Goal: Task Accomplishment & Management: Complete application form

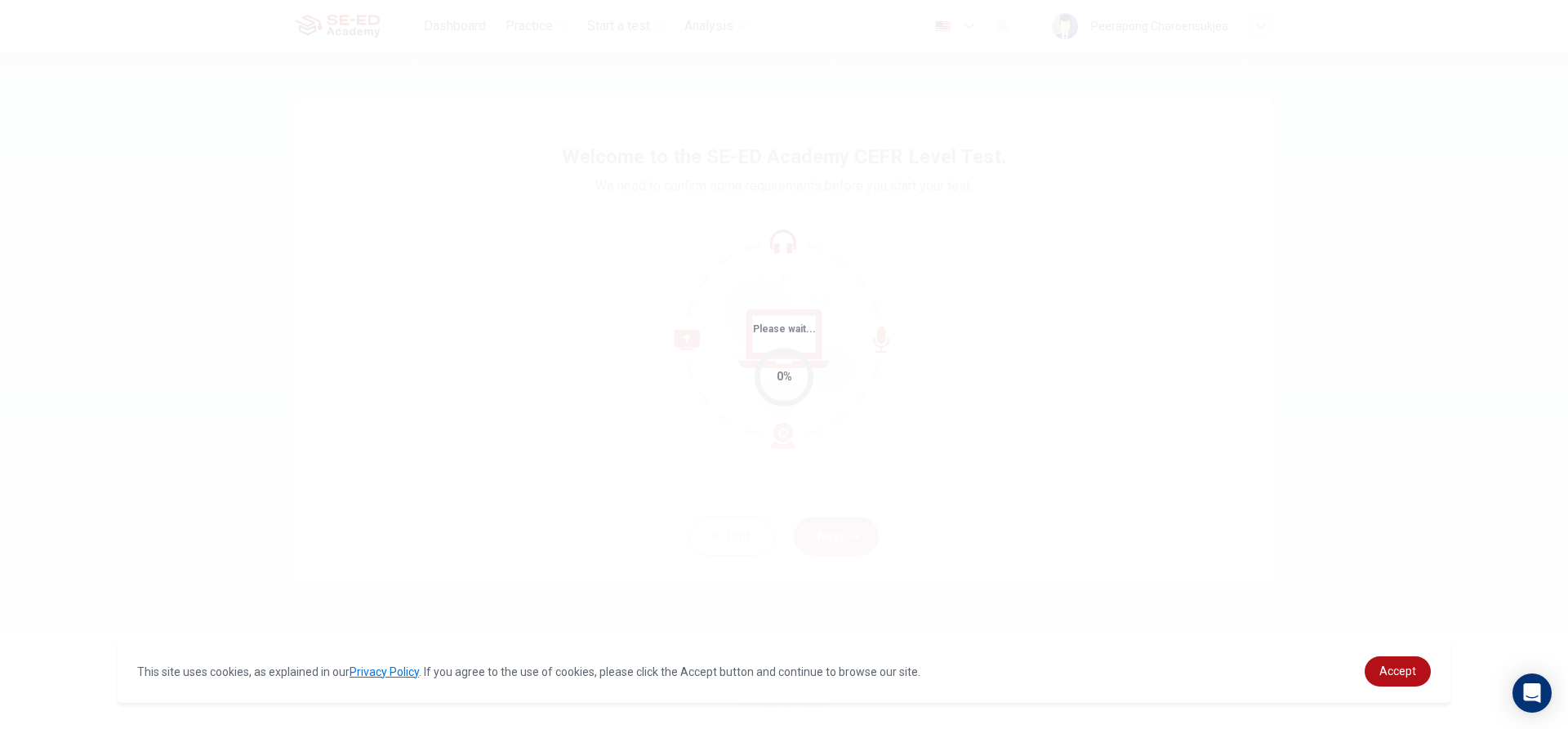
drag, startPoint x: 796, startPoint y: 273, endPoint x: 550, endPoint y: 321, distance: 250.6
click at [550, 321] on div "Please wait... 0%" at bounding box center [784, 364] width 1568 height 729
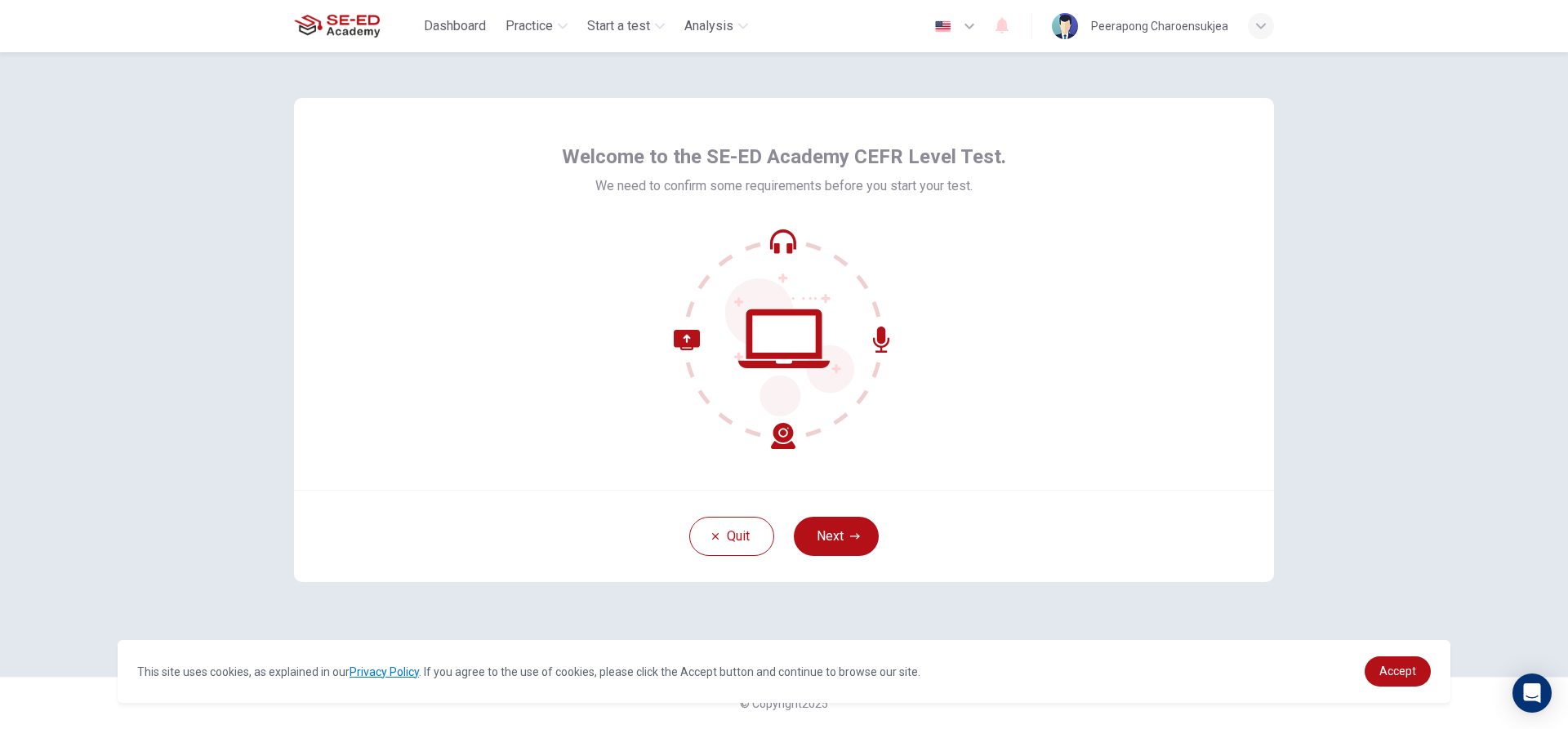
click at [807, 514] on div "Quit Next" at bounding box center [784, 535] width 980 height 92
click at [825, 526] on button "Next" at bounding box center [836, 536] width 85 height 39
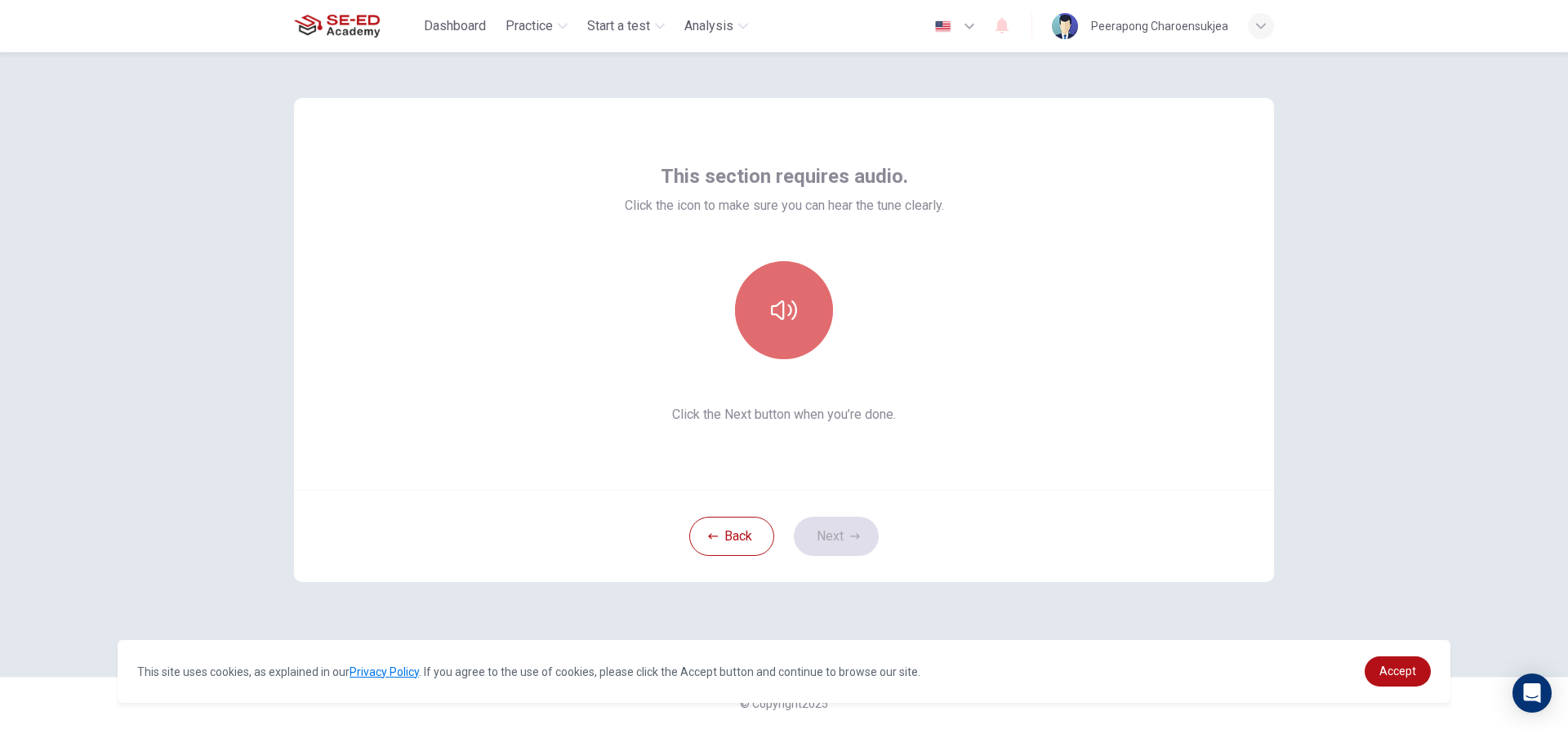
click at [799, 303] on button "button" at bounding box center [784, 310] width 98 height 98
click at [793, 310] on icon "button" at bounding box center [784, 310] width 26 height 19
click at [793, 310] on icon "button" at bounding box center [784, 310] width 26 height 26
click at [848, 517] on button "Next" at bounding box center [836, 536] width 85 height 39
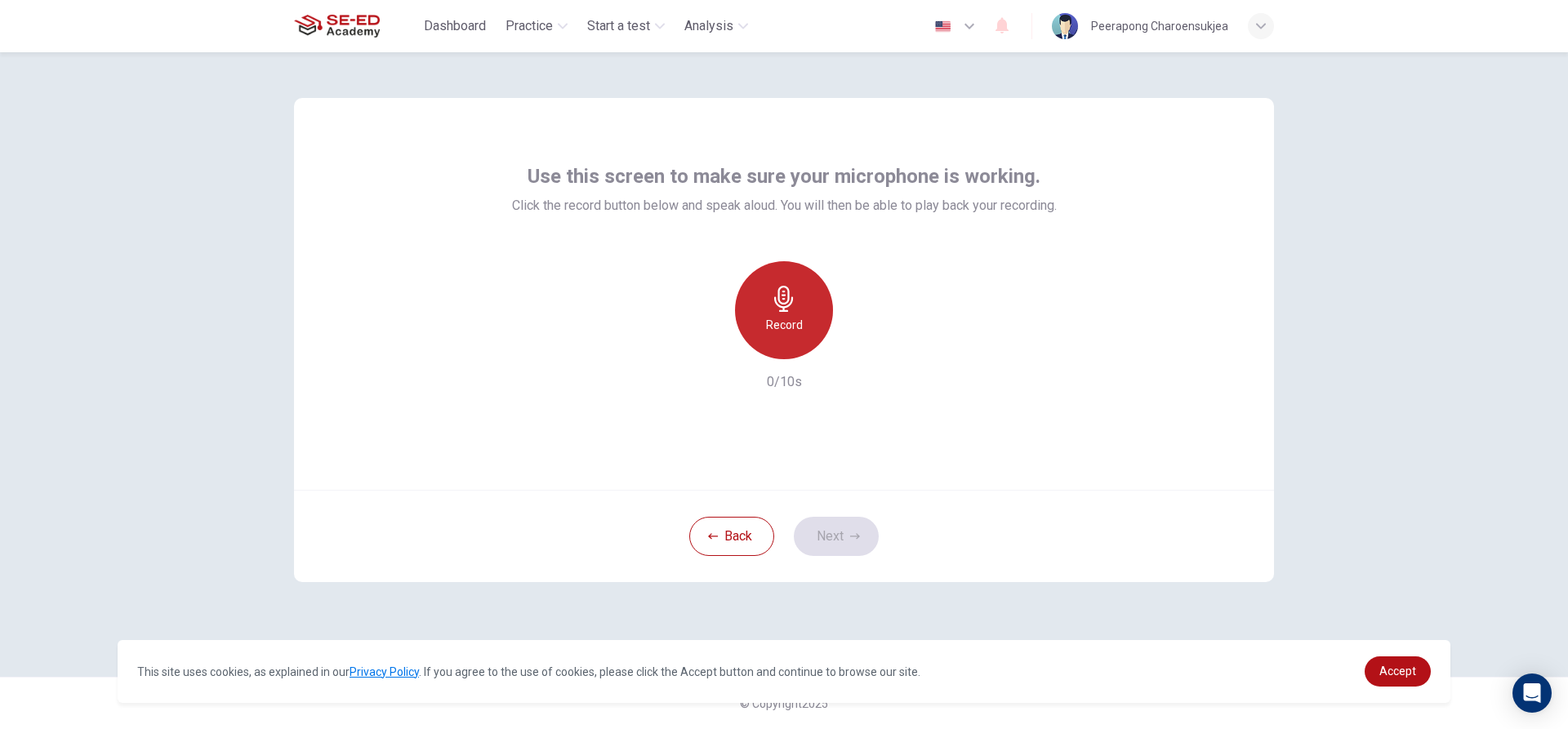
click at [793, 280] on div "Record" at bounding box center [784, 310] width 98 height 98
click at [801, 310] on div "Stop" at bounding box center [784, 310] width 98 height 98
click at [863, 546] on button "Next" at bounding box center [836, 536] width 85 height 39
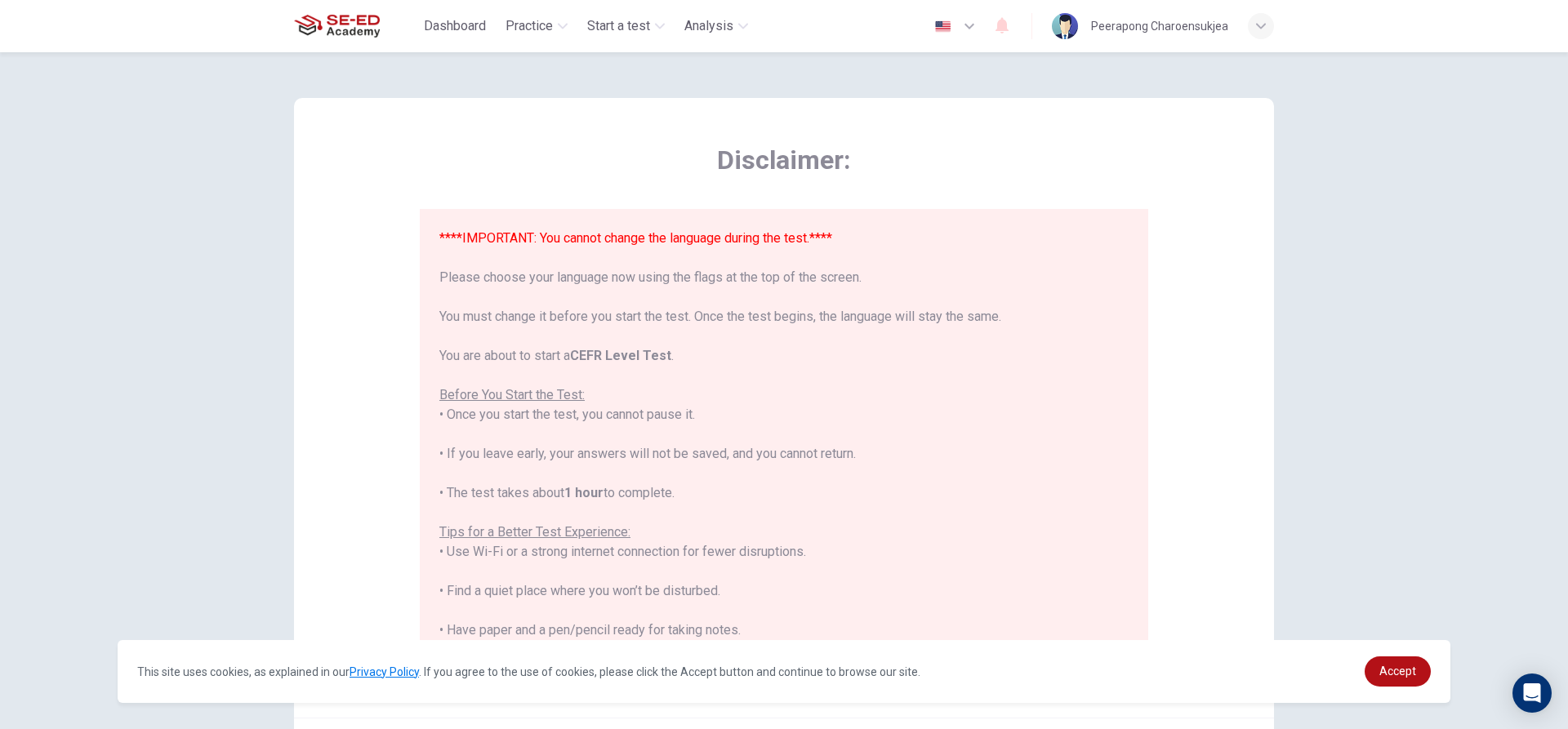
drag, startPoint x: 860, startPoint y: 502, endPoint x: 675, endPoint y: 476, distance: 186.8
click at [672, 478] on div "****IMPORTANT: You cannot change the language during the test.**** Please choos…" at bounding box center [784, 523] width 690 height 588
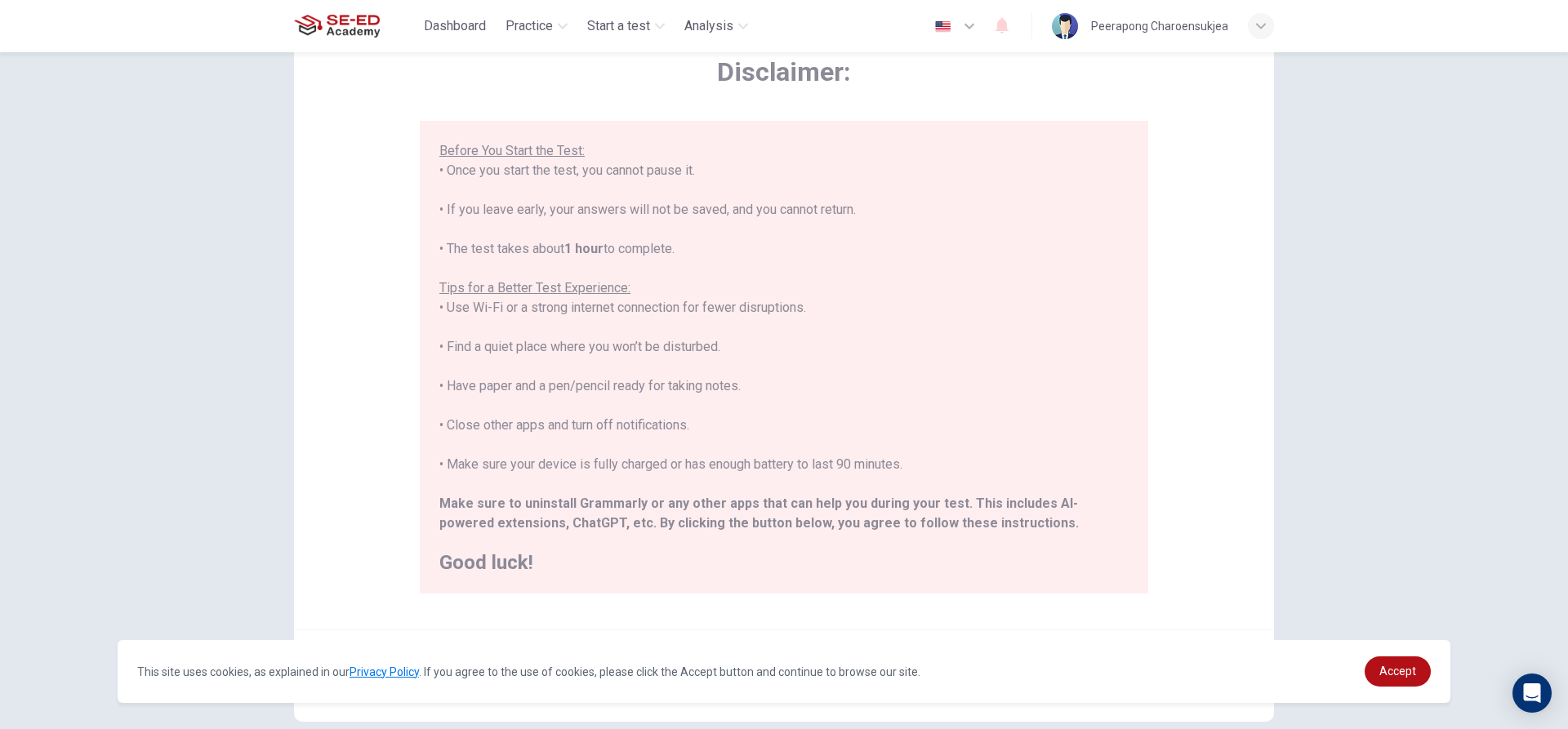
scroll to position [179, 0]
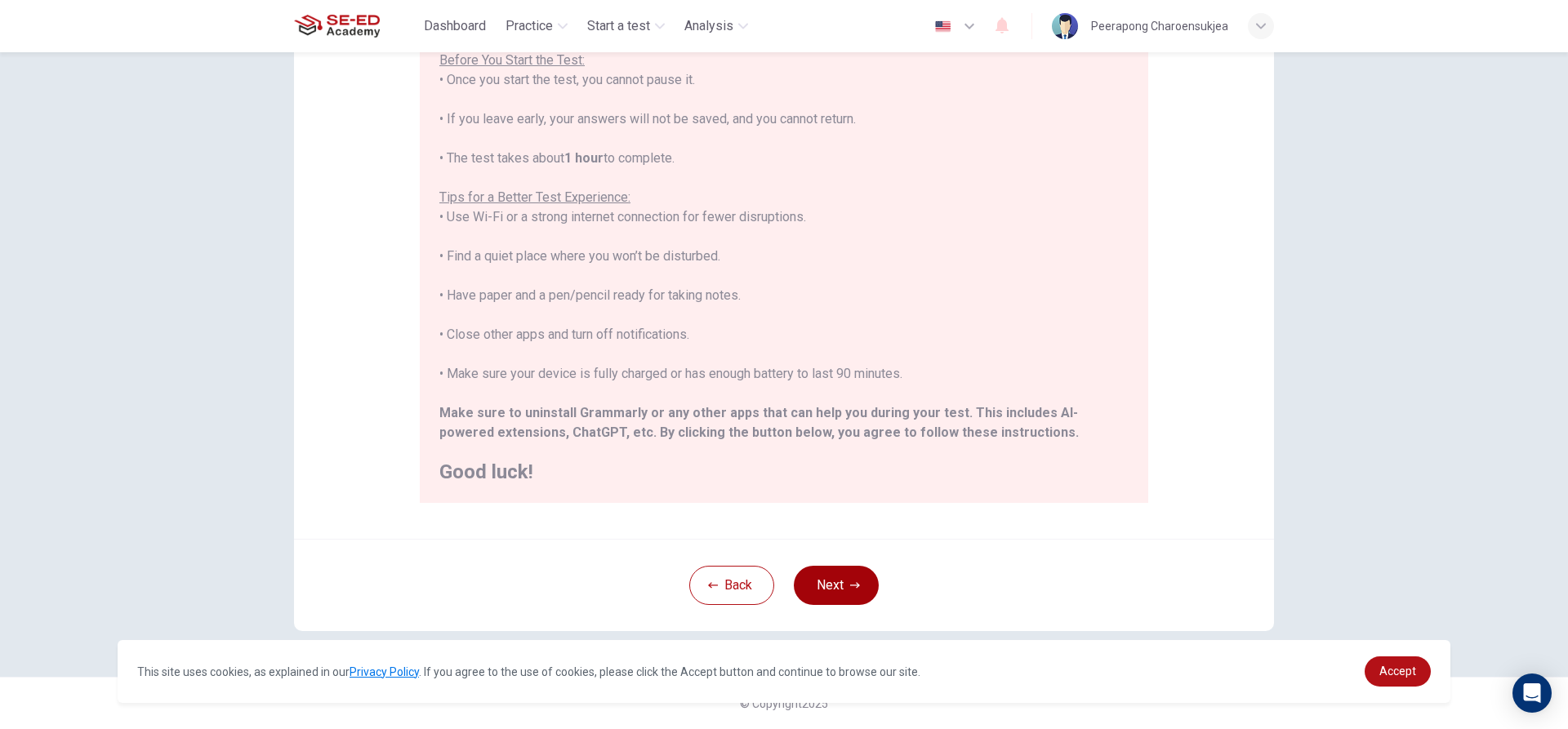
click at [850, 585] on icon "button" at bounding box center [855, 585] width 10 height 10
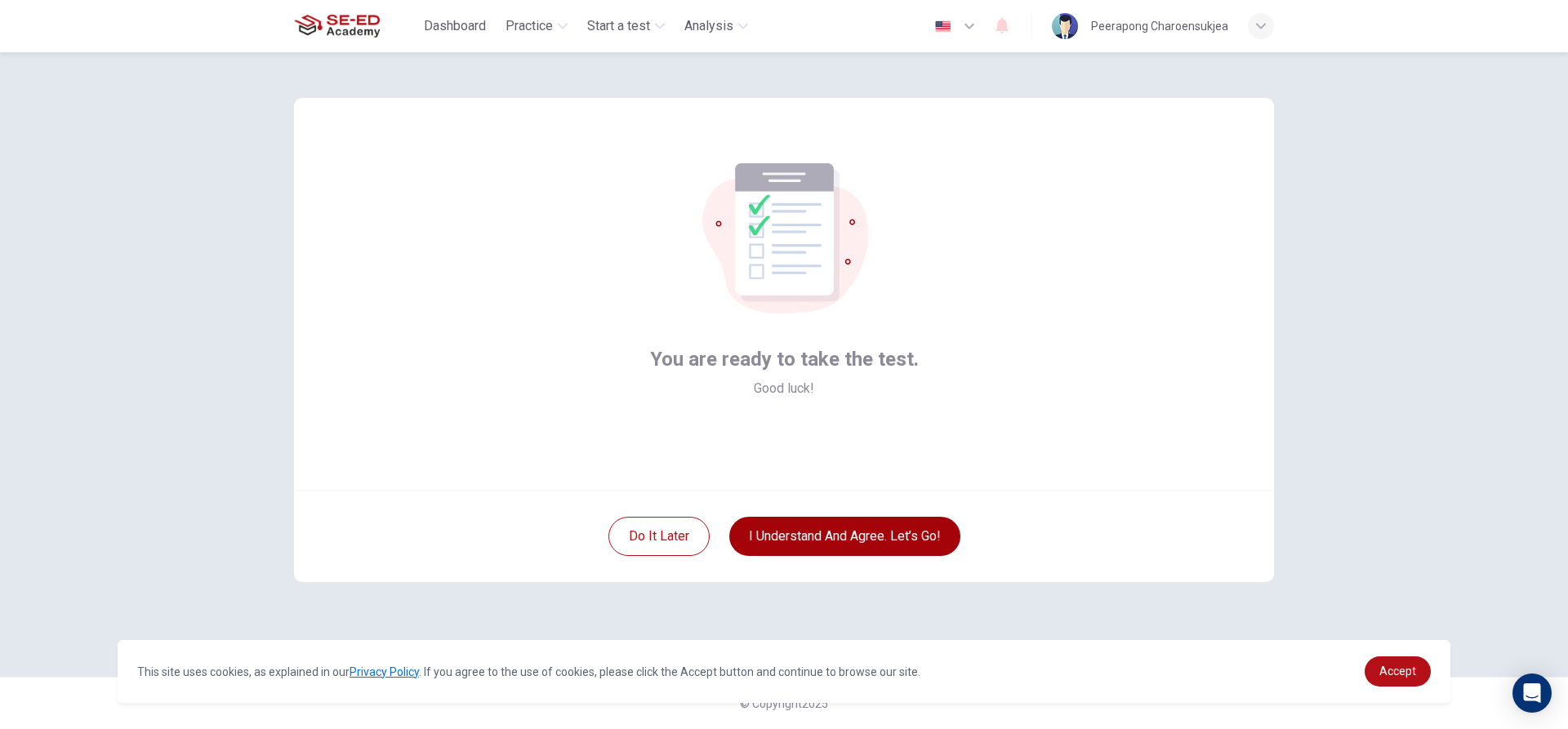
scroll to position [0, 0]
click at [844, 544] on button "I understand and agree. Let’s go!" at bounding box center [844, 536] width 231 height 39
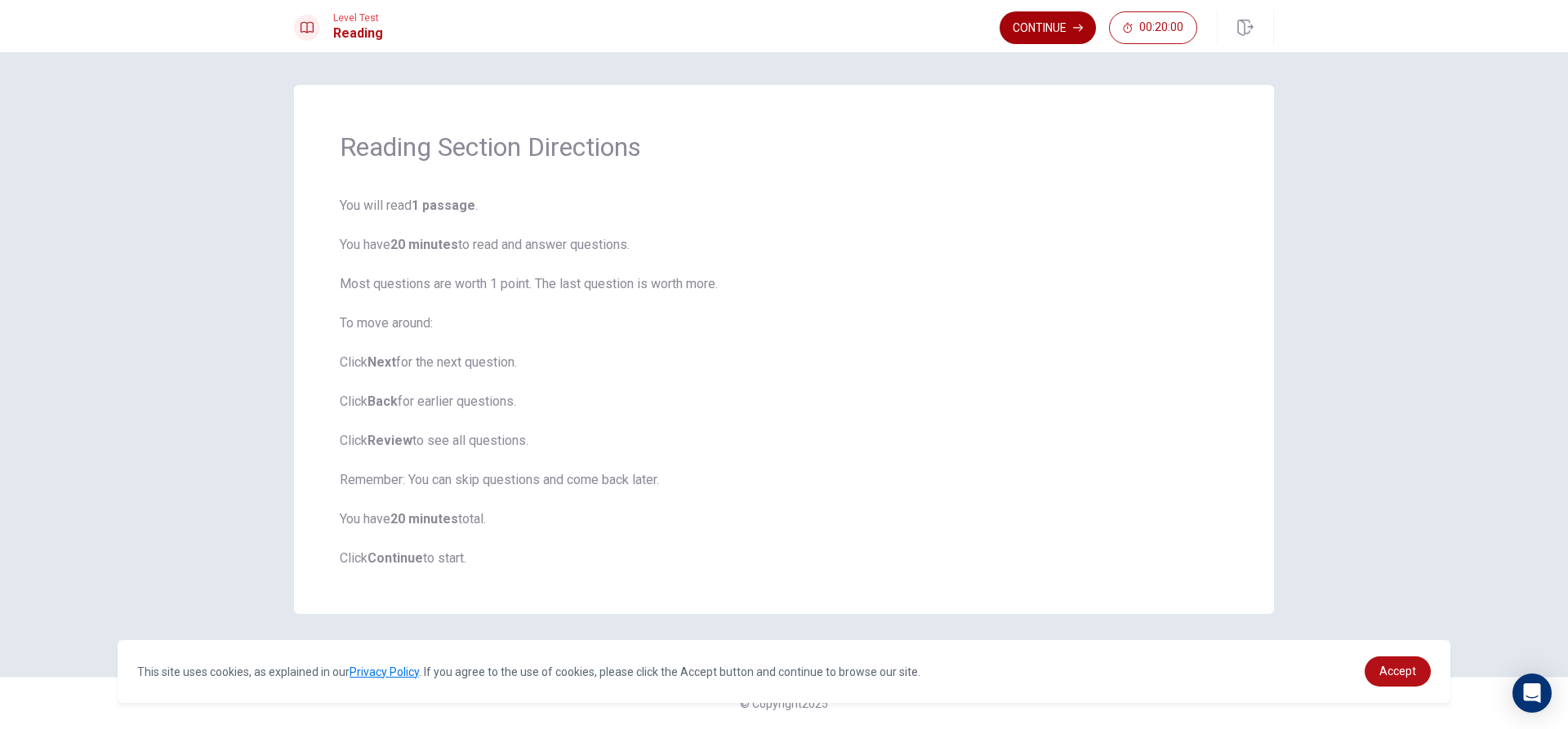
click at [1072, 28] on button "Continue" at bounding box center [1048, 28] width 96 height 33
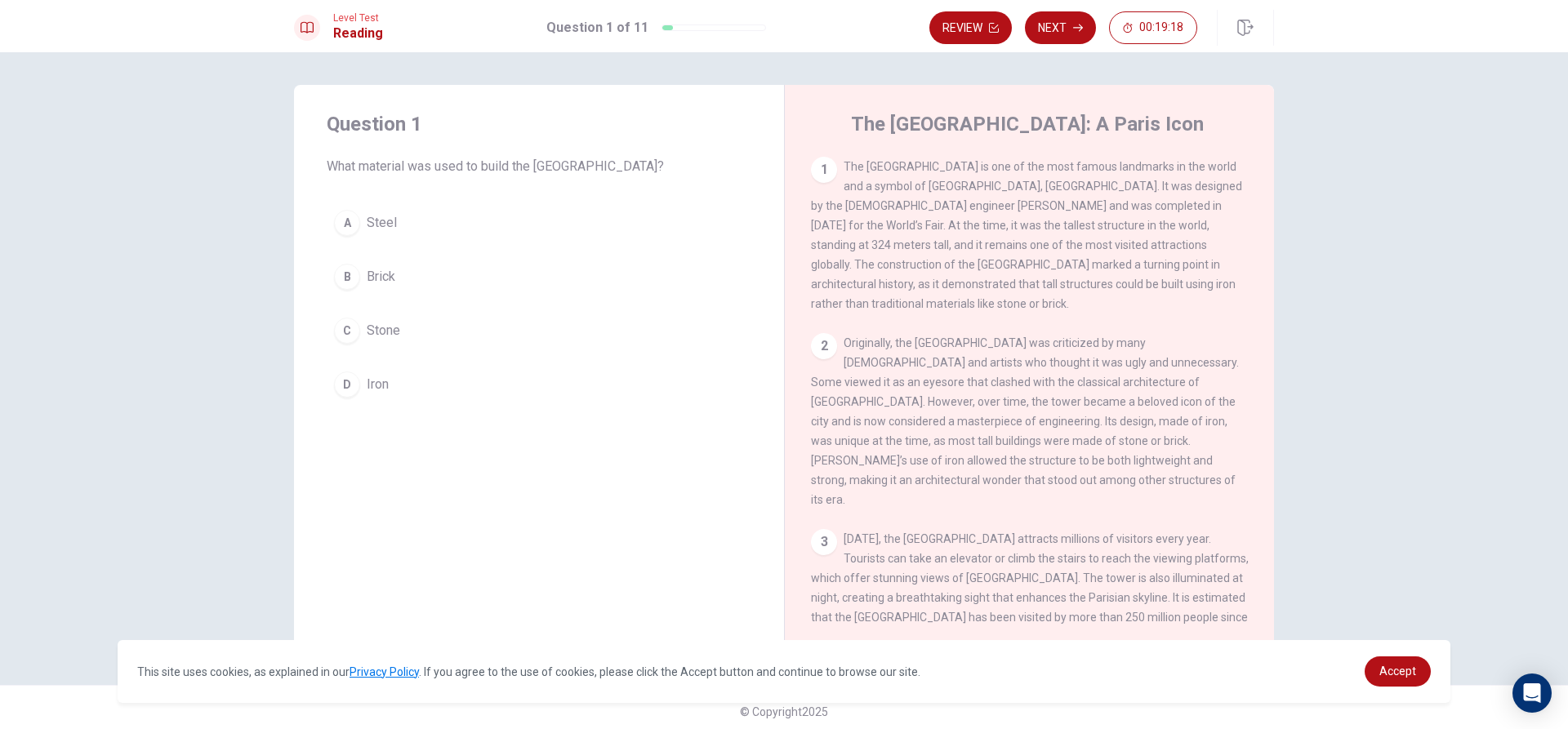
click at [342, 383] on div "D" at bounding box center [347, 384] width 26 height 26
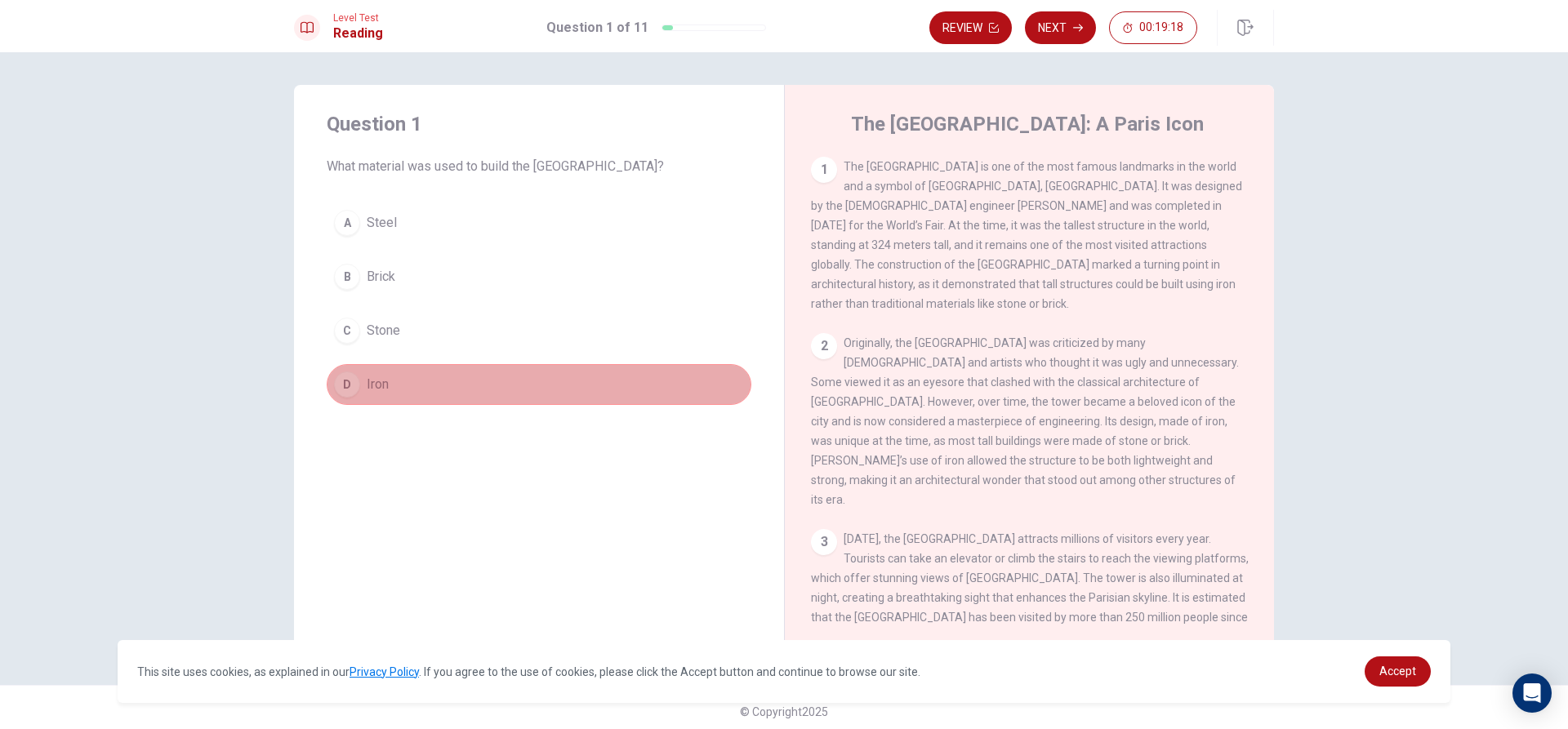
click at [342, 383] on div "D" at bounding box center [347, 384] width 26 height 26
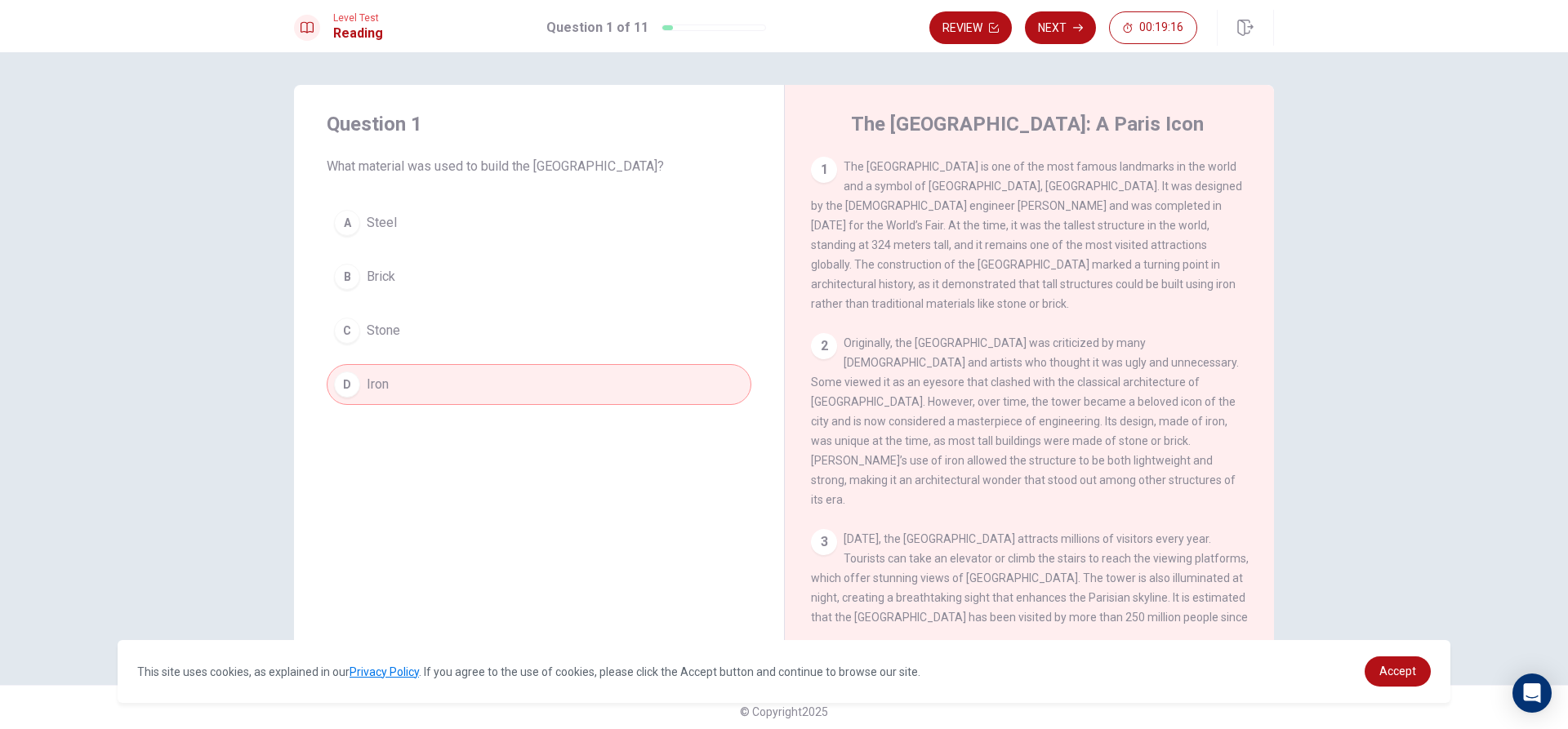
click at [392, 332] on span "Stone" at bounding box center [384, 331] width 33 height 19
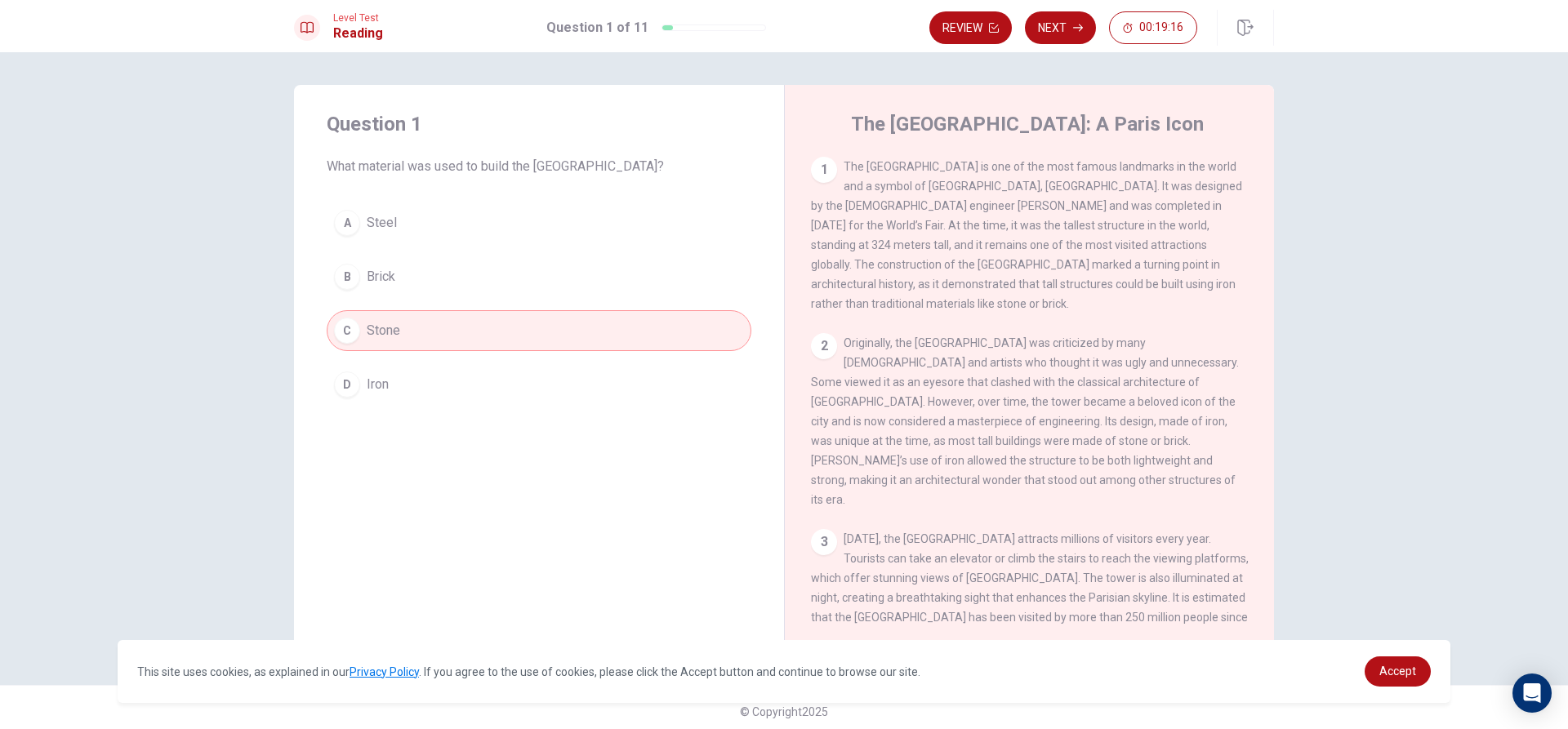
click at [392, 332] on span "Stone" at bounding box center [384, 331] width 33 height 19
click at [392, 280] on button "B Brick" at bounding box center [539, 276] width 425 height 41
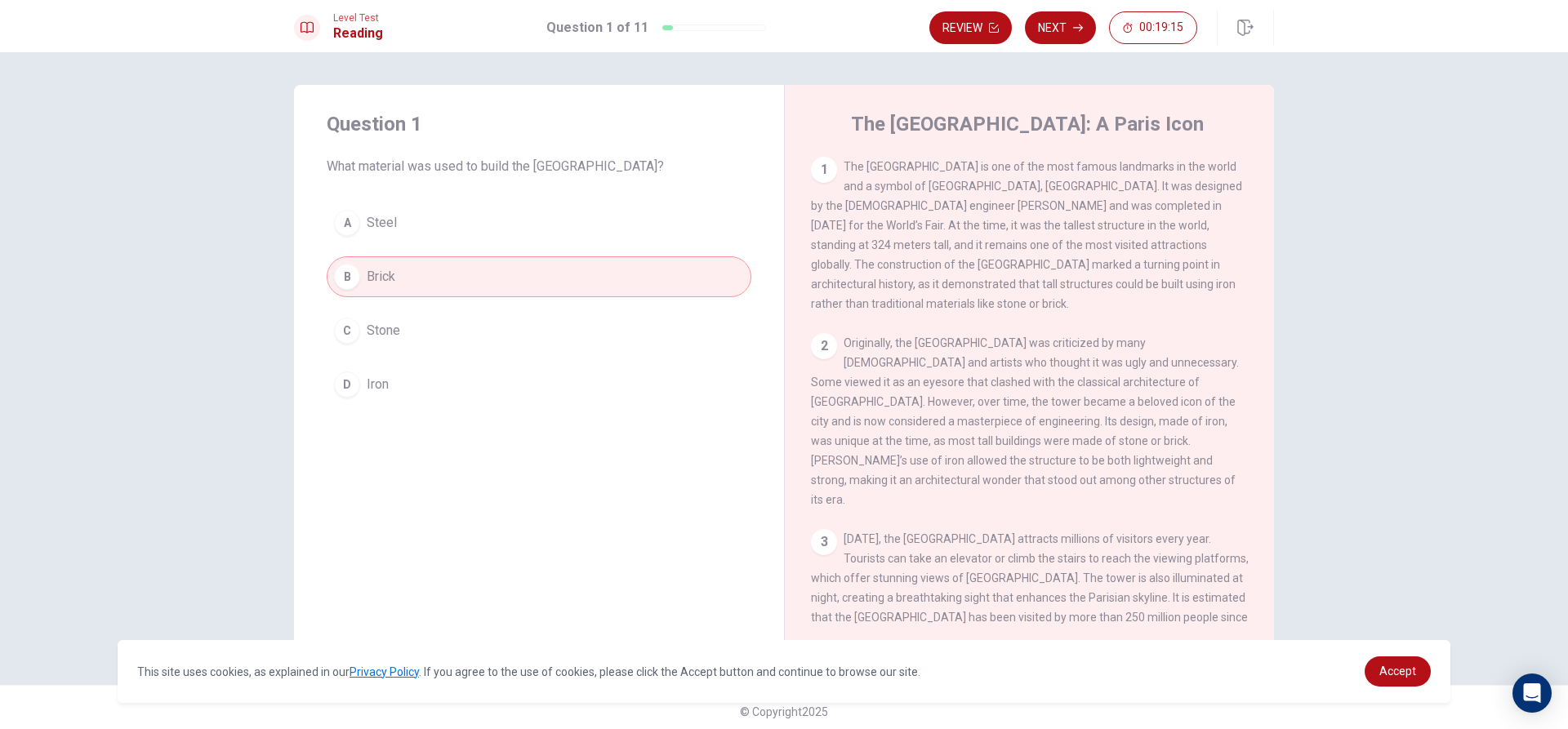
click at [392, 228] on span "Steel" at bounding box center [382, 223] width 30 height 19
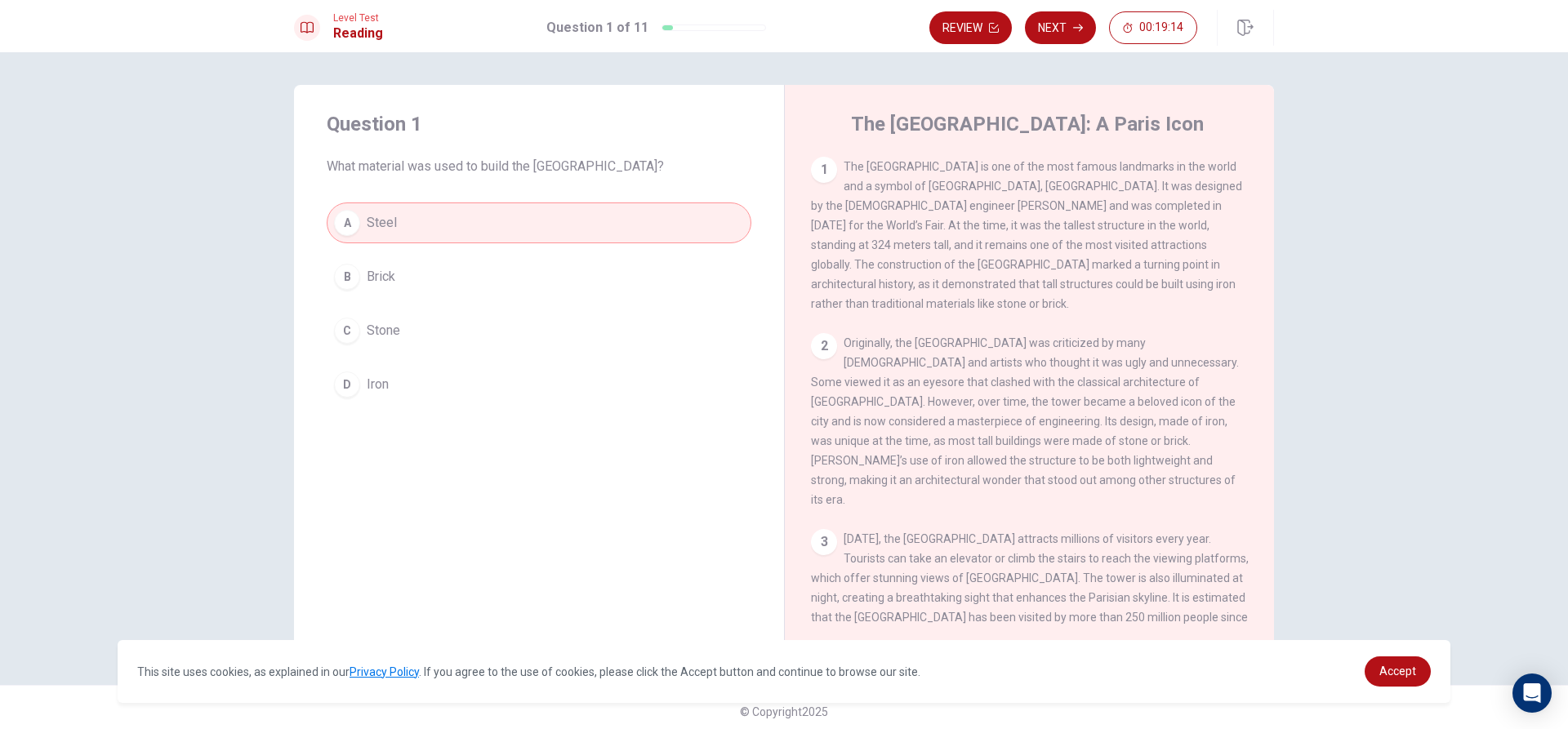
click at [413, 366] on button "D Iron" at bounding box center [539, 384] width 425 height 41
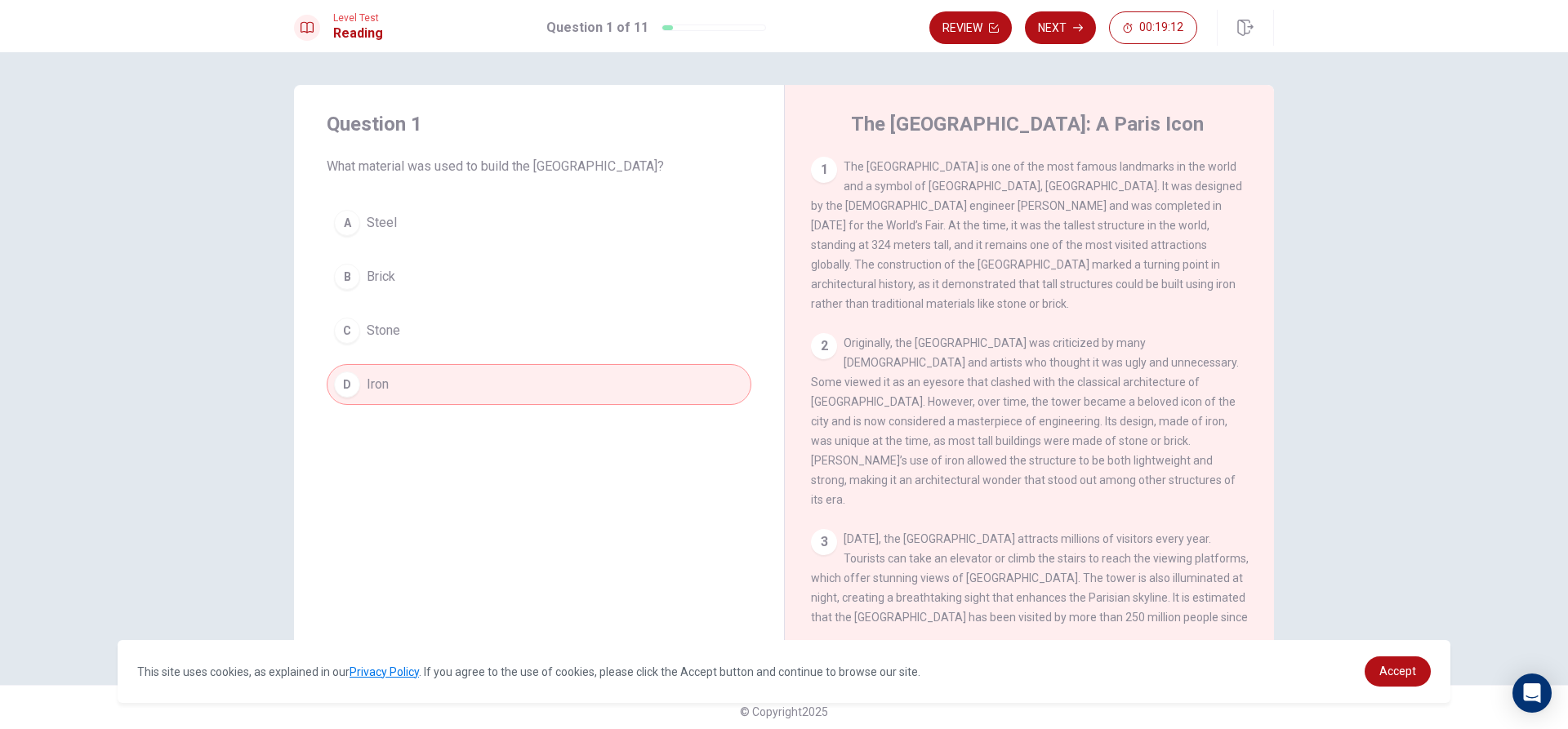
click at [1071, 19] on button "Next" at bounding box center [1061, 28] width 71 height 33
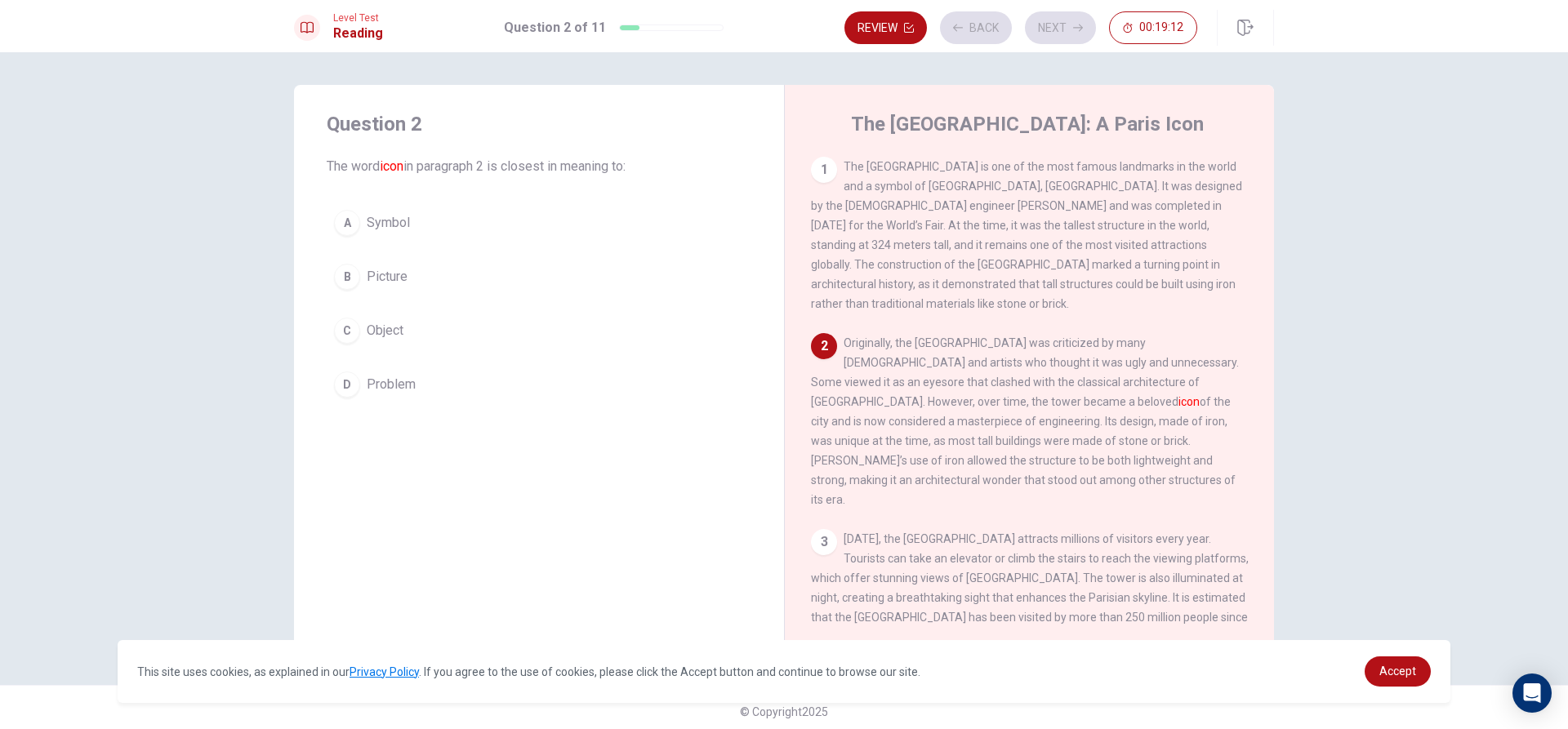
scroll to position [19, 0]
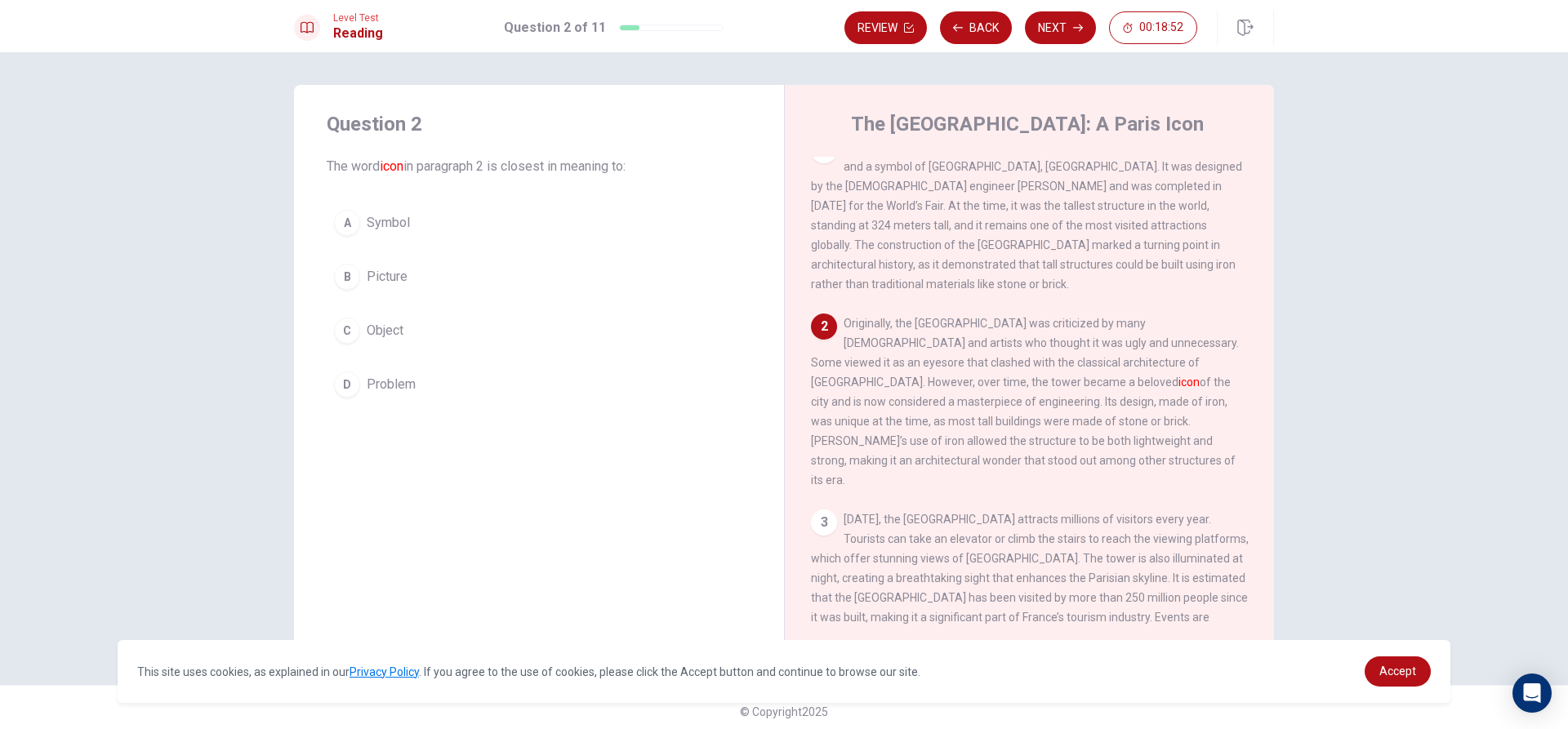
click at [334, 191] on div "Question 2 The word icon in paragraph 2 is closest in meaning to: A Symbol B Pi…" at bounding box center [539, 258] width 490 height 346
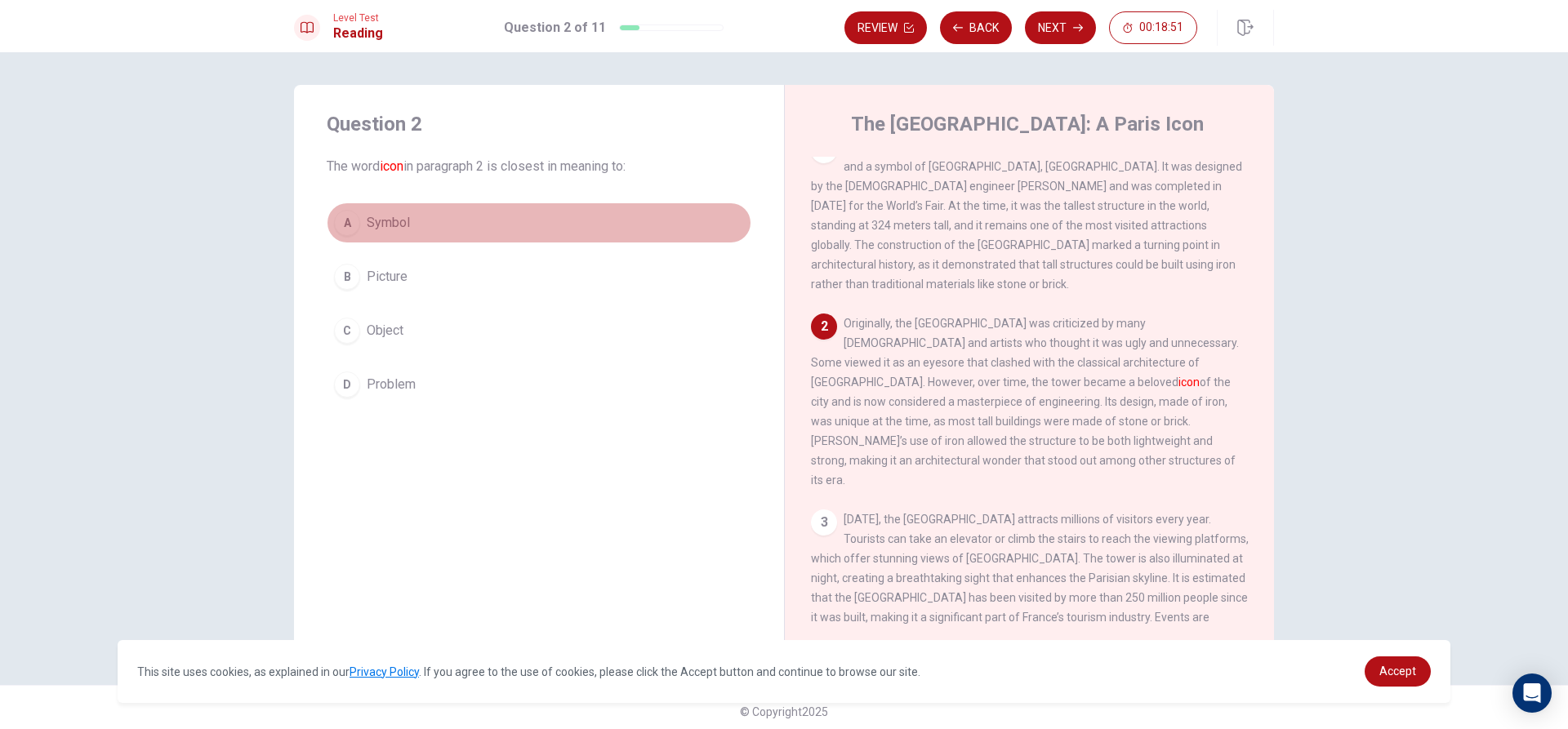
click at [345, 218] on div "A" at bounding box center [347, 223] width 26 height 26
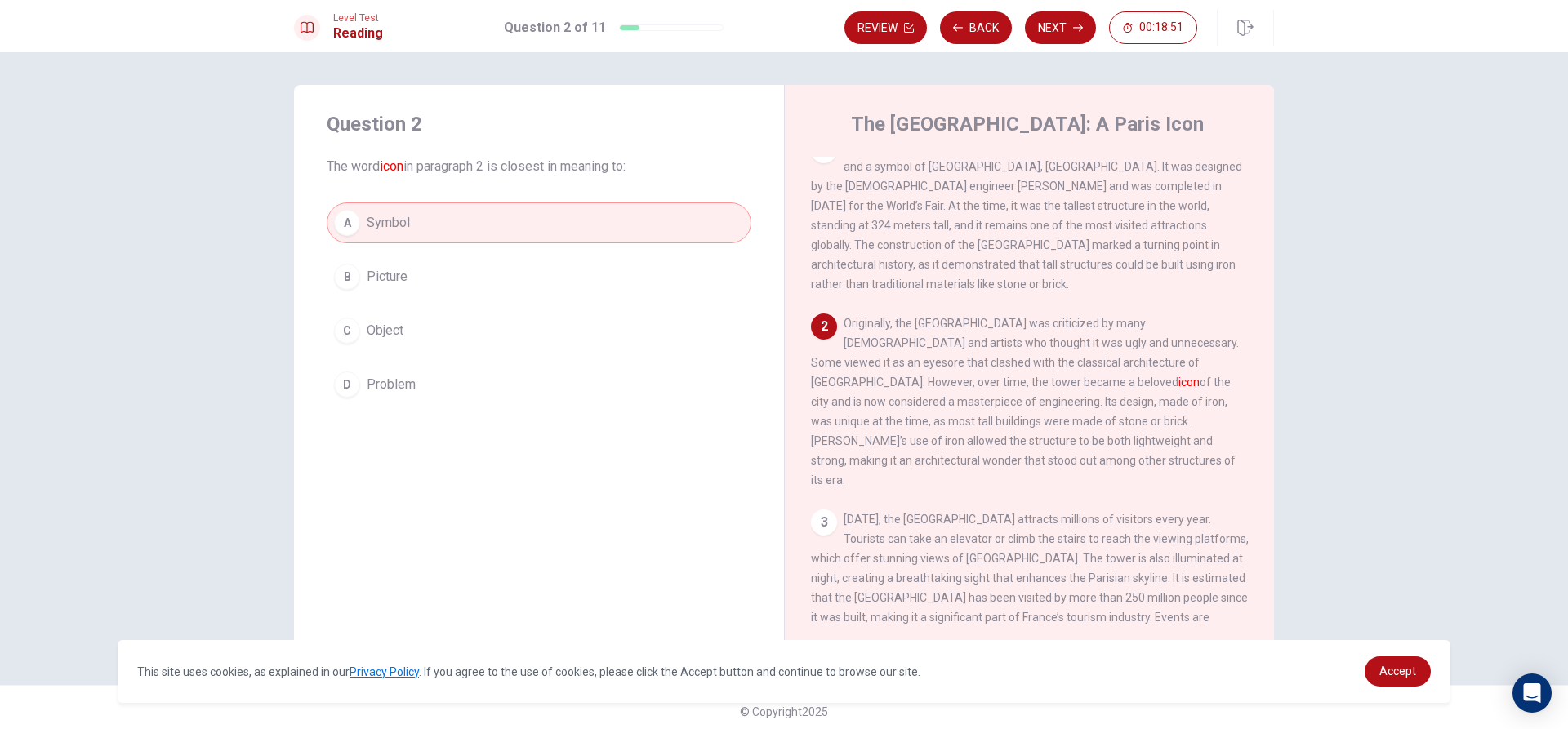
click at [418, 297] on div "A Symbol B Picture C Object D Problem" at bounding box center [539, 304] width 425 height 202
click at [485, 360] on div "A Symbol B Picture C Object D Problem" at bounding box center [539, 304] width 425 height 202
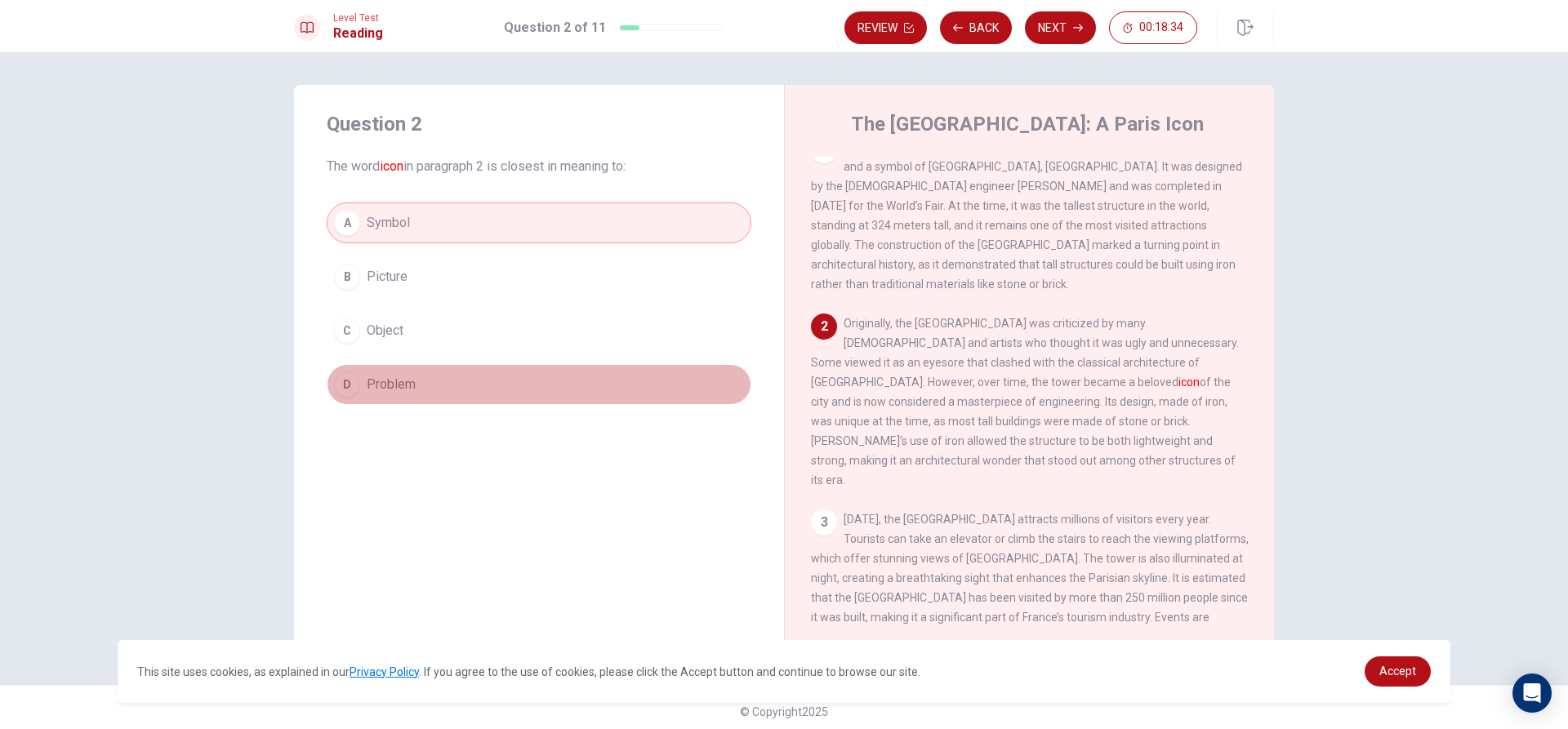
click at [471, 379] on button "D Problem" at bounding box center [539, 384] width 425 height 41
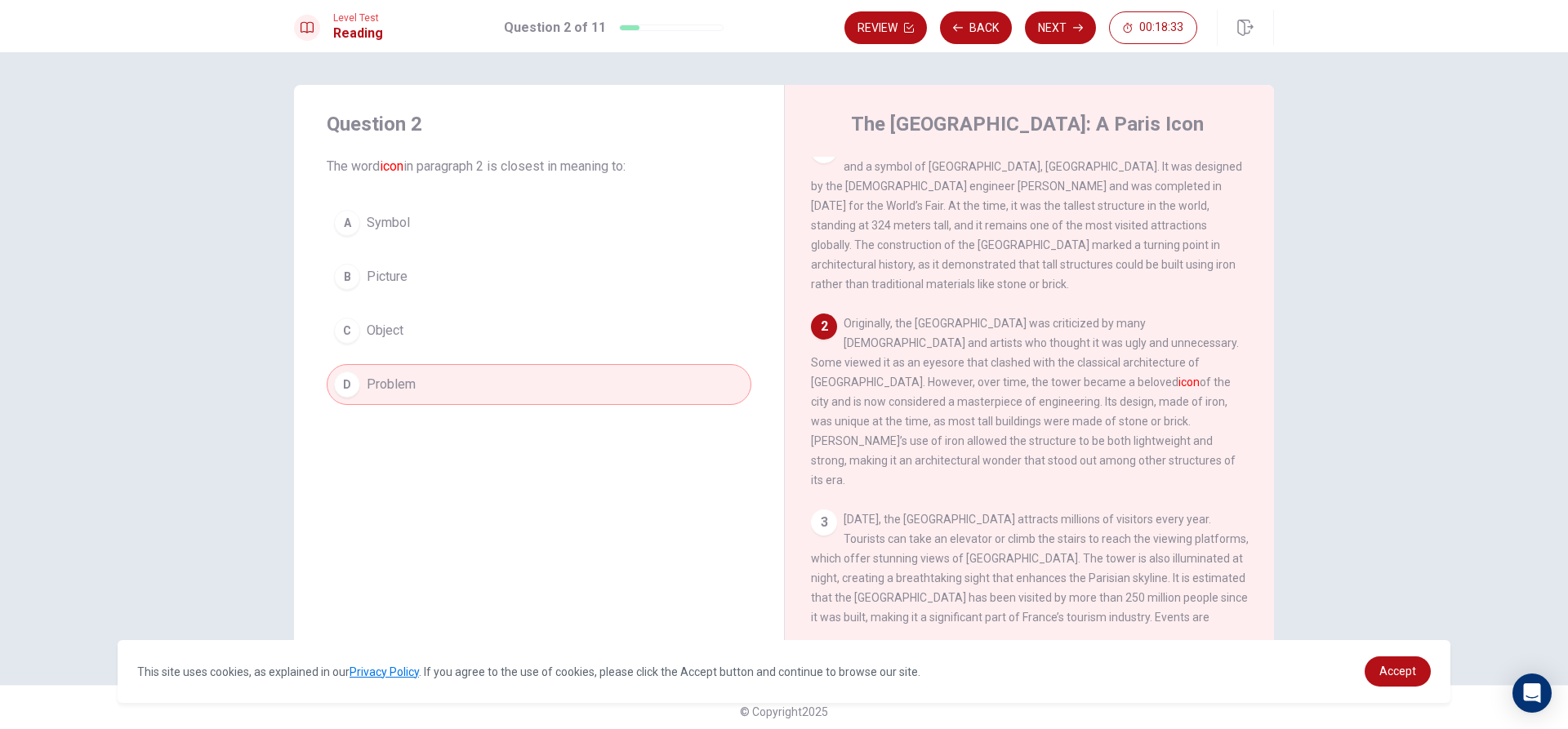
click at [462, 382] on button "D Problem" at bounding box center [539, 384] width 425 height 41
click at [495, 307] on div "A Symbol B Picture C Object D Problem" at bounding box center [539, 304] width 425 height 202
click at [495, 265] on button "B Picture" at bounding box center [539, 276] width 425 height 41
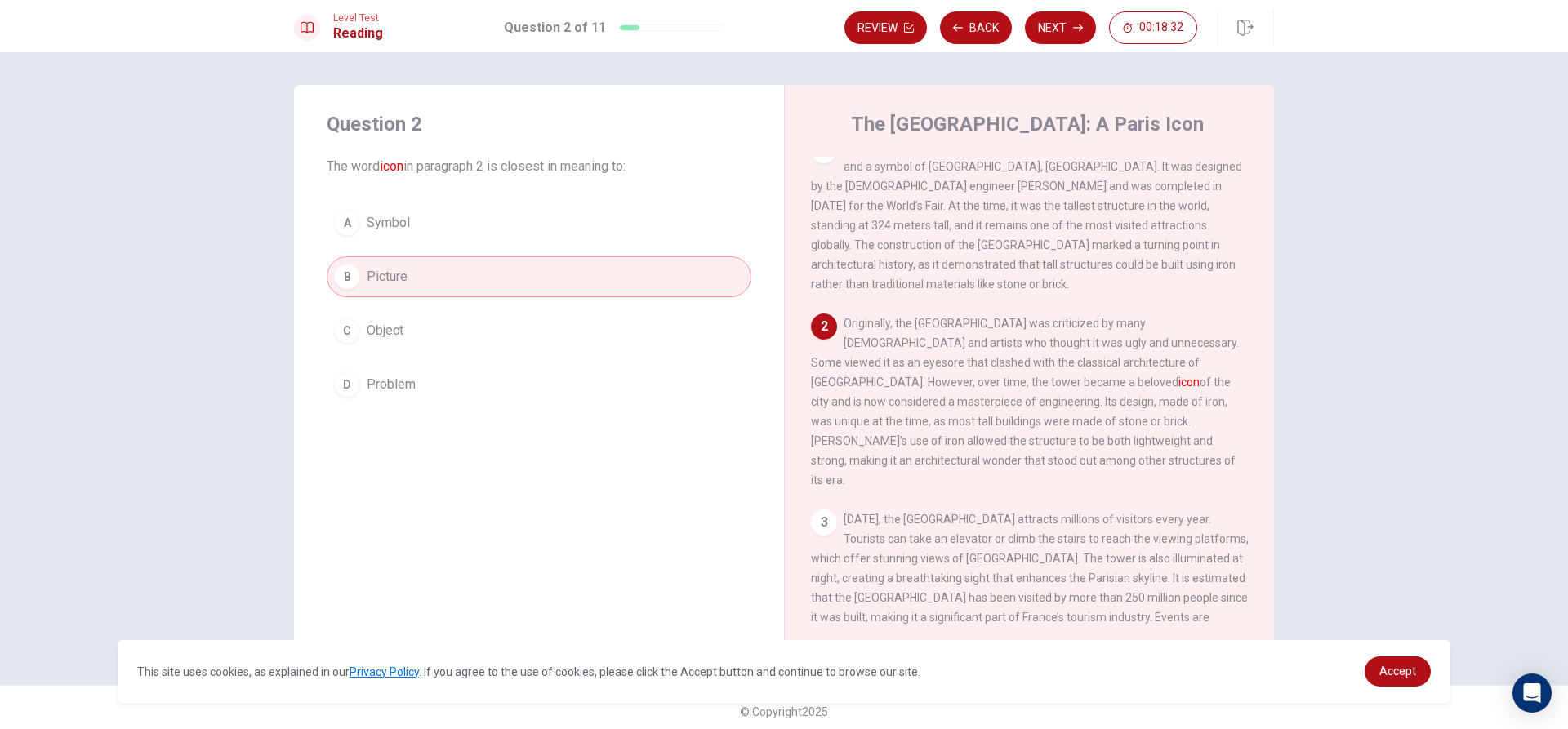
click at [484, 345] on button "C Object" at bounding box center [539, 331] width 425 height 41
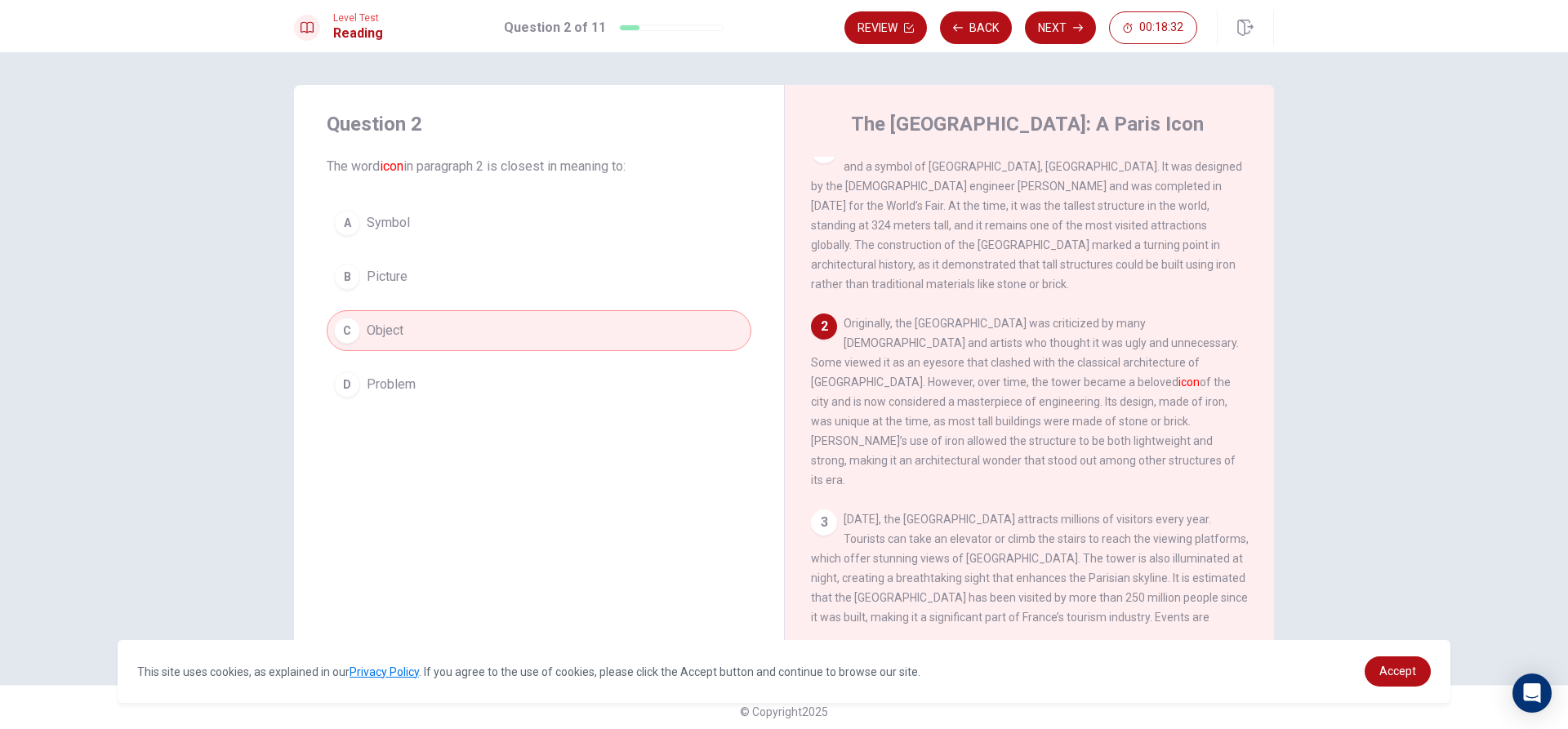
click at [495, 200] on div "Question 2 The word icon in paragraph 2 is closest in meaning to: A Symbol B Pi…" at bounding box center [539, 258] width 490 height 346
click at [499, 381] on button "D Problem" at bounding box center [539, 384] width 425 height 41
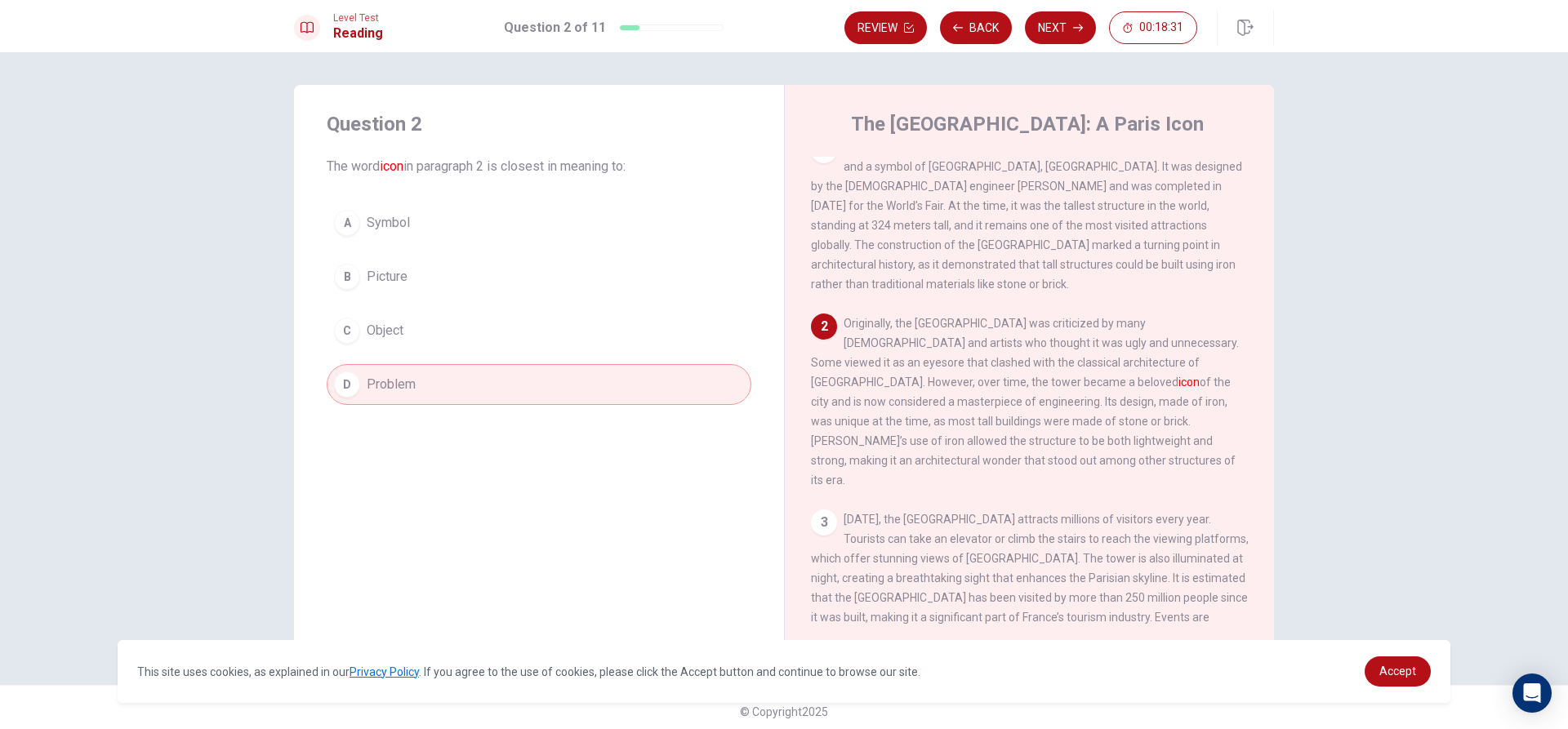
click at [508, 298] on div "A Symbol B Picture C Object D Problem" at bounding box center [539, 304] width 425 height 202
click at [511, 247] on div "A Symbol B Picture C Object D Problem" at bounding box center [539, 304] width 425 height 202
click at [503, 337] on button "C Object" at bounding box center [539, 331] width 425 height 41
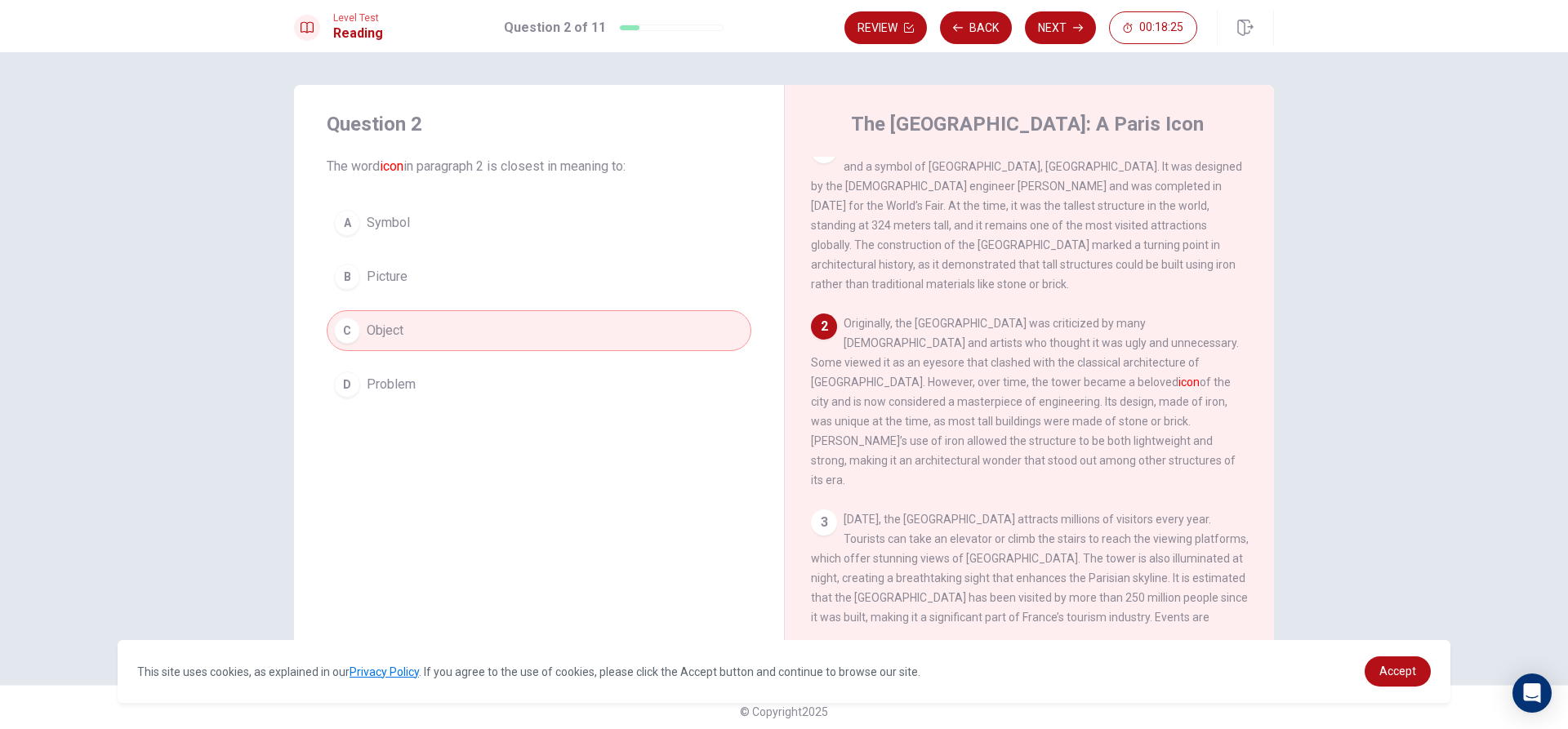
click at [541, 427] on div "Question 2 The word icon in paragraph 2 is closest in meaning to: A Symbol B Pi…" at bounding box center [539, 258] width 490 height 346
click at [579, 395] on button "D Problem" at bounding box center [539, 384] width 425 height 41
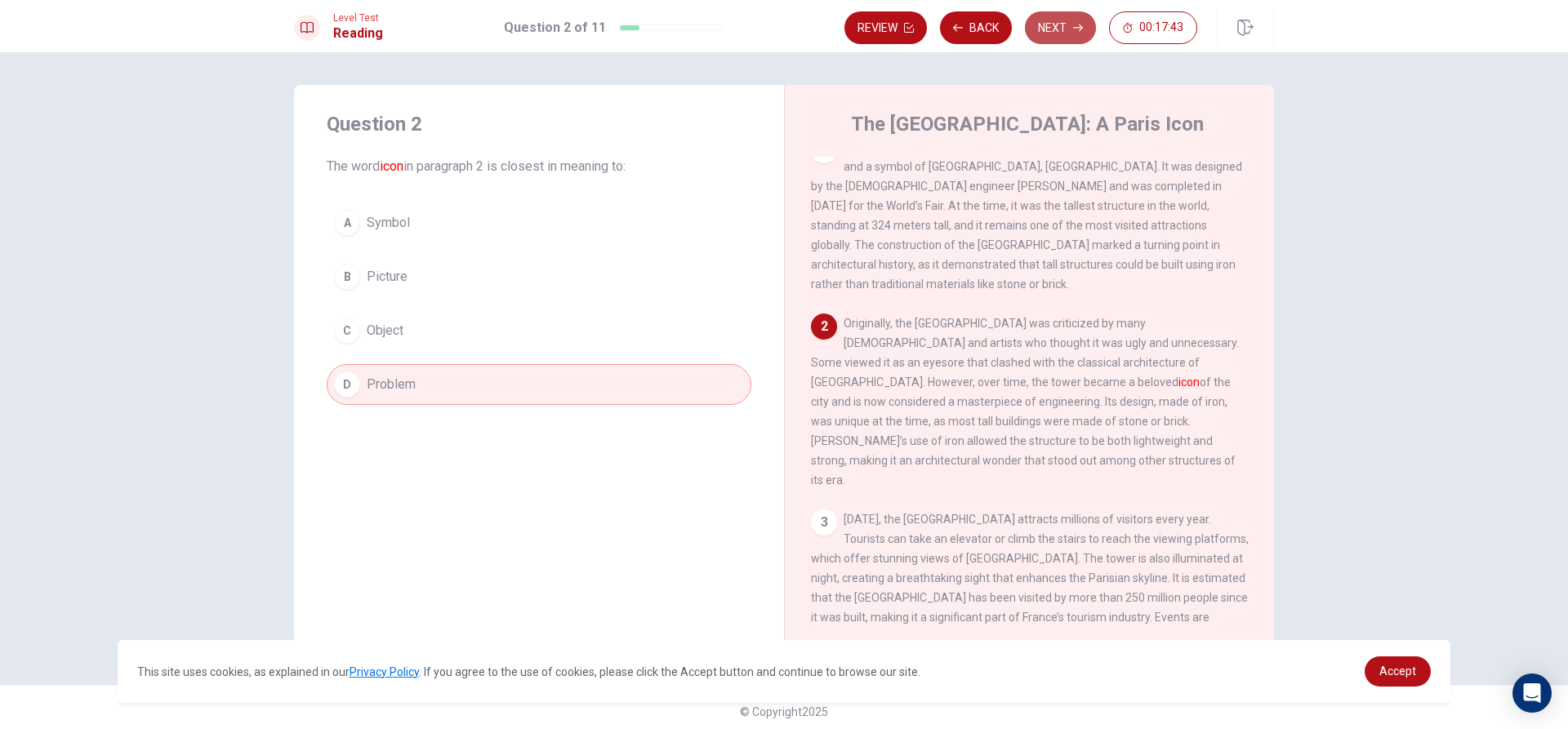
click at [1040, 27] on button "Next" at bounding box center [1061, 28] width 71 height 33
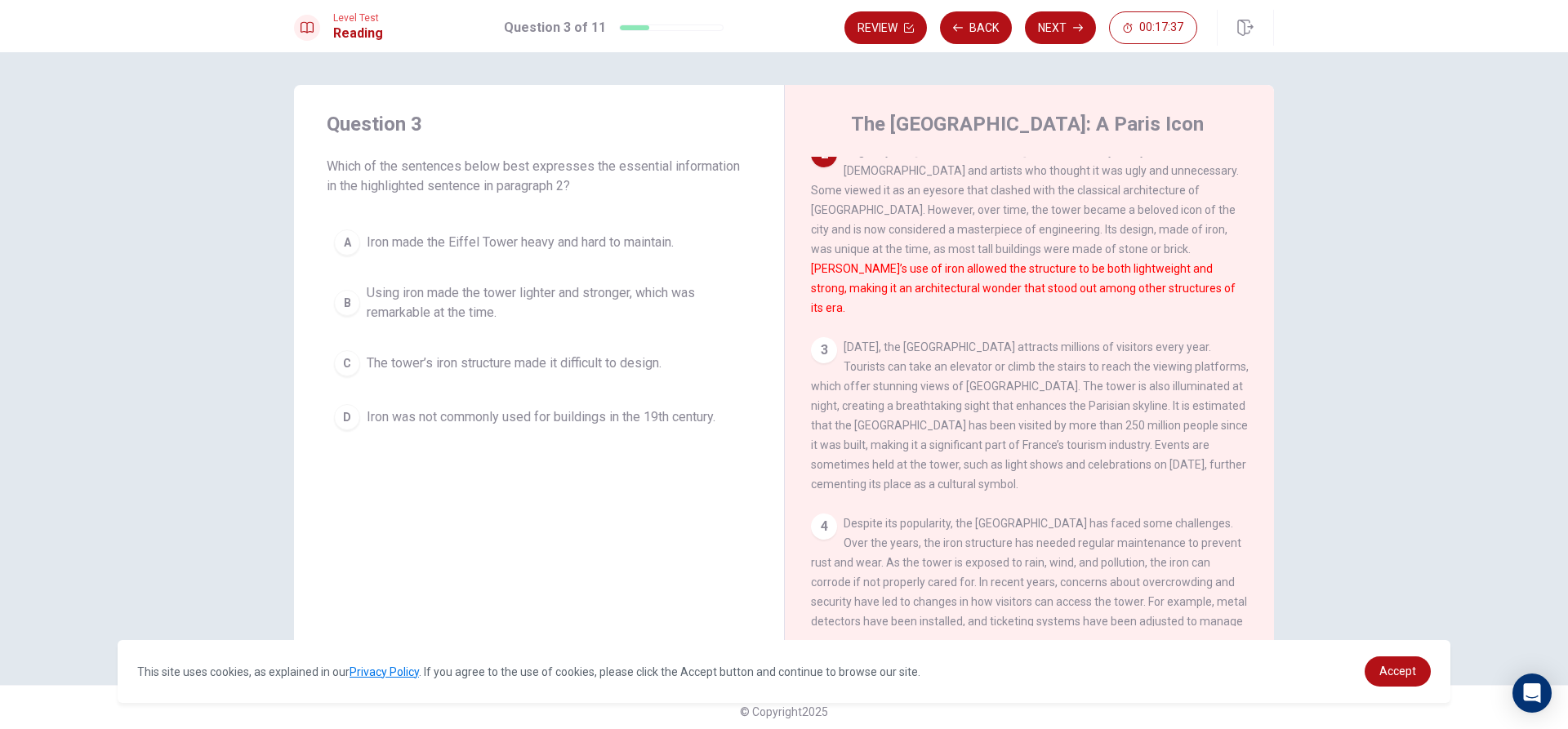
scroll to position [164, 0]
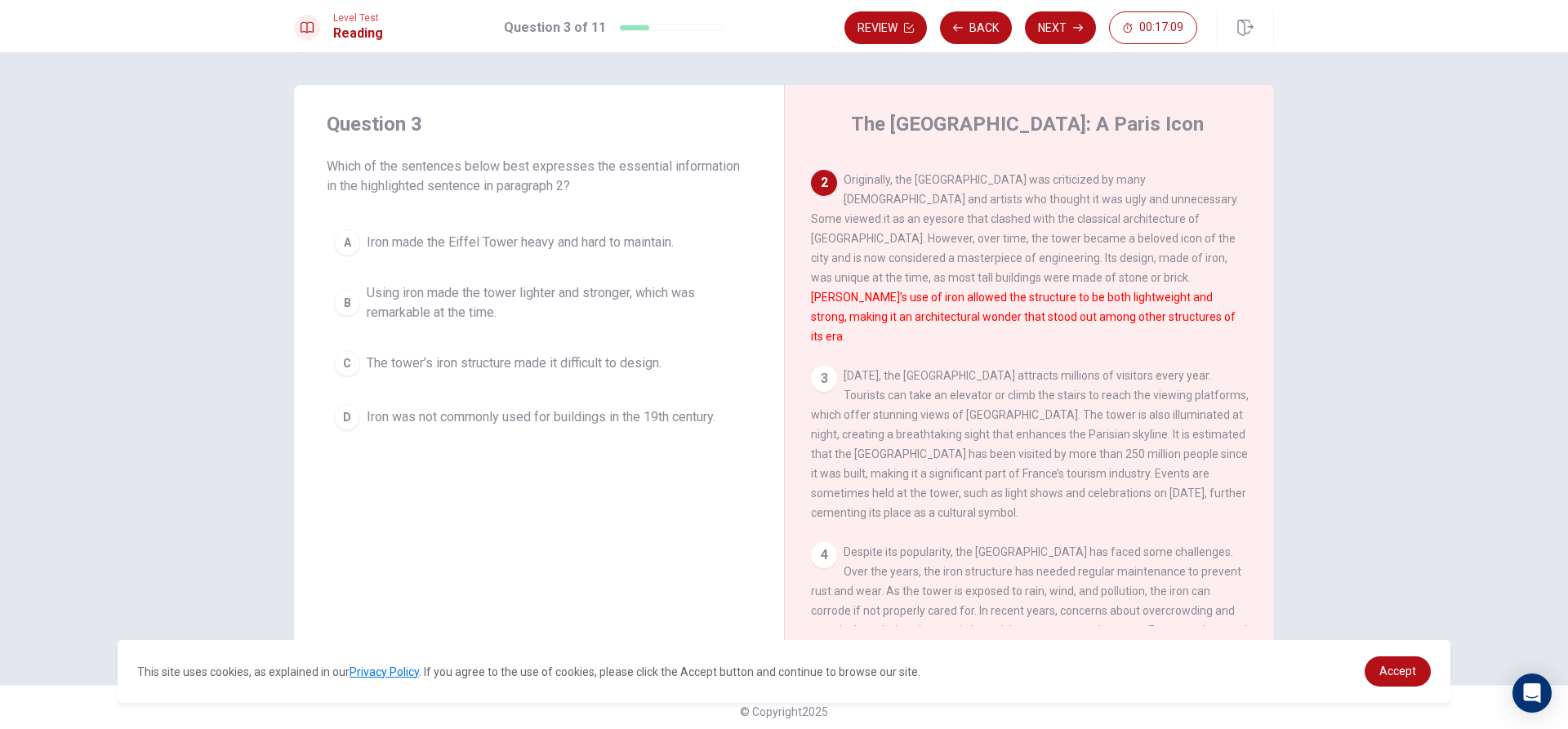
drag, startPoint x: 384, startPoint y: 408, endPoint x: 379, endPoint y: 384, distance: 24.5
click at [379, 385] on div "A Iron made the Eiffel Tower heavy and hard to maintain. B Using iron made the …" at bounding box center [539, 329] width 425 height 215
drag, startPoint x: 379, startPoint y: 384, endPoint x: 464, endPoint y: 413, distance: 89.8
drag, startPoint x: 443, startPoint y: 414, endPoint x: 297, endPoint y: 378, distance: 150.4
click at [524, 361] on span "The tower’s iron structure made it difficult to design." at bounding box center [514, 363] width 295 height 19
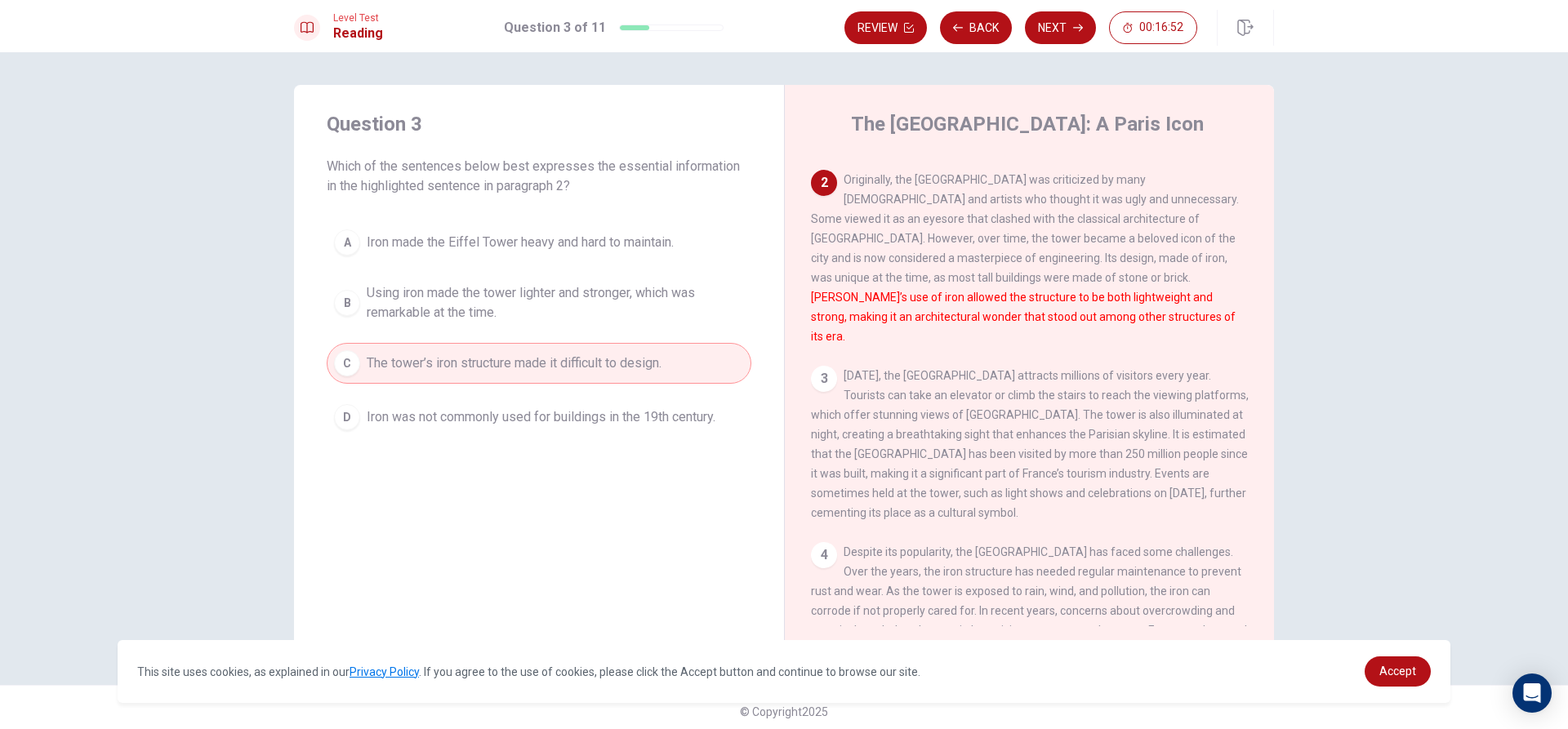
click at [504, 287] on span "Using iron made the tower lighter and stronger, which was remarkable at the tim…" at bounding box center [555, 303] width 377 height 39
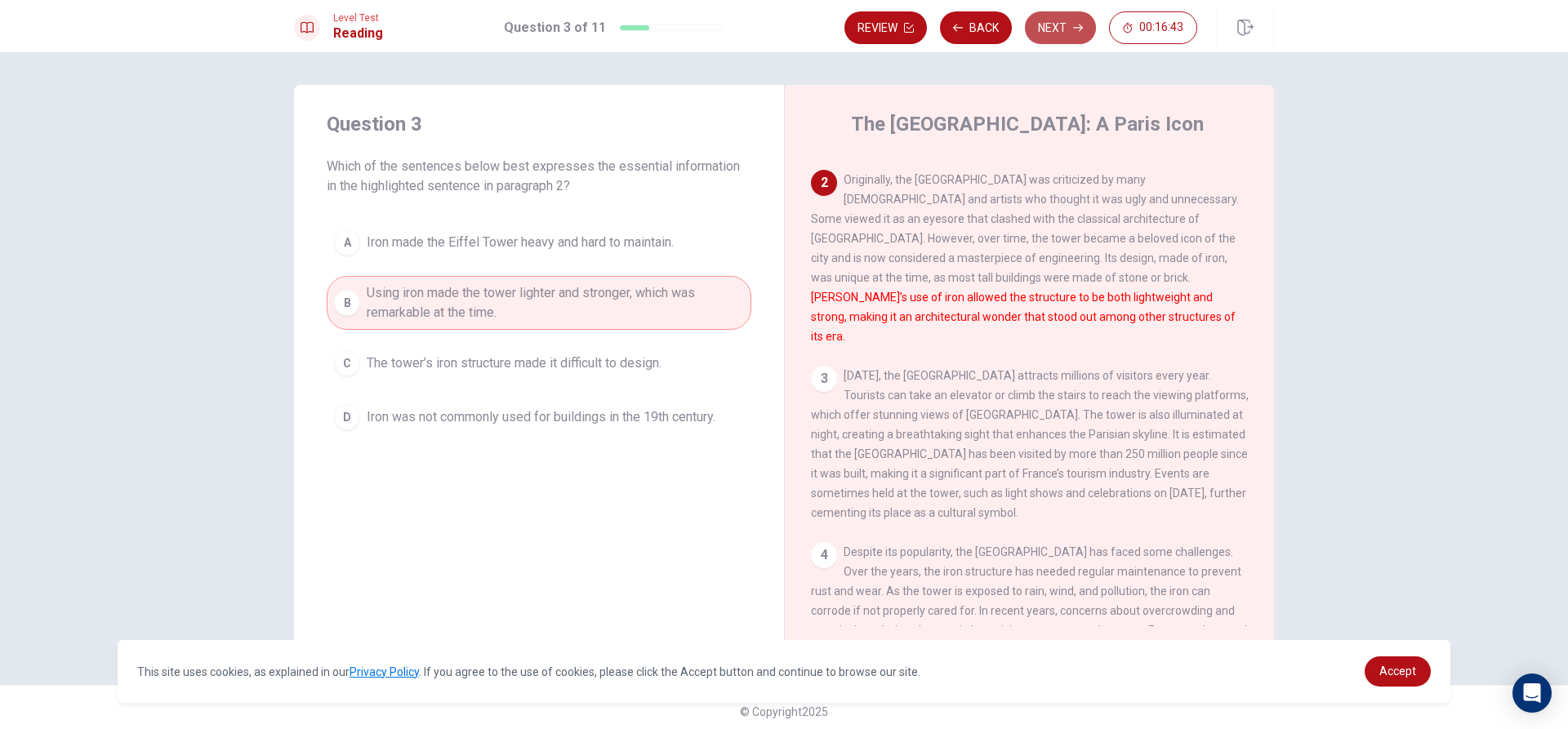
click at [1075, 35] on button "Next" at bounding box center [1061, 28] width 71 height 33
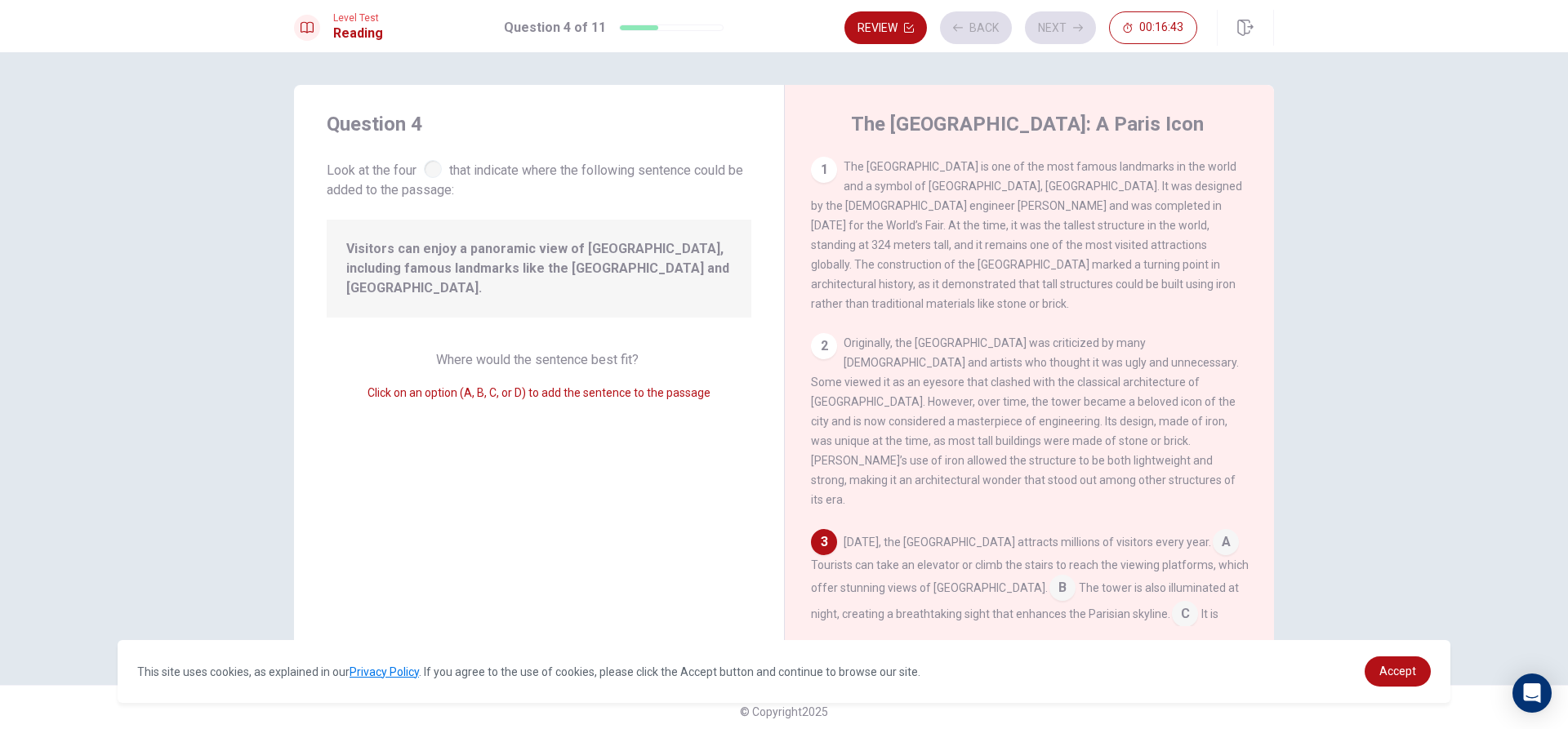
scroll to position [222, 0]
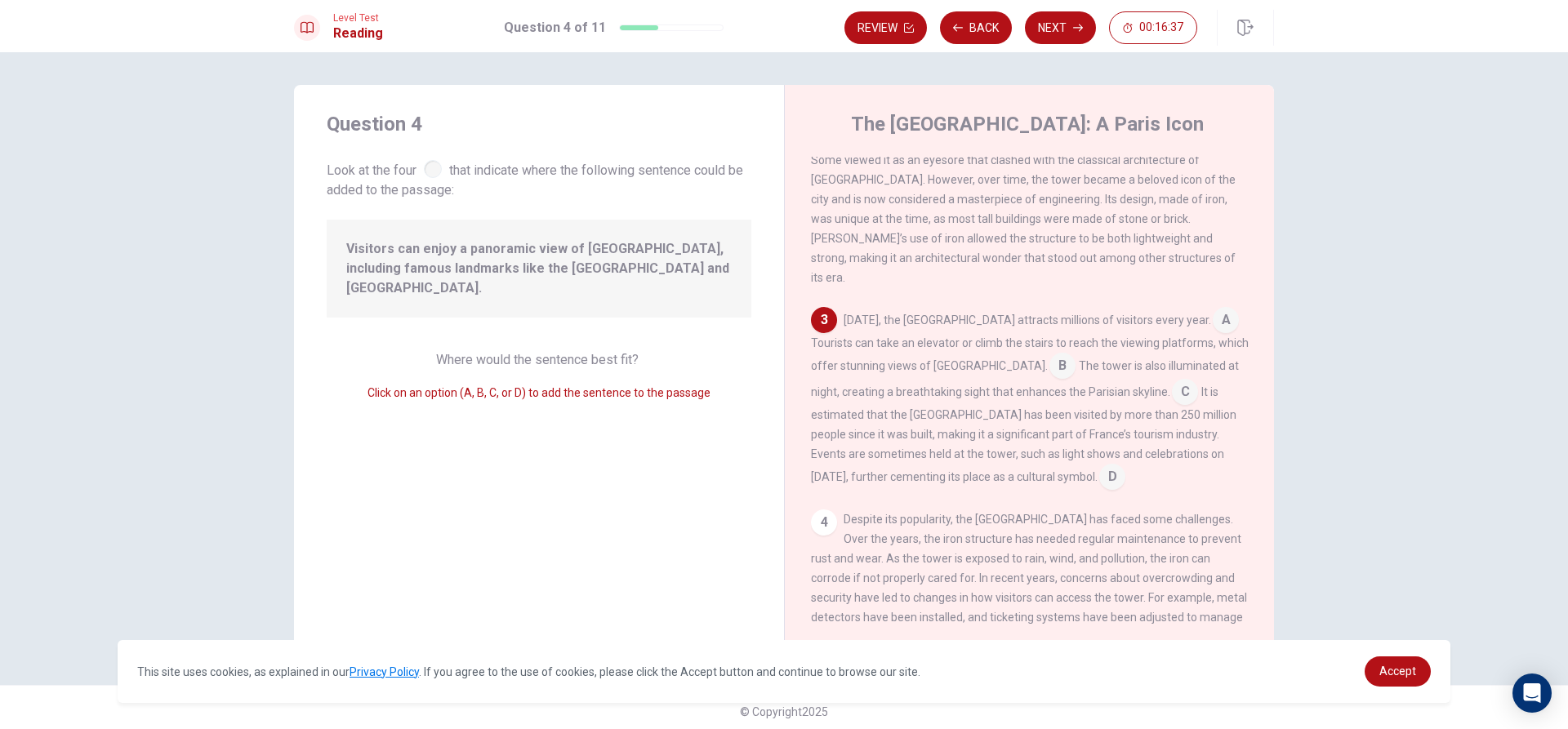
drag, startPoint x: 514, startPoint y: 357, endPoint x: 542, endPoint y: 332, distance: 37.5
click at [1050, 354] on input at bounding box center [1063, 367] width 26 height 26
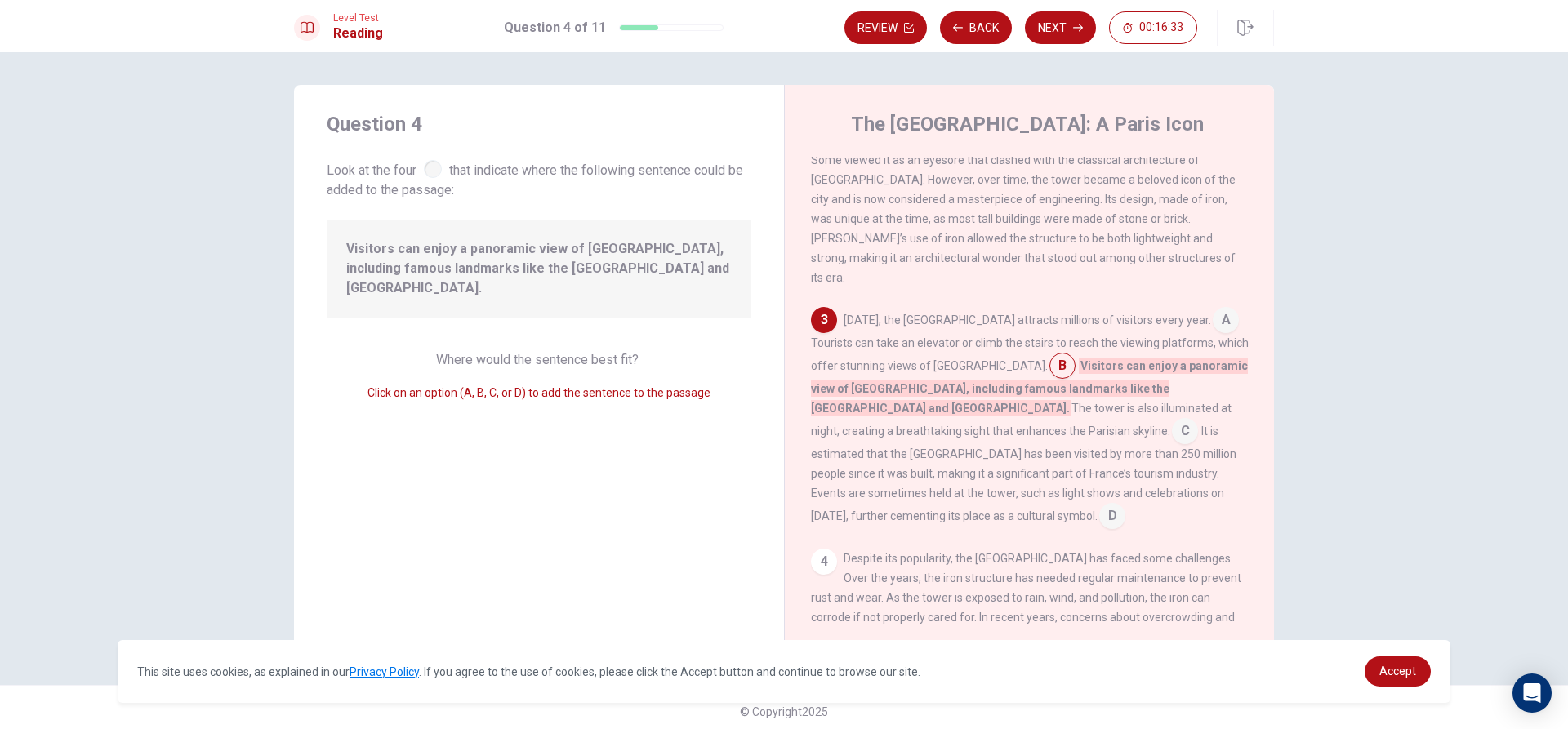
click at [1050, 354] on input at bounding box center [1063, 367] width 26 height 26
click at [1213, 309] on input at bounding box center [1225, 321] width 26 height 26
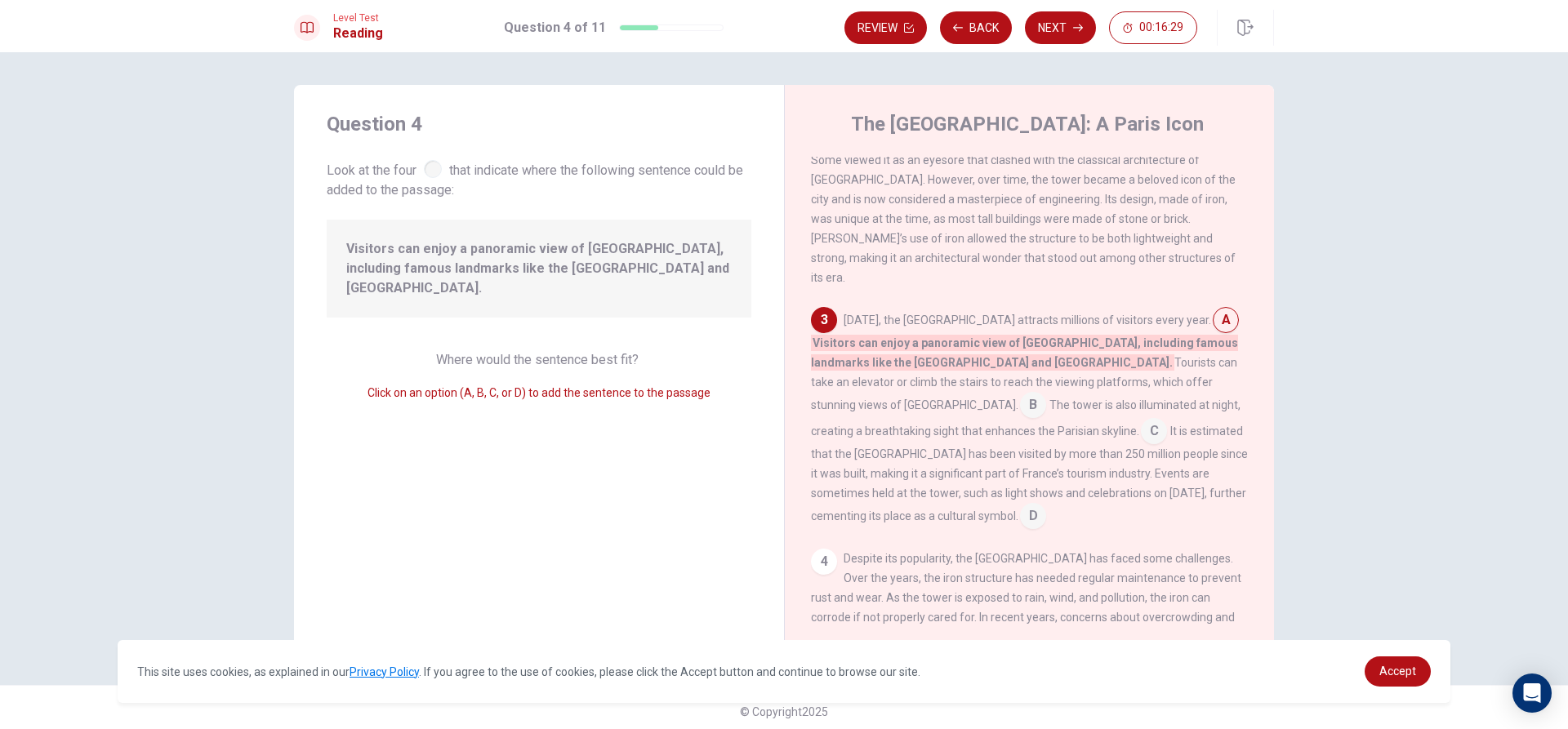
click at [1046, 393] on input at bounding box center [1033, 406] width 26 height 26
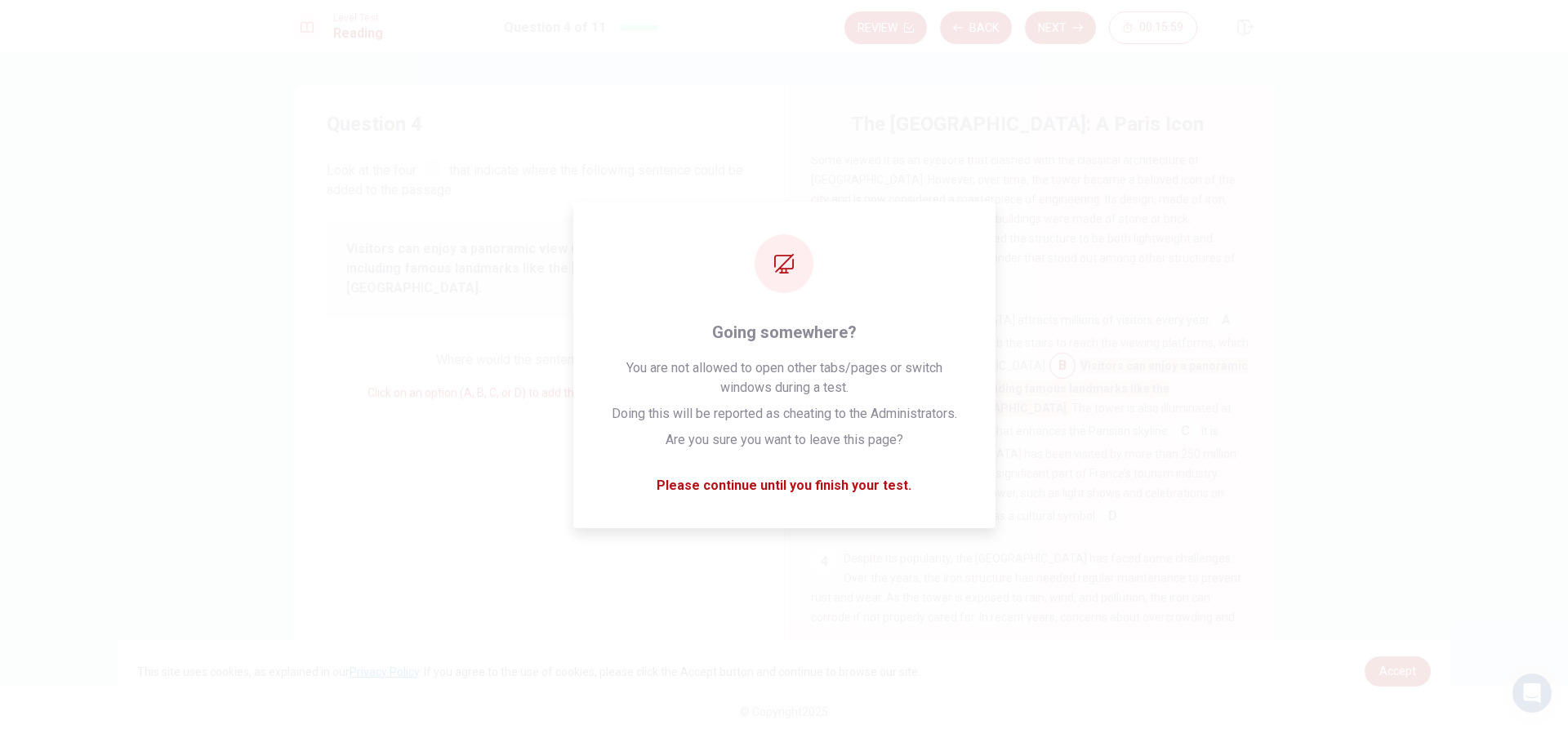
click at [1064, 44] on div "Review Back Next 00:15:59" at bounding box center [1059, 27] width 429 height 36
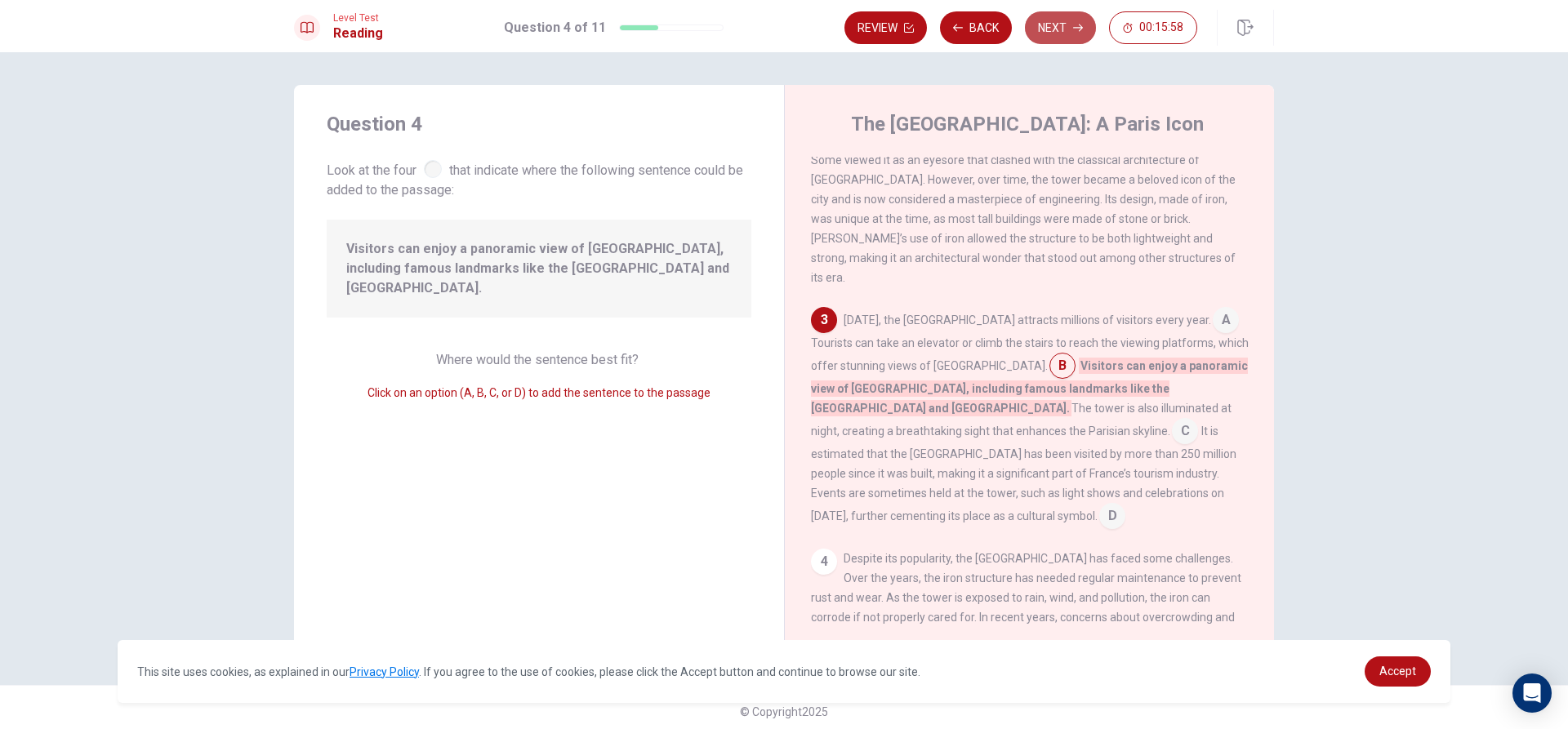
click at [1059, 32] on button "Next" at bounding box center [1061, 28] width 71 height 33
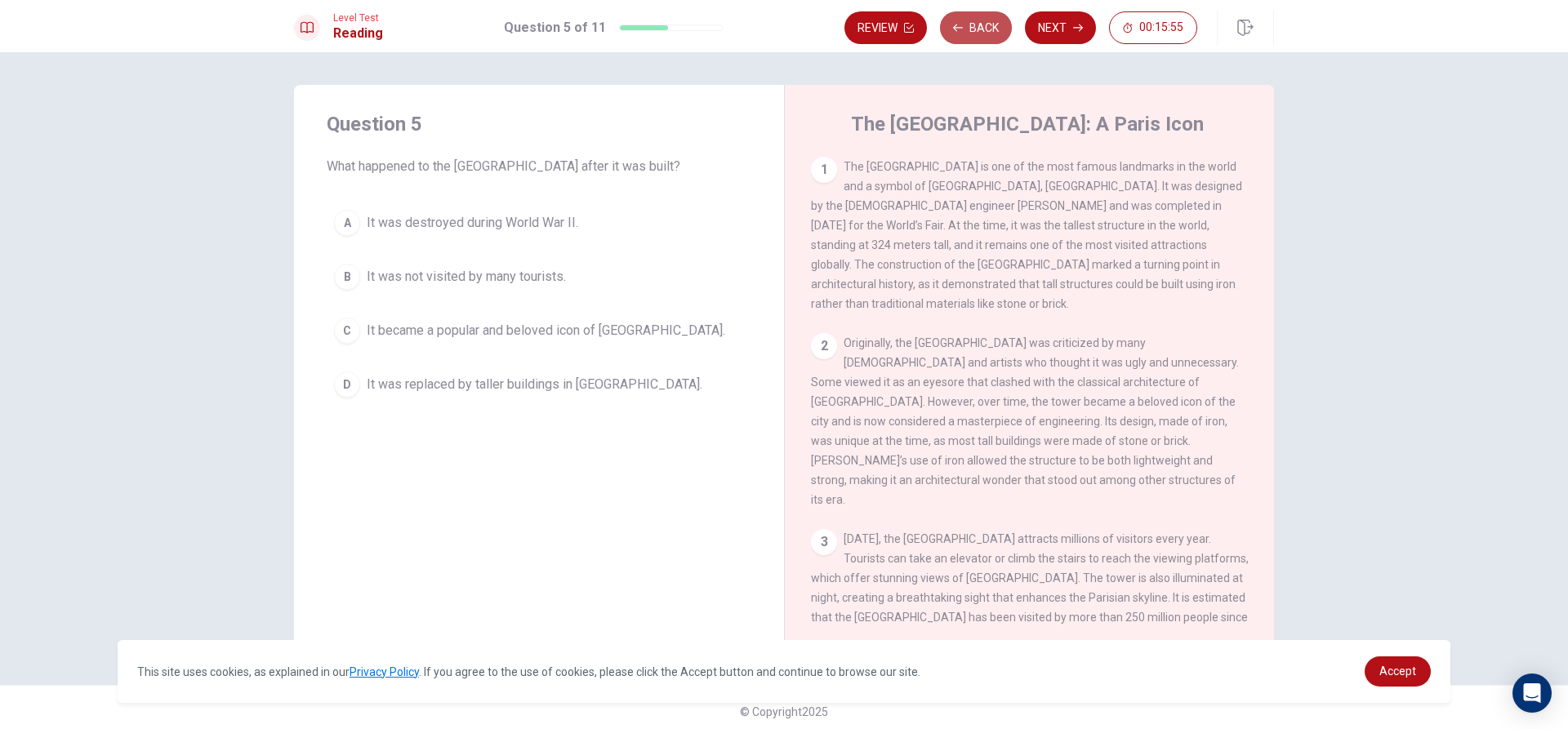
click at [985, 22] on button "Back" at bounding box center [976, 28] width 72 height 33
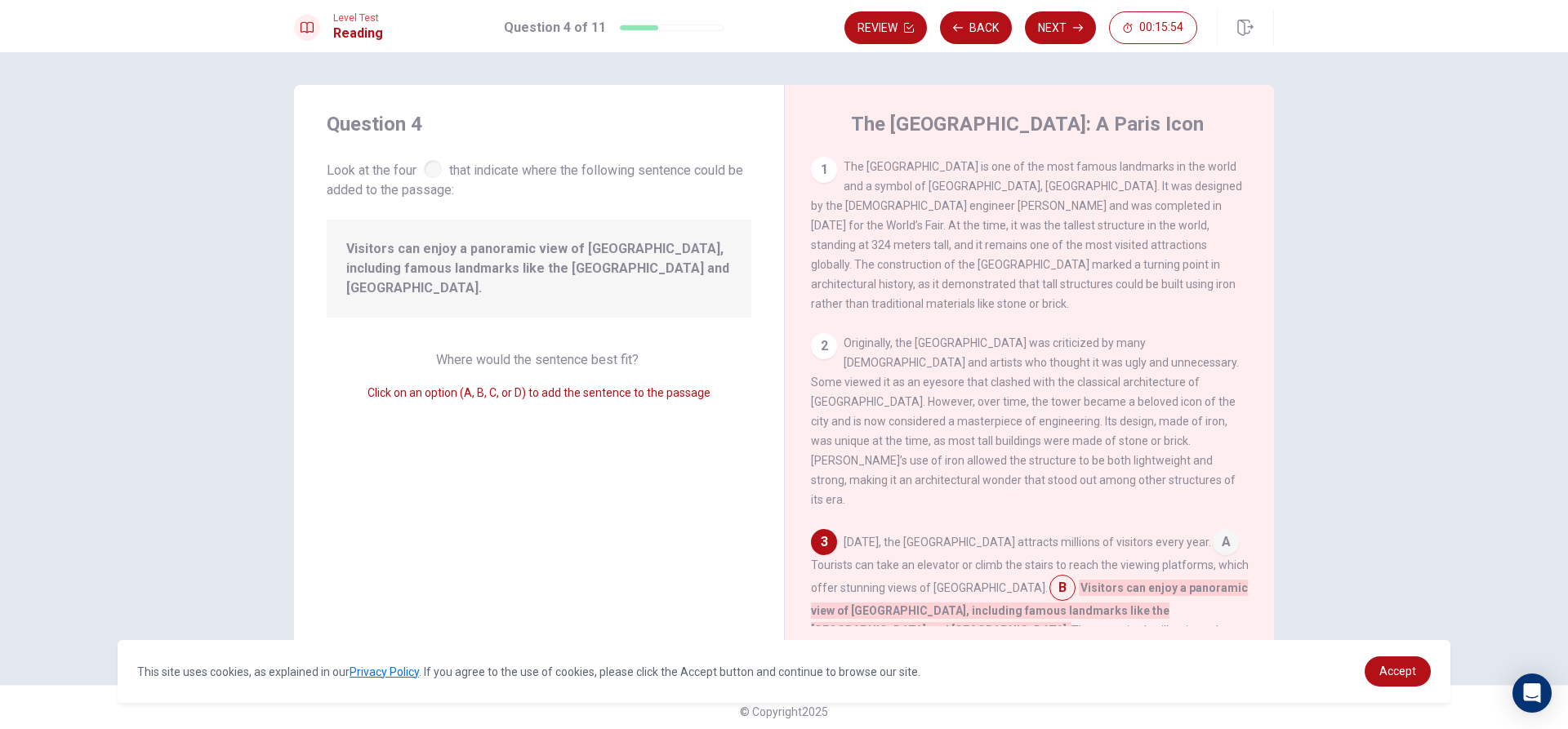
scroll to position [241, 0]
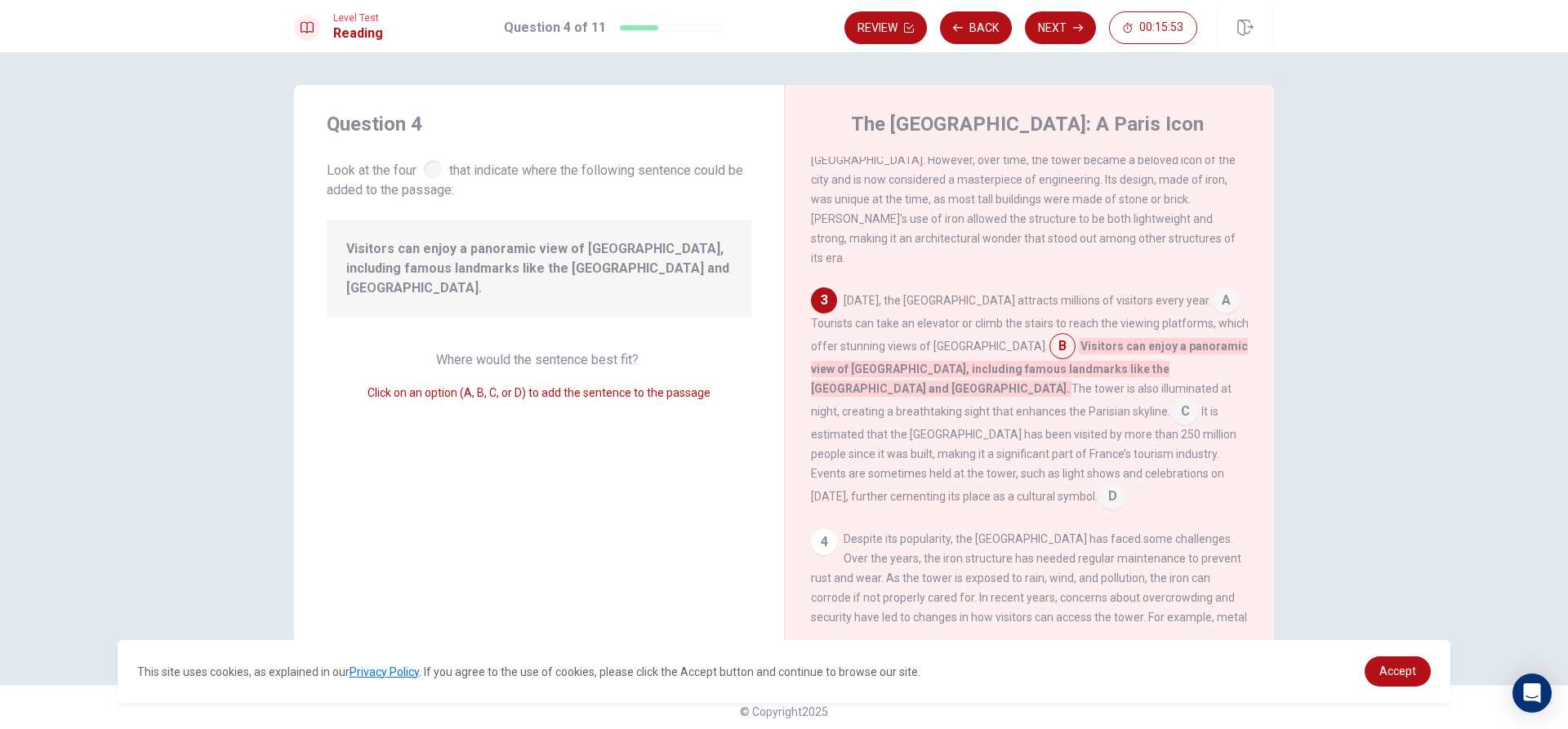
drag, startPoint x: 1176, startPoint y: 268, endPoint x: 1168, endPoint y: 270, distance: 8.2
click at [1213, 289] on input at bounding box center [1225, 302] width 26 height 26
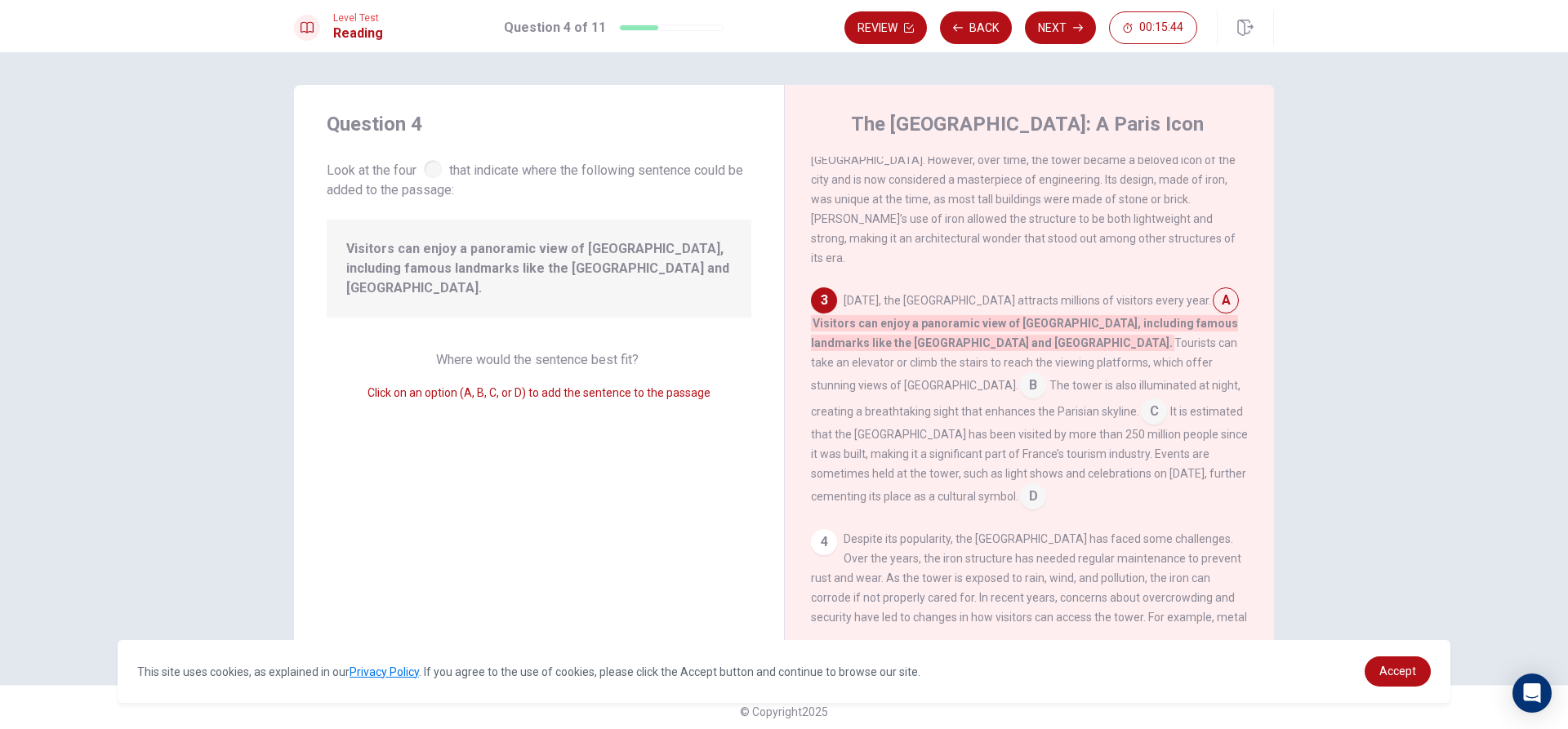
drag, startPoint x: 1112, startPoint y: 342, endPoint x: 988, endPoint y: 69, distance: 299.8
click at [815, 399] on div "[DATE], the [GEOGRAPHIC_DATA] attracts millions of visitors every year. A Visit…" at bounding box center [1030, 398] width 438 height 222
click at [1046, 485] on input at bounding box center [1033, 497] width 26 height 26
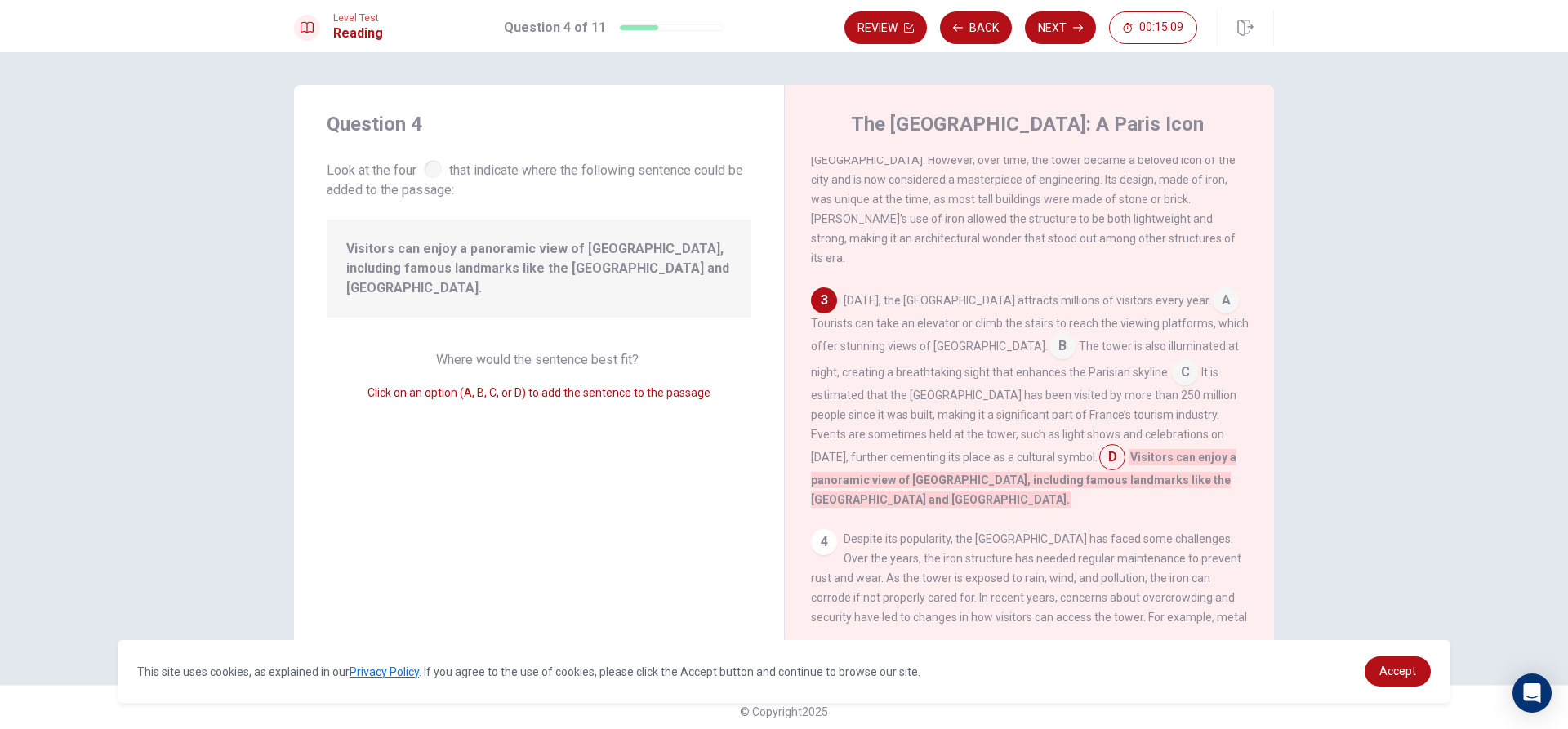
click at [806, 496] on div "The [GEOGRAPHIC_DATA]: A Paris Icon 1 The [GEOGRAPHIC_DATA] is one of the most …" at bounding box center [1028, 368] width 490 height 567
click at [924, 345] on div "[DATE], the [GEOGRAPHIC_DATA] attracts millions of visitors every year. A Touri…" at bounding box center [1030, 398] width 438 height 222
click at [1050, 335] on input at bounding box center [1063, 347] width 26 height 26
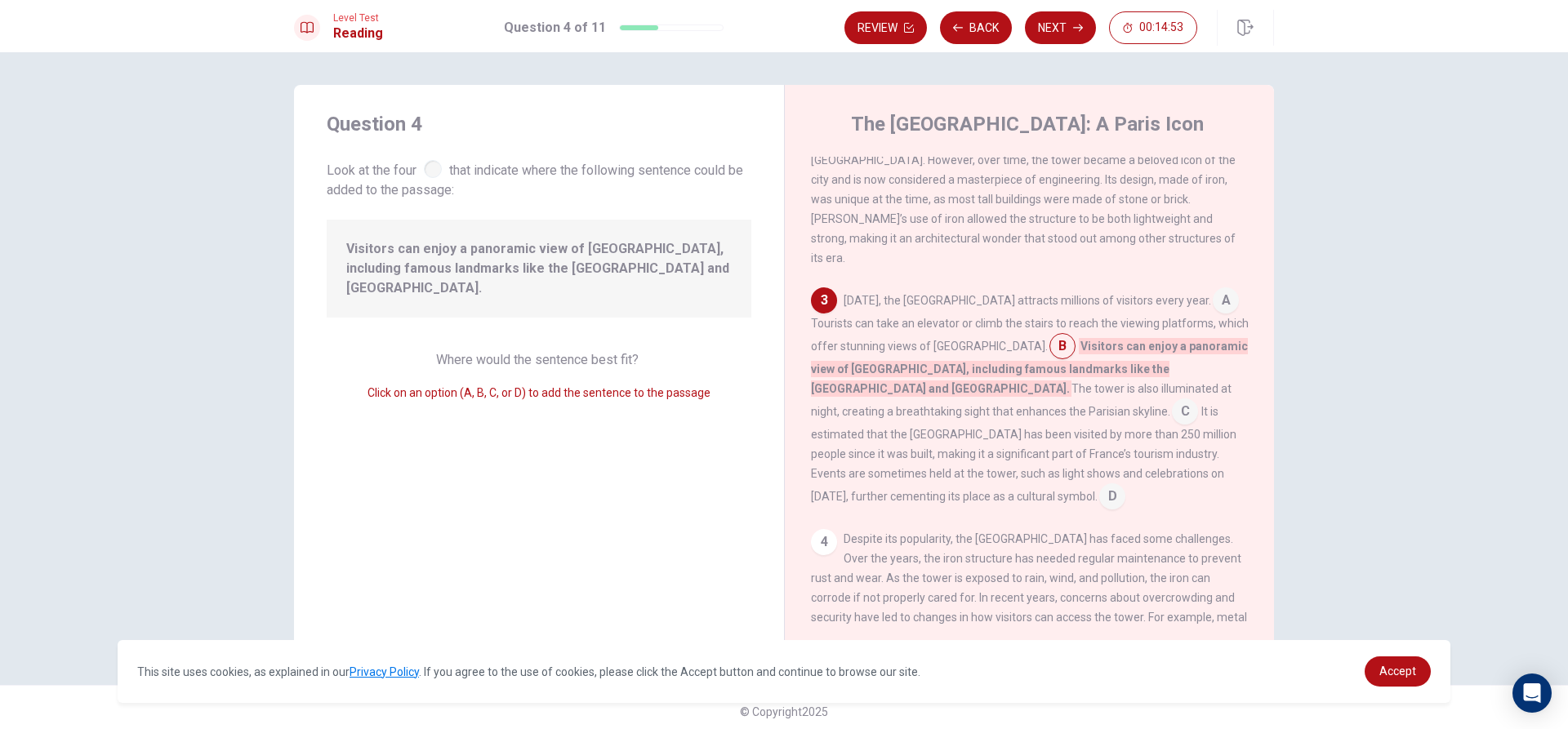
click at [1173, 400] on input at bounding box center [1185, 413] width 26 height 26
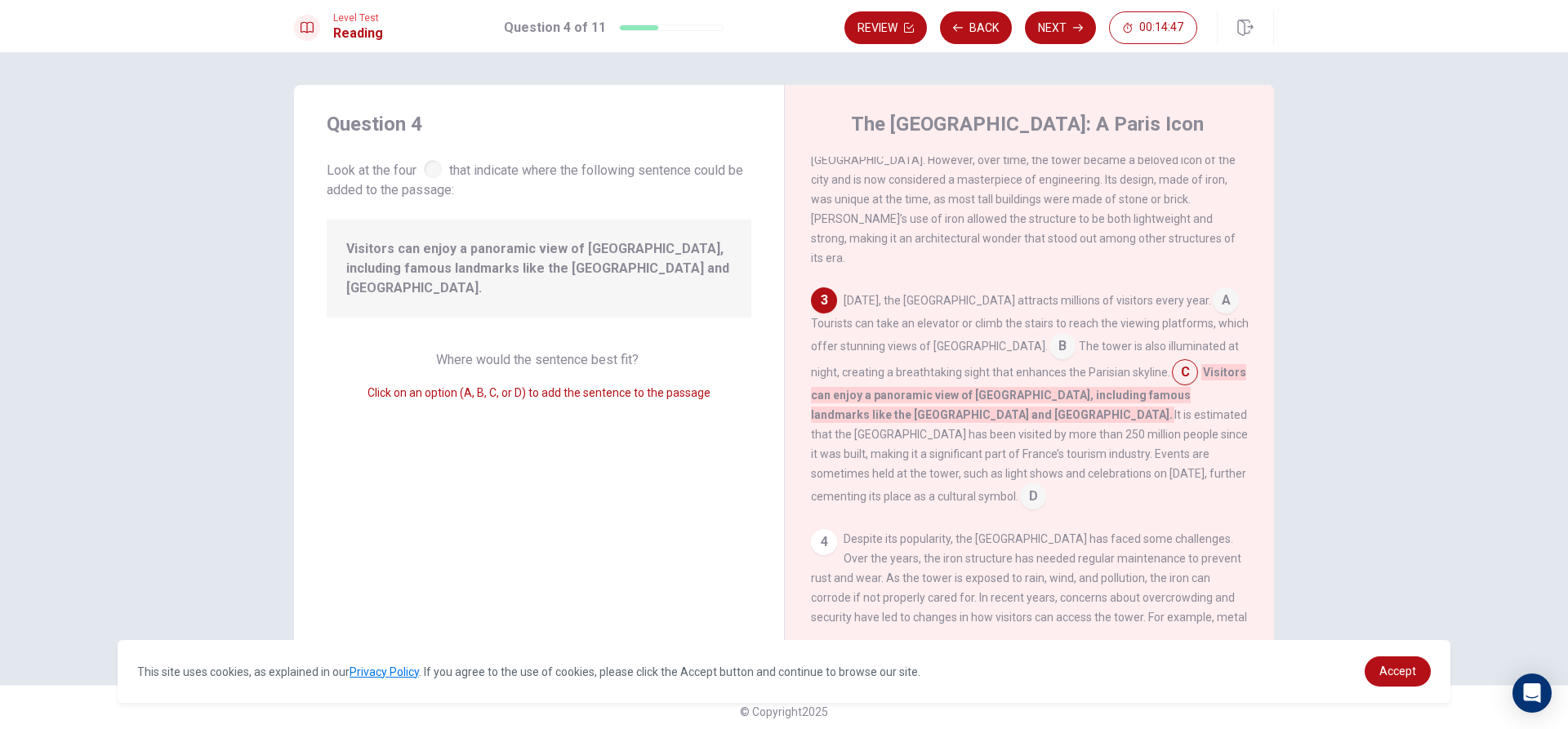
click at [944, 303] on div "[DATE], the [GEOGRAPHIC_DATA] attracts millions of visitors every year. A Touri…" at bounding box center [1030, 398] width 438 height 222
click at [1050, 335] on input at bounding box center [1063, 347] width 26 height 26
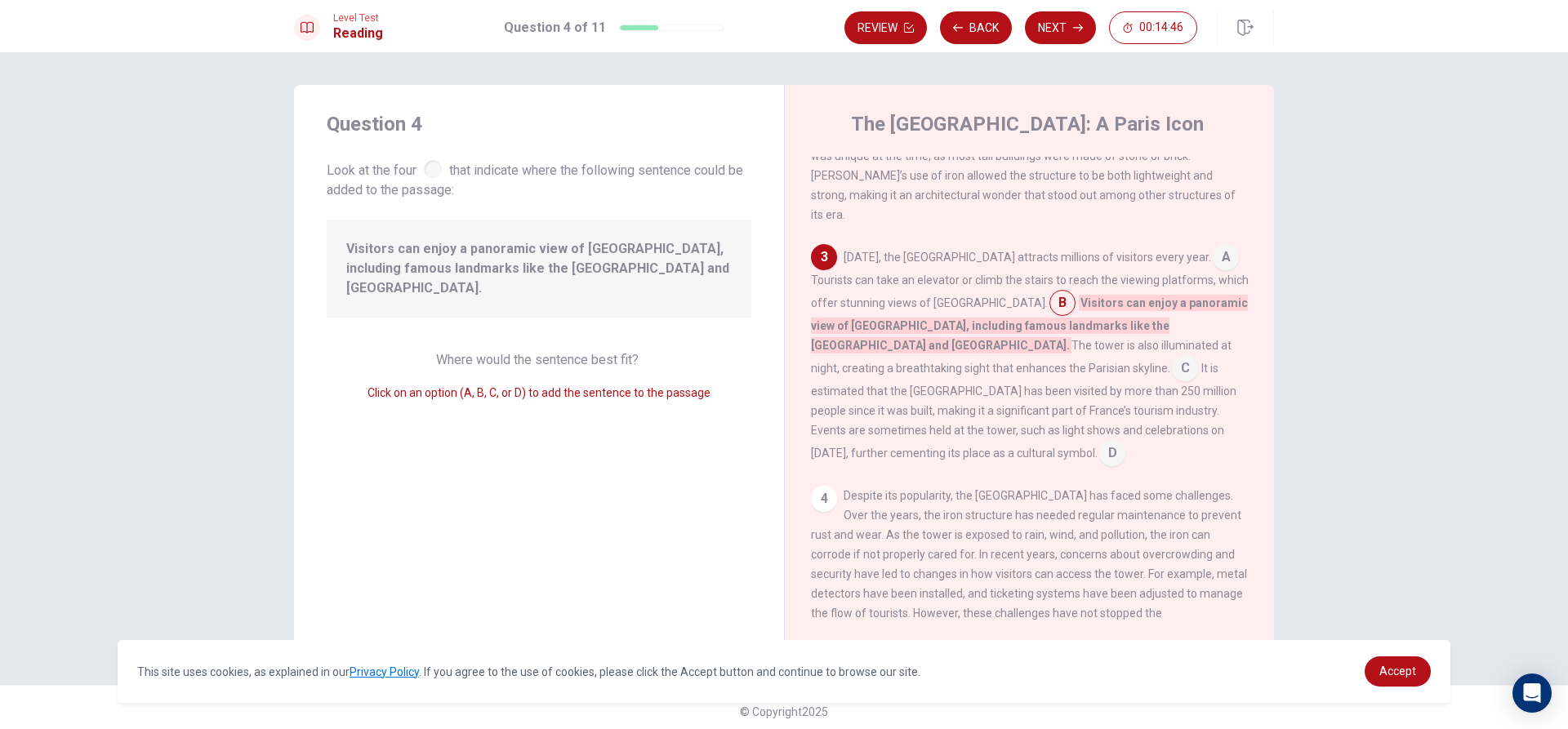
scroll to position [321, 0]
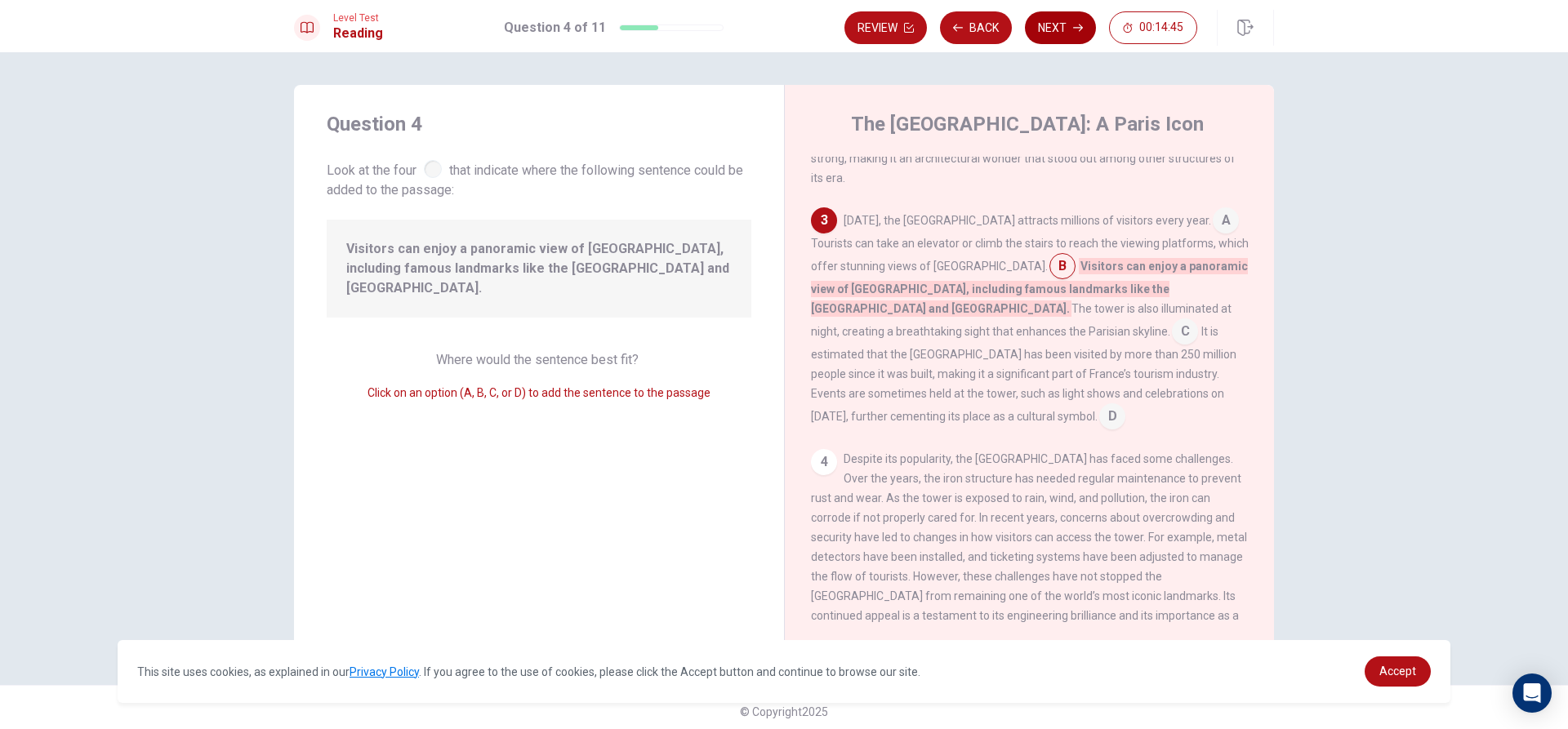
click at [1071, 18] on button "Next" at bounding box center [1061, 28] width 71 height 33
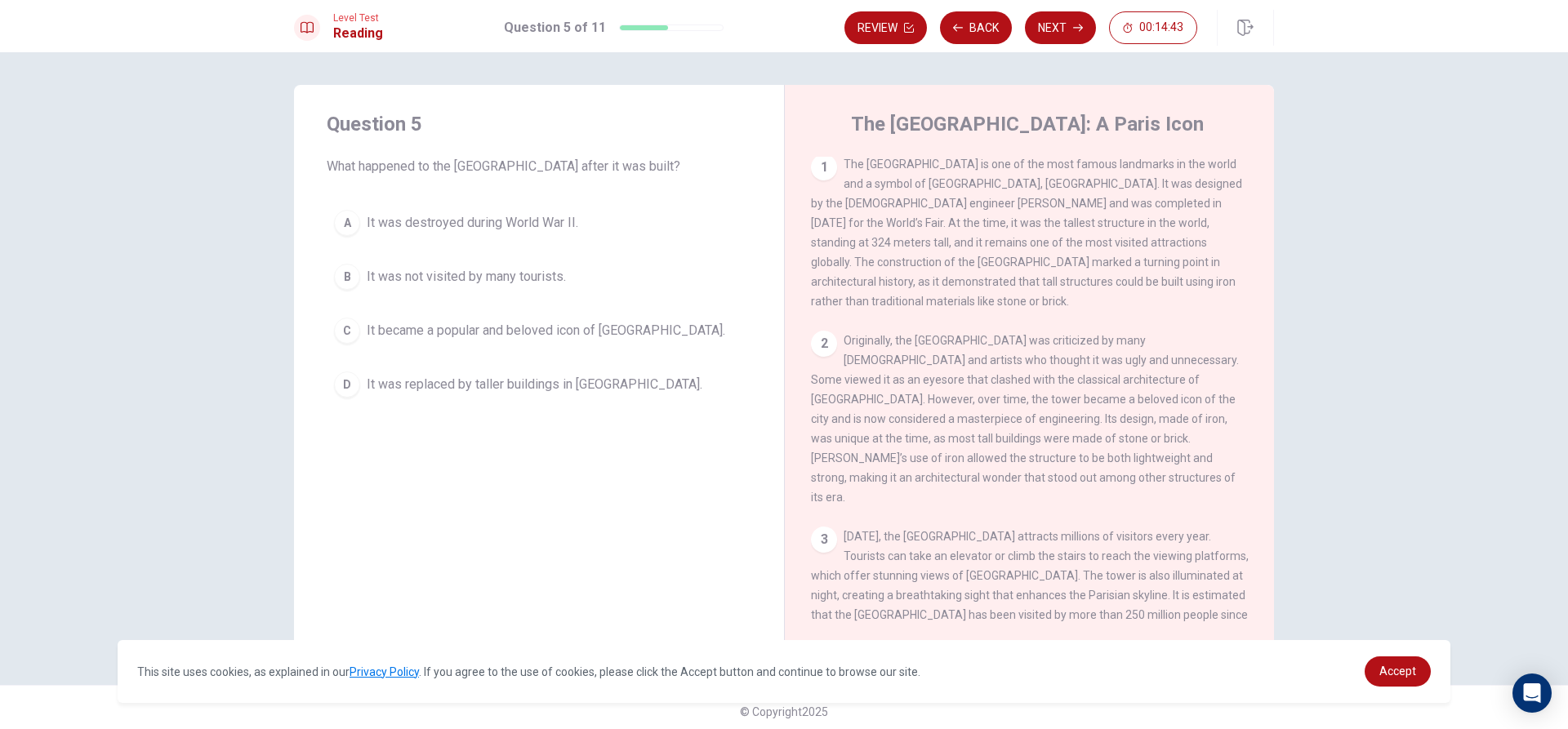
scroll to position [0, 0]
drag, startPoint x: 1405, startPoint y: 195, endPoint x: 1258, endPoint y: 418, distance: 267.1
click at [1258, 418] on div "The [GEOGRAPHIC_DATA]: A Paris Icon 1 The [GEOGRAPHIC_DATA] is one of the most …" at bounding box center [1028, 368] width 490 height 567
drag, startPoint x: 837, startPoint y: 164, endPoint x: 985, endPoint y: 220, distance: 158.2
click at [985, 220] on div "1 The [GEOGRAPHIC_DATA] is one of the most famous landmarks in the world and a …" at bounding box center [1030, 235] width 438 height 157
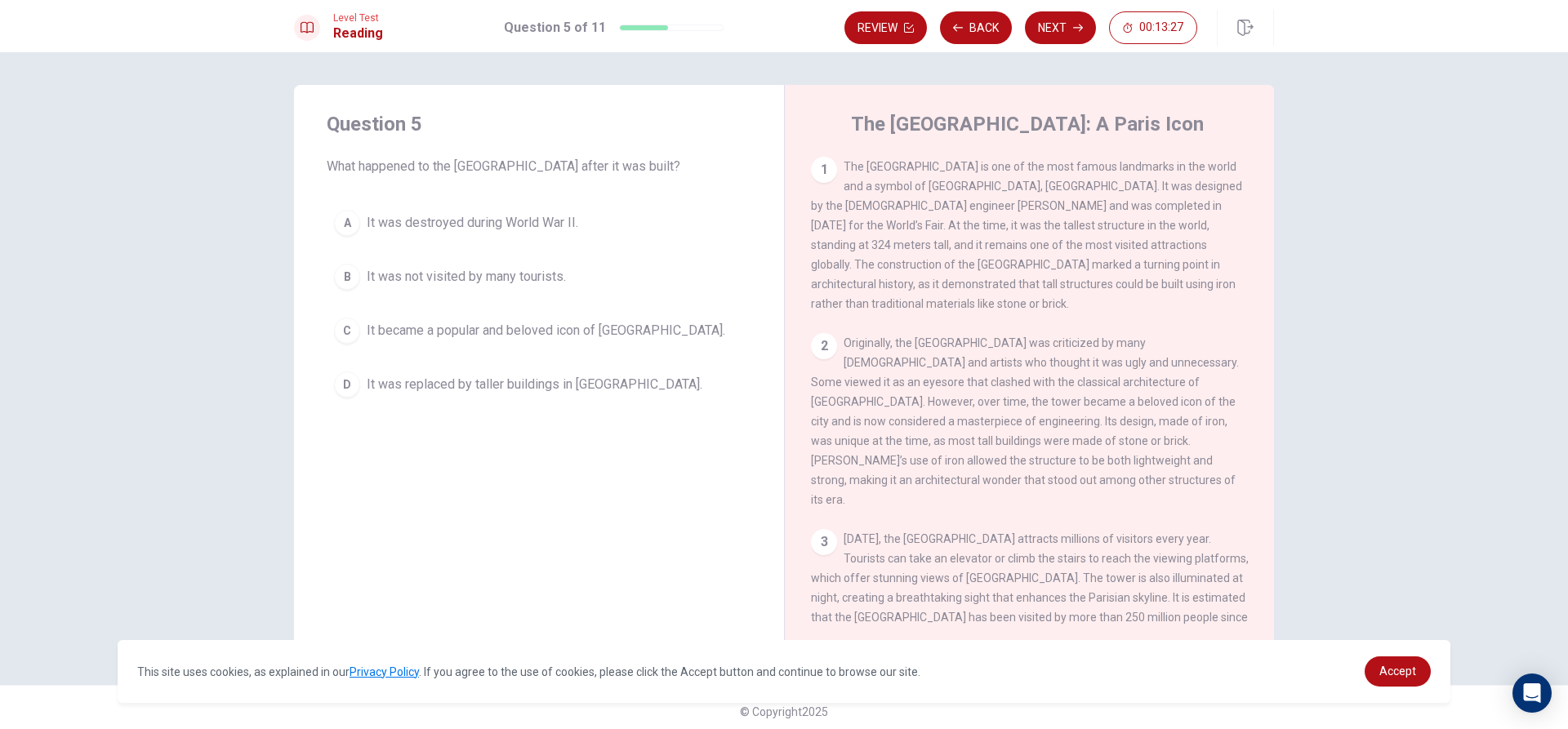
click at [838, 163] on div "1 The [GEOGRAPHIC_DATA] is one of the most famous landmarks in the world and a …" at bounding box center [1030, 235] width 438 height 157
drag, startPoint x: 841, startPoint y: 164, endPoint x: 883, endPoint y: 201, distance: 56.0
click at [886, 202] on span "The [GEOGRAPHIC_DATA] is one of the most famous landmarks in the world and a sy…" at bounding box center [1027, 235] width 431 height 150
drag, startPoint x: 869, startPoint y: 187, endPoint x: 1162, endPoint y: 247, distance: 299.1
click at [1162, 247] on span "The [GEOGRAPHIC_DATA] is one of the most famous landmarks in the world and a sy…" at bounding box center [1027, 235] width 431 height 150
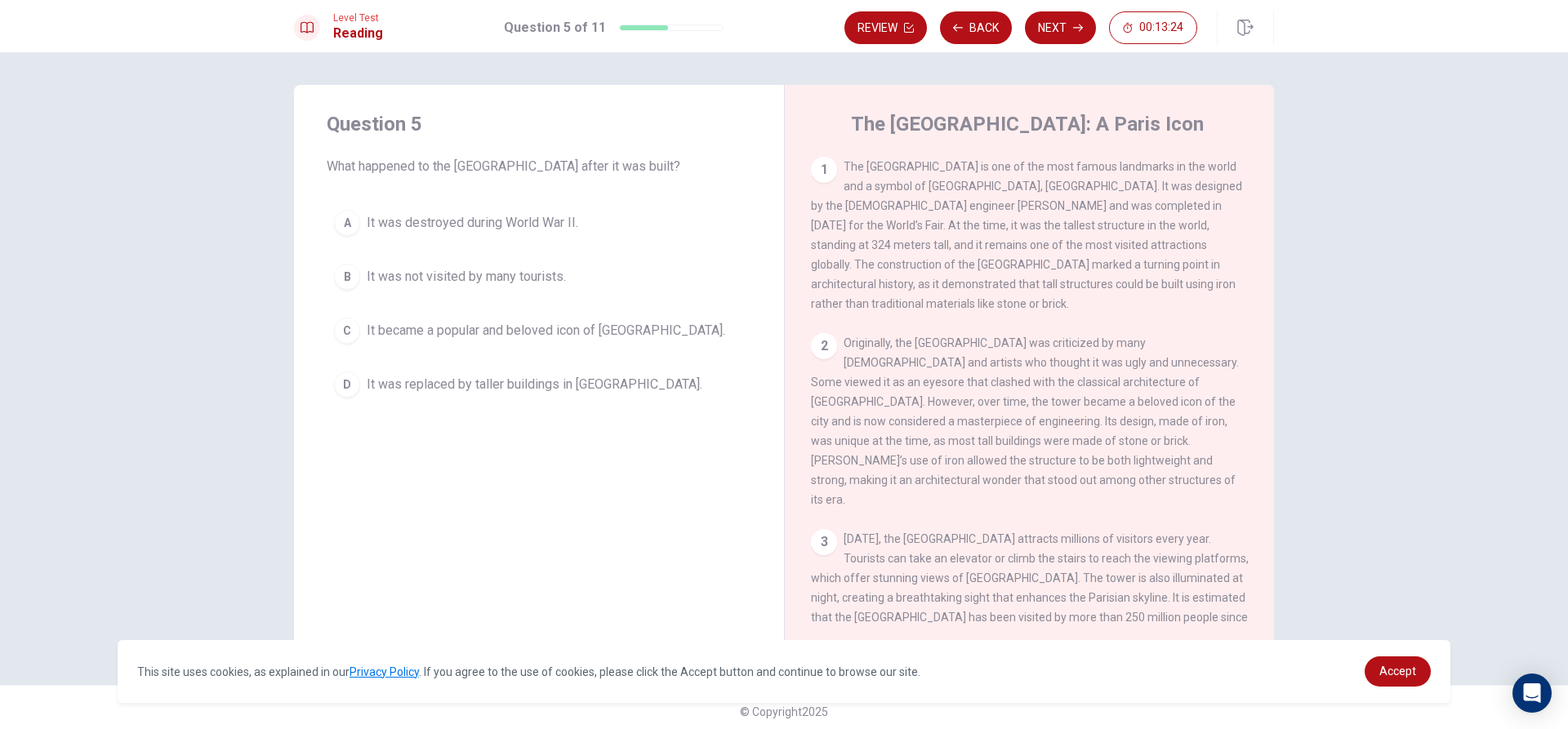
click at [1050, 170] on div "1 The [GEOGRAPHIC_DATA] is one of the most famous landmarks in the world and a …" at bounding box center [1030, 235] width 438 height 157
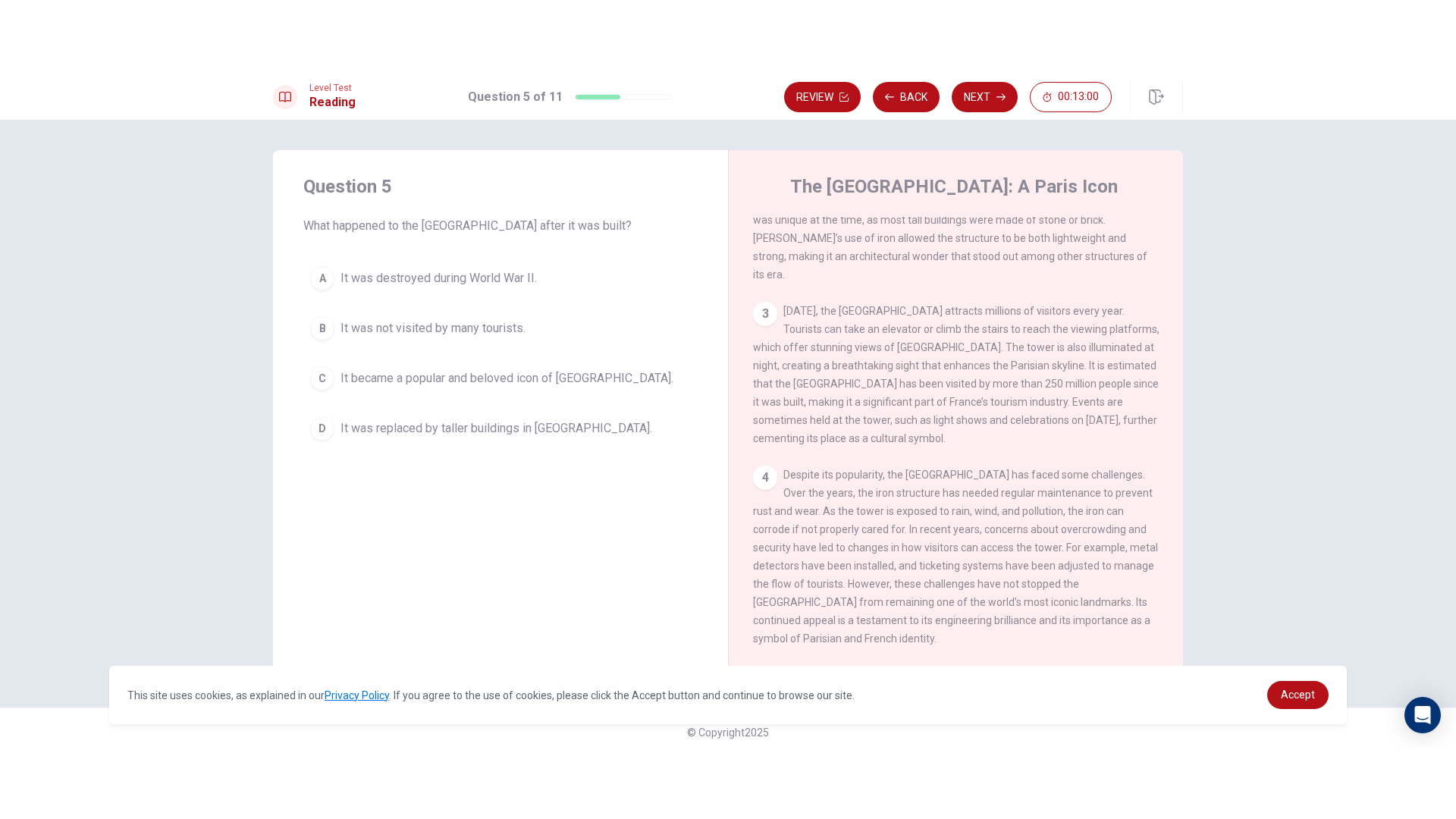
scroll to position [262, 0]
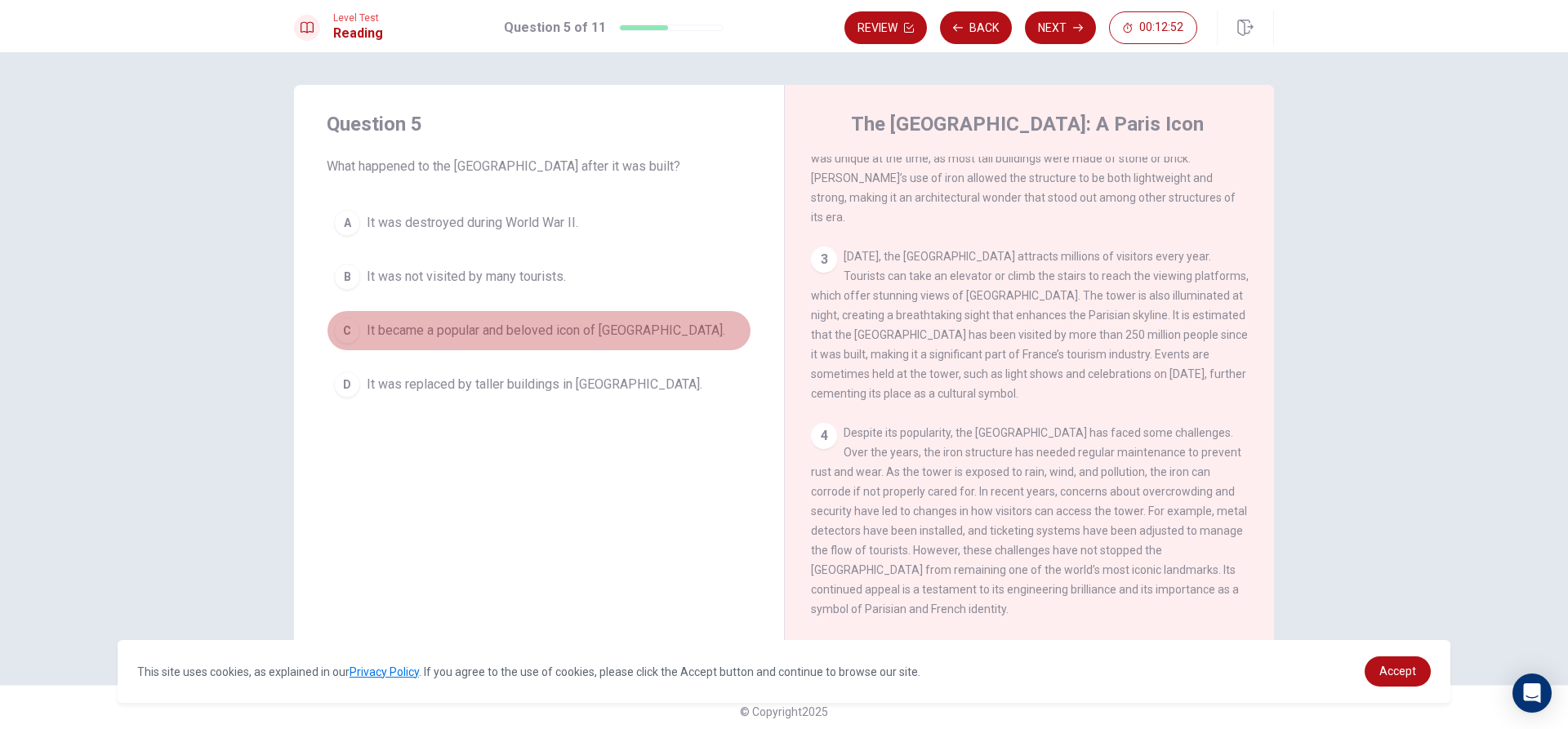
click at [338, 349] on button "C It became a popular and beloved icon of [GEOGRAPHIC_DATA]." at bounding box center [539, 331] width 425 height 41
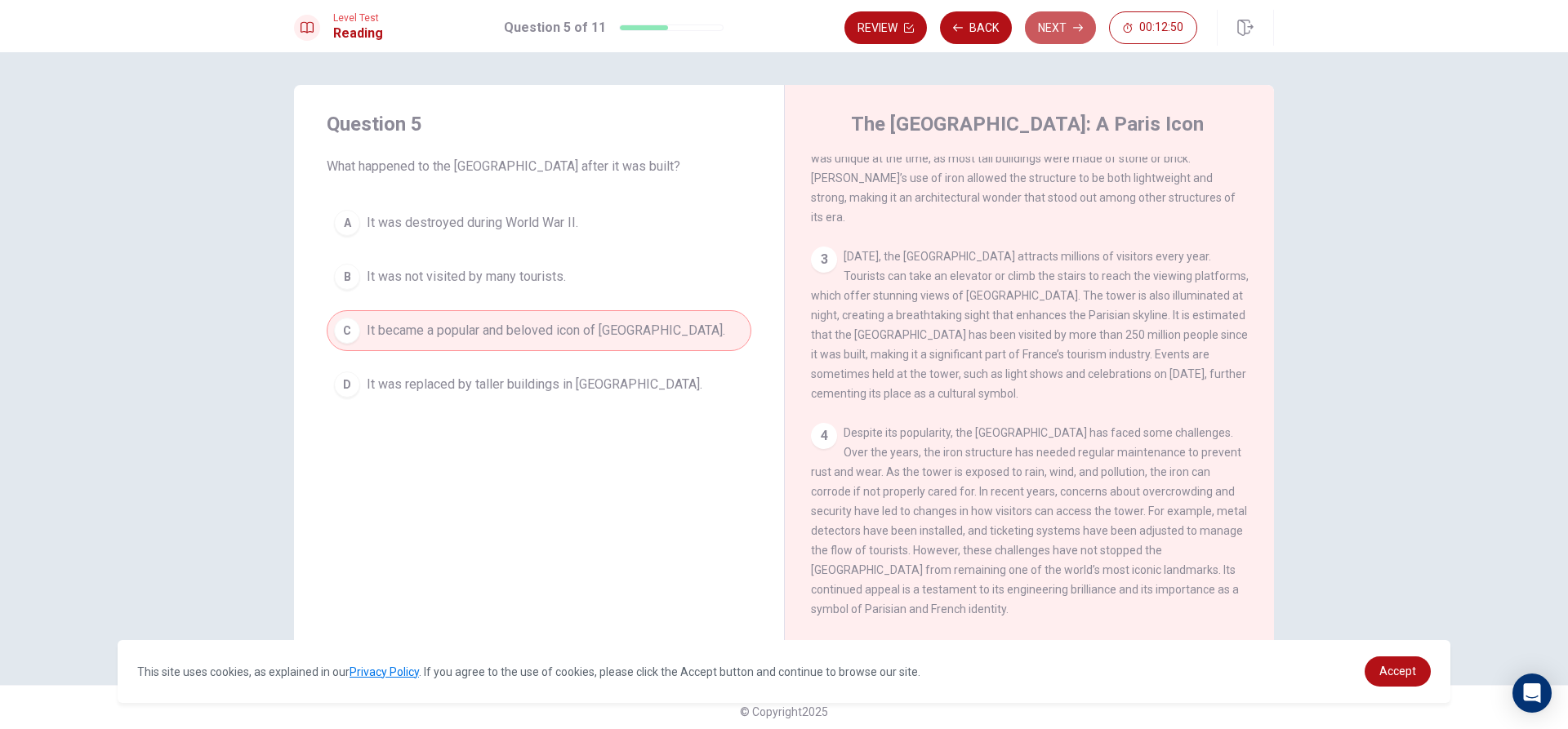
click at [1077, 40] on button "Next" at bounding box center [1061, 28] width 71 height 33
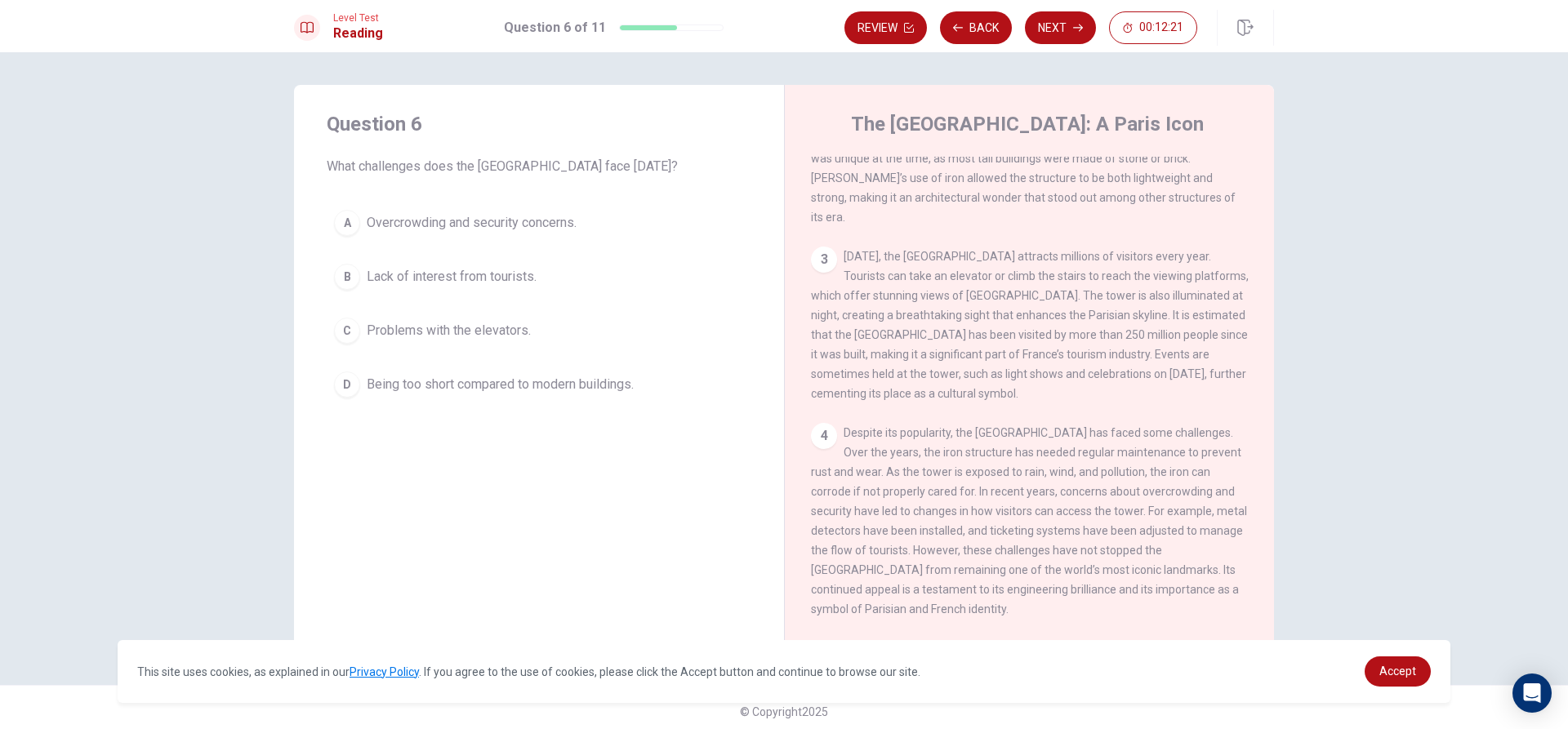
click at [572, 556] on div "Question 6 What challenges does the [GEOGRAPHIC_DATA] face [DATE]? A Overcrowdi…" at bounding box center [539, 368] width 490 height 567
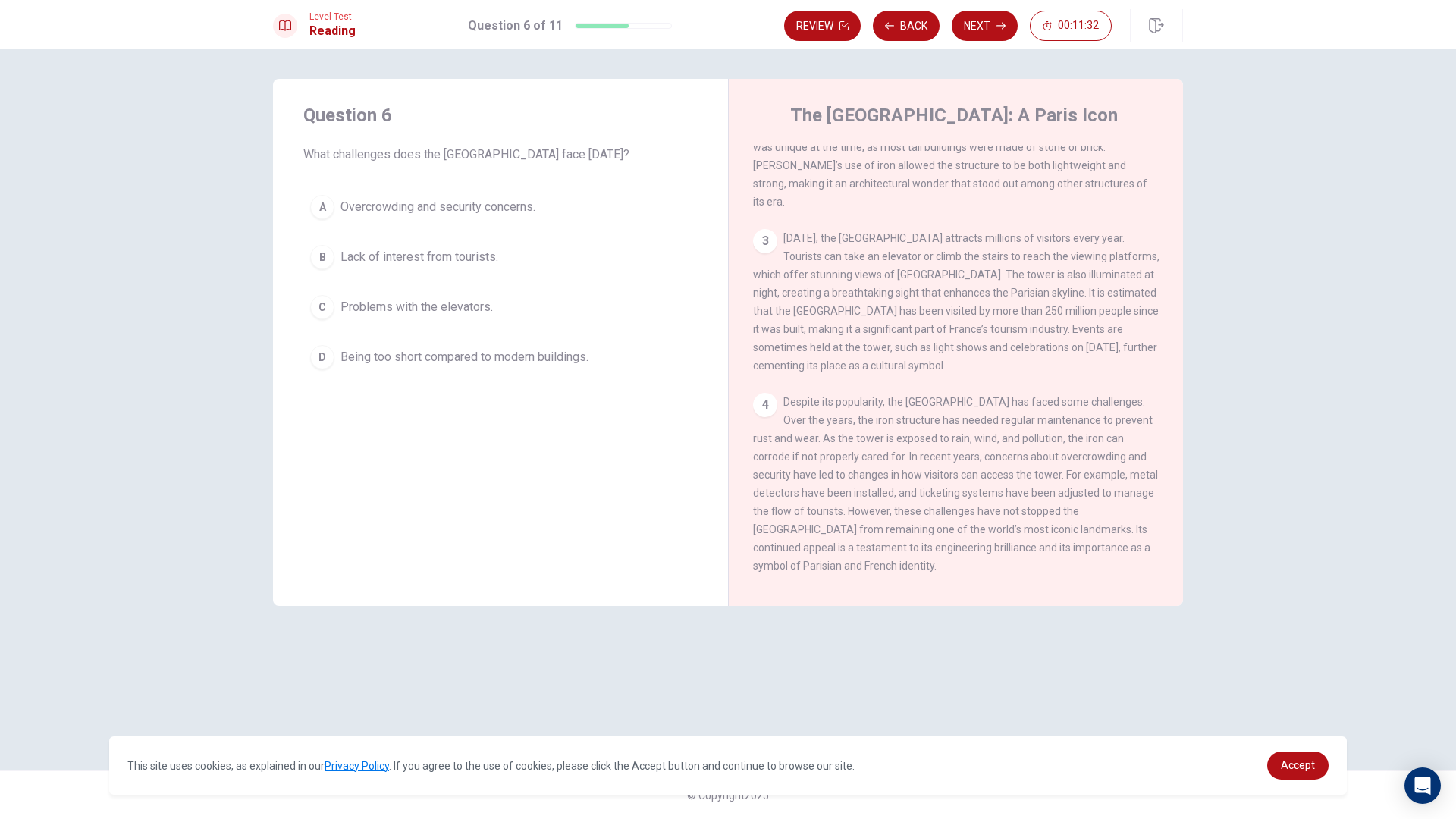
drag, startPoint x: 326, startPoint y: 205, endPoint x: 333, endPoint y: 232, distance: 27.9
click at [333, 232] on div "A Overcrowding and security concerns. B Lack of interest from tourists. C Probl…" at bounding box center [500, 282] width 394 height 188
click at [340, 257] on button "B Lack of interest from tourists." at bounding box center [500, 257] width 394 height 38
click at [327, 227] on div "A Overcrowding and security concerns. B Lack of interest from tourists. C Probl…" at bounding box center [500, 282] width 394 height 188
click at [327, 220] on button "A Overcrowding and security concerns." at bounding box center [500, 207] width 394 height 38
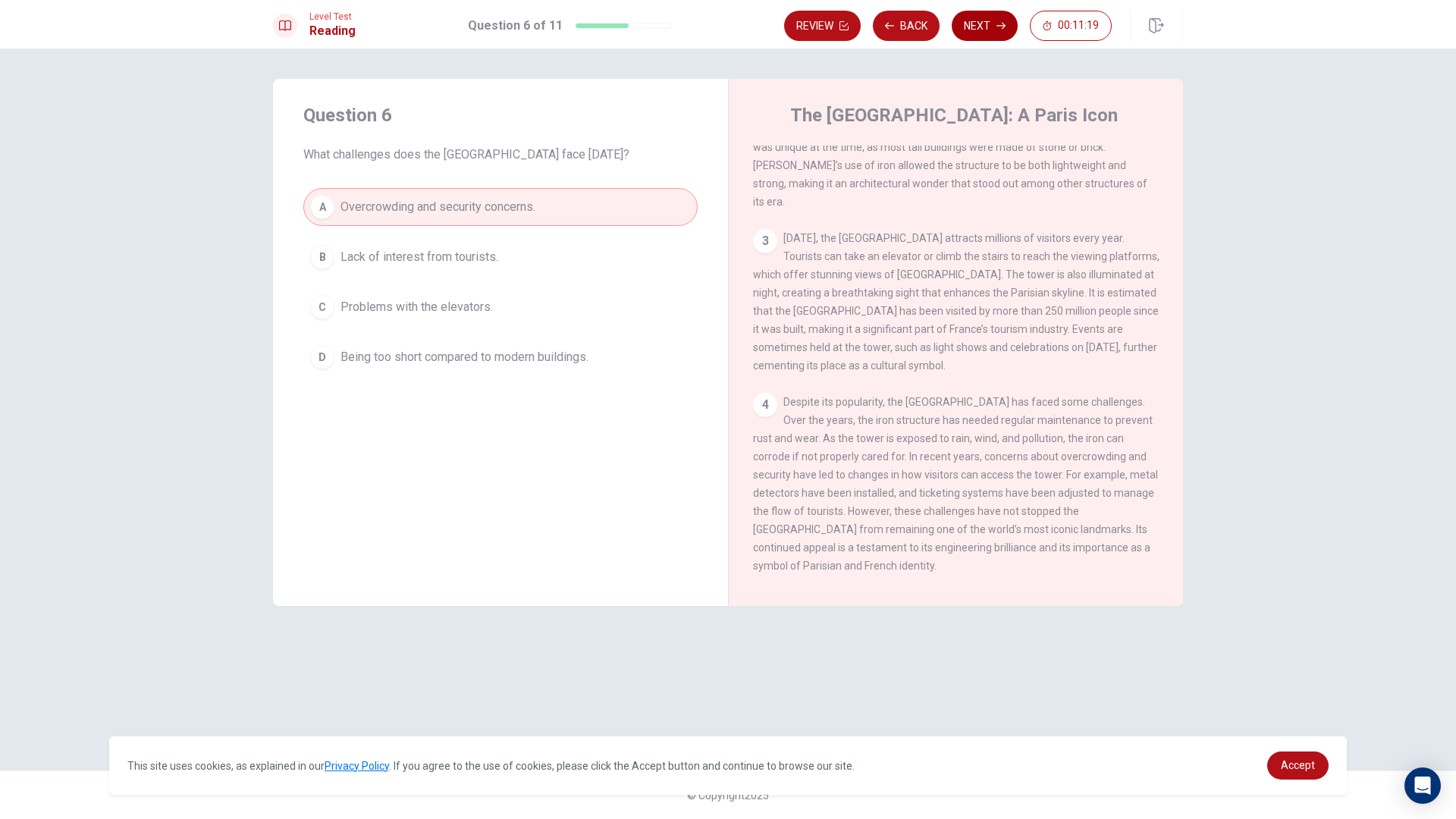
click at [977, 33] on button "Next" at bounding box center [985, 26] width 66 height 31
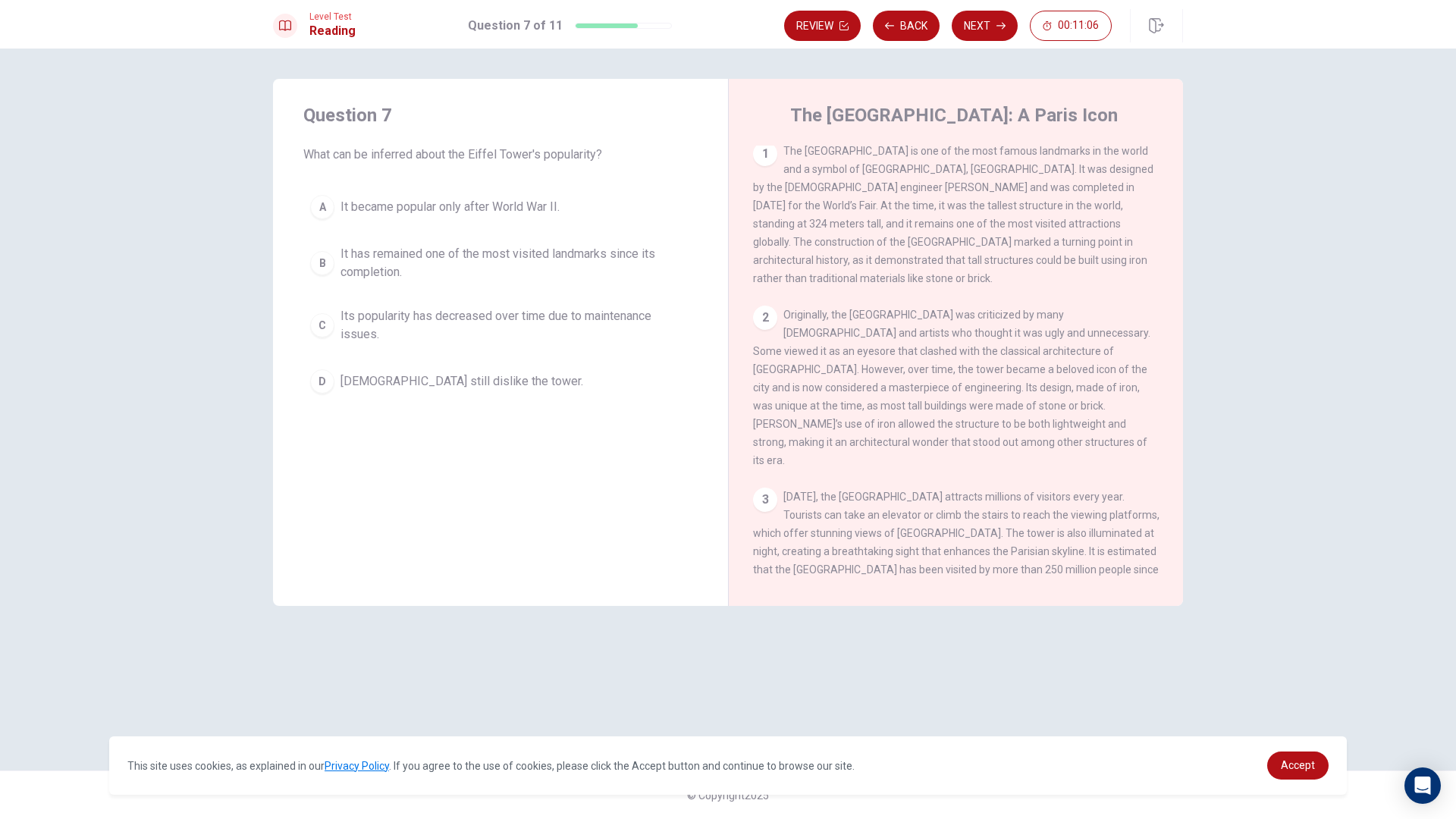
scroll to position [0, 0]
drag, startPoint x: 1455, startPoint y: 0, endPoint x: 1455, endPoint y: 818, distance: 818.0
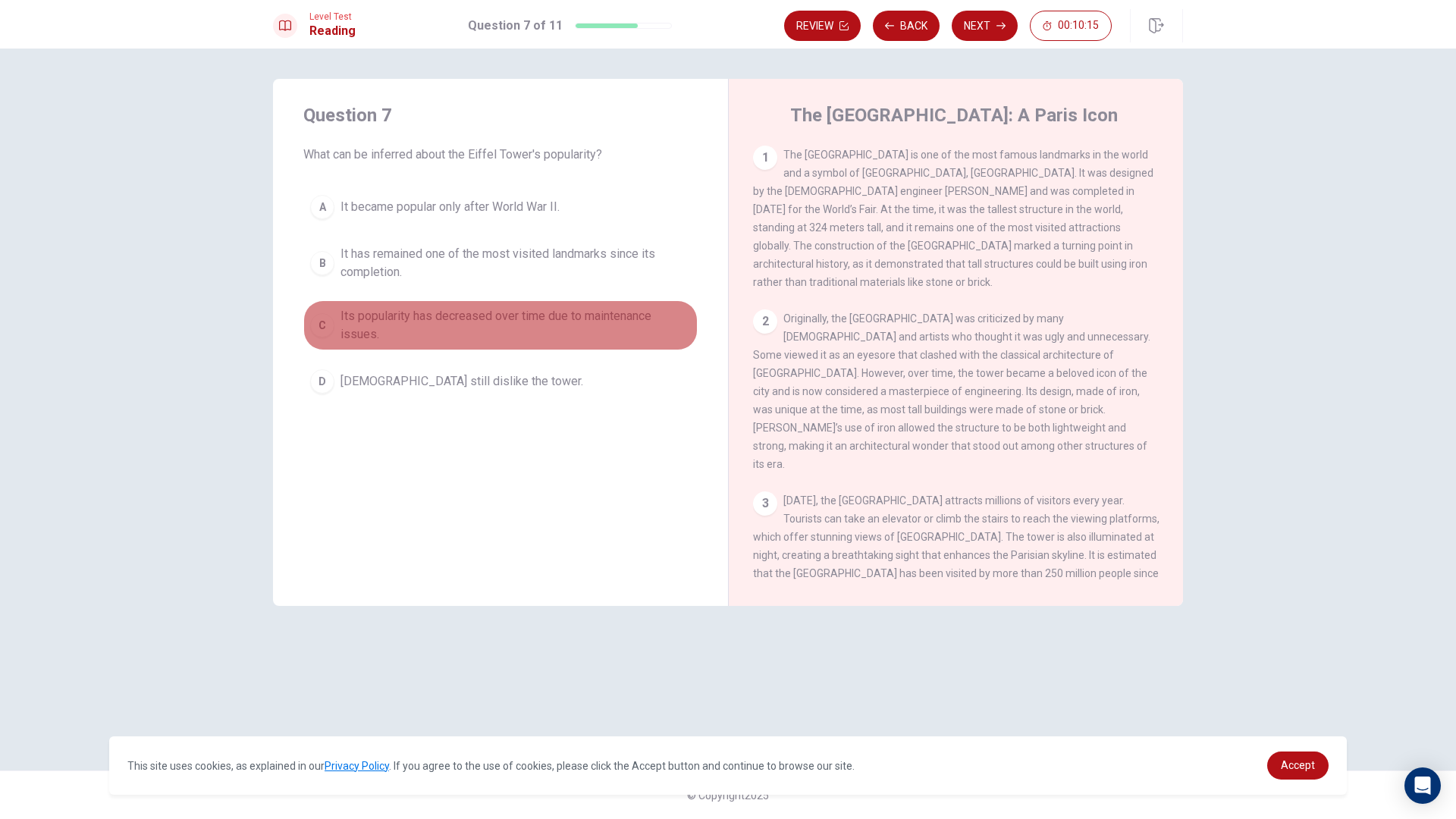
click at [321, 314] on div "C" at bounding box center [322, 325] width 24 height 24
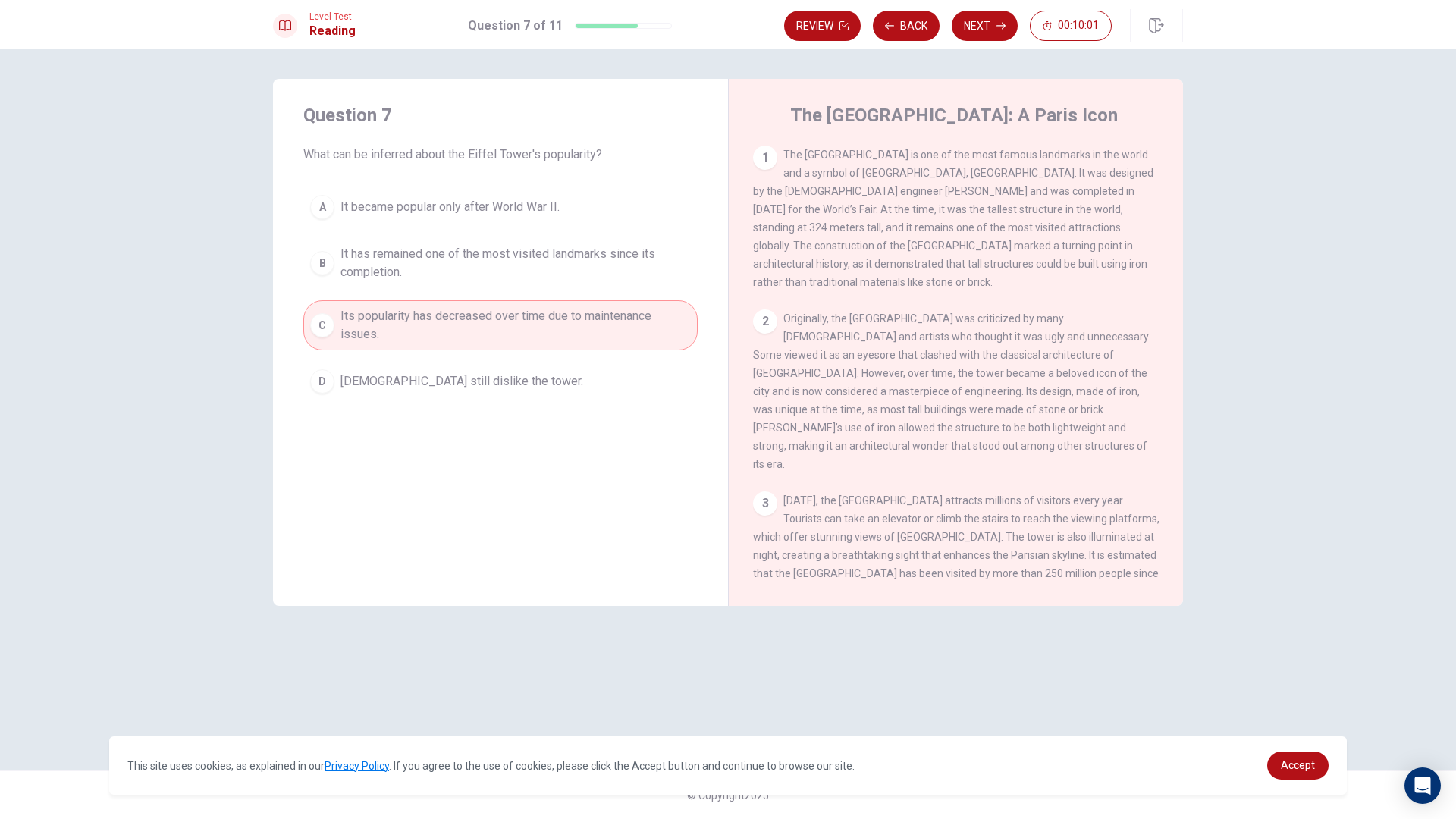
click at [324, 259] on div "B" at bounding box center [322, 263] width 24 height 24
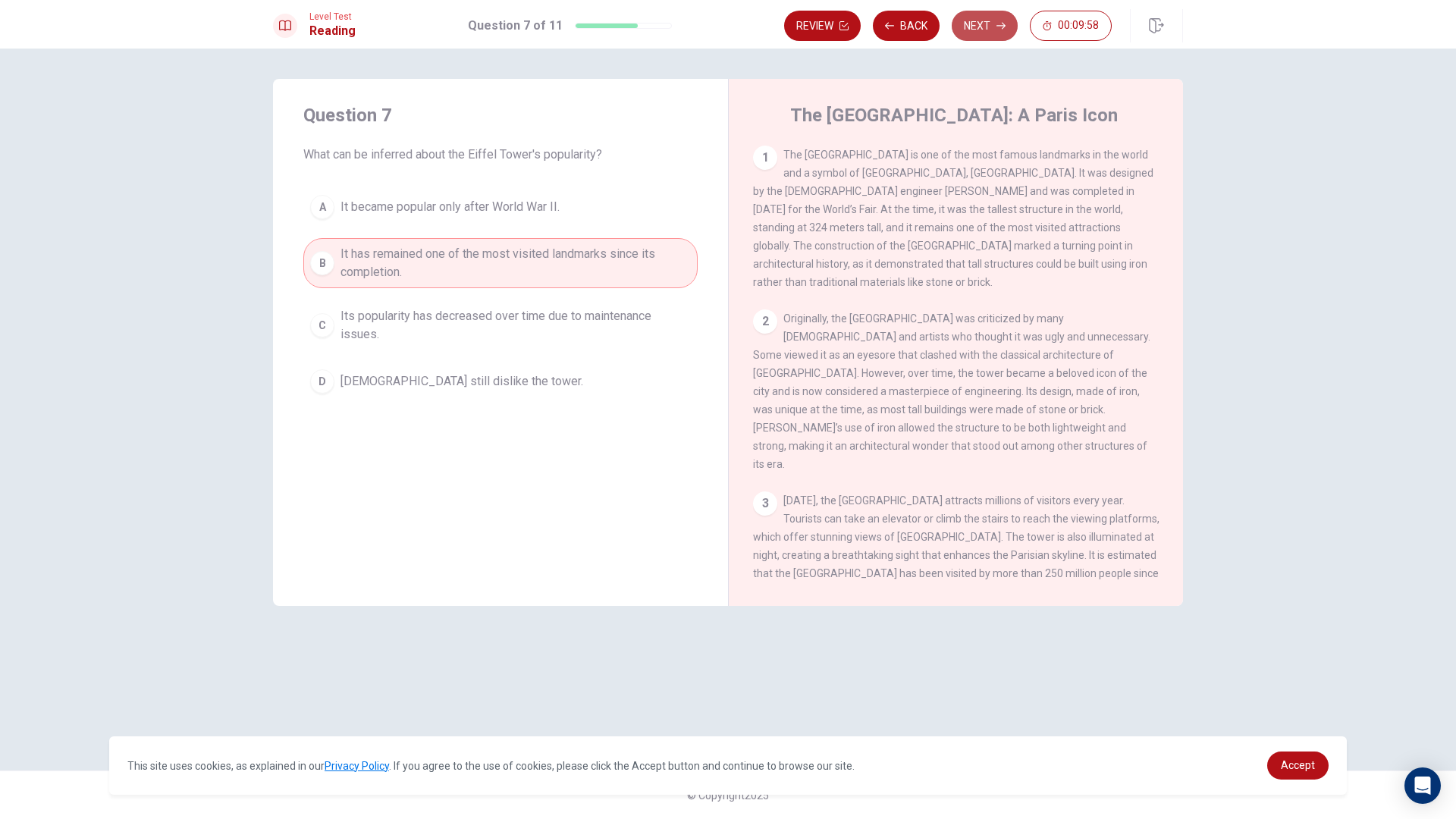
click at [967, 21] on button "Next" at bounding box center [985, 26] width 66 height 31
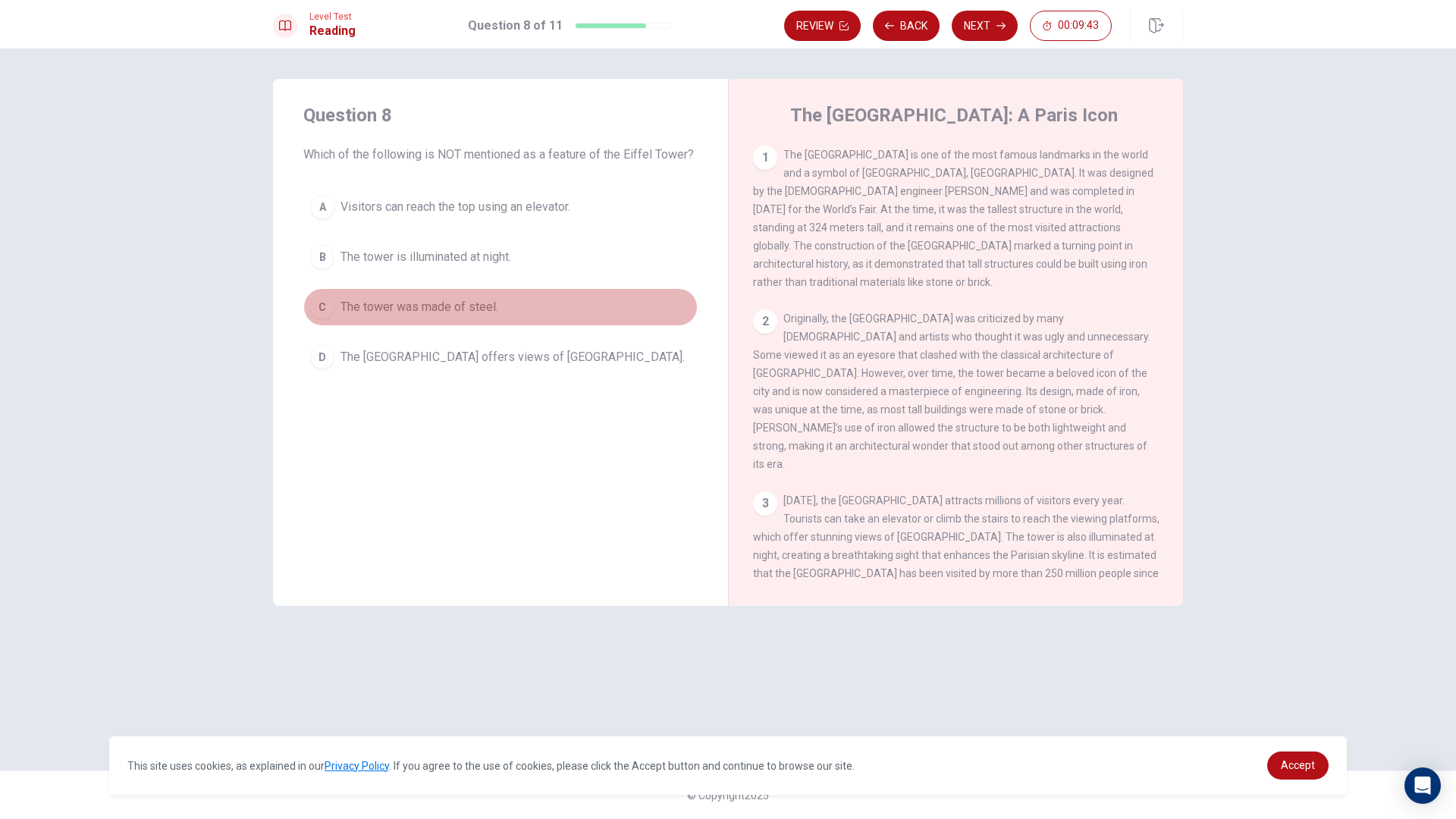
click at [334, 320] on button "C The tower was made of steel." at bounding box center [500, 307] width 394 height 38
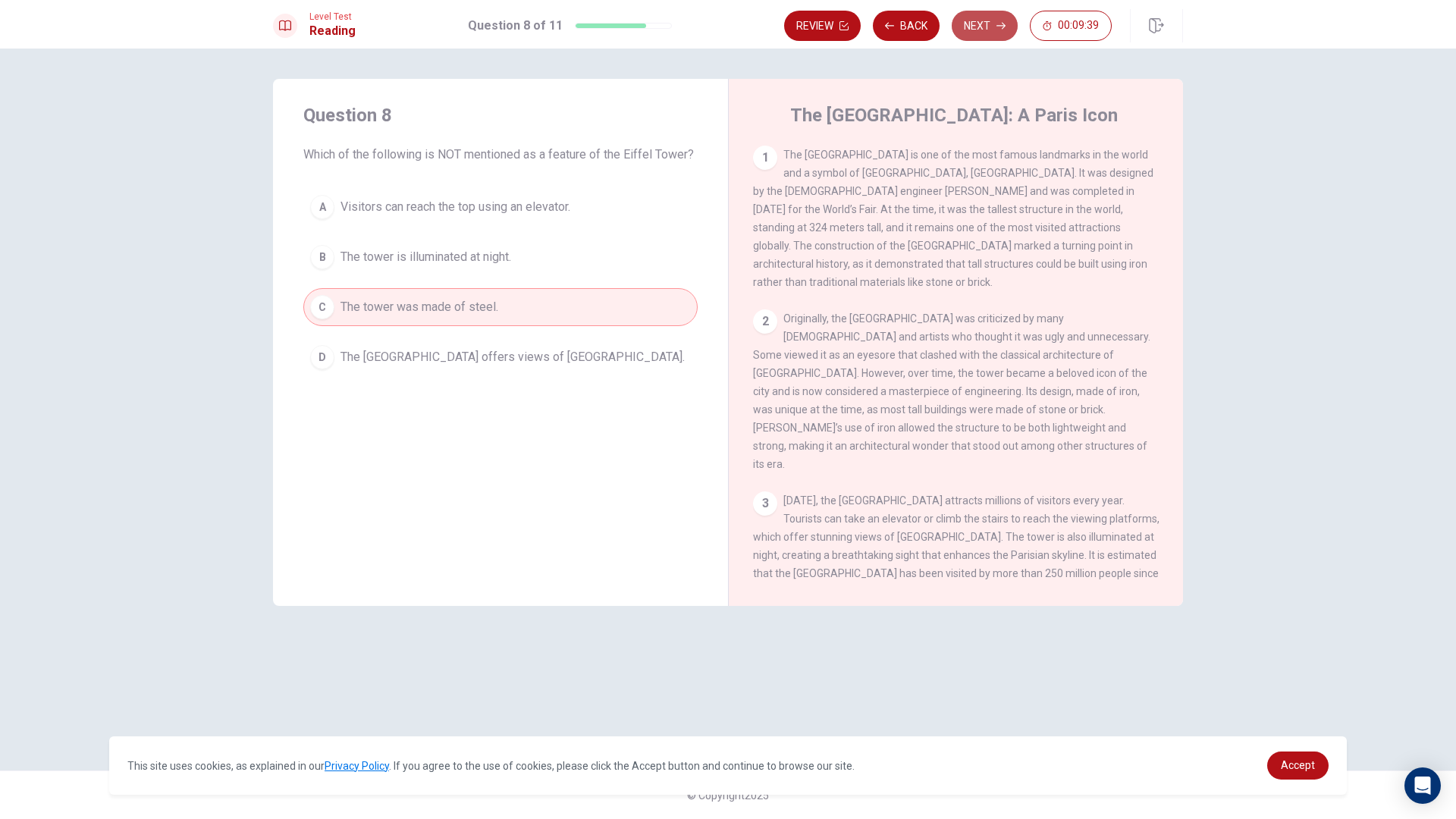
click at [995, 23] on button "Next" at bounding box center [985, 26] width 66 height 31
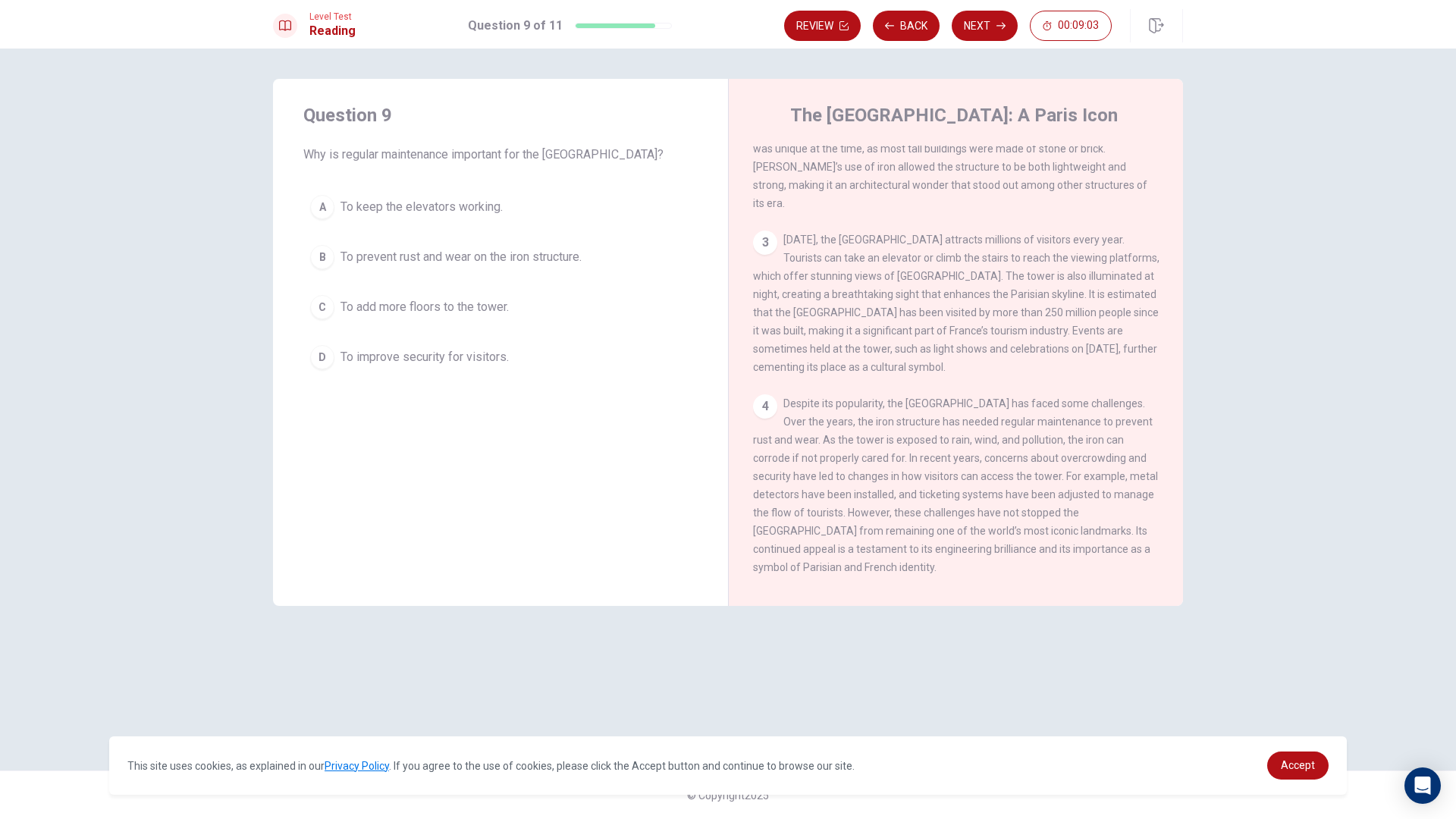
scroll to position [262, 0]
drag, startPoint x: 806, startPoint y: 538, endPoint x: 760, endPoint y: 578, distance: 61.0
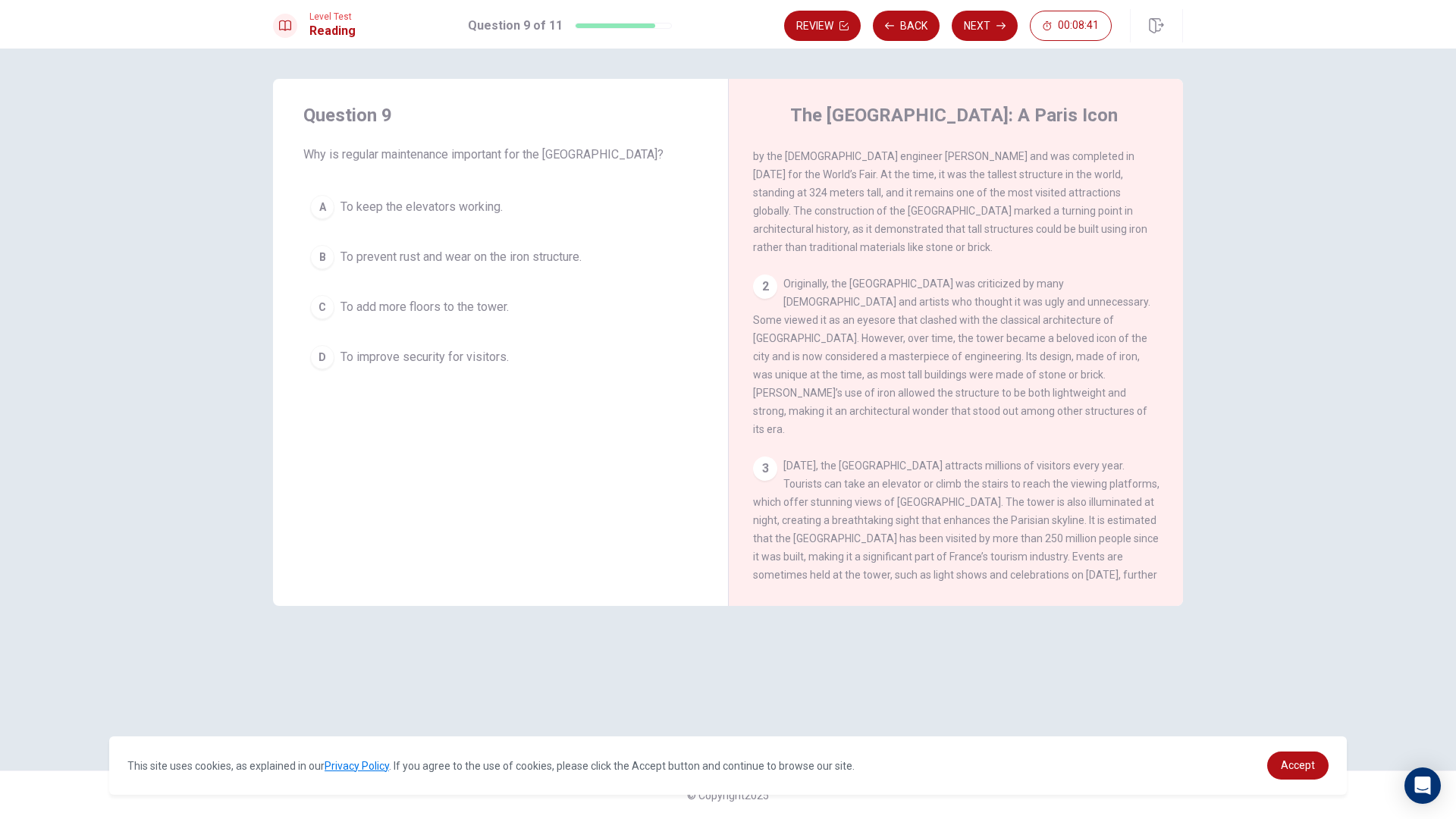
scroll to position [0, 0]
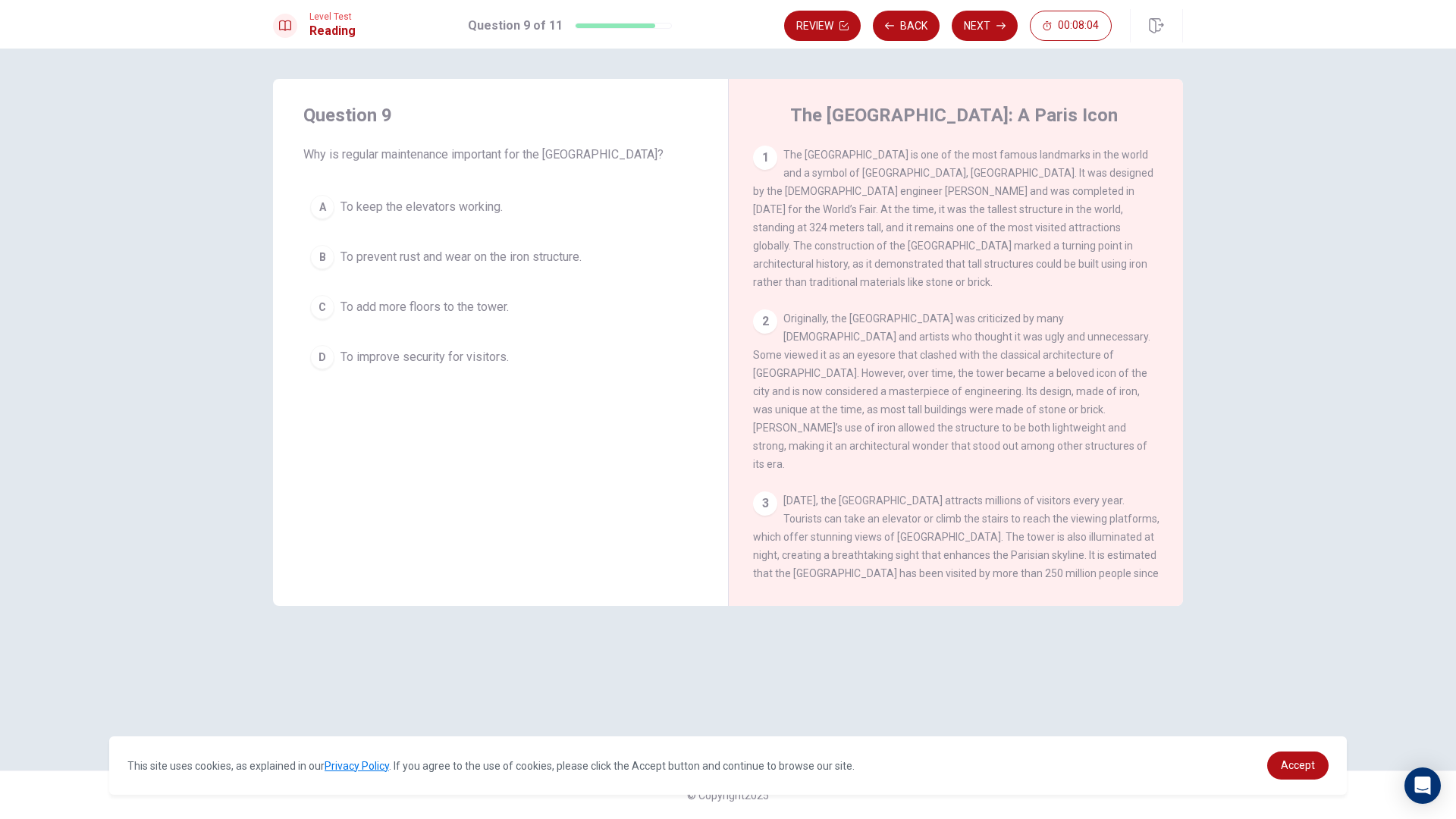
click at [312, 358] on div "D" at bounding box center [322, 357] width 24 height 24
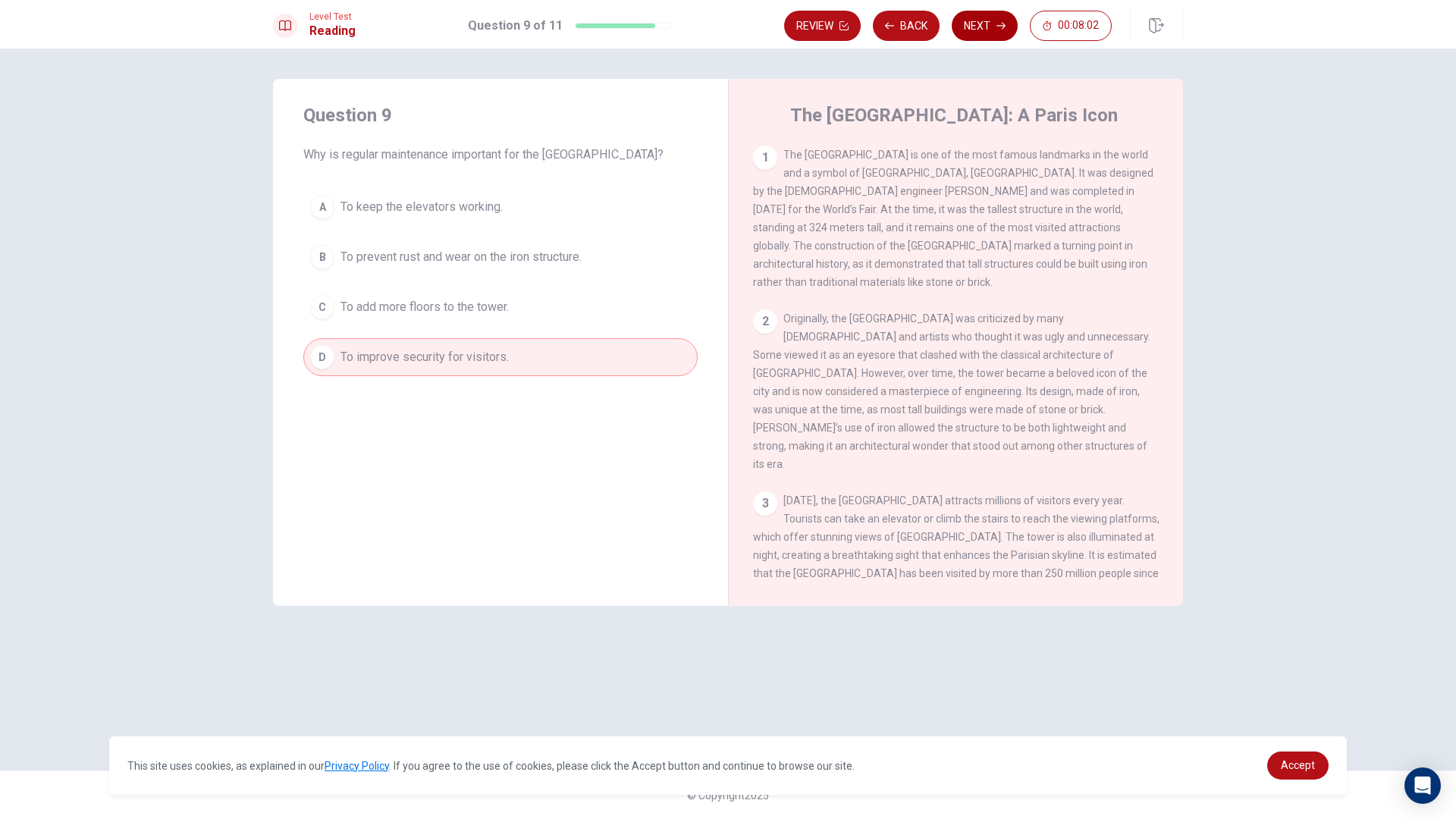
click at [991, 24] on button "Next" at bounding box center [985, 26] width 66 height 31
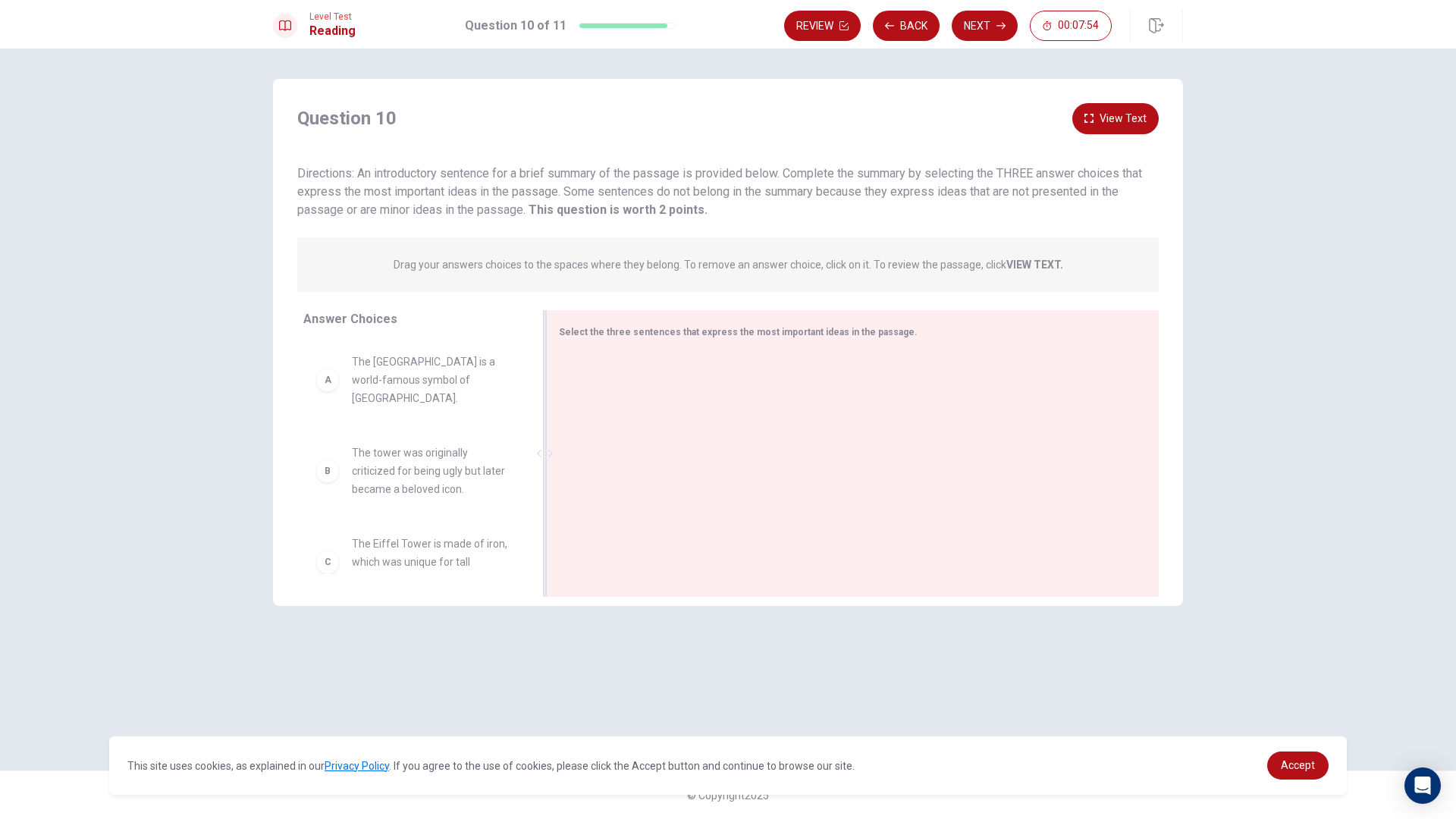
drag, startPoint x: 554, startPoint y: 558, endPoint x: 566, endPoint y: 555, distance: 12.4
click at [355, 422] on span "The Eiffel Tower is made of iron, which was unique for tall structures at the t…" at bounding box center [430, 449] width 157 height 54
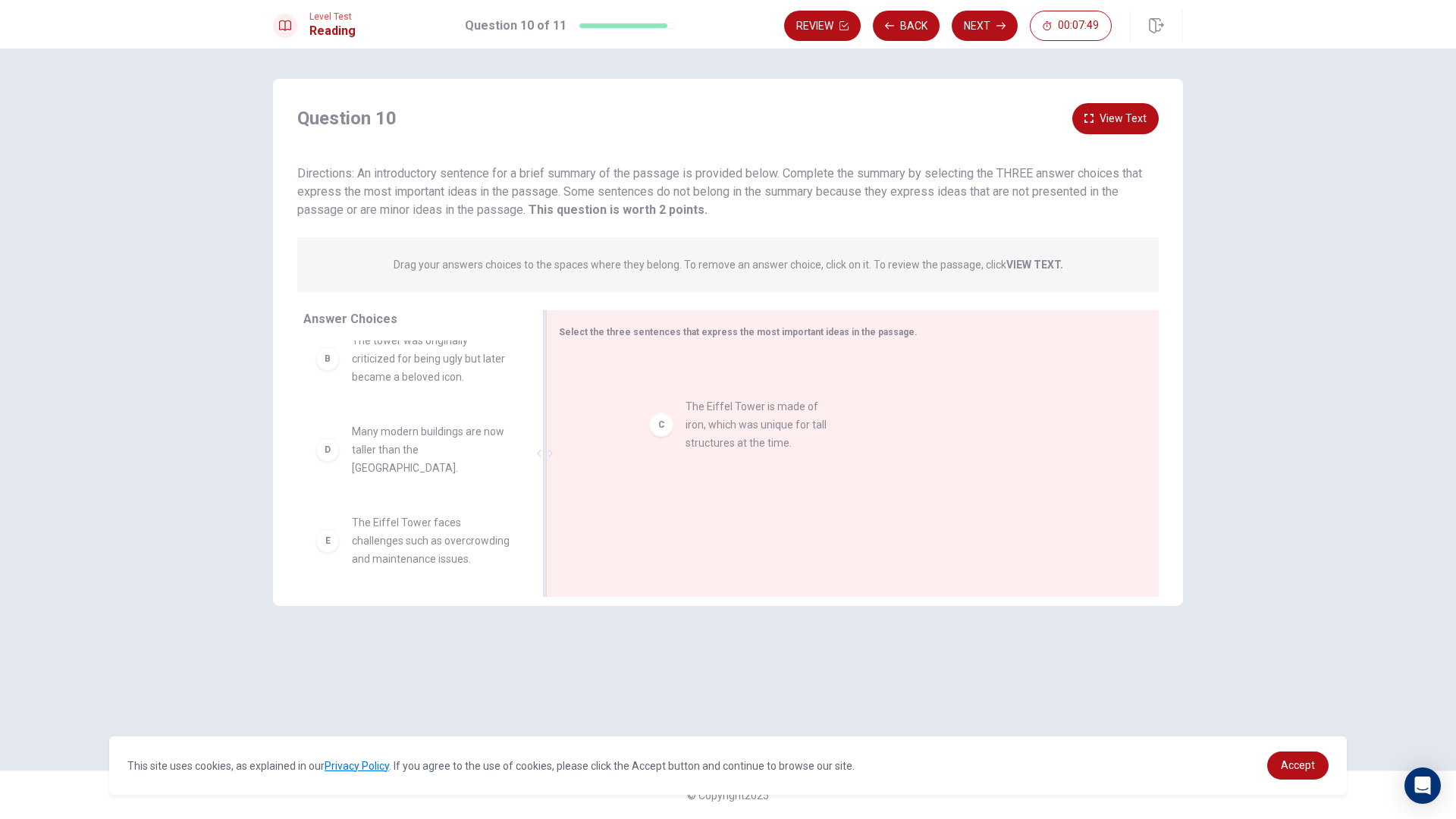
drag, startPoint x: 332, startPoint y: 426, endPoint x: 674, endPoint y: 420, distance: 342.1
drag, startPoint x: 638, startPoint y: 376, endPoint x: 436, endPoint y: 413, distance: 205.4
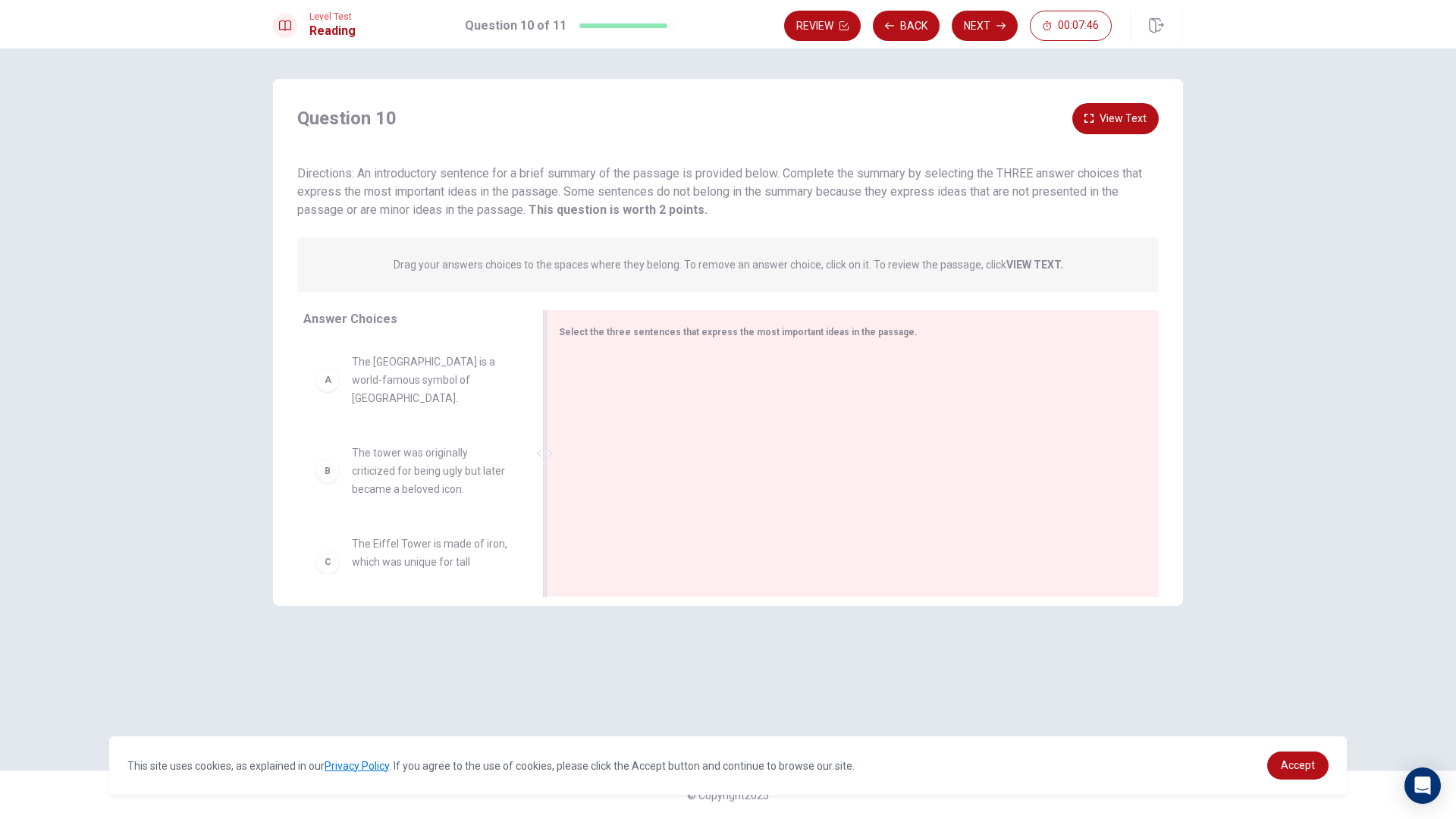
drag, startPoint x: 468, startPoint y: 430, endPoint x: 347, endPoint y: 380, distance: 130.9
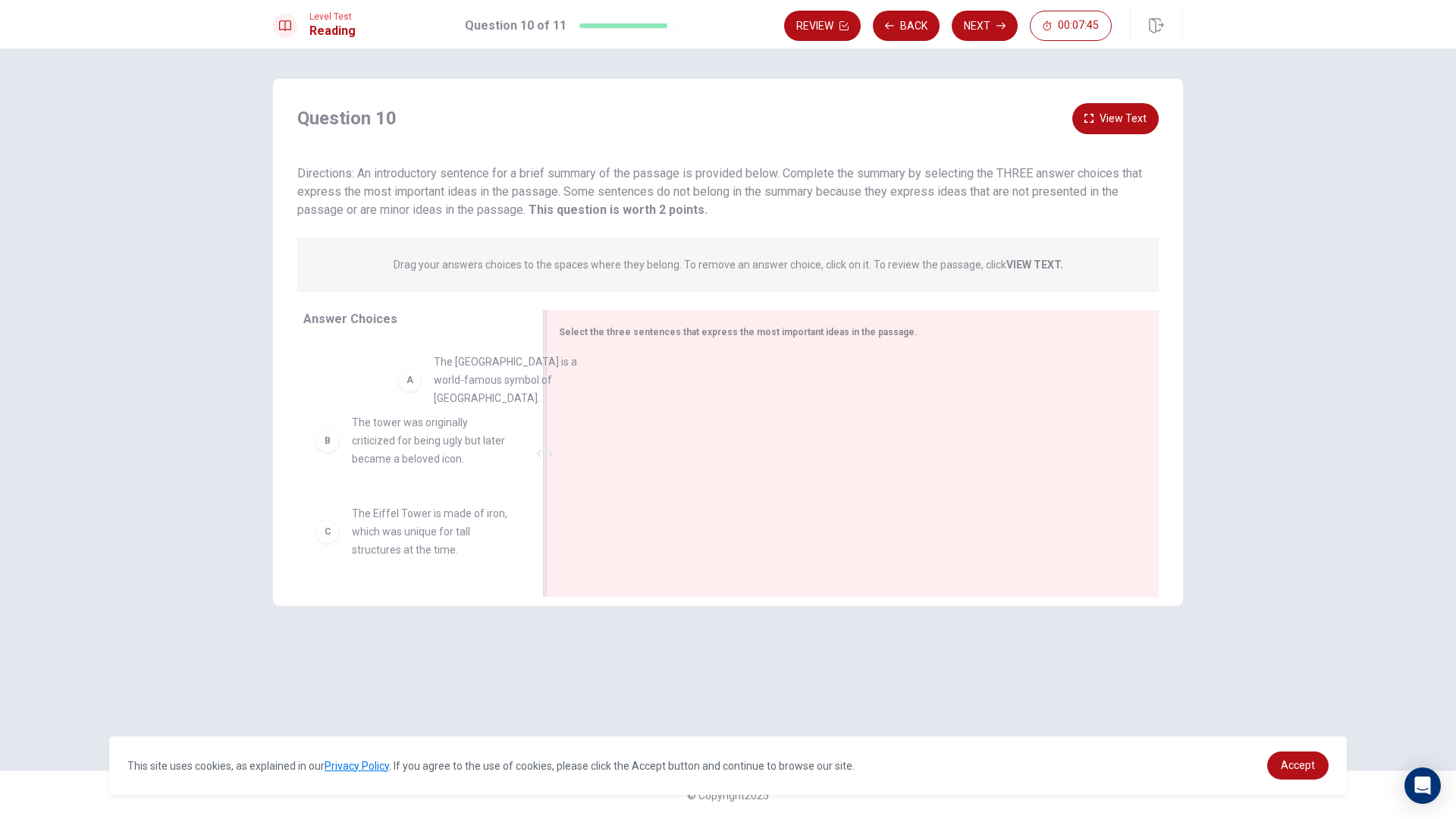
drag, startPoint x: 375, startPoint y: 382, endPoint x: 569, endPoint y: 393, distance: 194.3
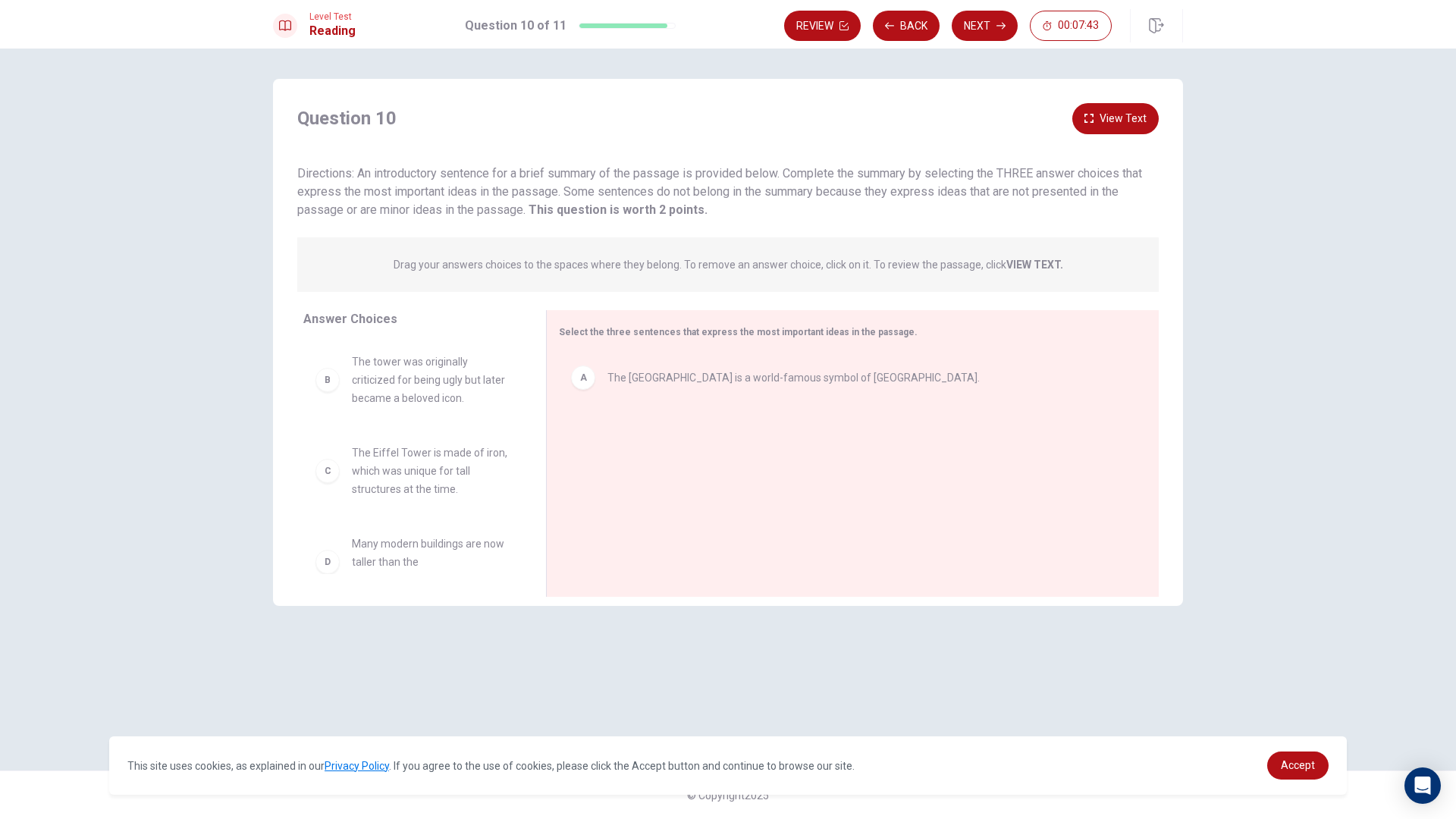
drag, startPoint x: 615, startPoint y: 399, endPoint x: 476, endPoint y: 398, distance: 139.0
click at [476, 398] on div "Answer Choices B The tower was originally criticized for being ugly but later b…" at bounding box center [728, 457] width 910 height 294
drag, startPoint x: 476, startPoint y: 398, endPoint x: 763, endPoint y: 449, distance: 291.5
drag, startPoint x: 494, startPoint y: 392, endPoint x: 939, endPoint y: 442, distance: 447.8
drag, startPoint x: 430, startPoint y: 393, endPoint x: 683, endPoint y: 381, distance: 253.3
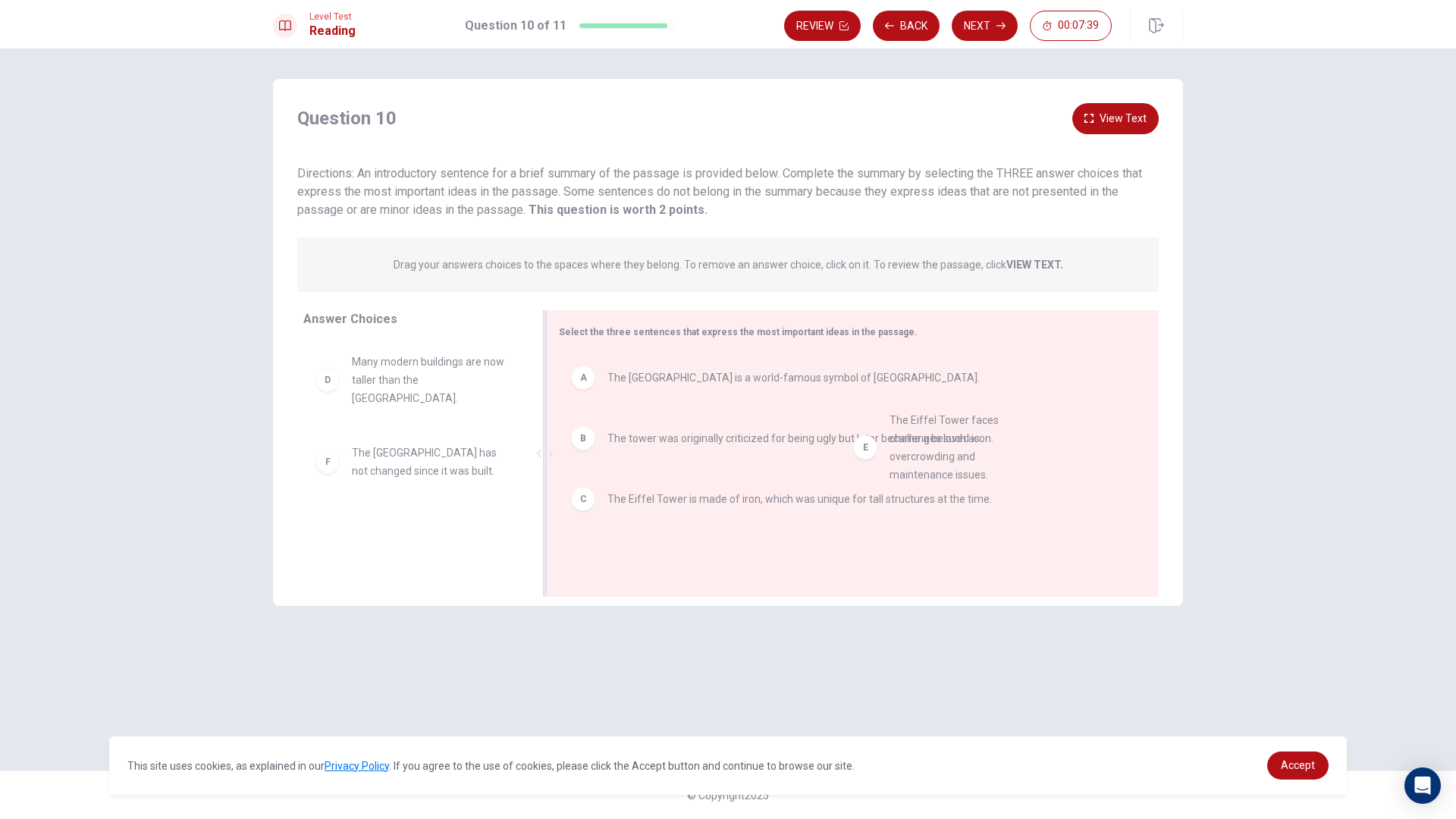
drag, startPoint x: 402, startPoint y: 429, endPoint x: 973, endPoint y: 407, distance: 571.4
drag, startPoint x: 601, startPoint y: 451, endPoint x: 820, endPoint y: 460, distance: 219.2
drag, startPoint x: 436, startPoint y: 463, endPoint x: 748, endPoint y: 517, distance: 316.6
click at [748, 517] on div "Answer Choices D Many modern buildings are now taller than the [GEOGRAPHIC_DATA…" at bounding box center [728, 457] width 910 height 294
drag, startPoint x: 421, startPoint y: 381, endPoint x: 783, endPoint y: 541, distance: 395.8
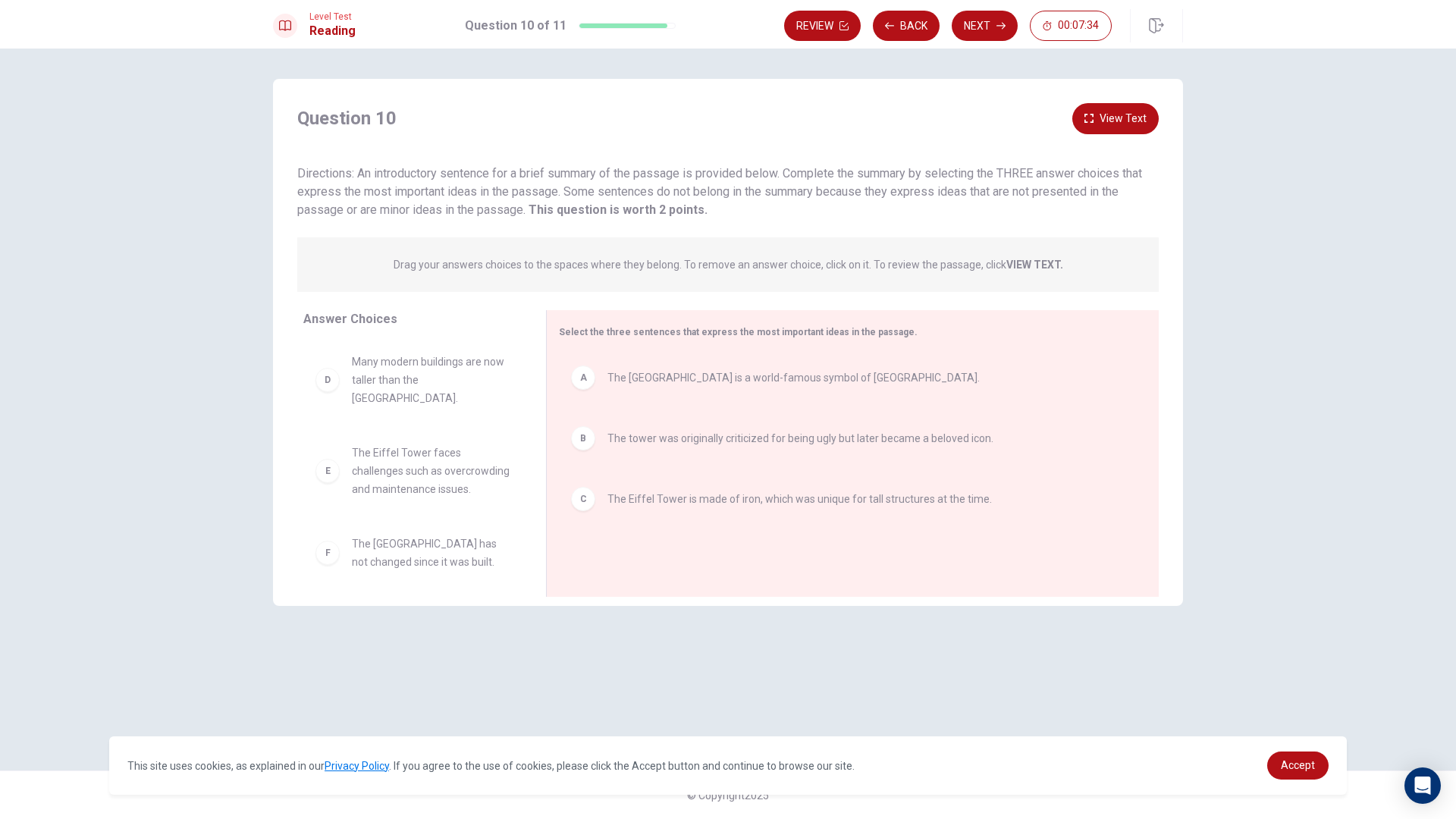
drag, startPoint x: 697, startPoint y: 504, endPoint x: 361, endPoint y: 437, distance: 342.6
click at [361, 437] on div "Answer Choices D Many modern buildings are now taller than the [GEOGRAPHIC_DATA…" at bounding box center [728, 457] width 910 height 294
drag, startPoint x: 586, startPoint y: 508, endPoint x: 473, endPoint y: 504, distance: 113.1
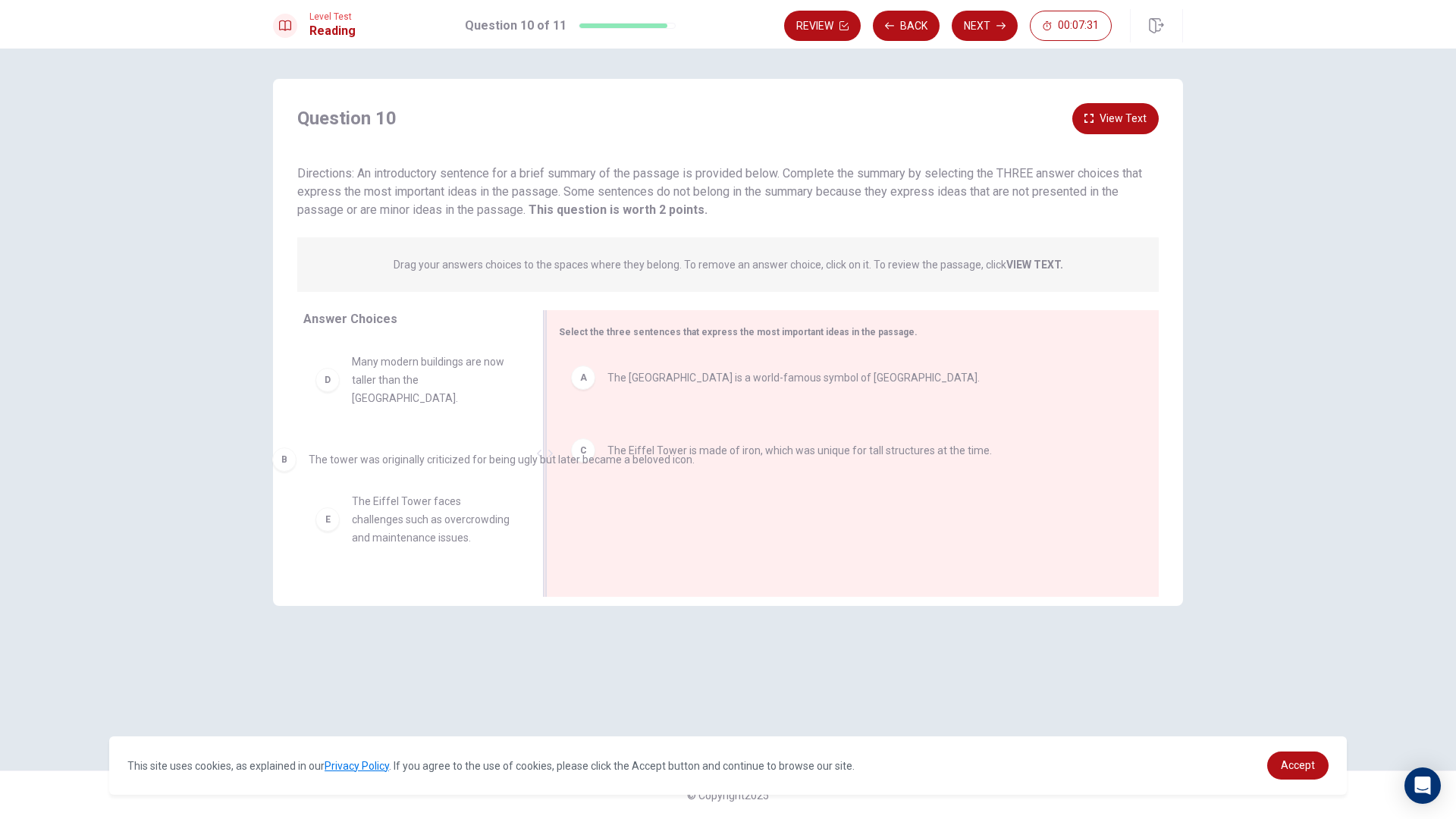
drag, startPoint x: 597, startPoint y: 438, endPoint x: 289, endPoint y: 459, distance: 308.7
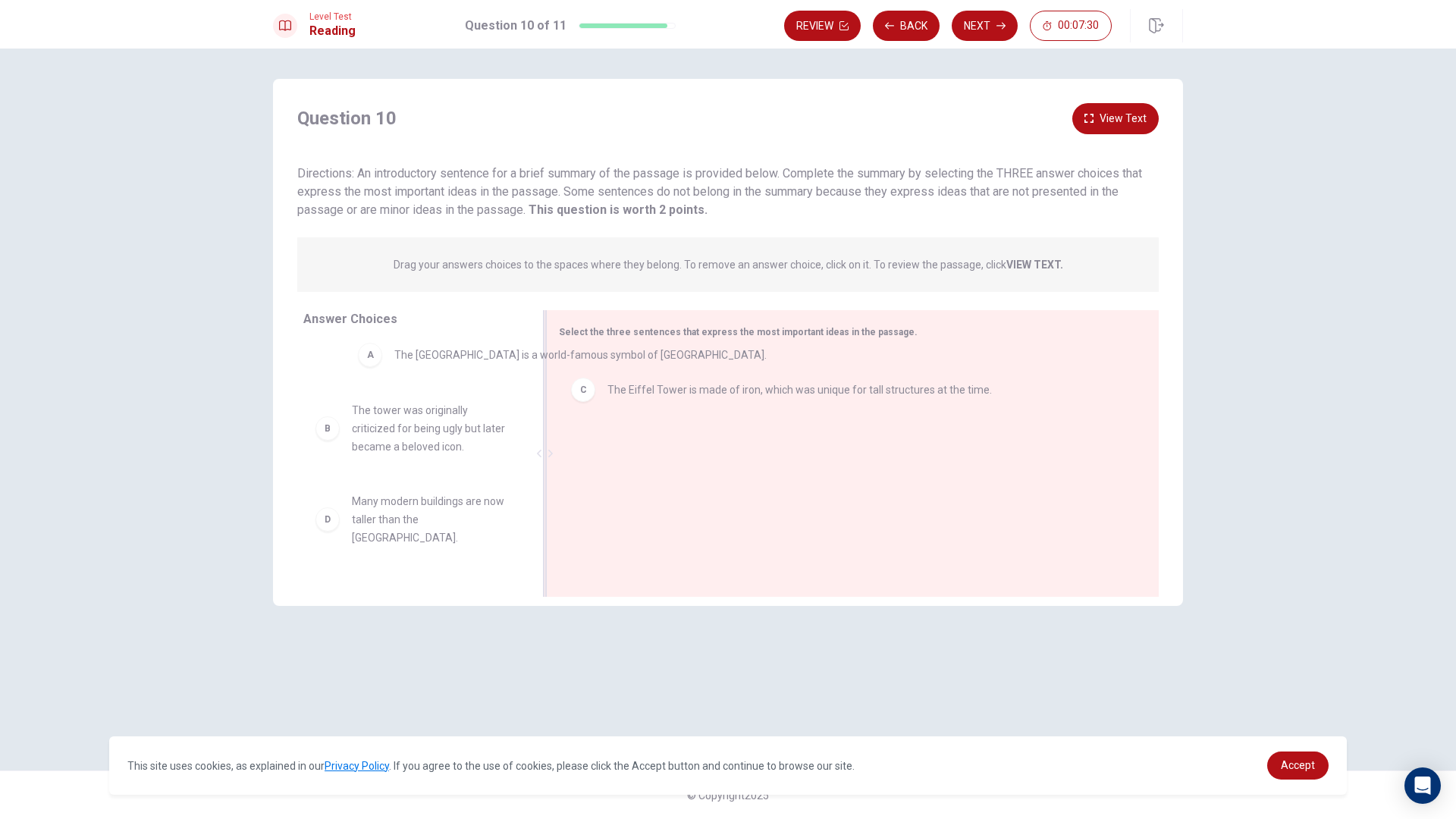
drag, startPoint x: 585, startPoint y: 397, endPoint x: 366, endPoint y: 375, distance: 220.1
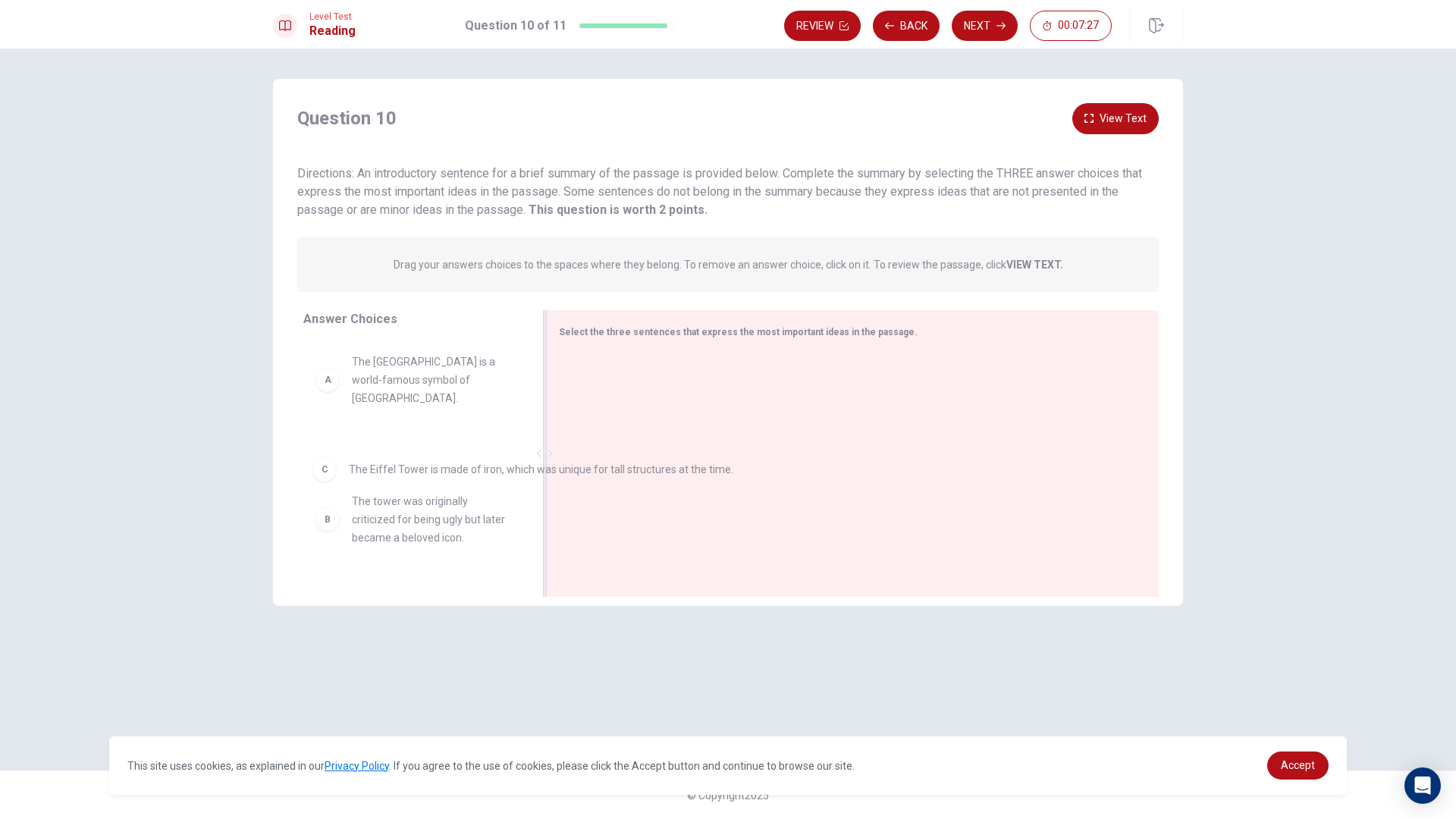
drag, startPoint x: 577, startPoint y: 380, endPoint x: 313, endPoint y: 474, distance: 280.2
drag, startPoint x: 313, startPoint y: 474, endPoint x: 325, endPoint y: 473, distance: 12.0
drag, startPoint x: 353, startPoint y: 381, endPoint x: 689, endPoint y: 370, distance: 336.2
drag, startPoint x: 334, startPoint y: 393, endPoint x: 562, endPoint y: 428, distance: 230.7
click at [562, 428] on div "Answer Choices B The tower was originally criticized for being ugly but later b…" at bounding box center [728, 457] width 910 height 294
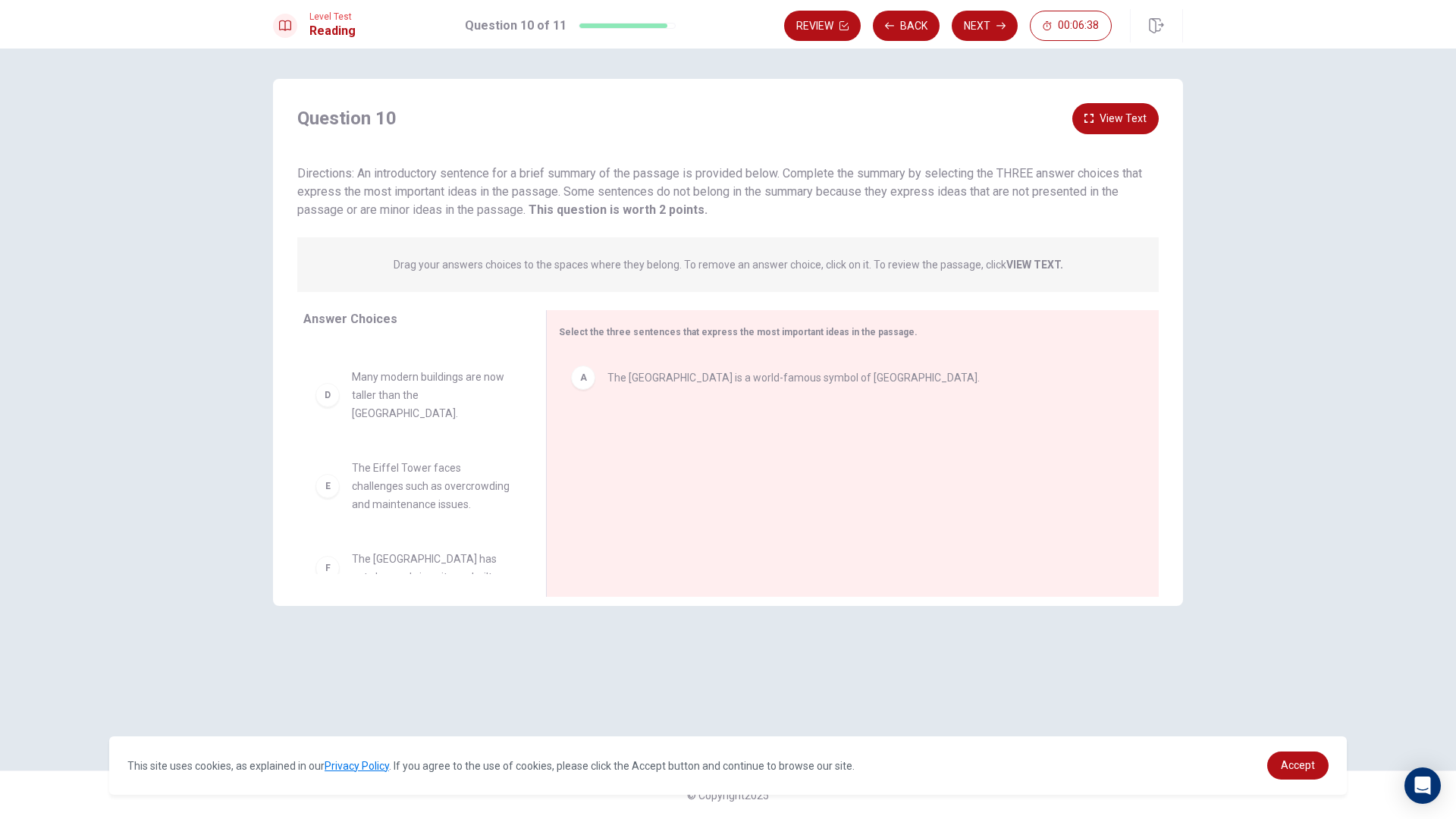
scroll to position [191, 0]
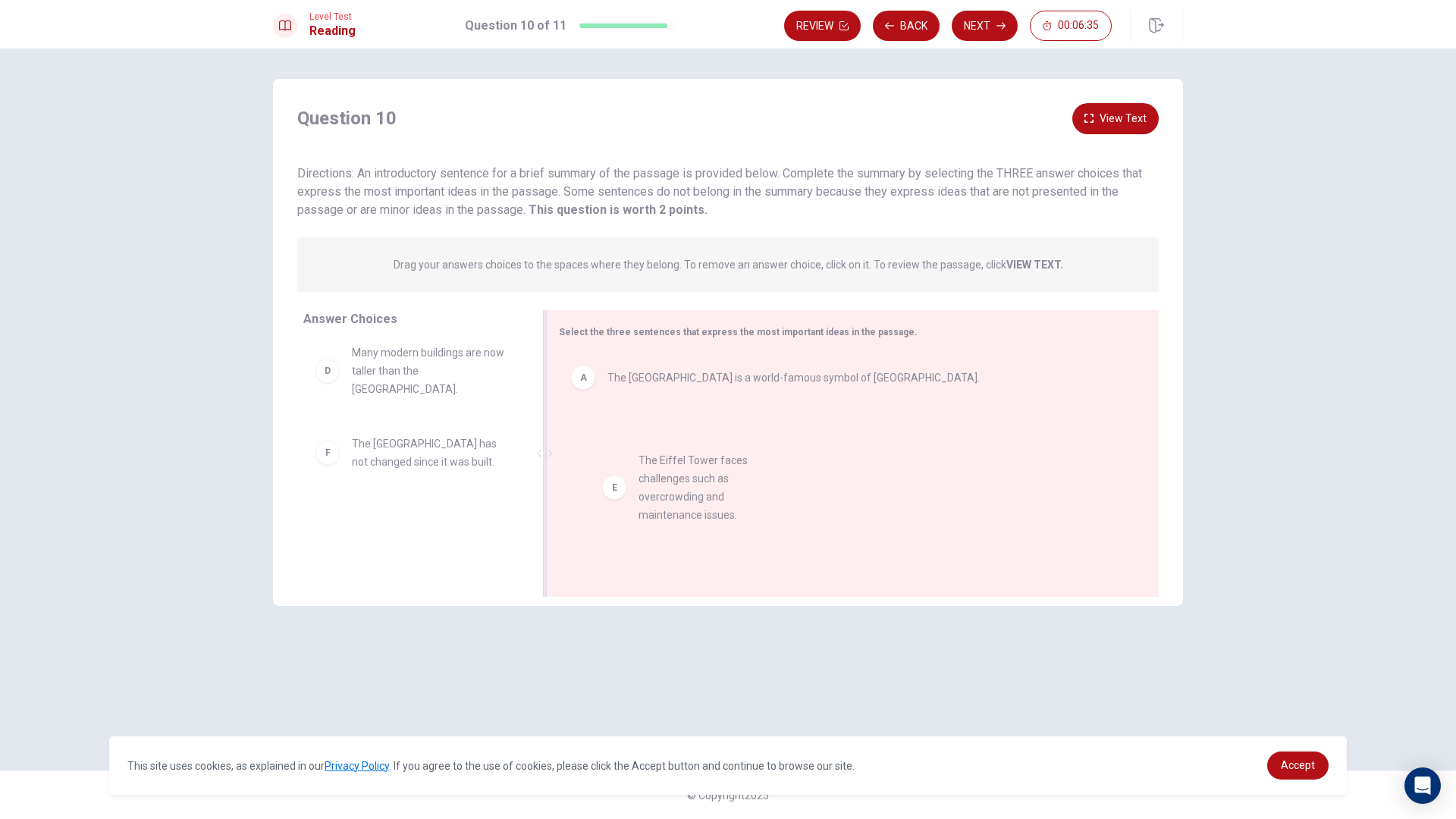
drag, startPoint x: 326, startPoint y: 444, endPoint x: 610, endPoint y: 475, distance: 285.7
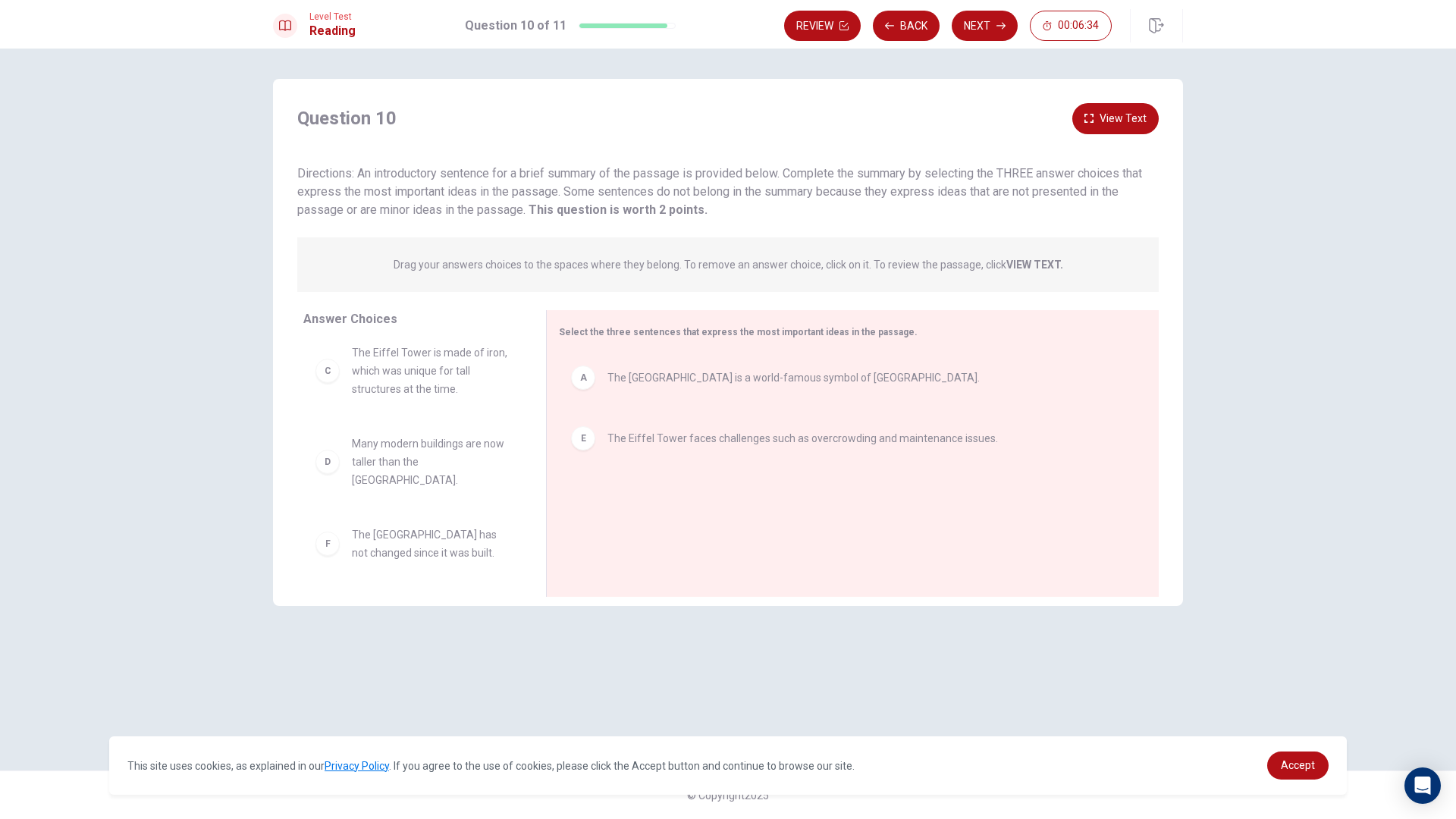
scroll to position [82, 0]
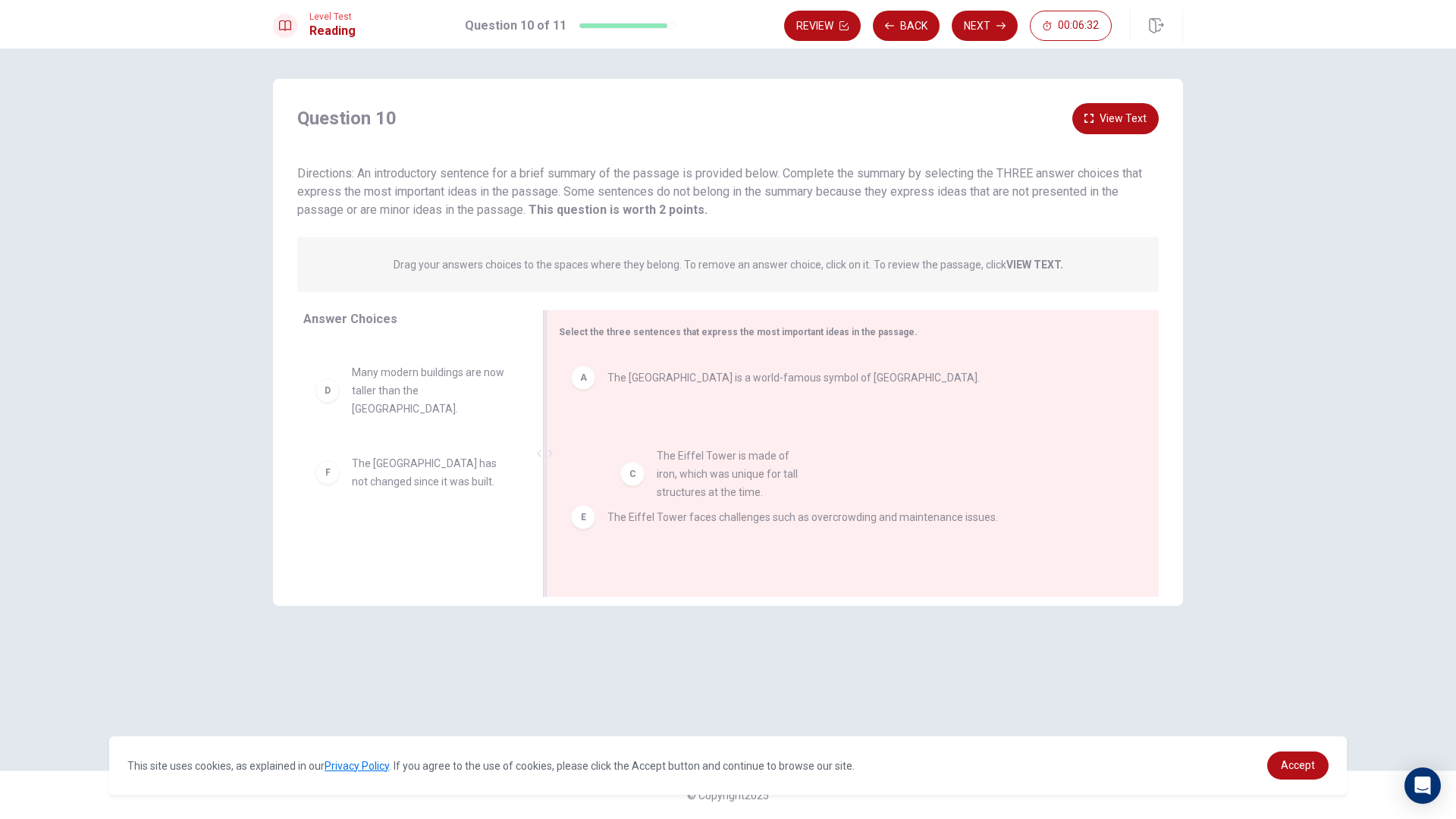
drag, startPoint x: 331, startPoint y: 384, endPoint x: 676, endPoint y: 498, distance: 363.3
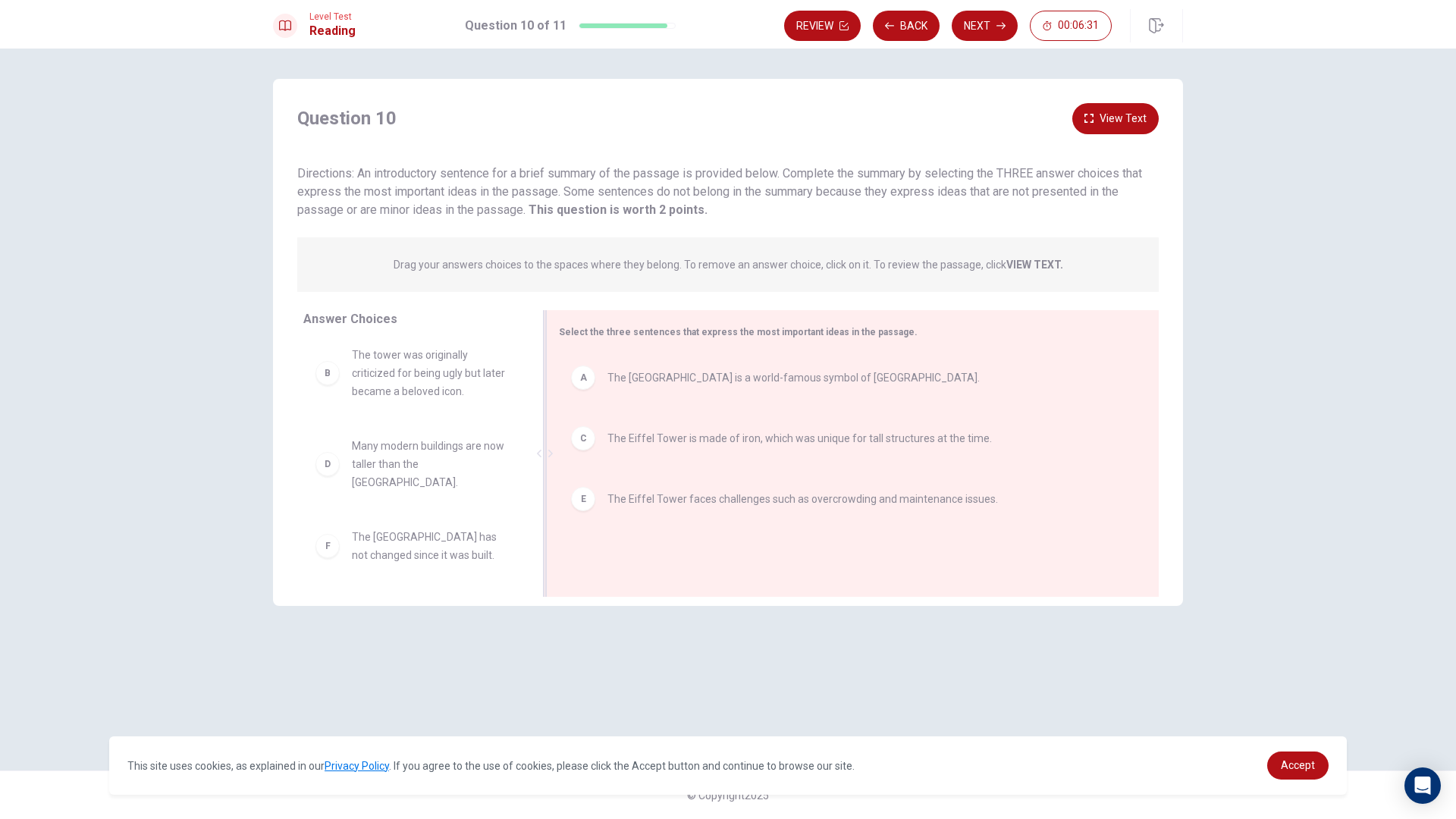
scroll to position [0, 0]
click at [1140, 127] on button "View Text" at bounding box center [1116, 118] width 87 height 31
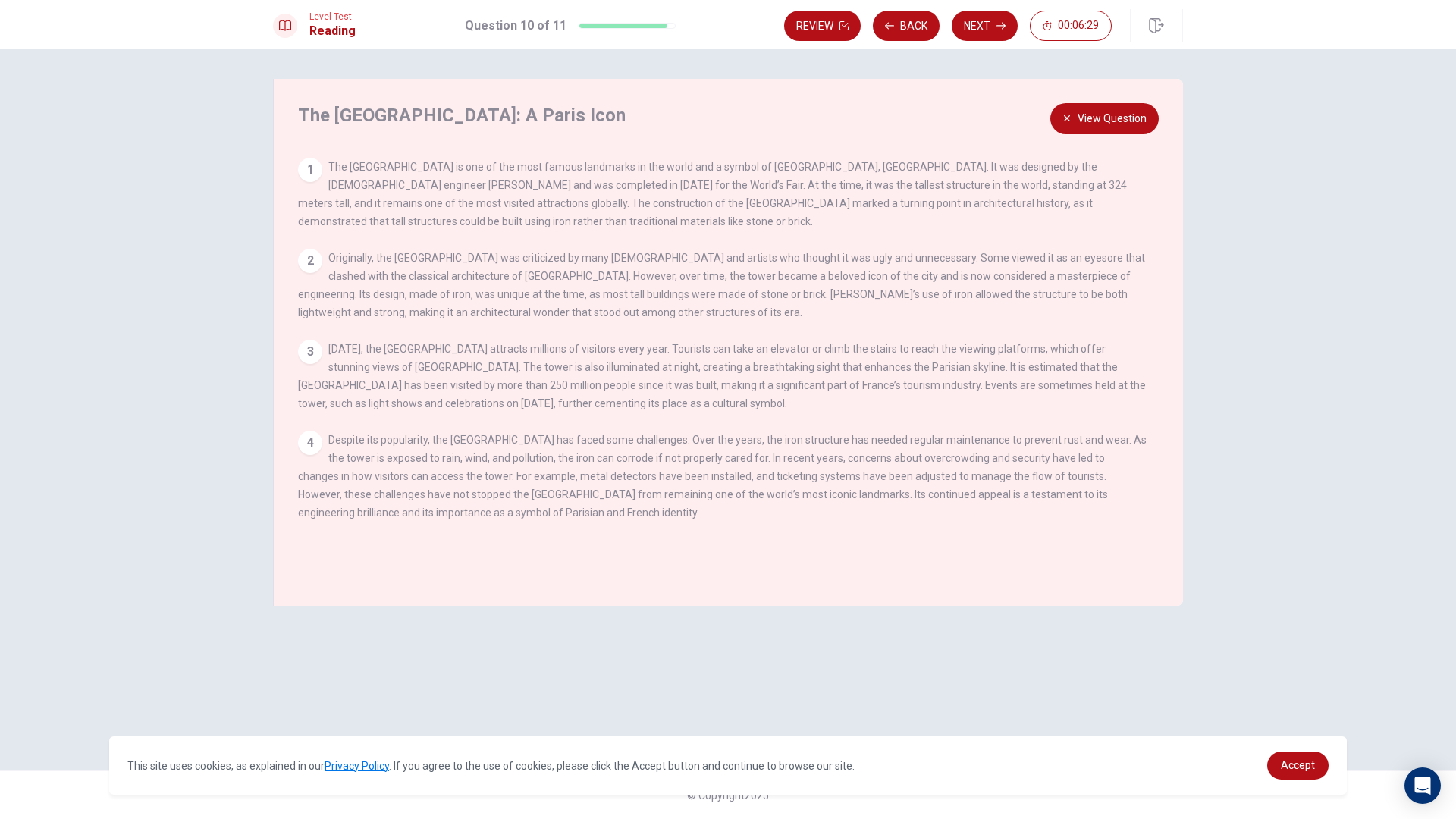
click at [1138, 127] on button "View Question" at bounding box center [1105, 118] width 109 height 31
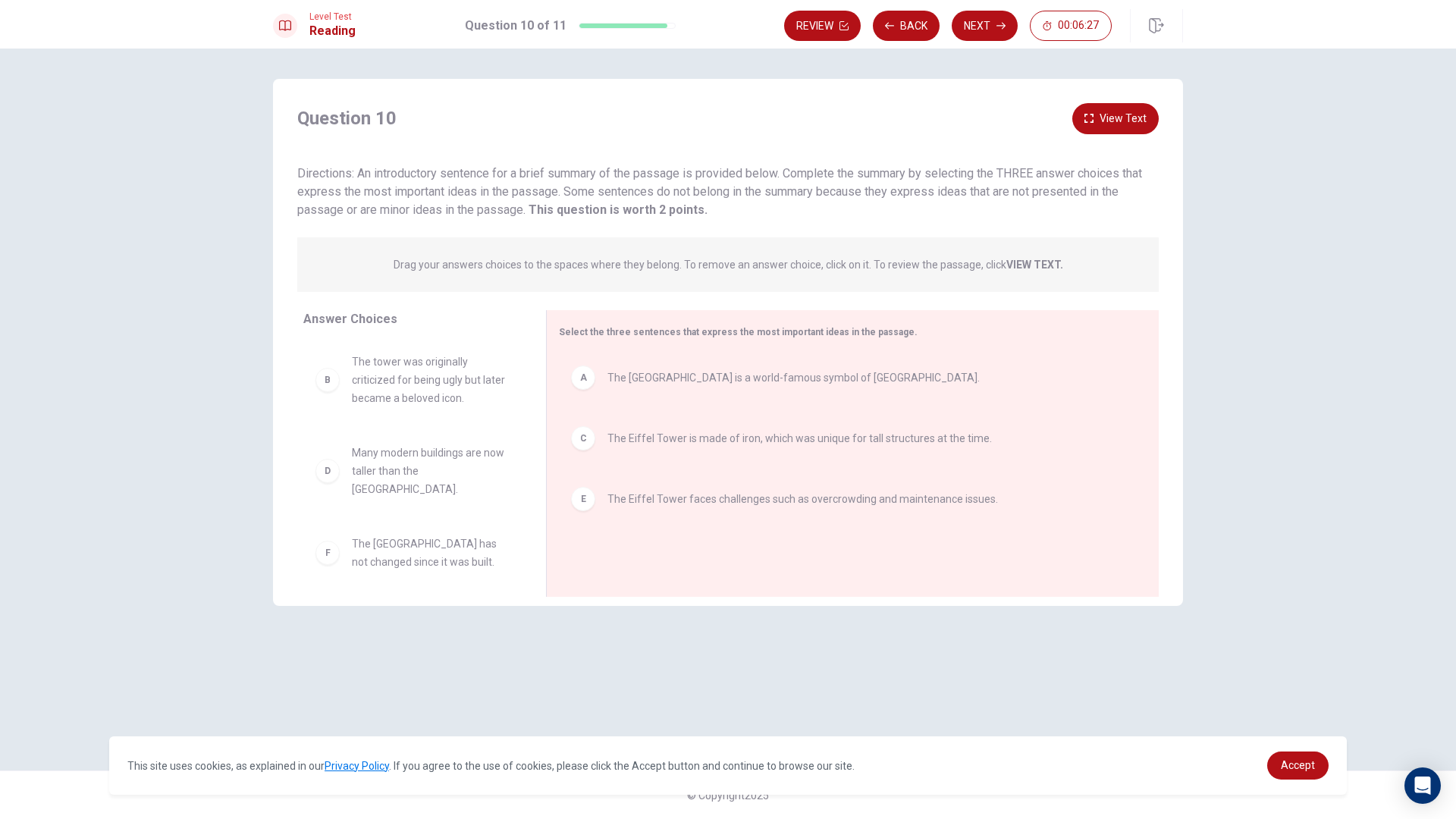
click at [1102, 132] on button "View Text" at bounding box center [1116, 118] width 87 height 31
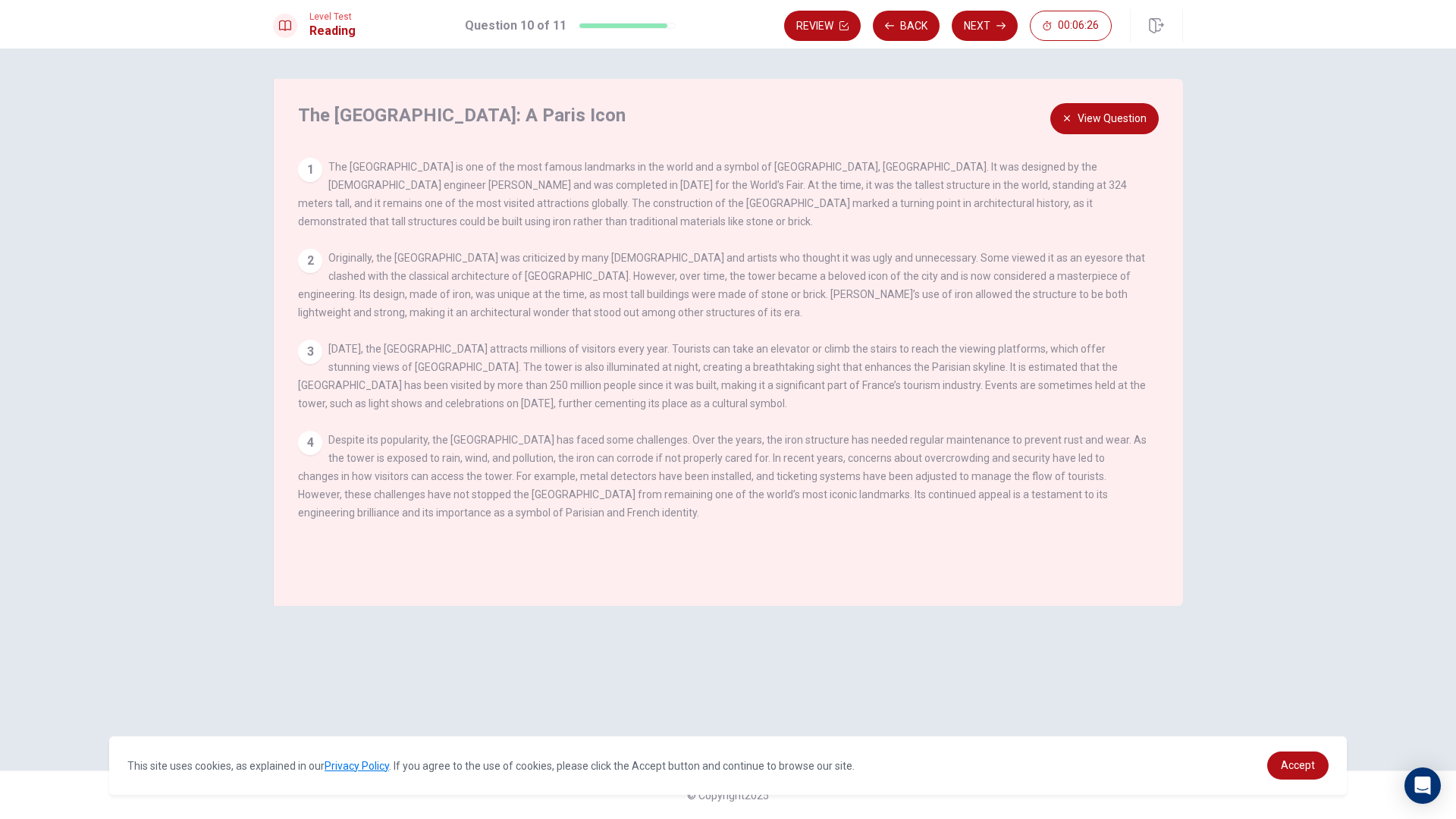
click at [1117, 118] on button "View Question" at bounding box center [1105, 118] width 109 height 31
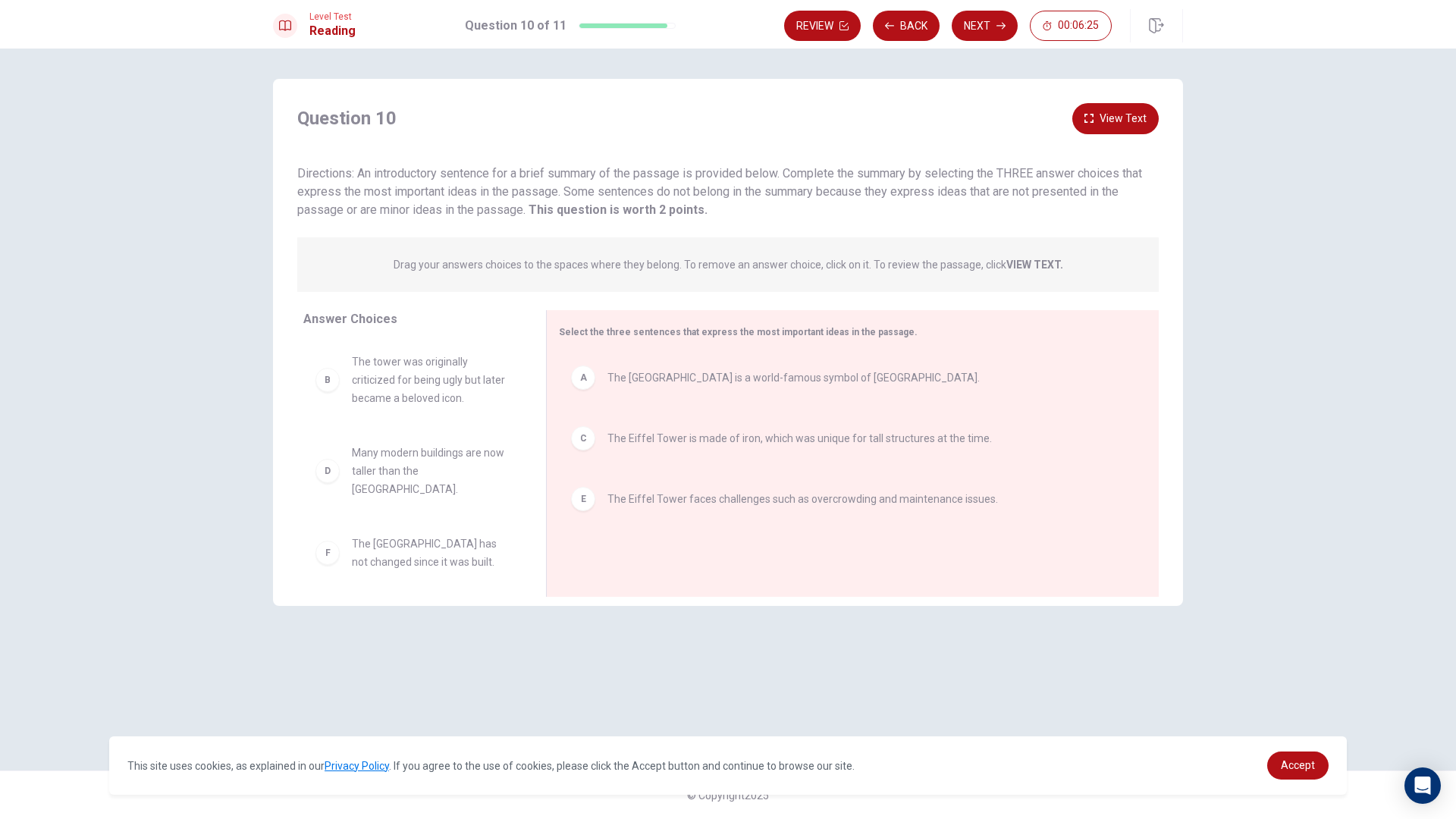
click at [1117, 117] on button "View Text" at bounding box center [1116, 118] width 87 height 31
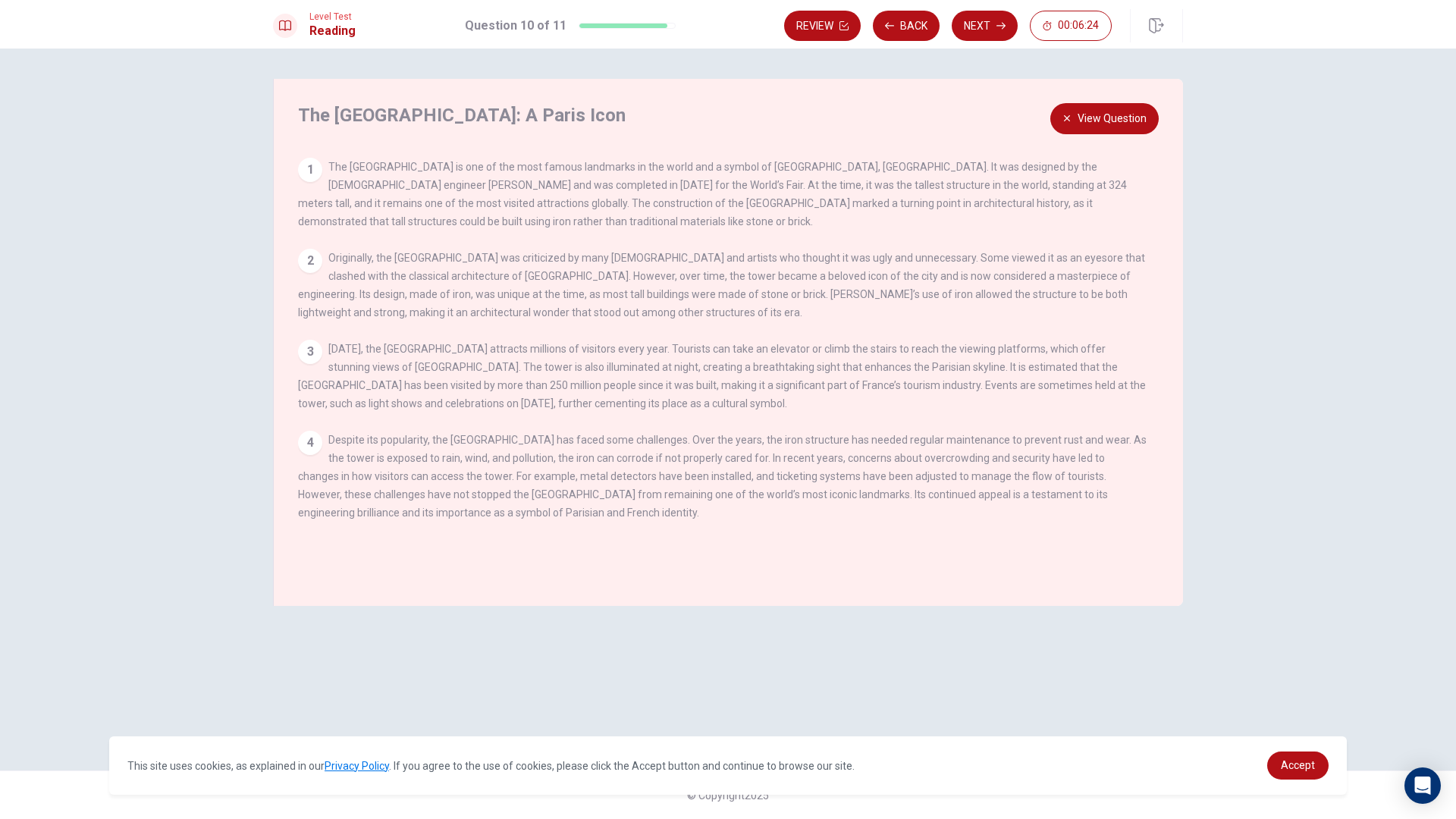
click at [1130, 136] on div "The [GEOGRAPHIC_DATA]: A Paris Icon View Question 1 The [GEOGRAPHIC_DATA] is on…" at bounding box center [728, 342] width 910 height 527
click at [1107, 112] on button "View Question" at bounding box center [1105, 118] width 109 height 31
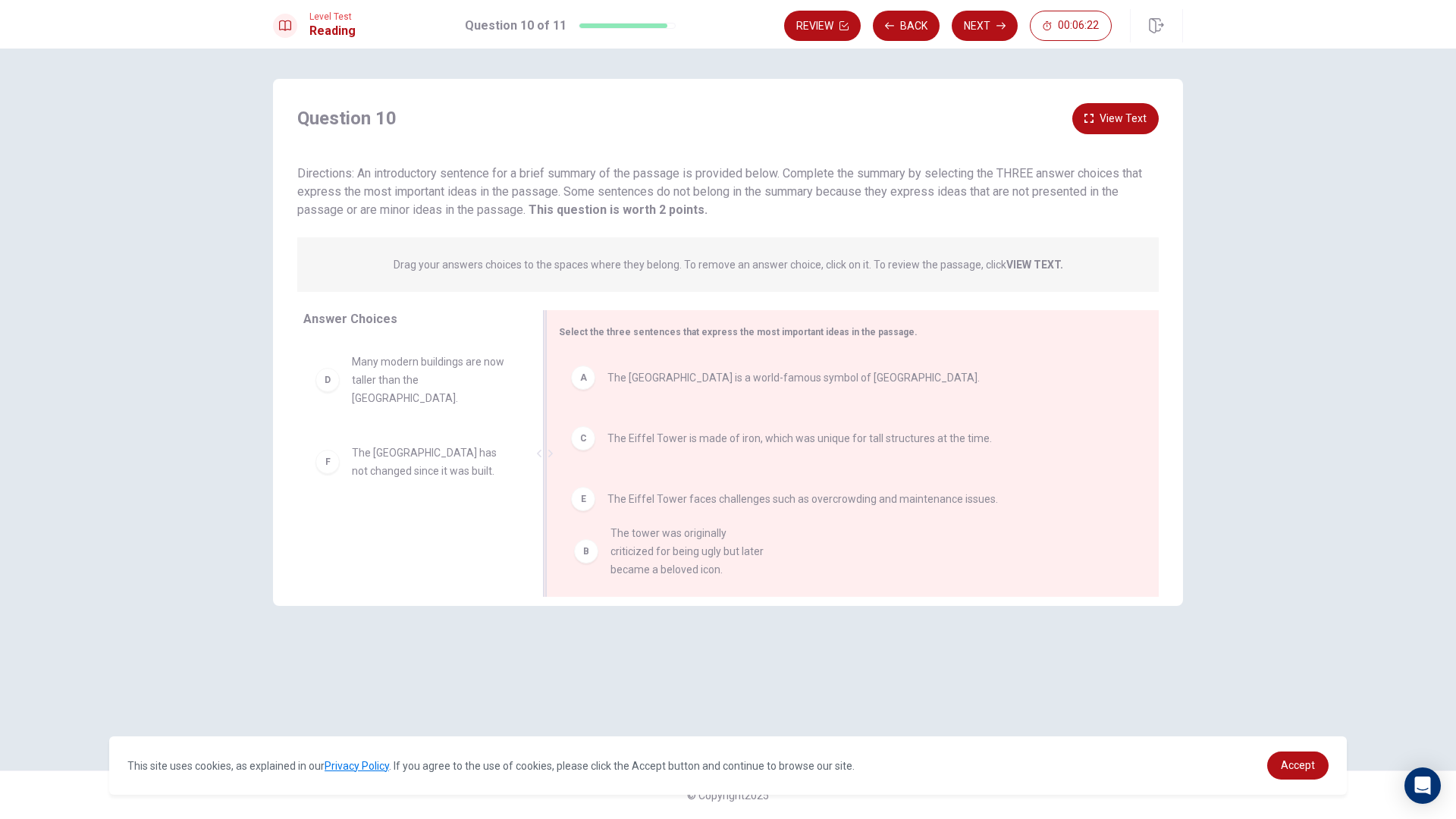
drag, startPoint x: 326, startPoint y: 380, endPoint x: 587, endPoint y: 550, distance: 311.5
click at [998, 16] on button "Next" at bounding box center [985, 26] width 66 height 31
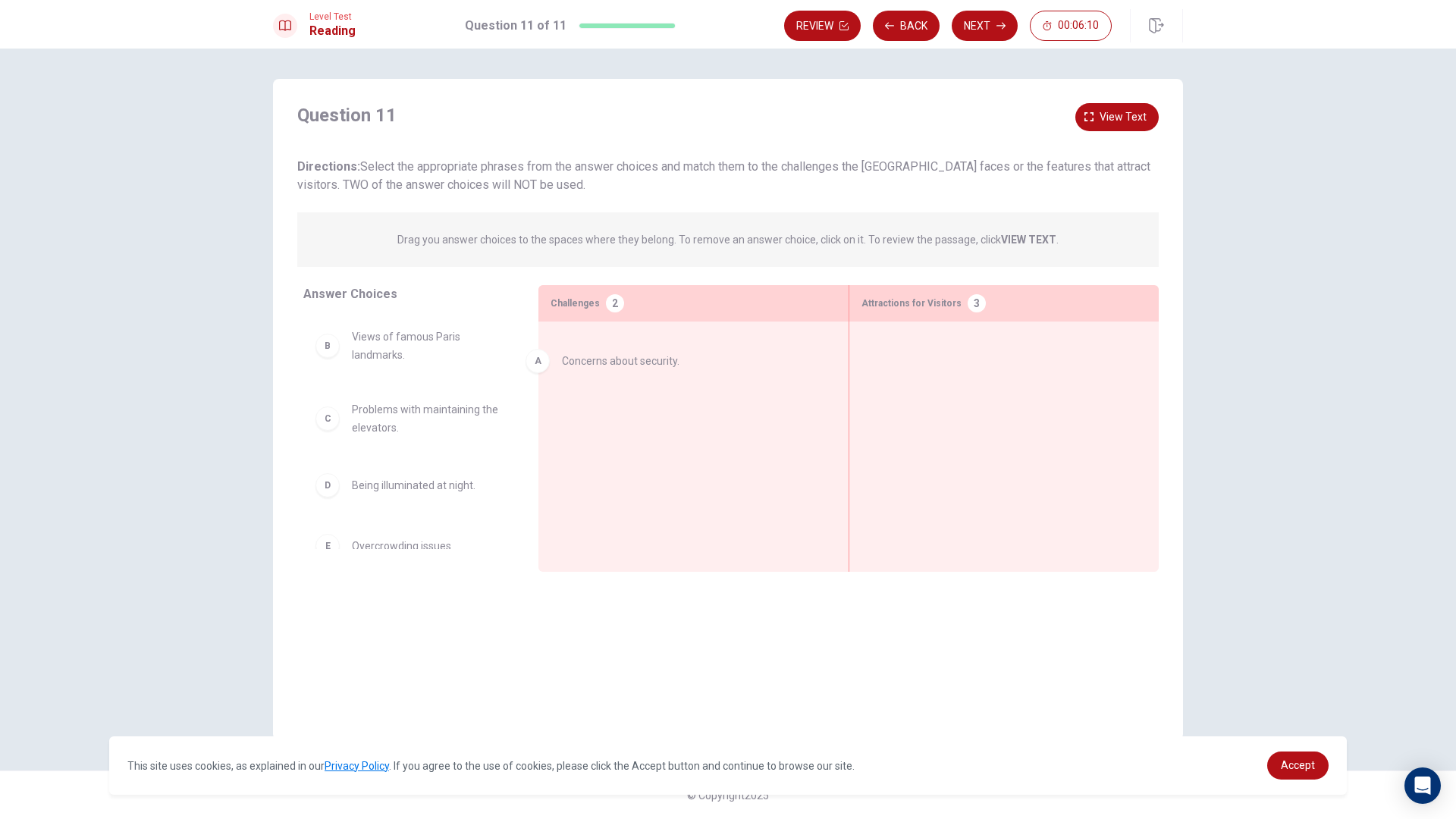
drag, startPoint x: 341, startPoint y: 342, endPoint x: 723, endPoint y: 386, distance: 384.5
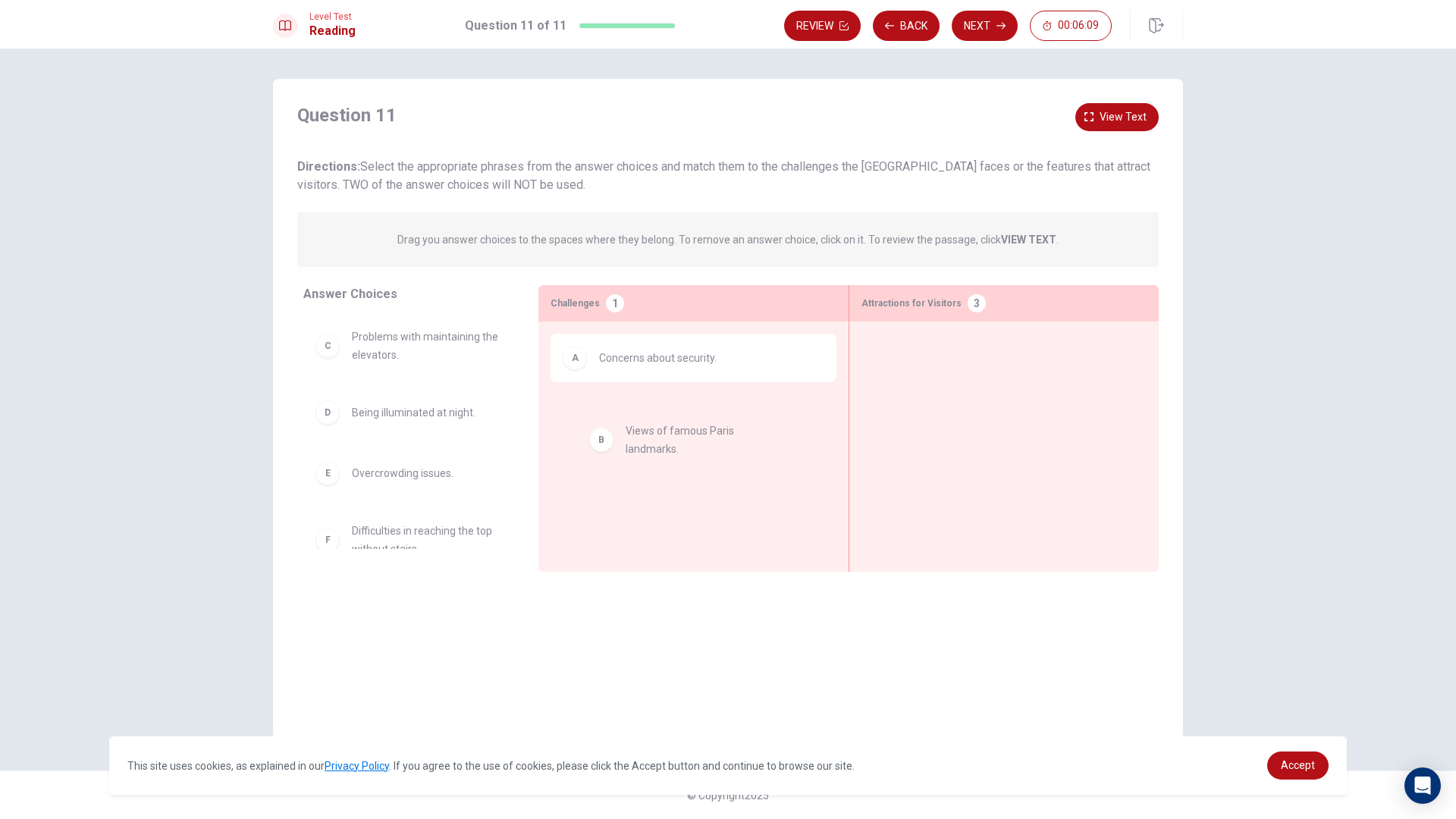
drag, startPoint x: 343, startPoint y: 345, endPoint x: 617, endPoint y: 439, distance: 289.7
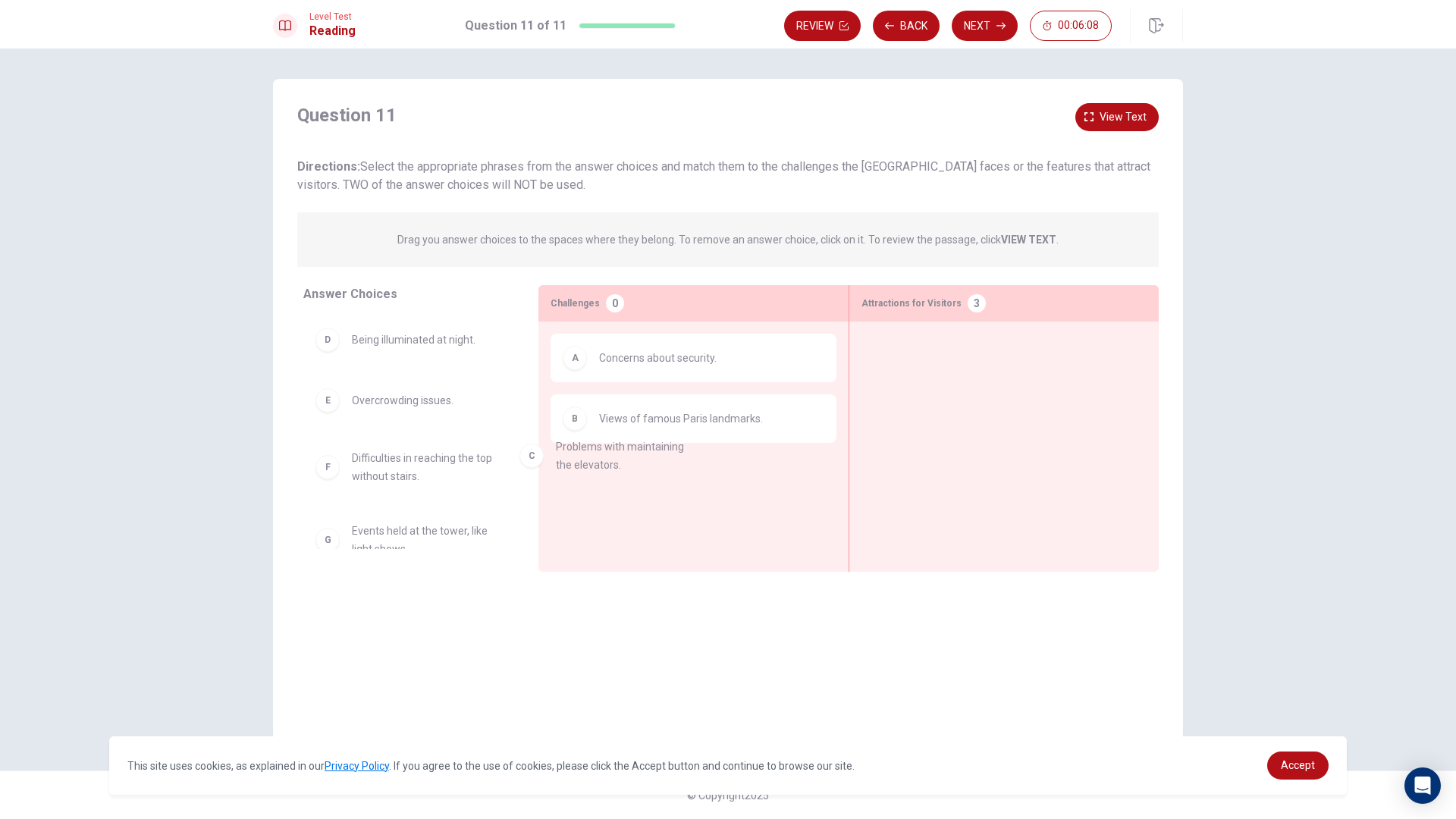
drag, startPoint x: 350, startPoint y: 354, endPoint x: 666, endPoint y: 538, distance: 365.7
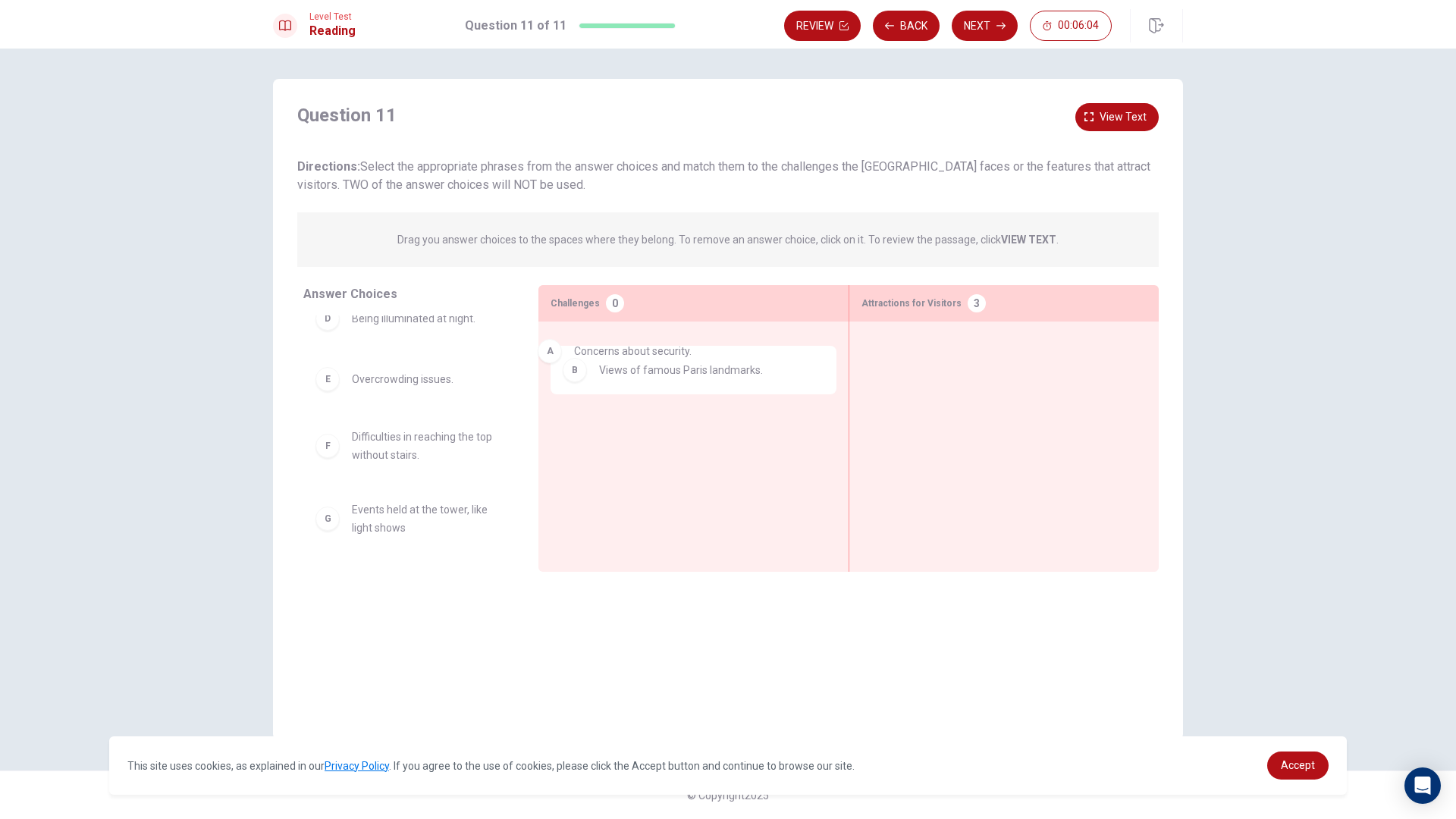
drag, startPoint x: 565, startPoint y: 369, endPoint x: 438, endPoint y: 317, distance: 137.2
drag, startPoint x: 570, startPoint y: 437, endPoint x: 236, endPoint y: 298, distance: 361.8
drag, startPoint x: 589, startPoint y: 369, endPoint x: 349, endPoint y: 353, distance: 240.5
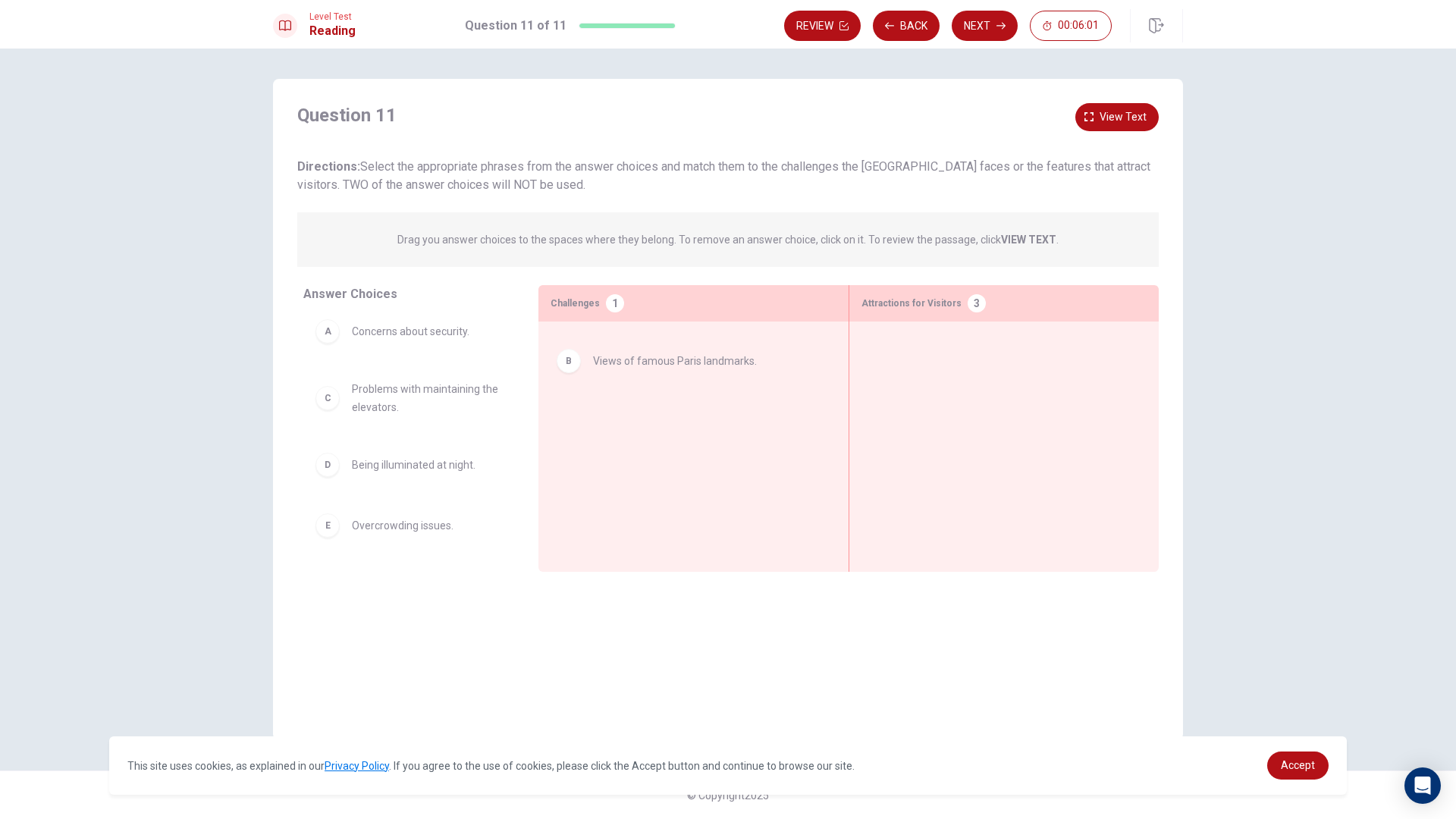
drag, startPoint x: 581, startPoint y: 355, endPoint x: 364, endPoint y: 353, distance: 217.0
drag, startPoint x: 510, startPoint y: 560, endPoint x: 438, endPoint y: 580, distance: 74.7
click at [438, 583] on div "Question 11 View text Directions: Select the appropriate phrases from the answe…" at bounding box center [728, 409] width 910 height 661
drag, startPoint x: 438, startPoint y: 580, endPoint x: 251, endPoint y: 316, distance: 323.5
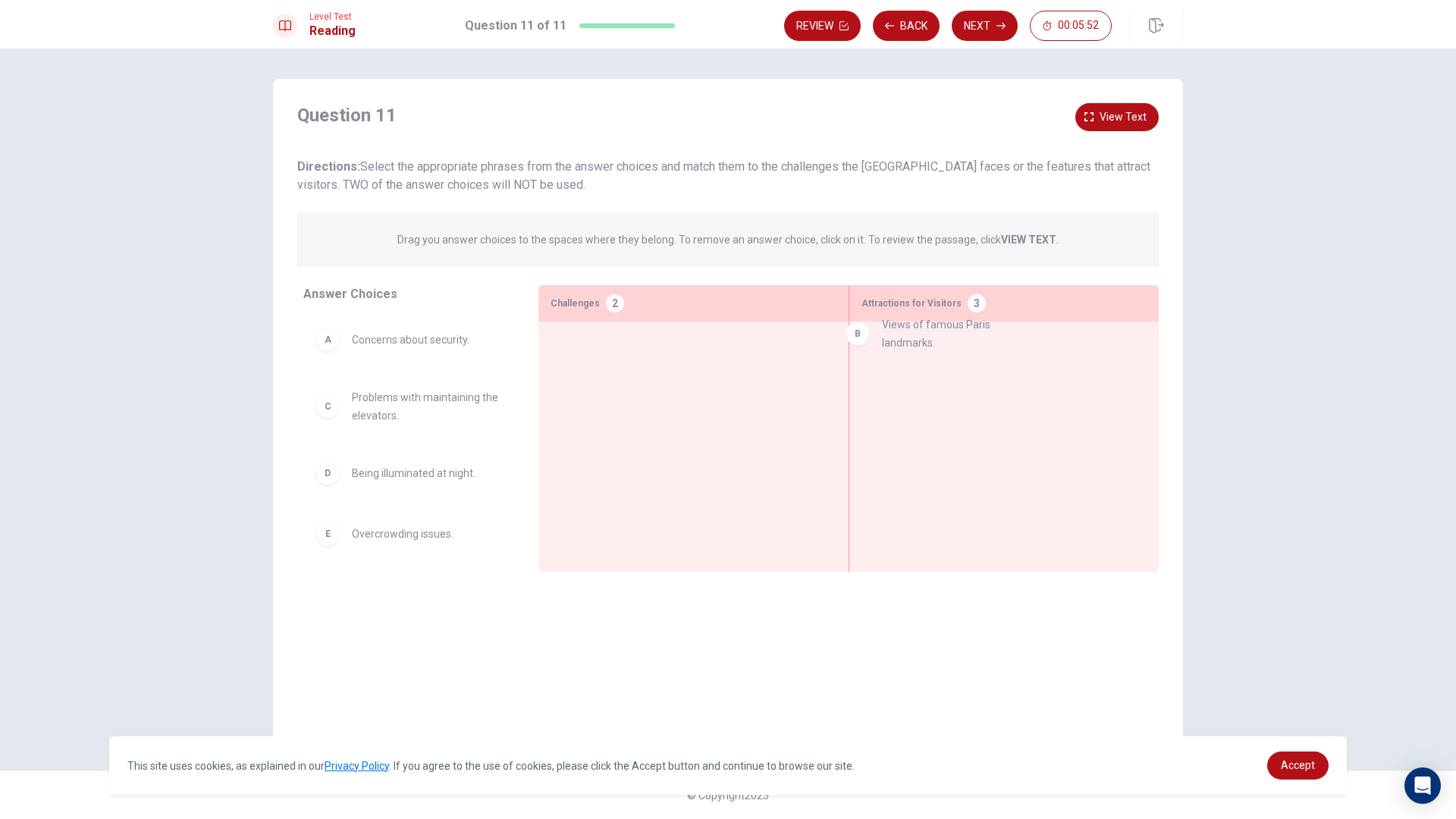
drag, startPoint x: 320, startPoint y: 410, endPoint x: 848, endPoint y: 334, distance: 533.4
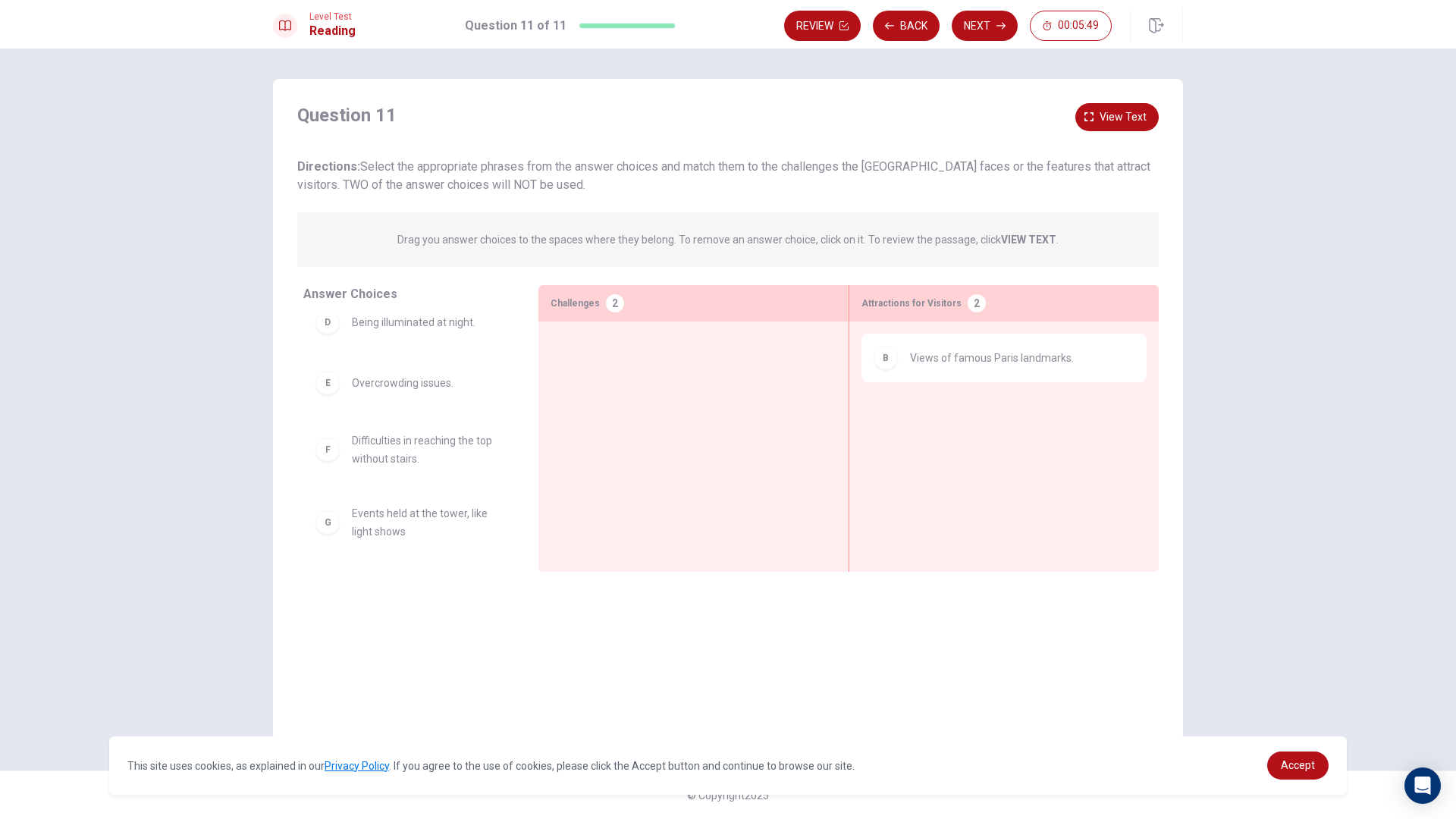
scroll to position [155, 0]
drag, startPoint x: 326, startPoint y: 391, endPoint x: 584, endPoint y: 403, distance: 258.3
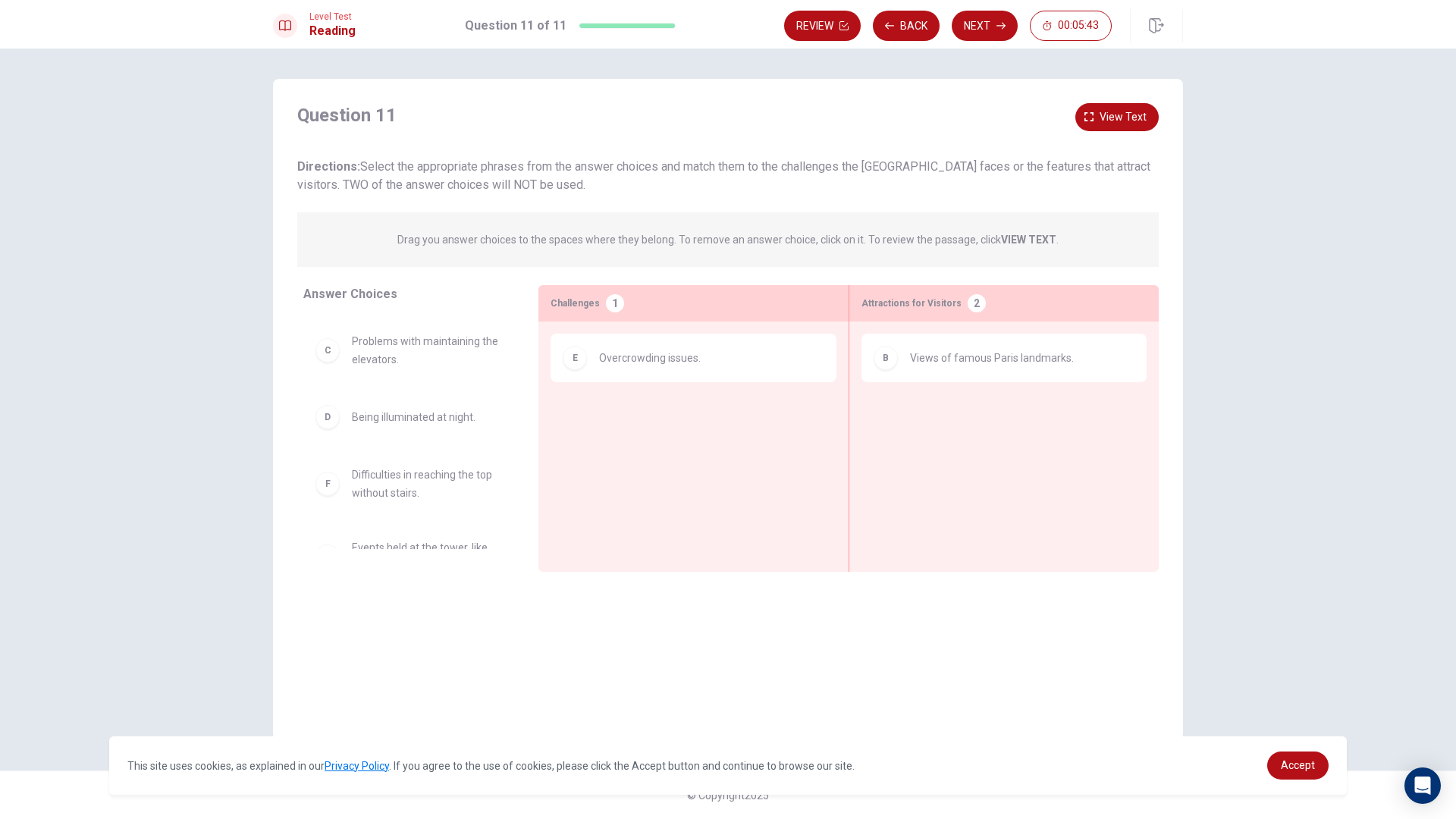
scroll to position [0, 0]
drag, startPoint x: 333, startPoint y: 516, endPoint x: 357, endPoint y: 502, distance: 27.8
drag, startPoint x: 354, startPoint y: 425, endPoint x: 910, endPoint y: 431, distance: 556.0
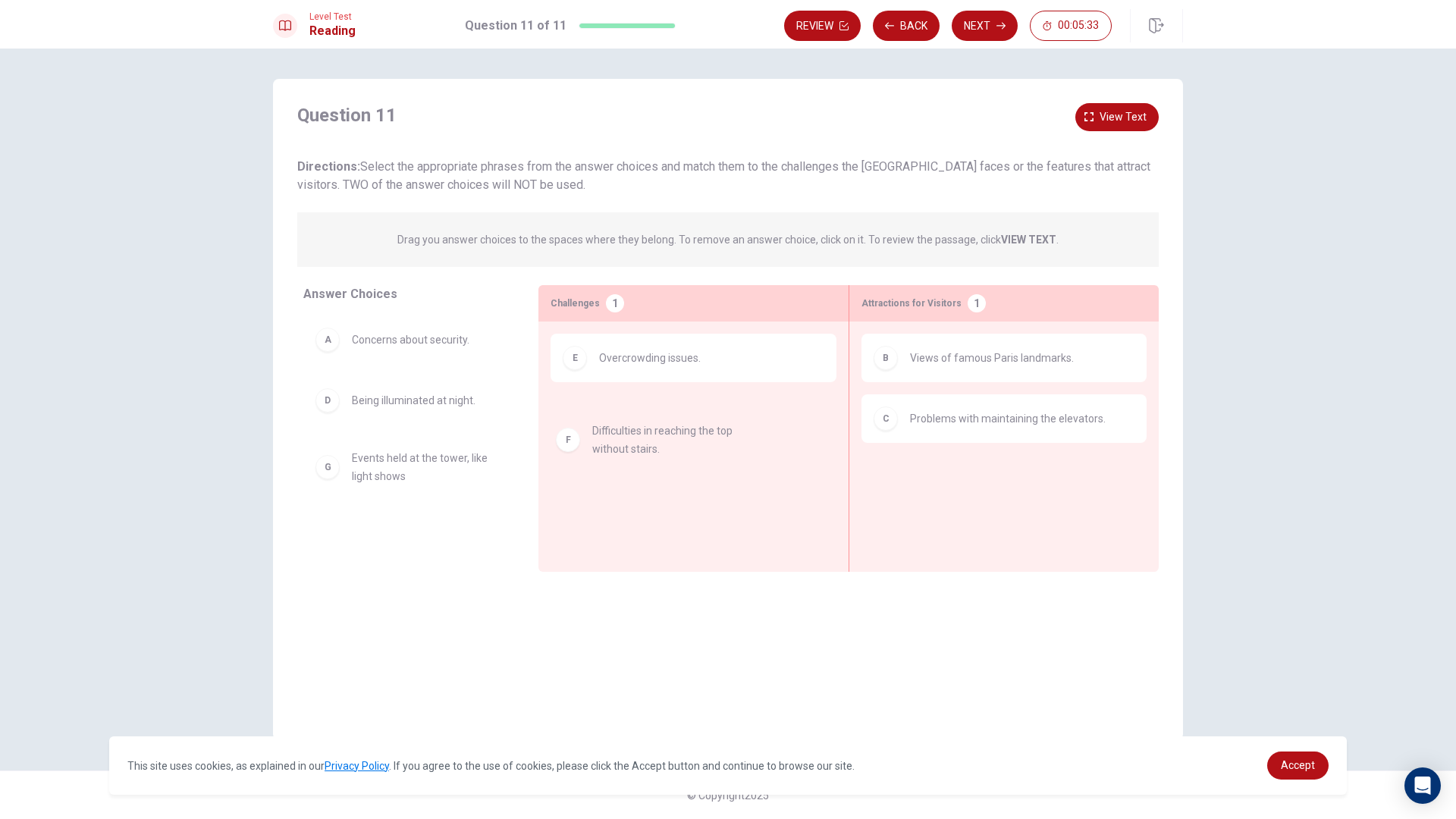
drag, startPoint x: 338, startPoint y: 457, endPoint x: 588, endPoint y: 428, distance: 251.7
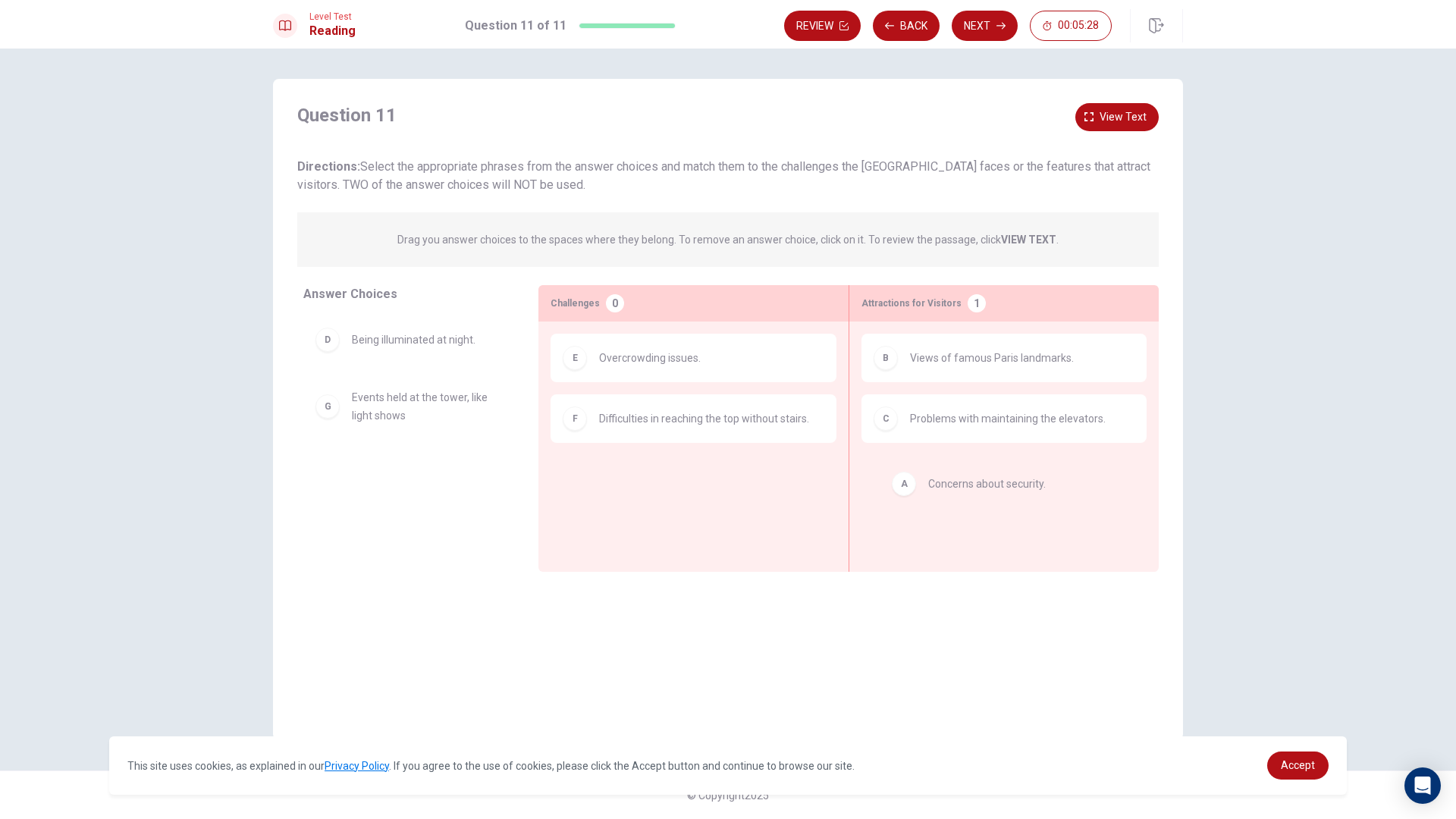
drag, startPoint x: 356, startPoint y: 343, endPoint x: 961, endPoint y: 488, distance: 622.1
click at [973, 33] on button "Next" at bounding box center [985, 26] width 66 height 31
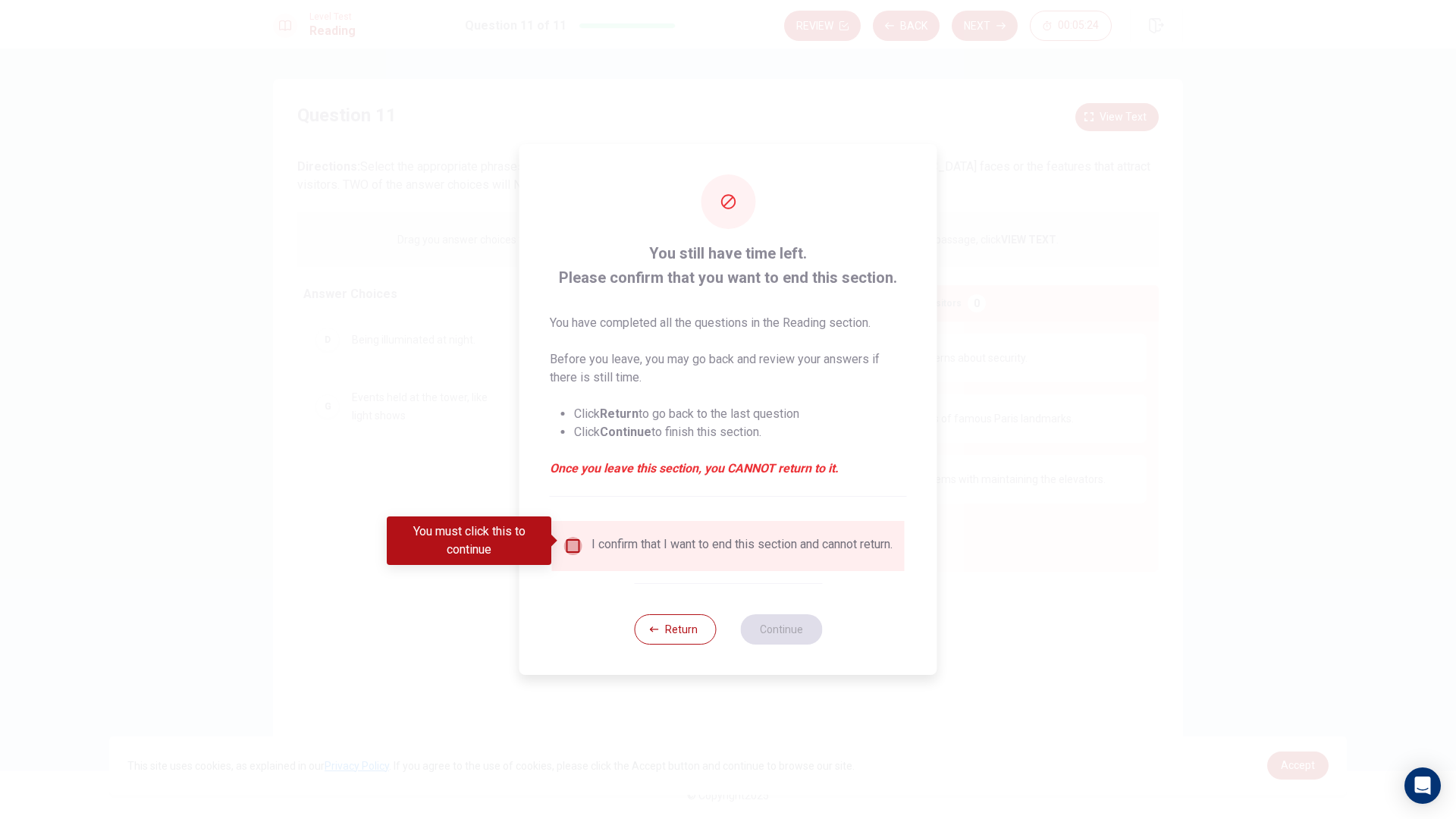
click at [567, 541] on input "You must click this to continue" at bounding box center [573, 546] width 18 height 18
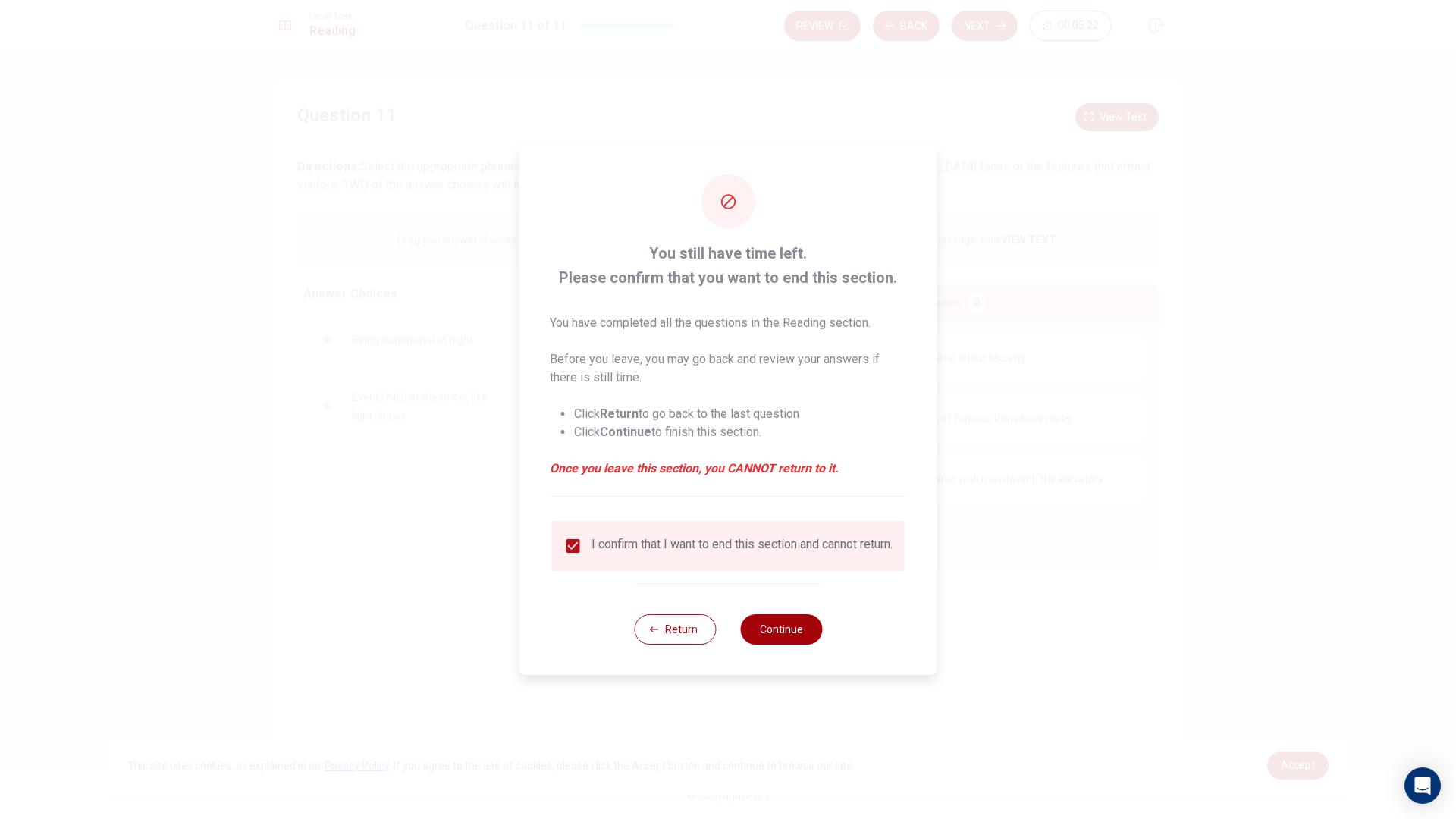
click at [792, 631] on button "Continue" at bounding box center [781, 629] width 82 height 31
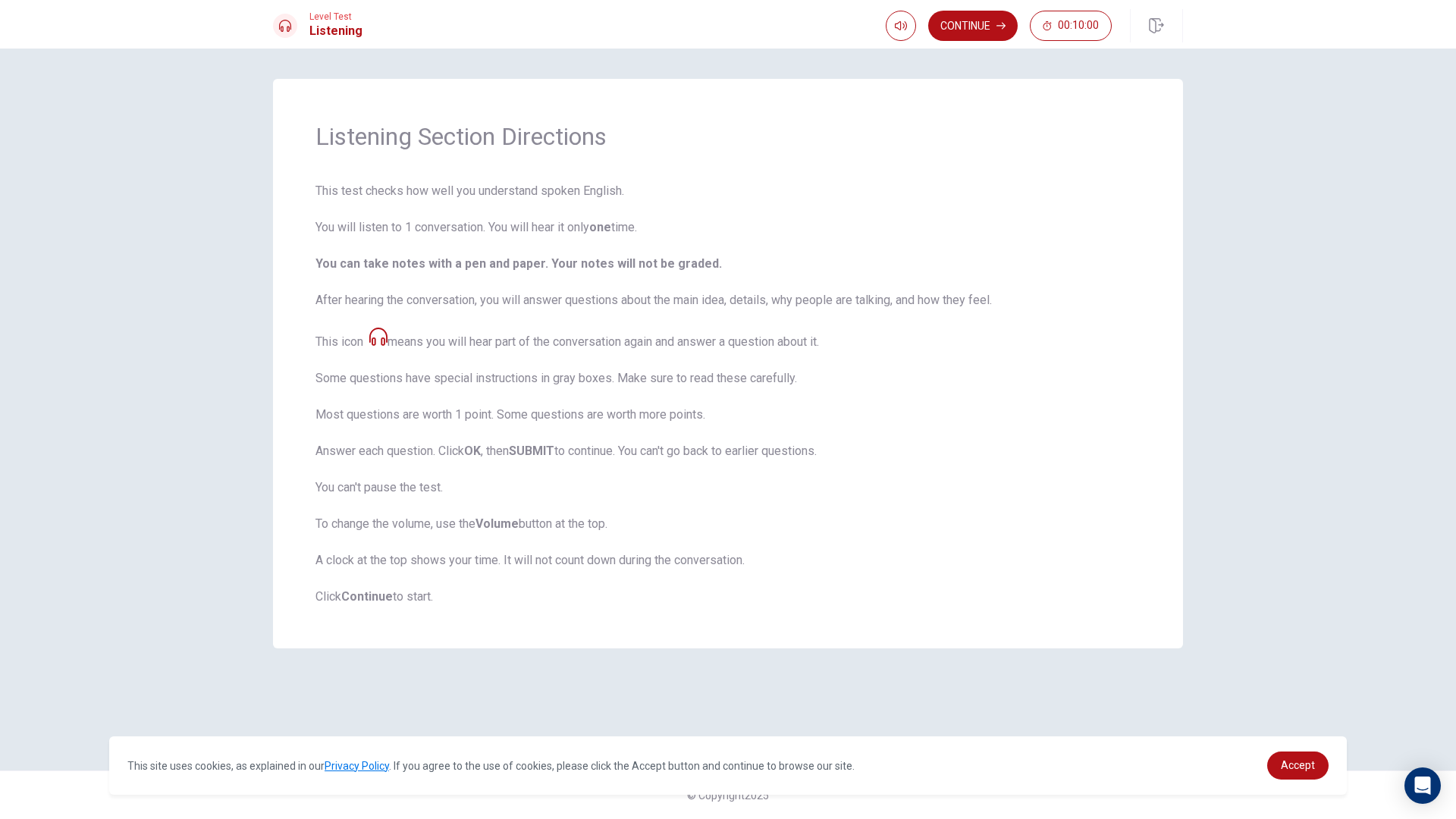
click at [958, 19] on button "Continue" at bounding box center [973, 26] width 90 height 31
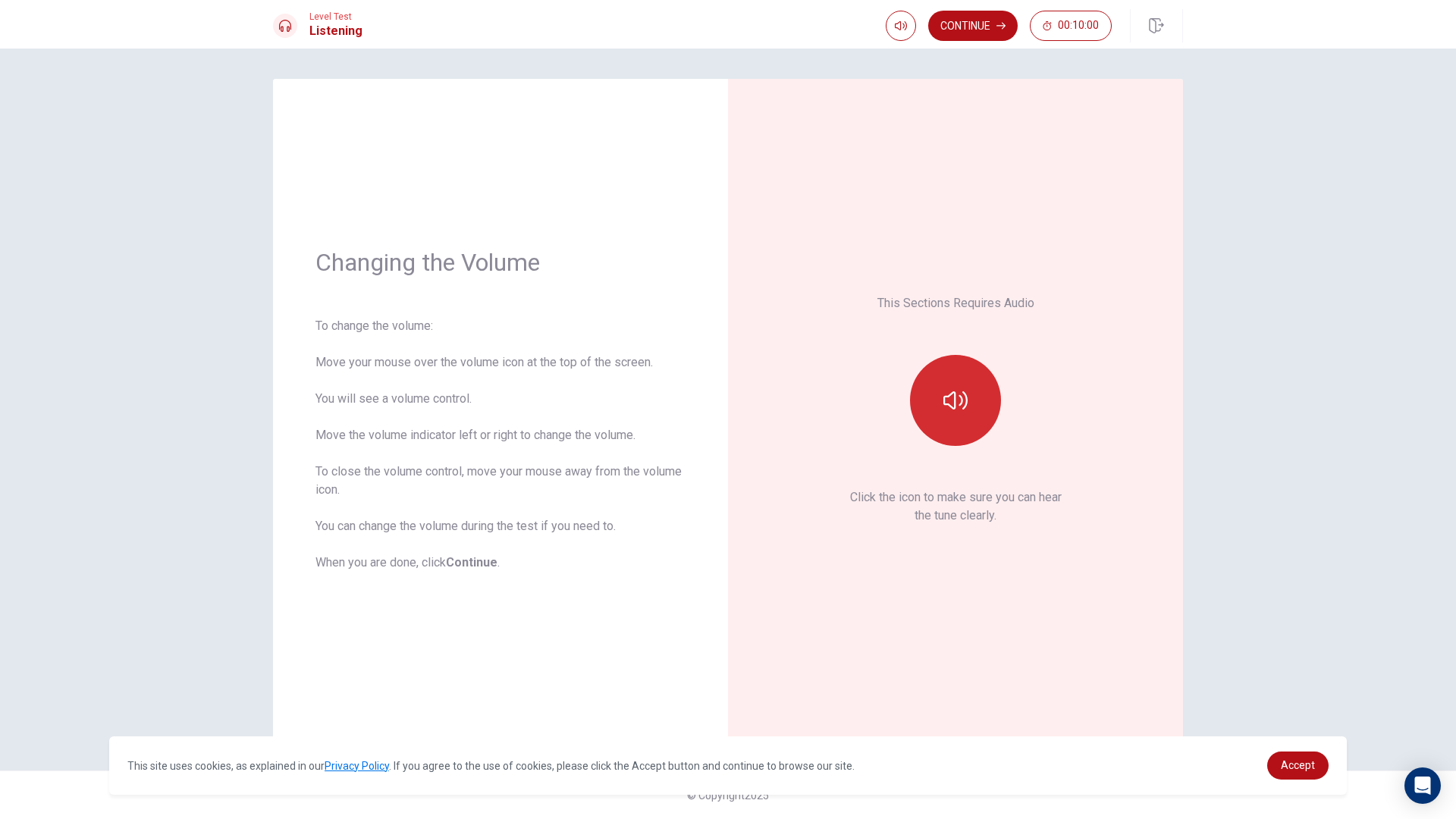
click at [970, 376] on button "button" at bounding box center [955, 400] width 91 height 91
drag, startPoint x: 943, startPoint y: 376, endPoint x: 932, endPoint y: 381, distance: 12.1
click at [933, 381] on button "button" at bounding box center [955, 400] width 91 height 91
click at [932, 379] on button "button" at bounding box center [955, 400] width 91 height 91
click at [961, 25] on button "Continue" at bounding box center [973, 26] width 90 height 31
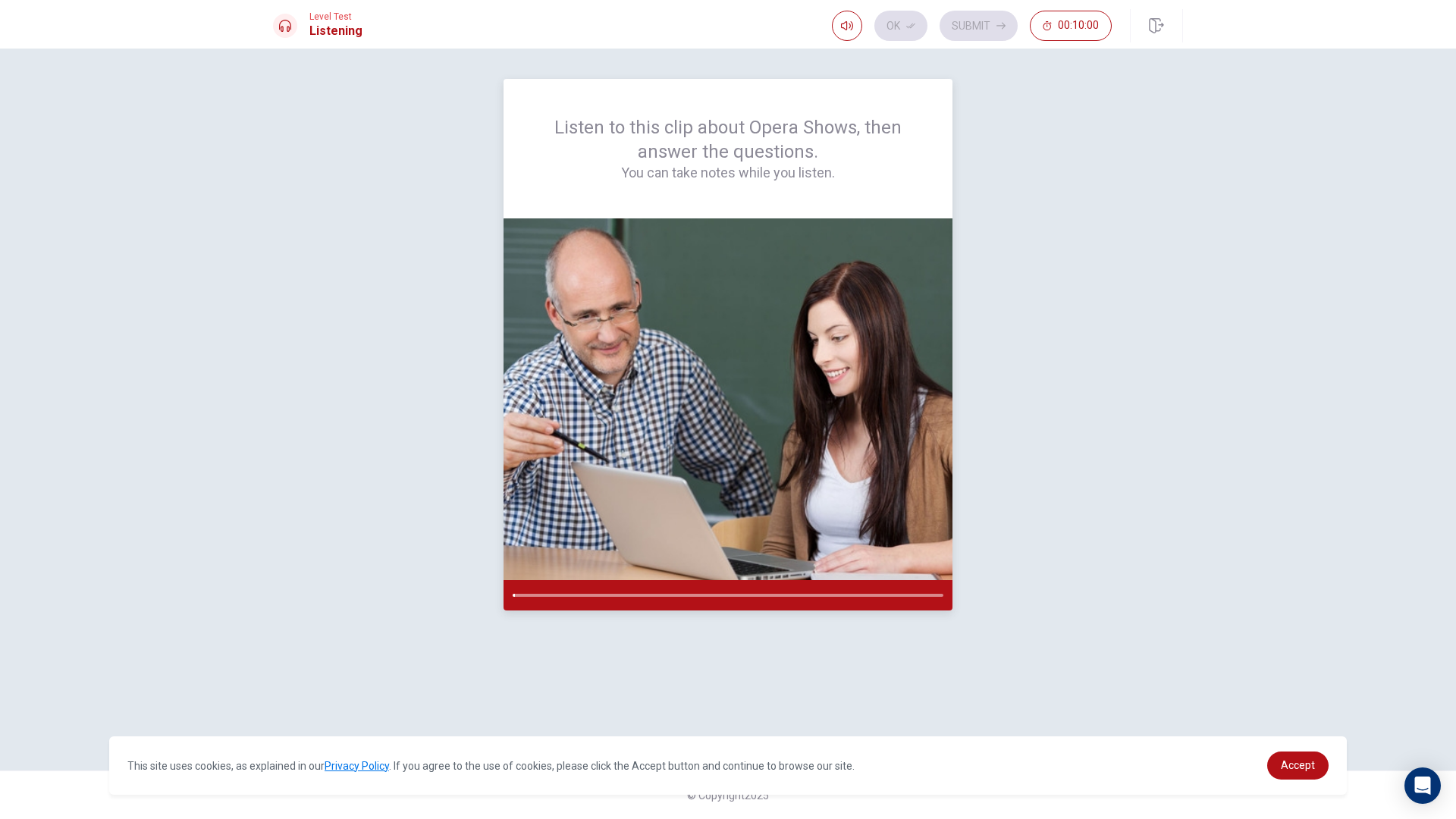
click at [693, 162] on div "Listen to this clip about Opera Shows, then answer the questions. You can take …" at bounding box center [728, 148] width 376 height 67
drag, startPoint x: 793, startPoint y: 276, endPoint x: 773, endPoint y: 270, distance: 20.9
click at [784, 276] on img at bounding box center [728, 400] width 449 height 362
drag, startPoint x: 912, startPoint y: 530, endPoint x: 902, endPoint y: 538, distance: 12.8
click at [912, 531] on img at bounding box center [728, 400] width 449 height 362
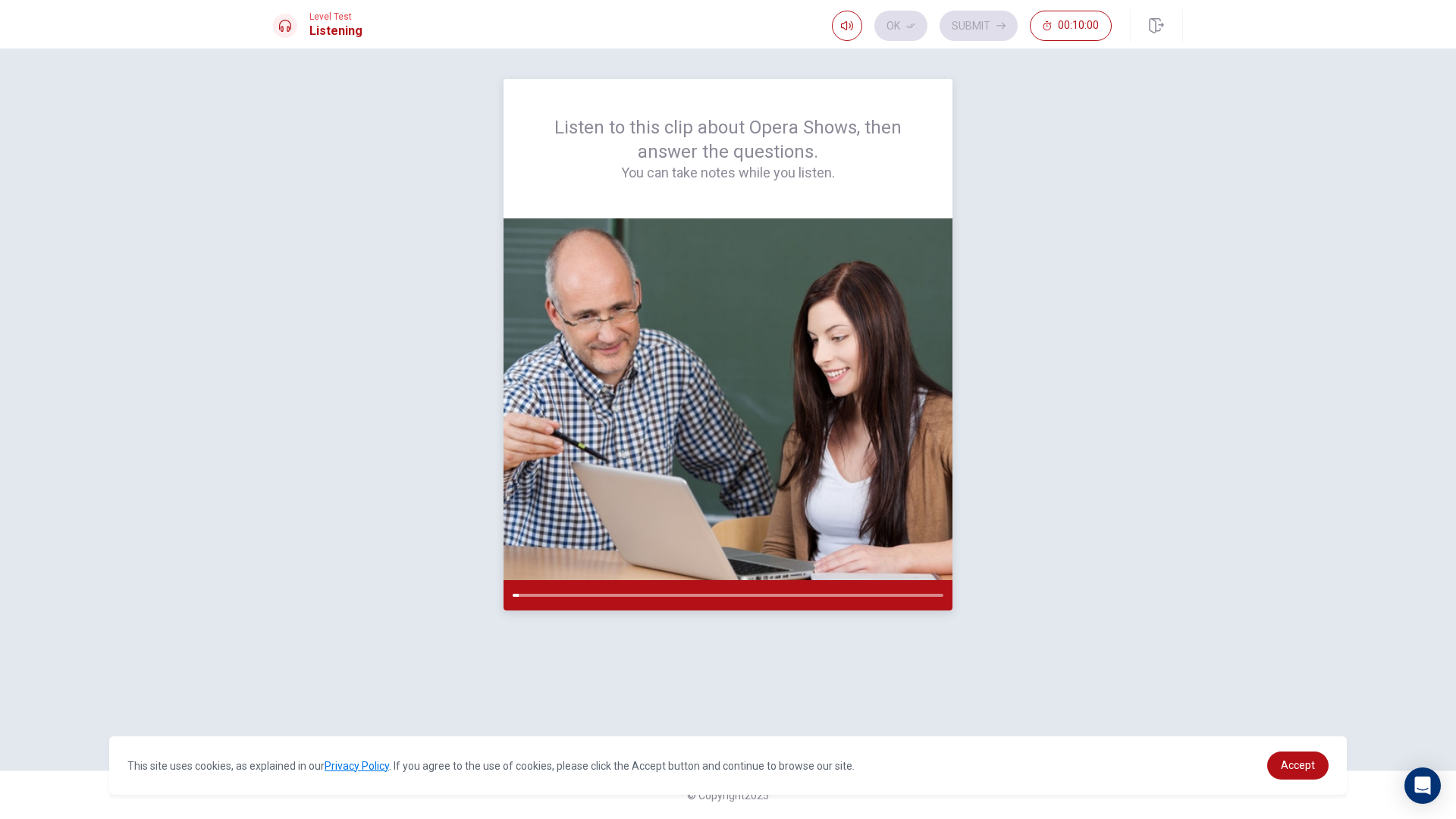
drag, startPoint x: 896, startPoint y: 551, endPoint x: 888, endPoint y: 542, distance: 12.0
click at [889, 543] on img at bounding box center [728, 400] width 449 height 362
click at [554, 592] on div at bounding box center [728, 596] width 449 height 31
drag, startPoint x: 534, startPoint y: 595, endPoint x: 487, endPoint y: 599, distance: 47.2
click at [487, 599] on div "Listen to this clip about Opera Shows, then answer the questions. You can take …" at bounding box center [728, 409] width 910 height 661
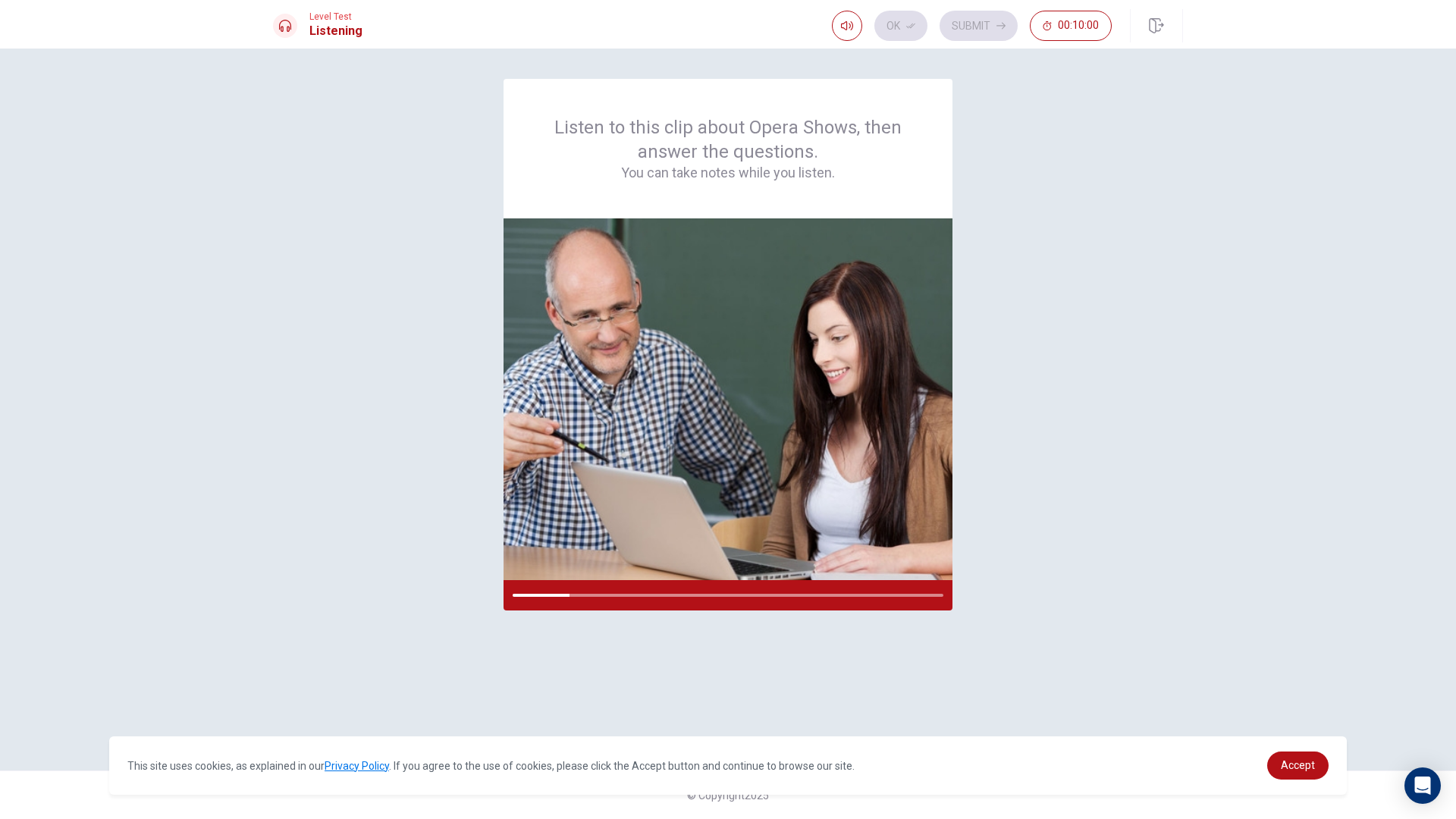
drag, startPoint x: 468, startPoint y: 320, endPoint x: 430, endPoint y: 389, distance: 78.8
click at [438, 404] on div "Listen to this clip about Opera Shows, then answer the questions. You can take …" at bounding box center [728, 409] width 910 height 661
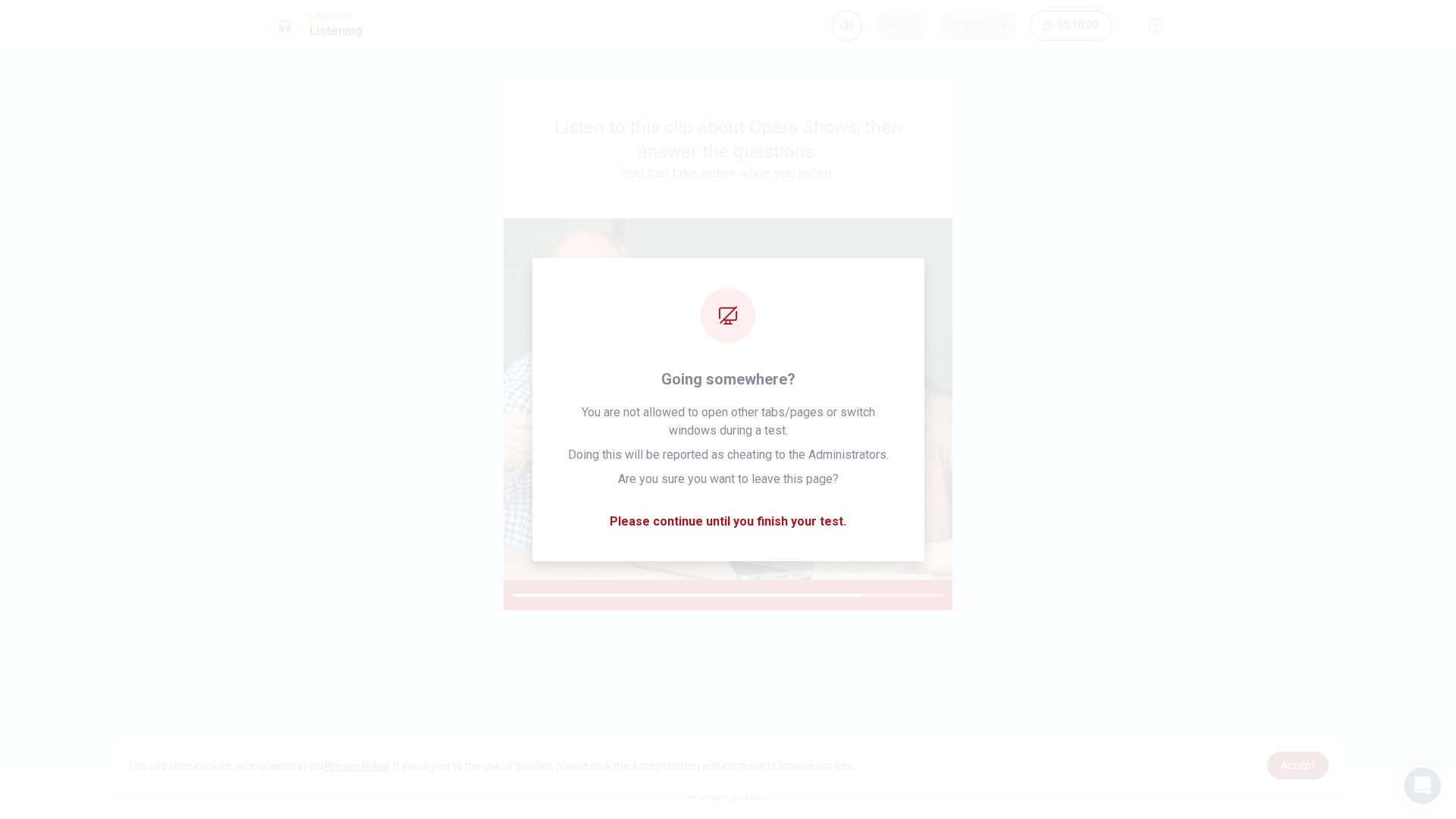
drag, startPoint x: 1312, startPoint y: 767, endPoint x: 1291, endPoint y: 763, distance: 21.4
click at [1306, 676] on span "Accept" at bounding box center [1299, 765] width 34 height 12
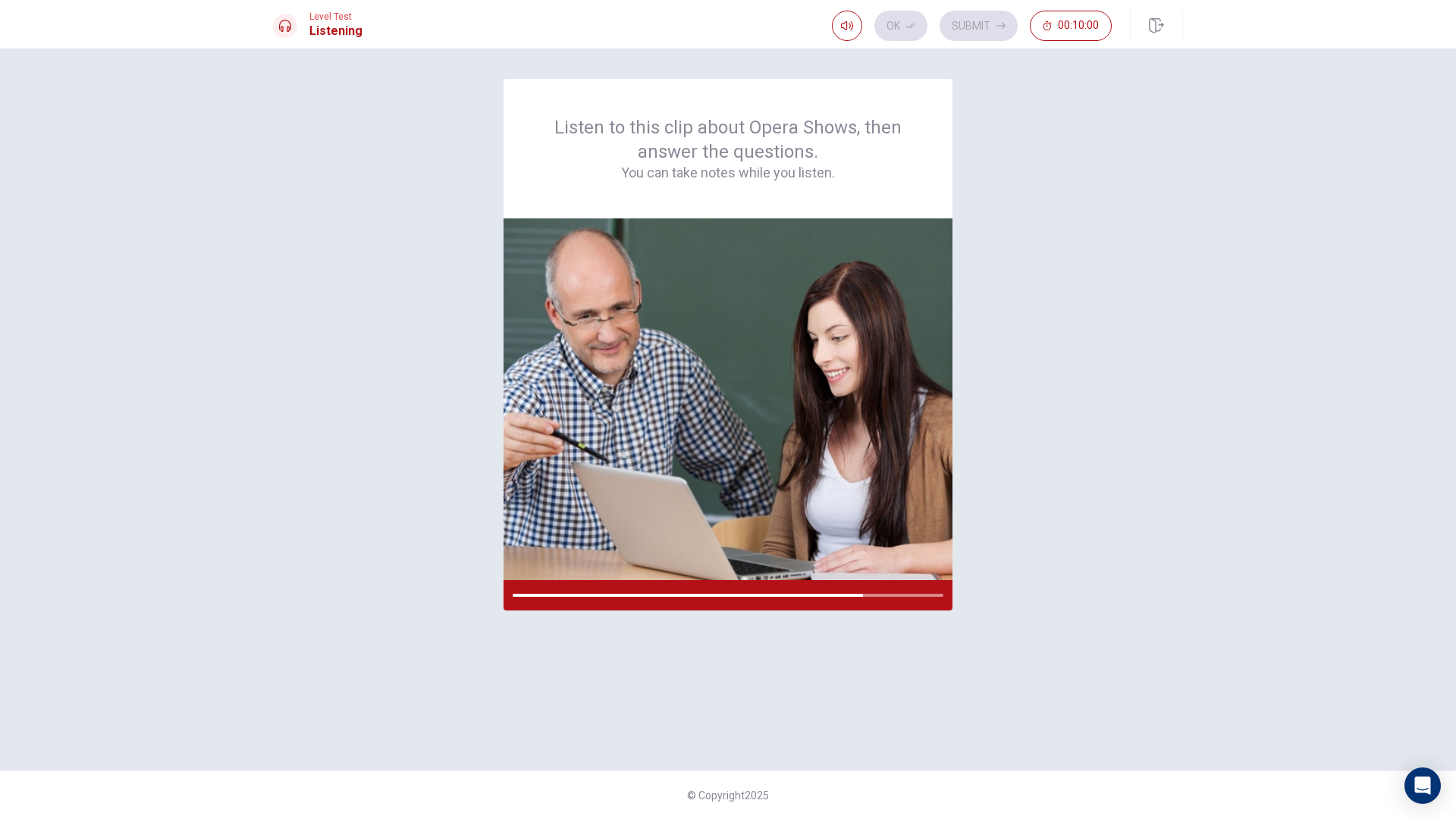
click at [1271, 664] on div "Listen to this clip about Opera Shows, then answer the questions. You can take …" at bounding box center [728, 434] width 1456 height 770
click at [1271, 670] on div "Listen to this clip about Opera Shows, then answer the questions. You can take …" at bounding box center [728, 434] width 1456 height 770
click at [1290, 676] on div "Listen to this clip about Opera Shows, then answer the questions. You can take …" at bounding box center [728, 434] width 1456 height 770
click at [1297, 676] on div "Listen to this clip about Opera Shows, then answer the questions. You can take …" at bounding box center [728, 434] width 1456 height 770
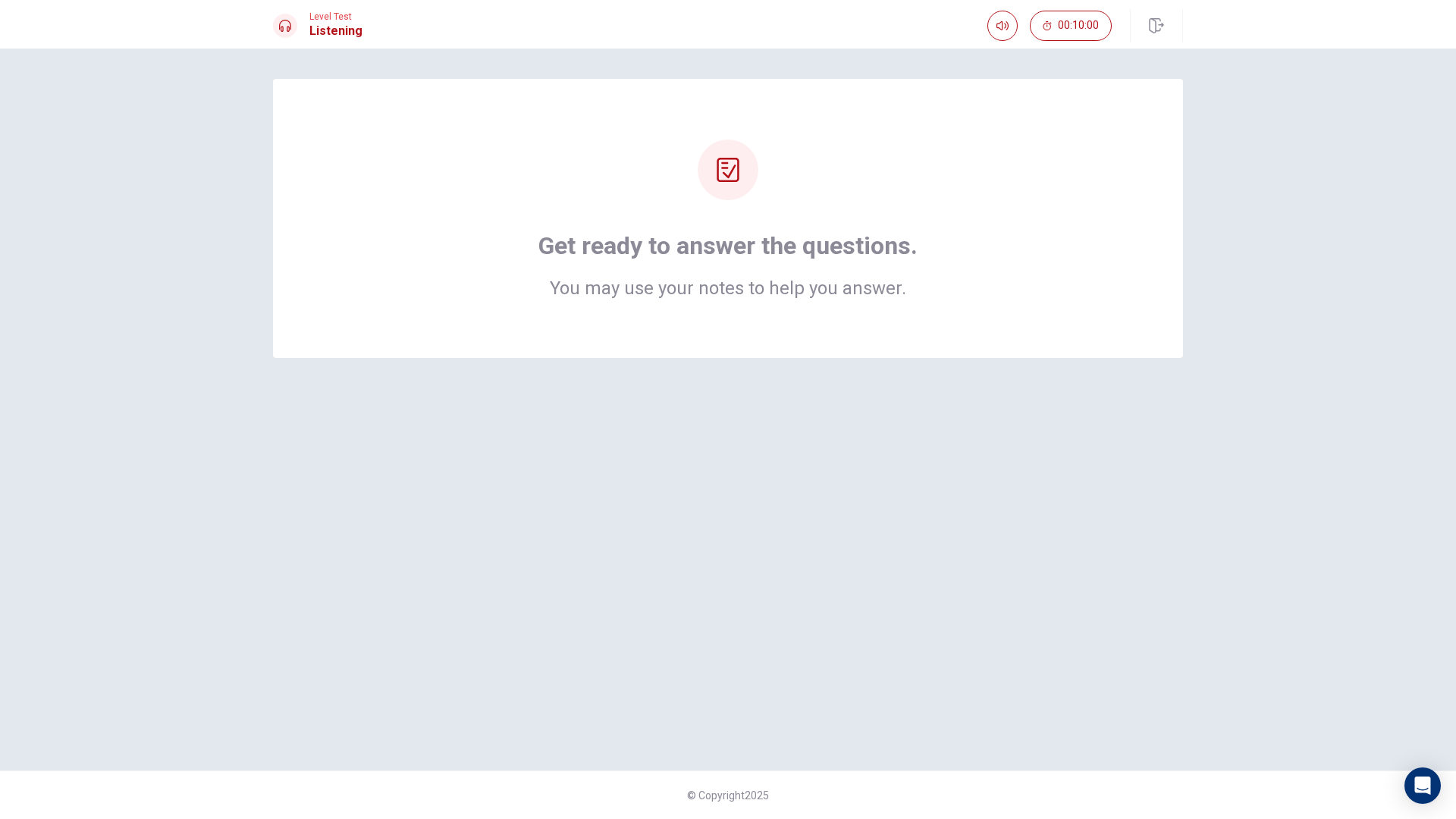
click at [795, 353] on div "Get ready to answer the questions. You may use your notes to help you answer." at bounding box center [728, 218] width 910 height 279
drag, startPoint x: 791, startPoint y: 326, endPoint x: 781, endPoint y: 328, distance: 10.2
click at [781, 328] on div "Get ready to answer the questions. You may use your notes to help you answer." at bounding box center [728, 218] width 910 height 279
click at [779, 308] on div "Get ready to answer the questions. You may use your notes to help you answer." at bounding box center [728, 218] width 910 height 279
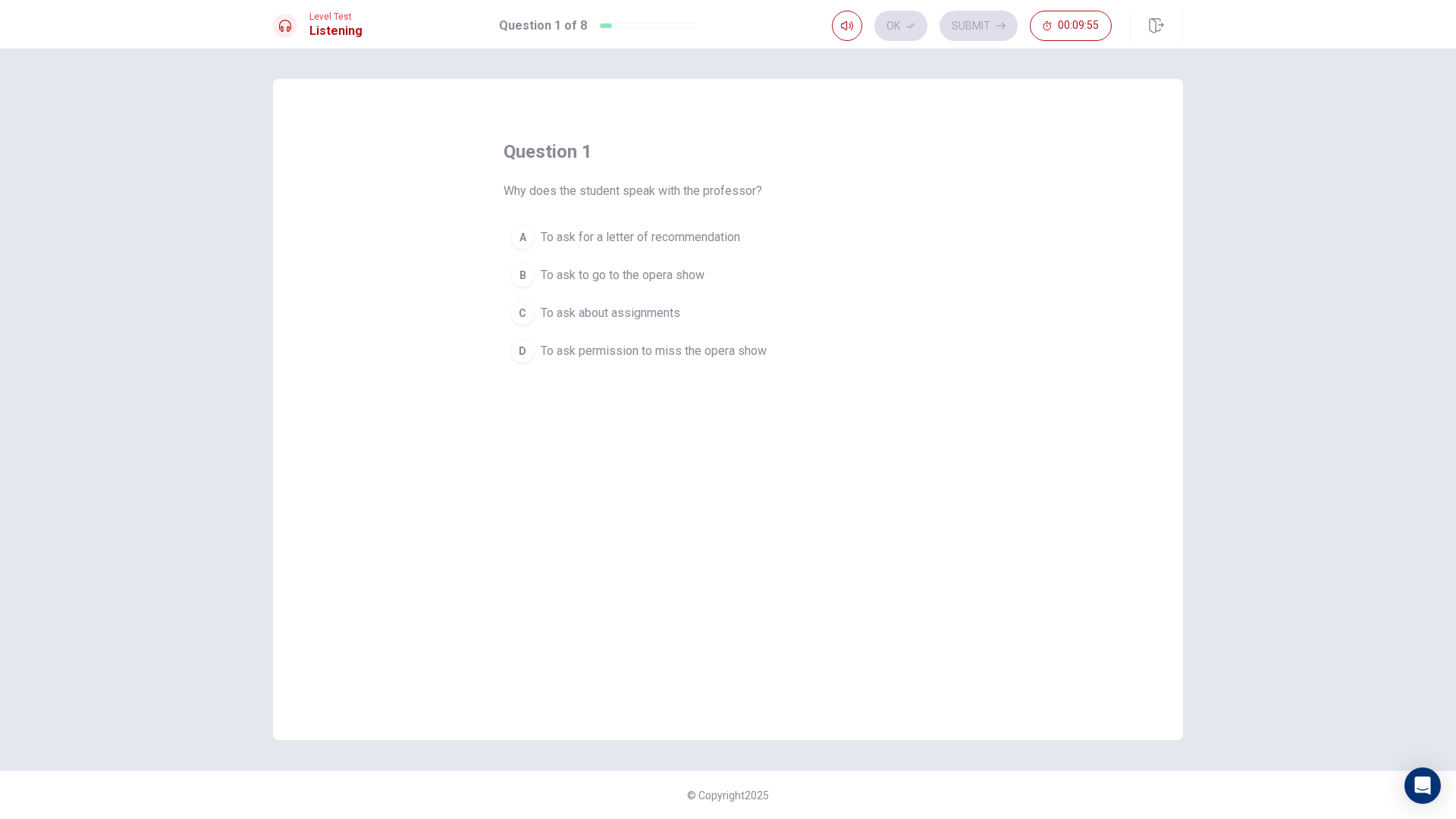
click at [528, 274] on div "B" at bounding box center [522, 275] width 24 height 24
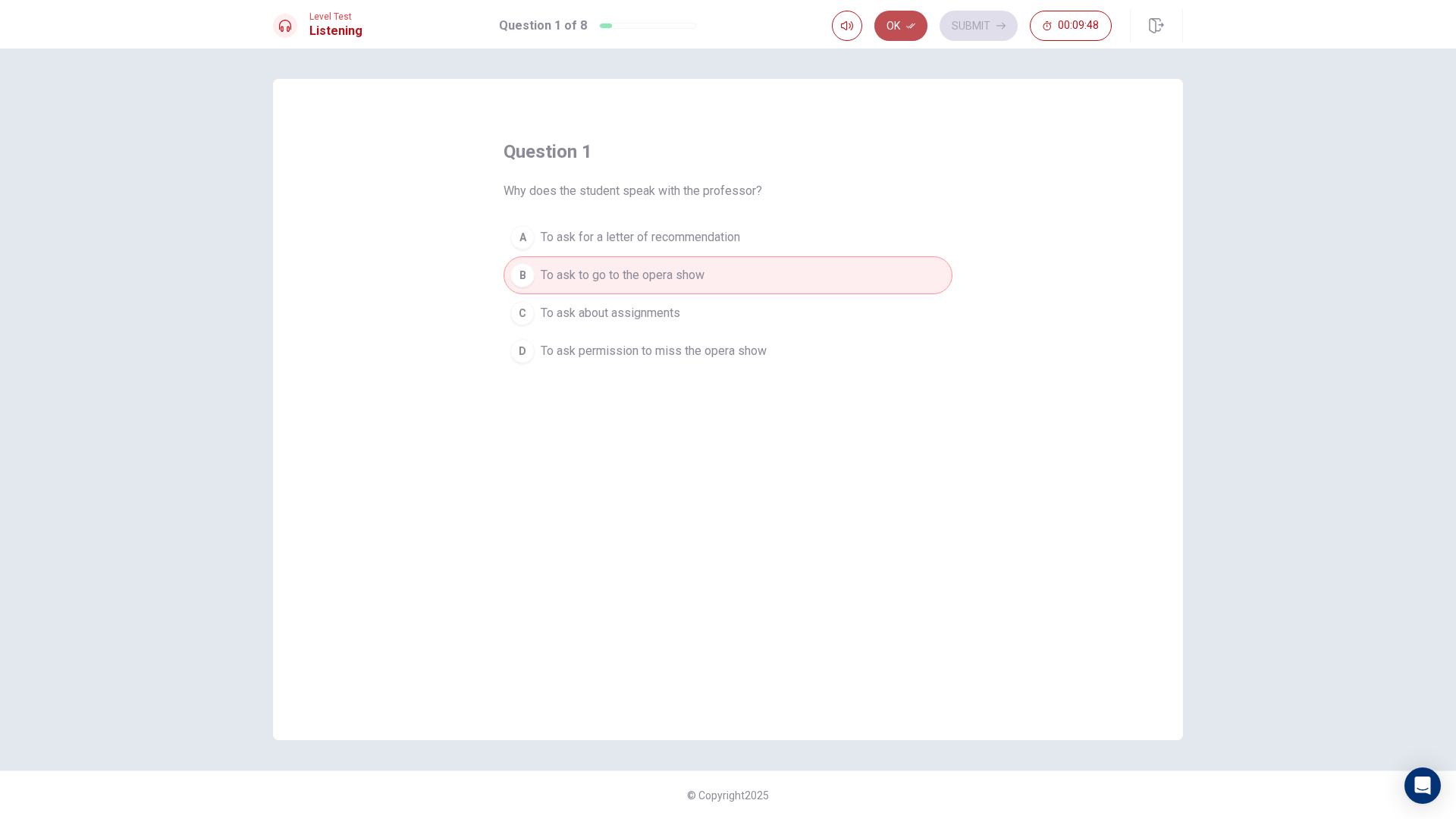
click at [900, 27] on button "Ok" at bounding box center [901, 26] width 53 height 31
click at [948, 32] on button "Submit" at bounding box center [979, 26] width 78 height 31
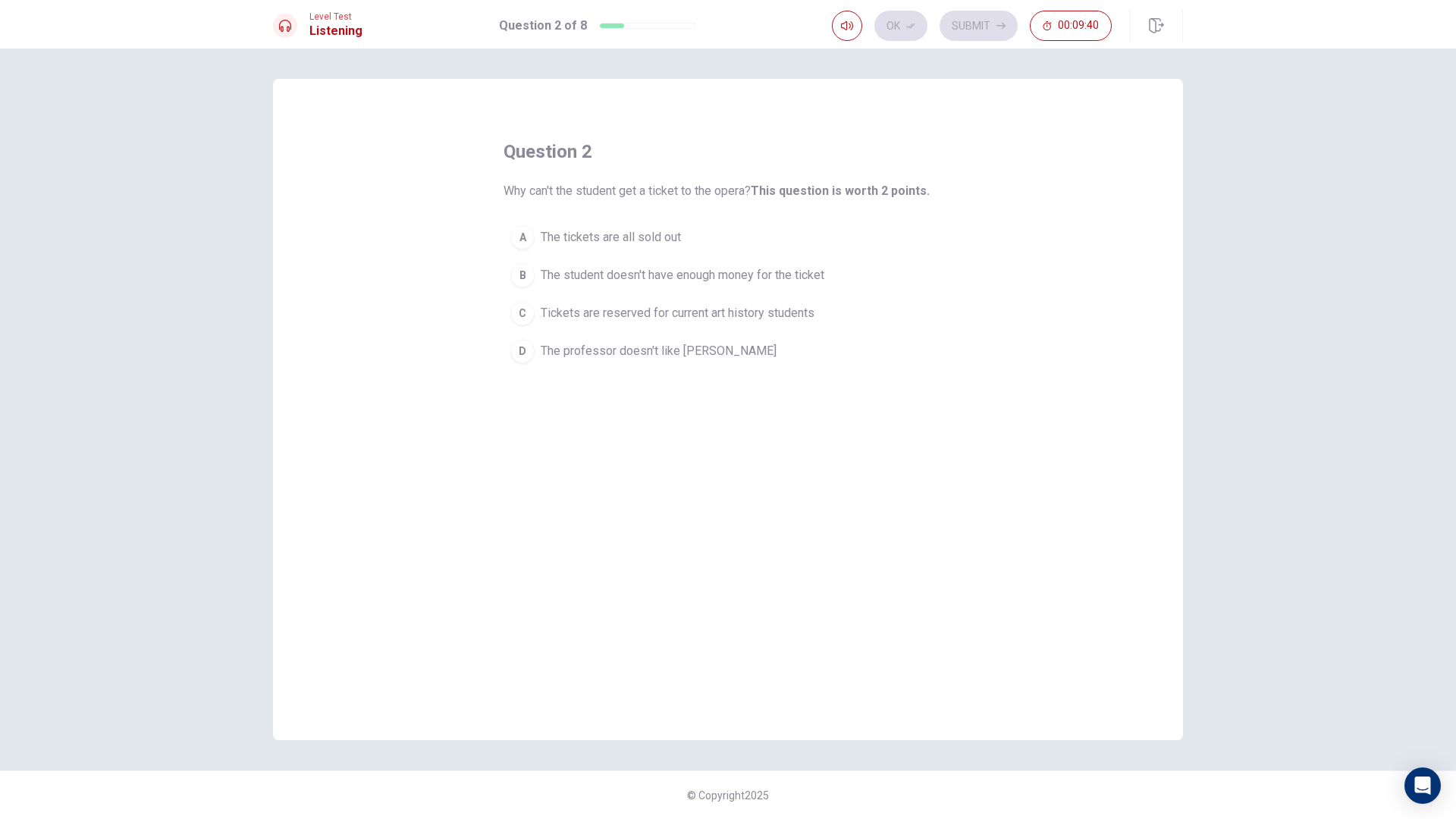
click at [353, 37] on h1 "Listening" at bounding box center [336, 31] width 53 height 18
click at [619, 26] on div at bounding box center [611, 25] width 24 height 5
click at [604, 29] on div "Question 2 of 8" at bounding box center [598, 25] width 197 height 18
click at [515, 229] on div "A" at bounding box center [522, 237] width 24 height 24
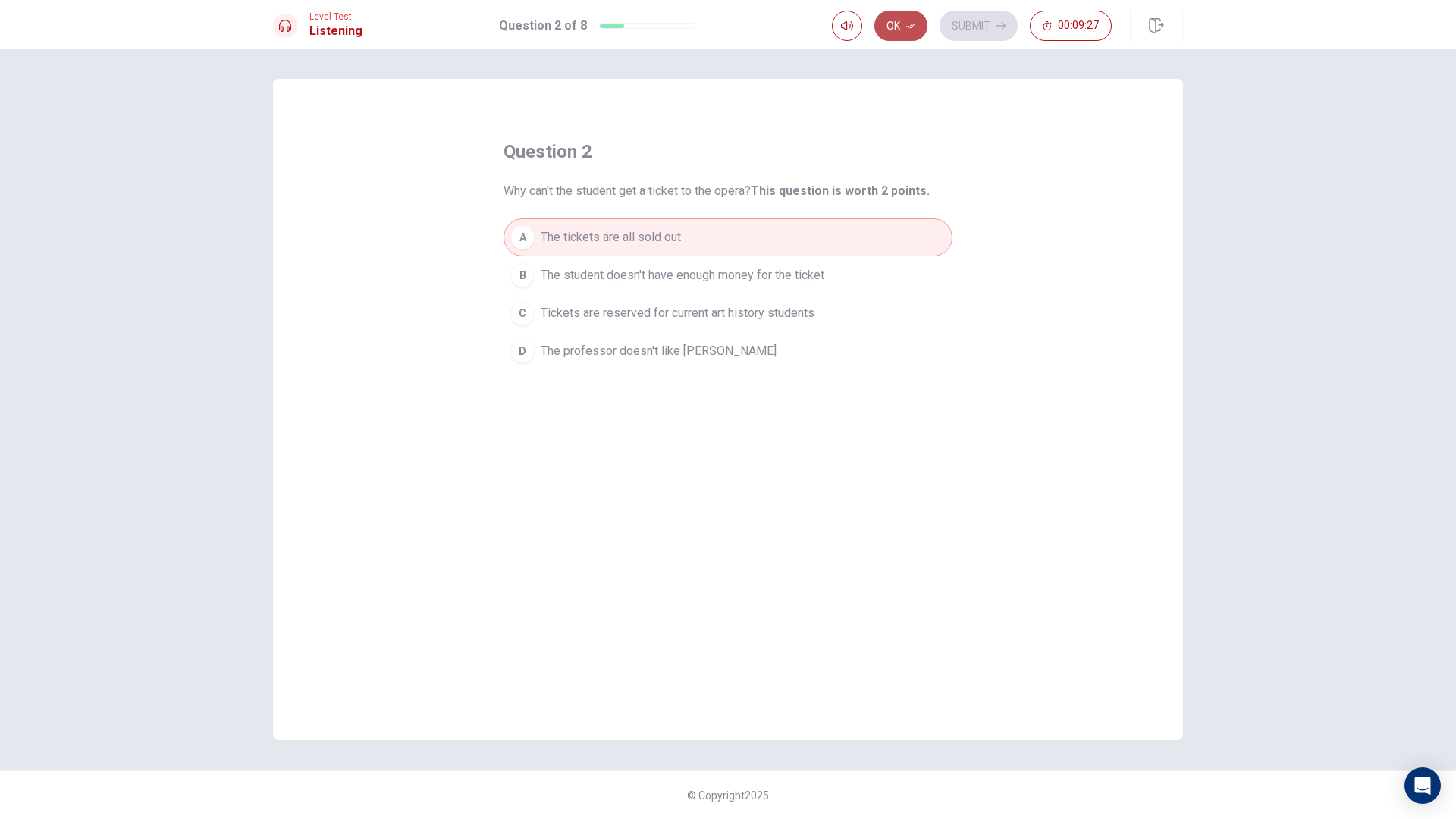
click at [896, 29] on button "Ok" at bounding box center [901, 26] width 53 height 31
click at [995, 25] on button "Submit" at bounding box center [979, 26] width 78 height 31
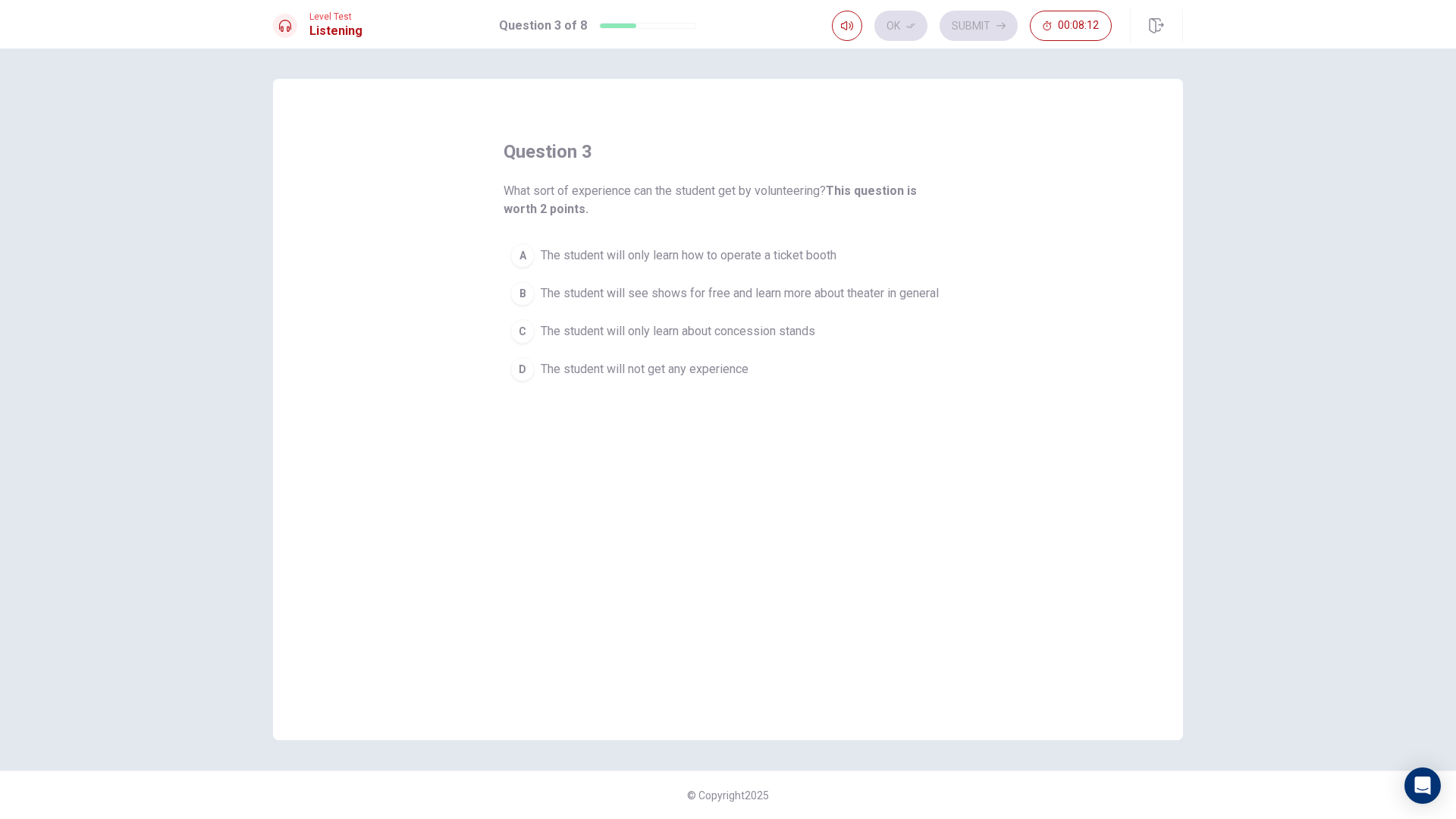
click at [470, 316] on div "question 3 What sort of experience can the student get by volunteering? This qu…" at bounding box center [728, 409] width 910 height 661
click at [480, 297] on div "question 3 What sort of experience can the student get by volunteering? This qu…" at bounding box center [728, 409] width 910 height 661
click at [493, 298] on div "question 3 What sort of experience can the student get by volunteering? This qu…" at bounding box center [728, 409] width 910 height 661
click at [470, 331] on div "question 3 What sort of experience can the student get by volunteering? This qu…" at bounding box center [728, 409] width 910 height 661
click at [493, 319] on div "question 3 What sort of experience can the student get by volunteering? This qu…" at bounding box center [728, 409] width 910 height 661
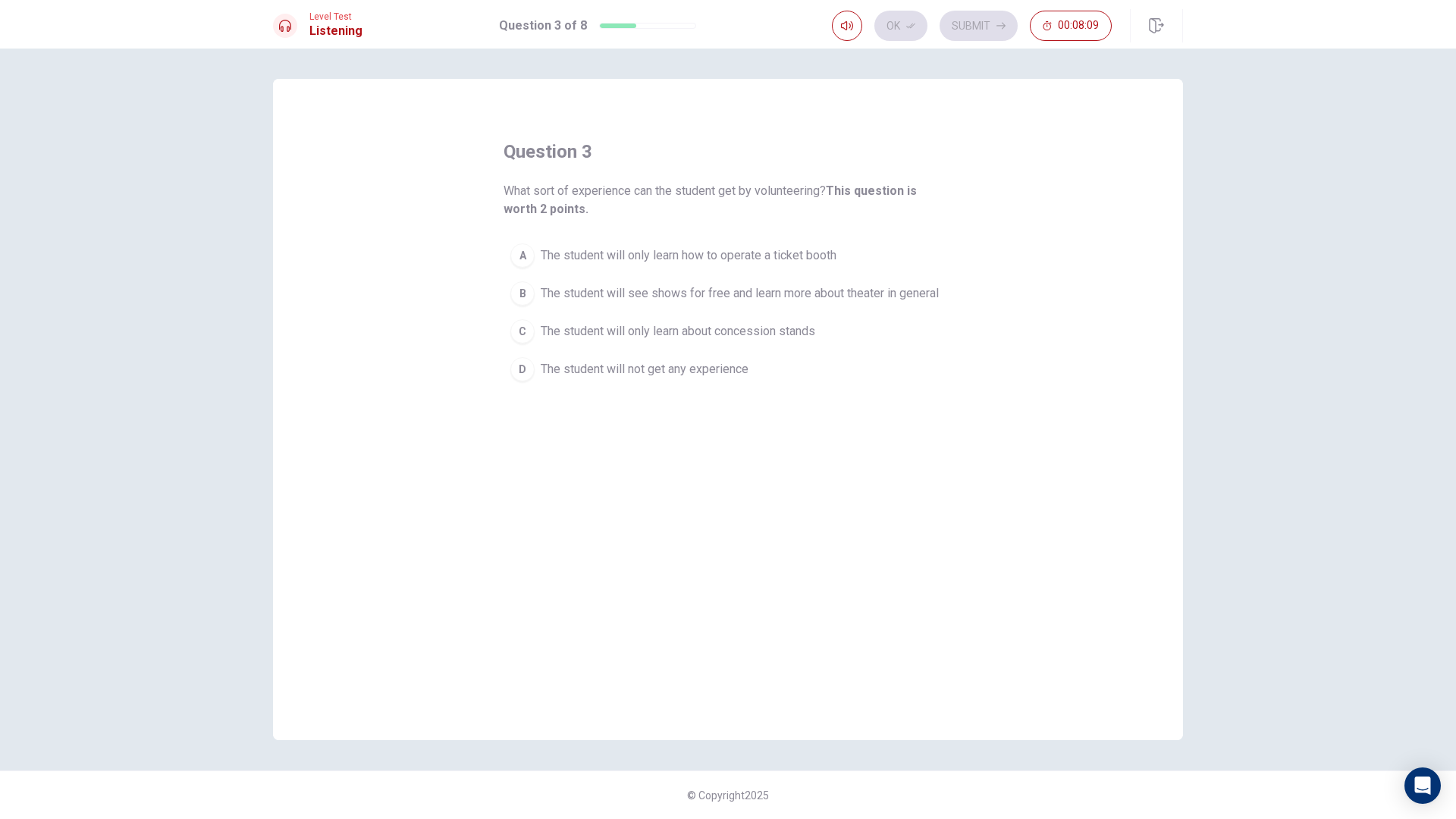
click at [548, 341] on button "C The student will only learn about concession stands" at bounding box center [728, 332] width 449 height 38
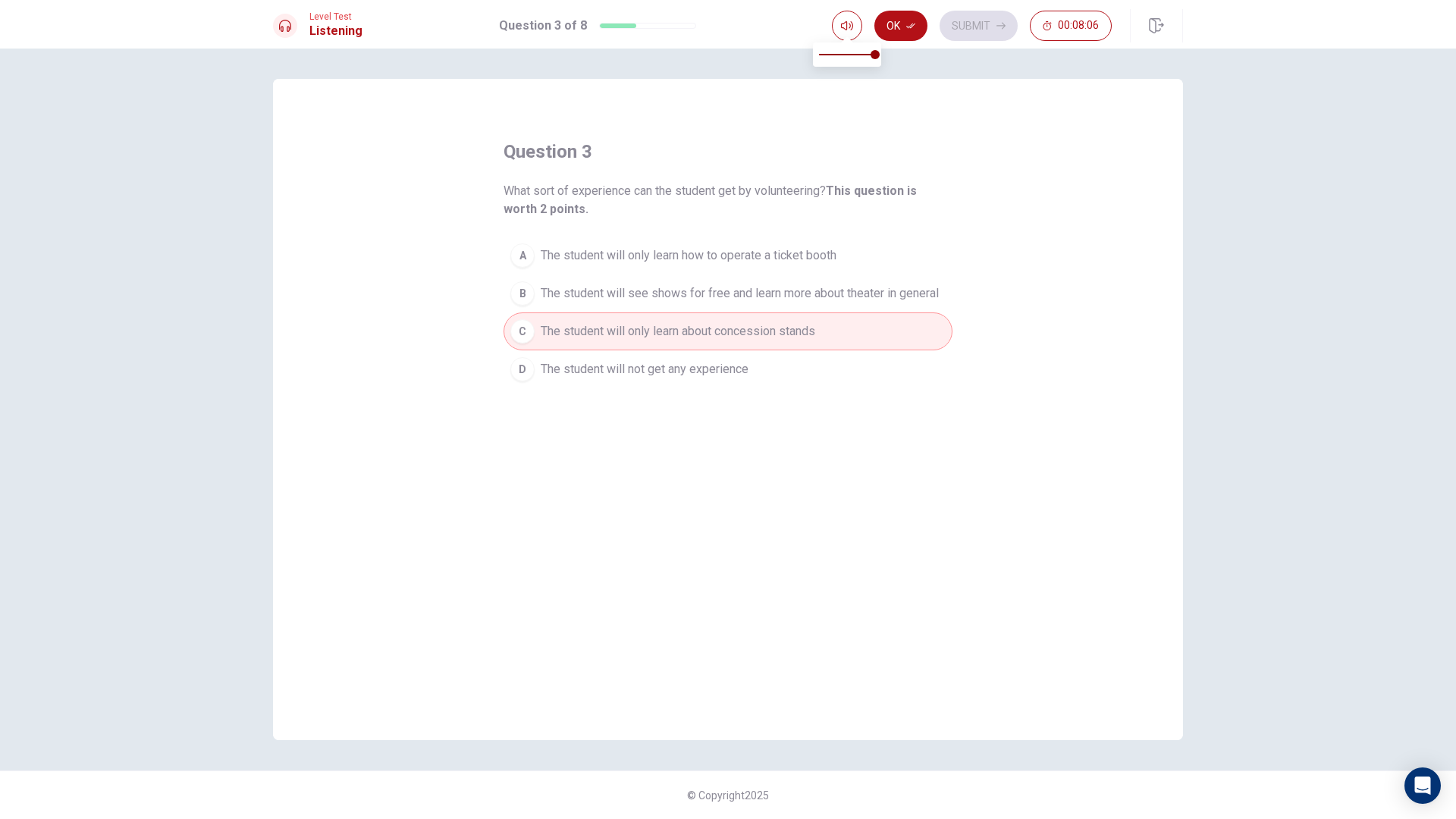
click at [829, 37] on div "Level Test Listening Question 3 of 8 Ok Submit 00:08:06" at bounding box center [728, 25] width 959 height 33
click at [899, 43] on div "Level Test Listening Question 3 of 8 Ok Submit 00:07:45" at bounding box center [728, 24] width 1456 height 49
click at [897, 44] on div "Level Test Listening Question 3 of 8 Ok Submit 00:07:45" at bounding box center [728, 24] width 1456 height 49
click at [903, 21] on button "Ok" at bounding box center [901, 26] width 53 height 31
click at [972, 15] on button "Submit" at bounding box center [979, 26] width 78 height 31
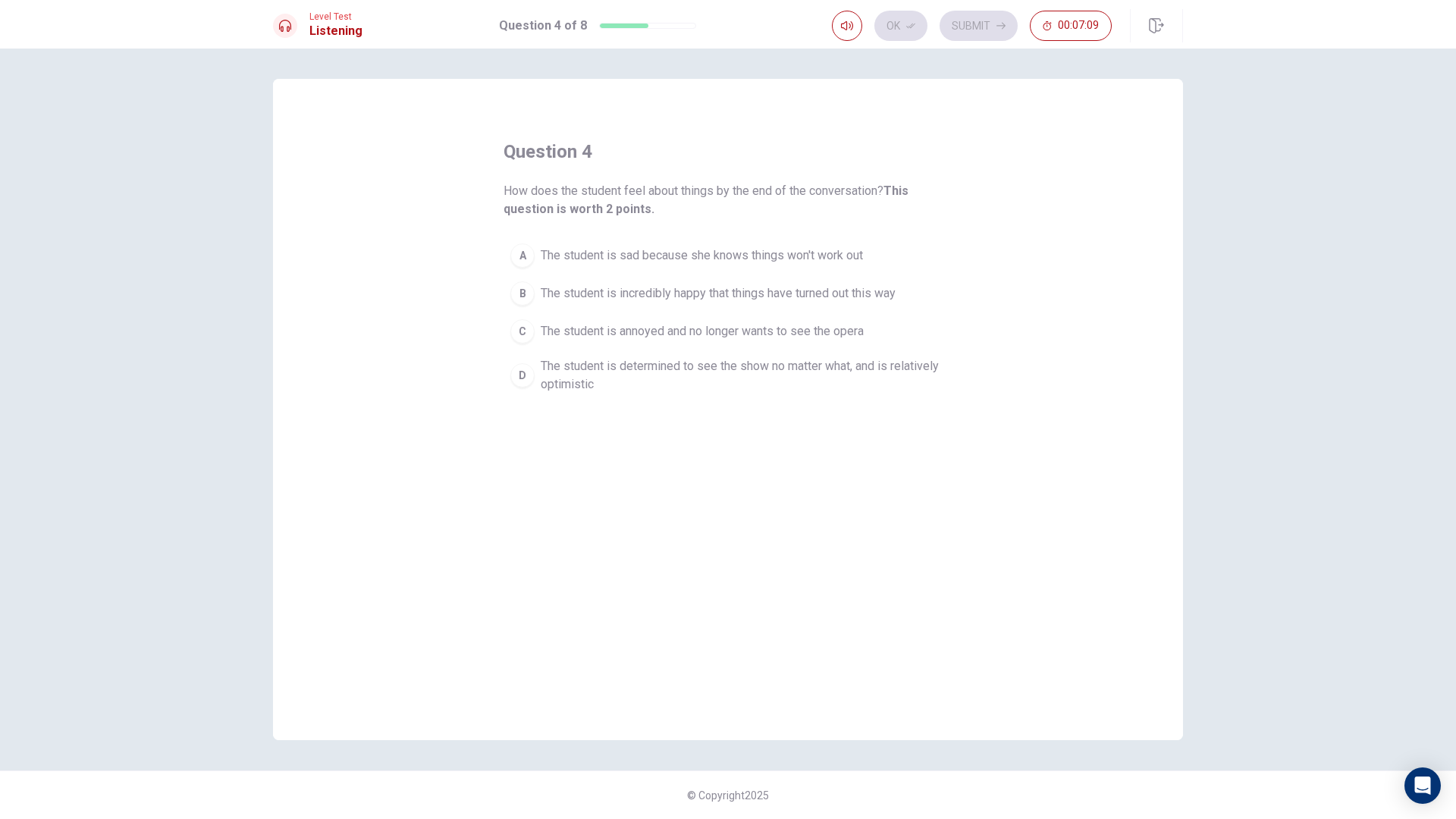
click at [534, 344] on button "C The student is annoyed and no longer wants to see the opera" at bounding box center [728, 332] width 449 height 38
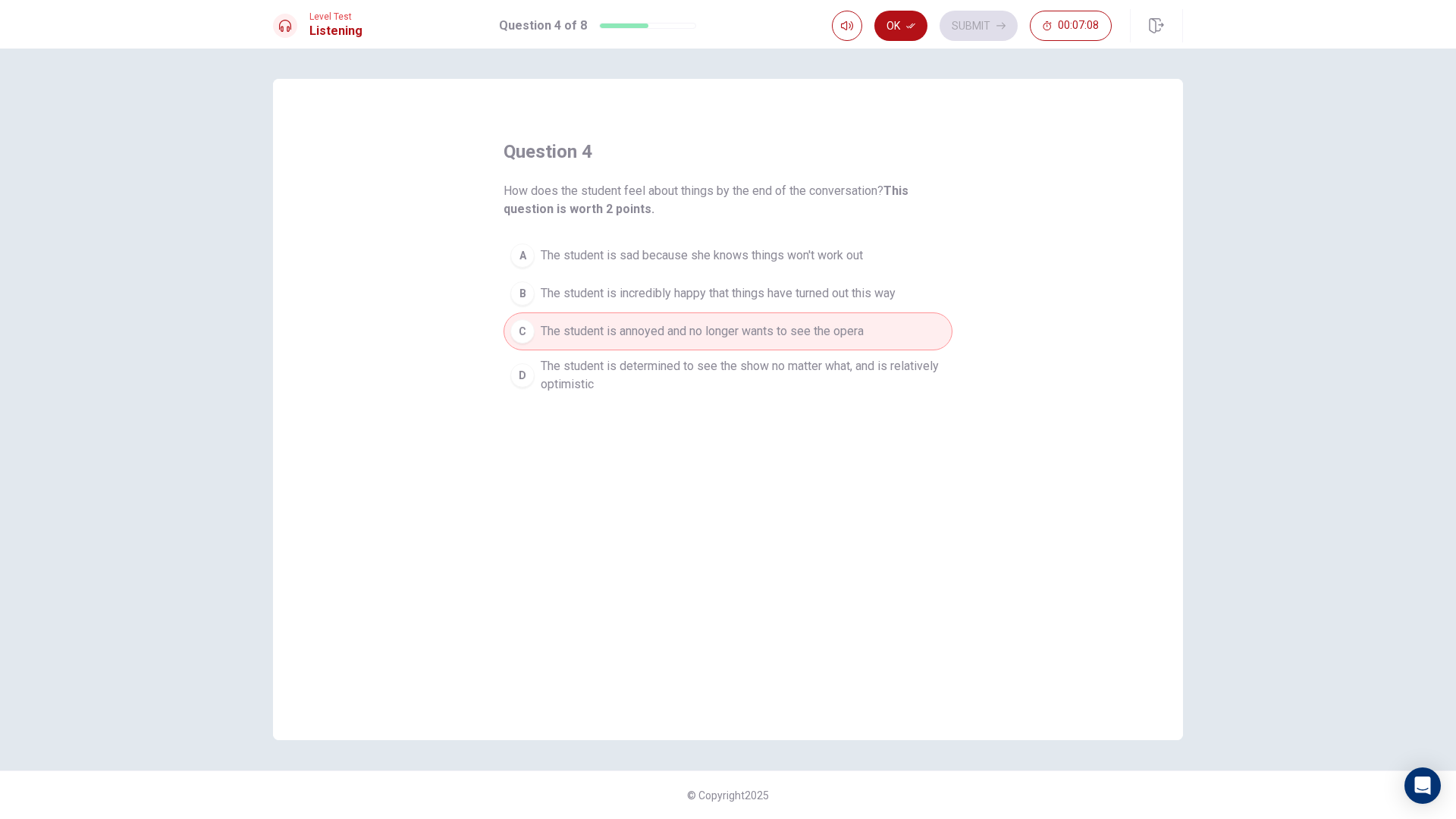
click at [525, 294] on div "B" at bounding box center [522, 293] width 24 height 24
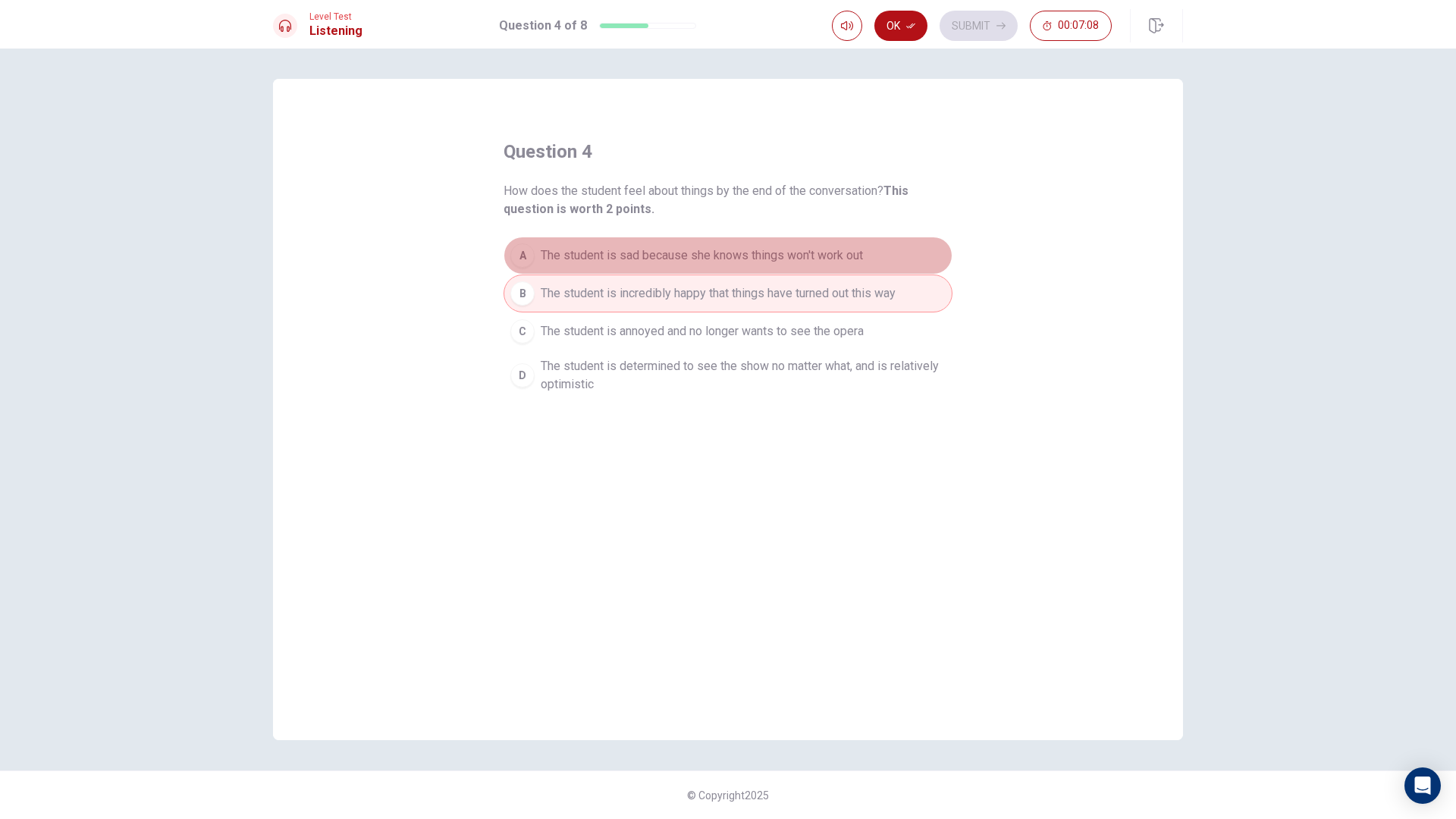
click at [525, 260] on div "A" at bounding box center [522, 255] width 24 height 24
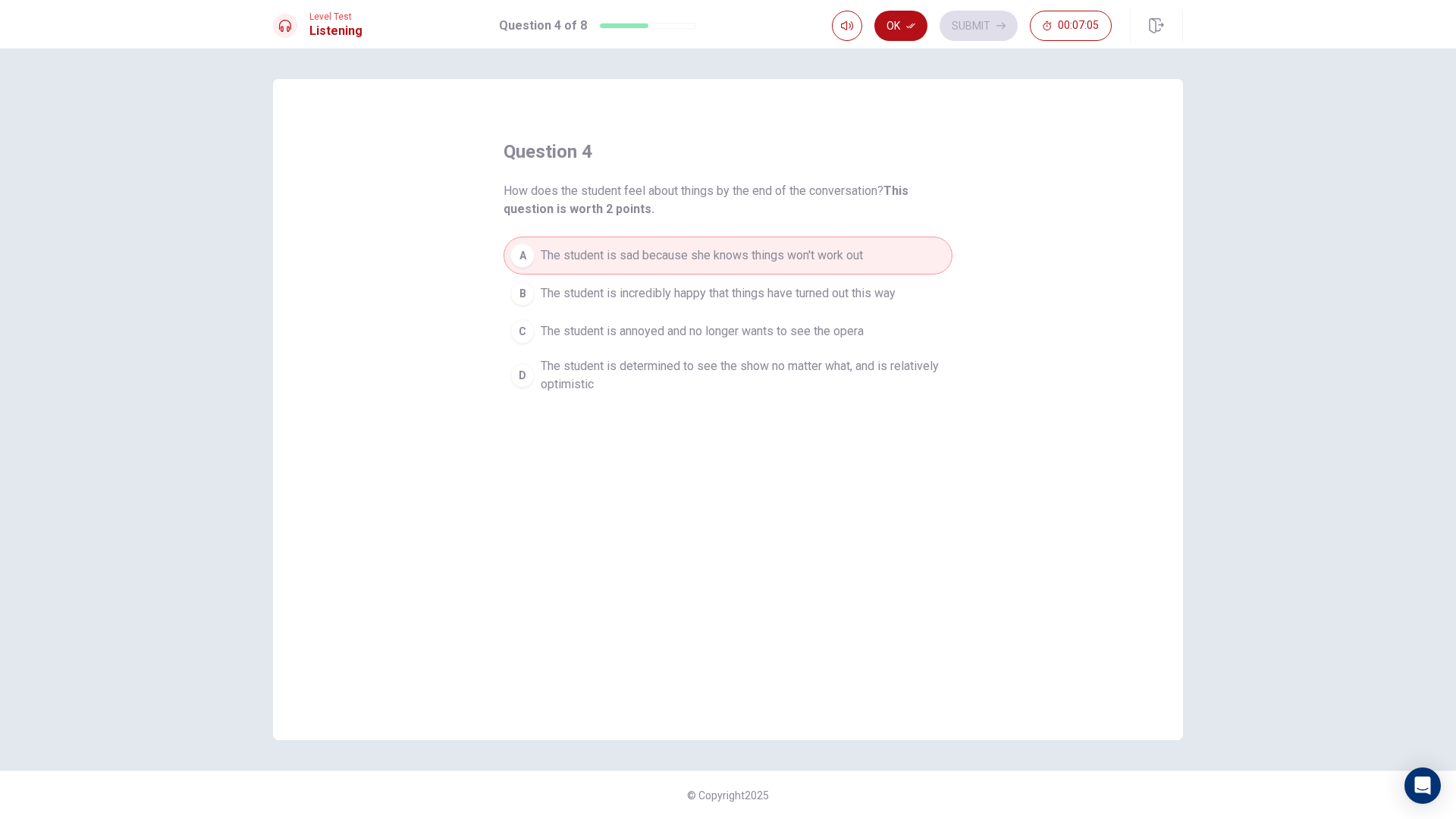
drag, startPoint x: 523, startPoint y: 283, endPoint x: 525, endPoint y: 292, distance: 9.2
click at [525, 292] on div "B" at bounding box center [522, 293] width 24 height 24
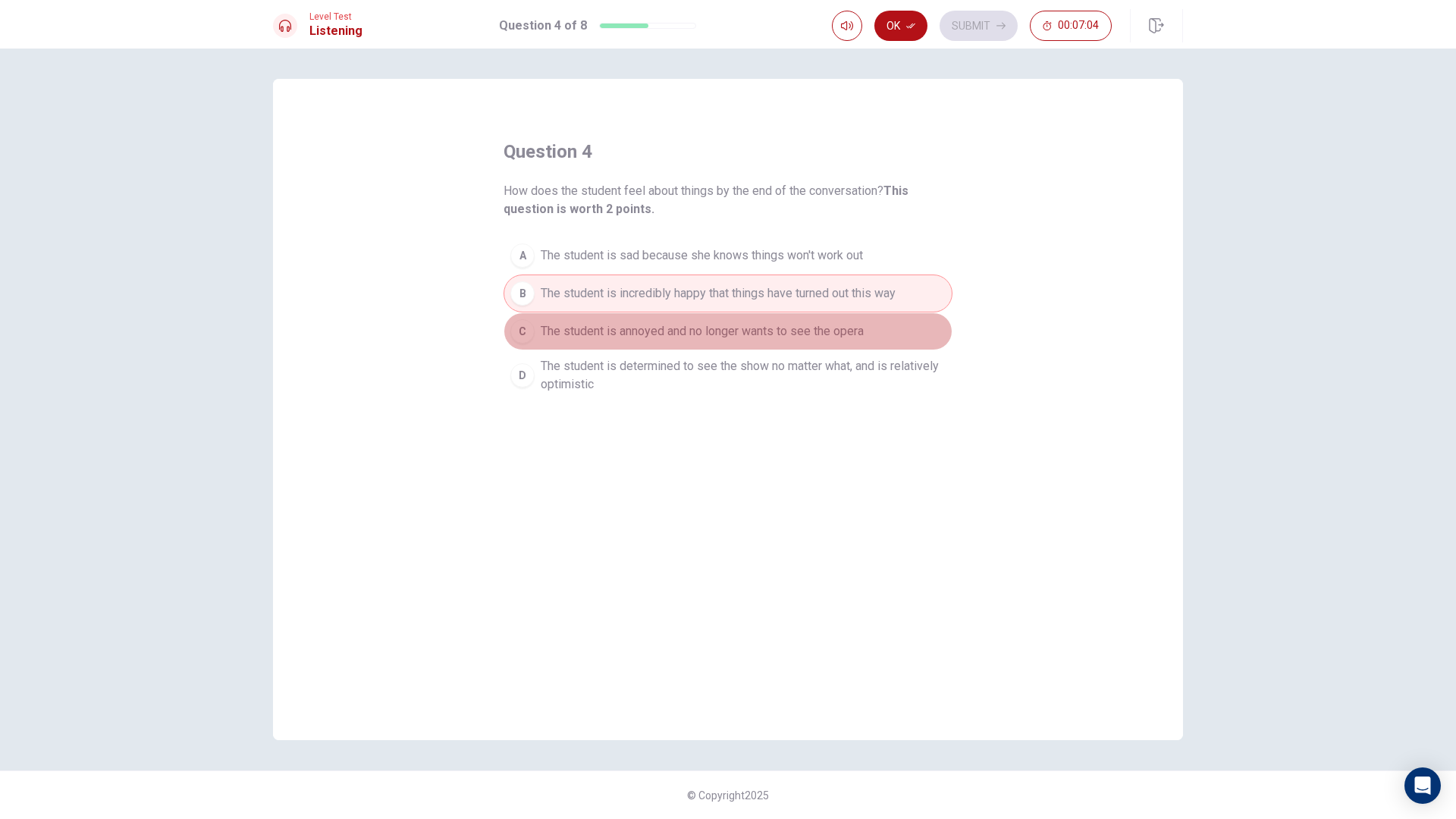
click at [525, 327] on div "C" at bounding box center [522, 331] width 24 height 24
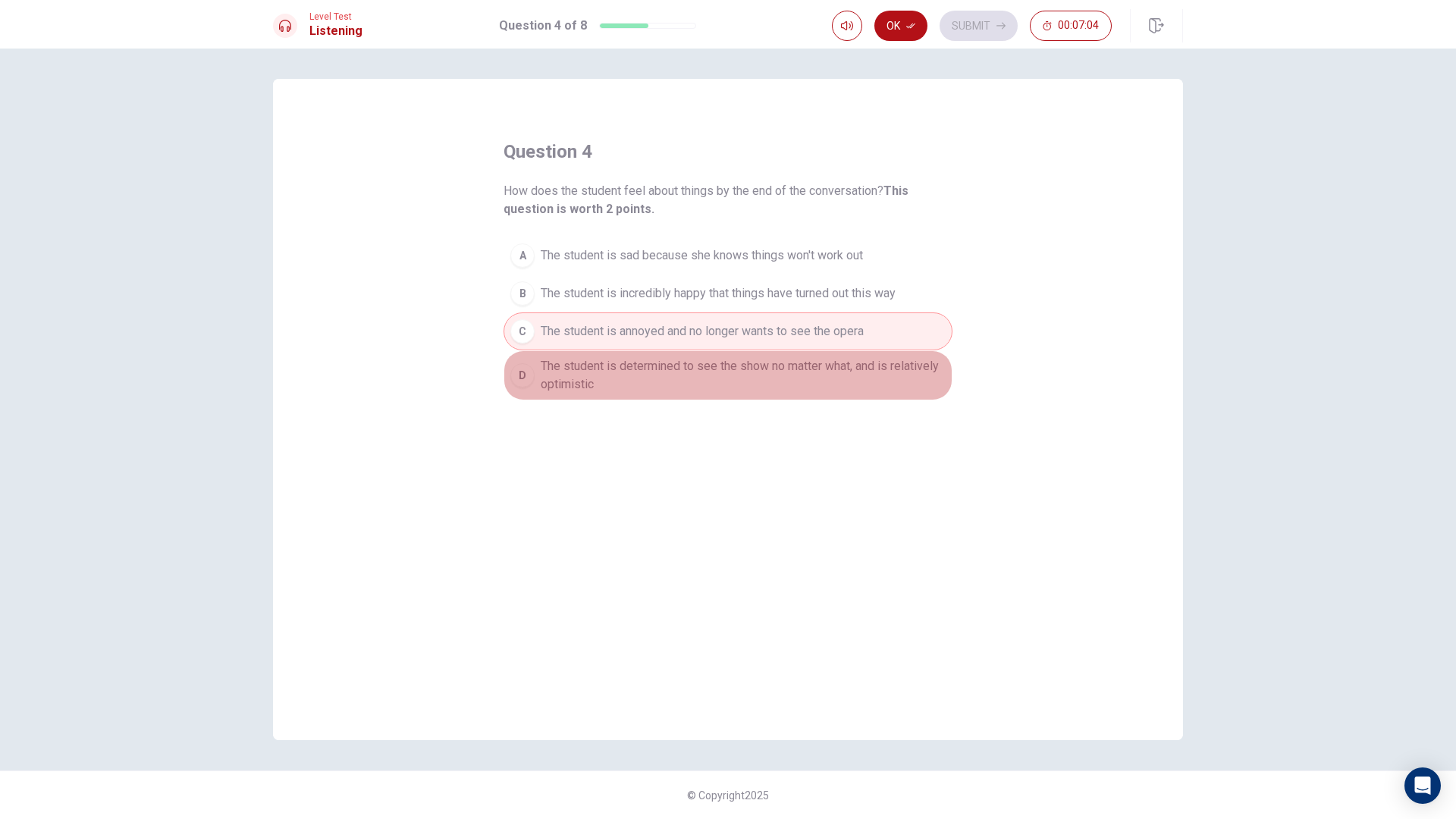
click at [538, 372] on button "D The student is determined to see the show no matter what, and is relatively o…" at bounding box center [728, 374] width 449 height 50
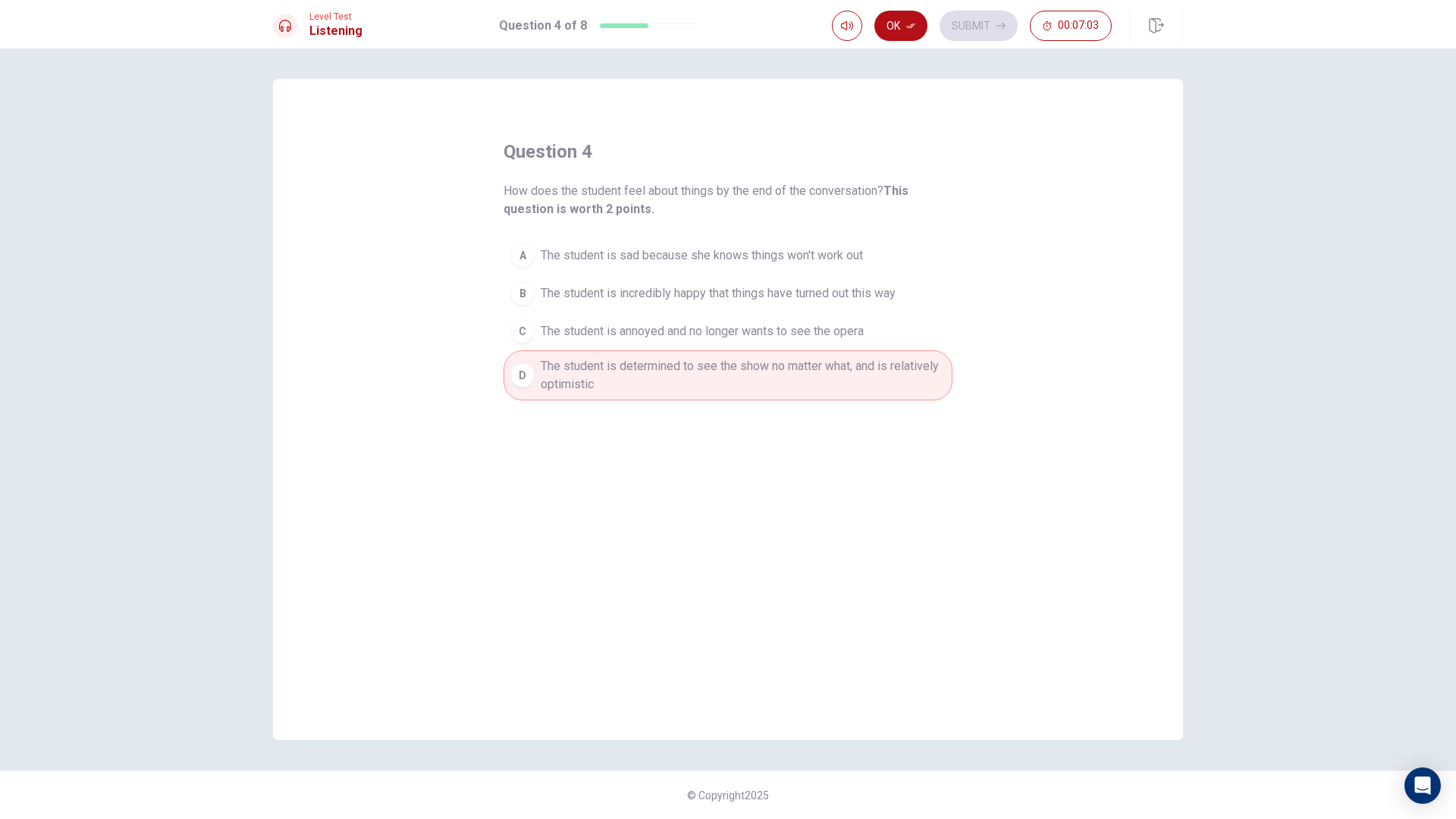
click at [534, 344] on button "C The student is annoyed and no longer wants to see the opera" at bounding box center [728, 332] width 449 height 38
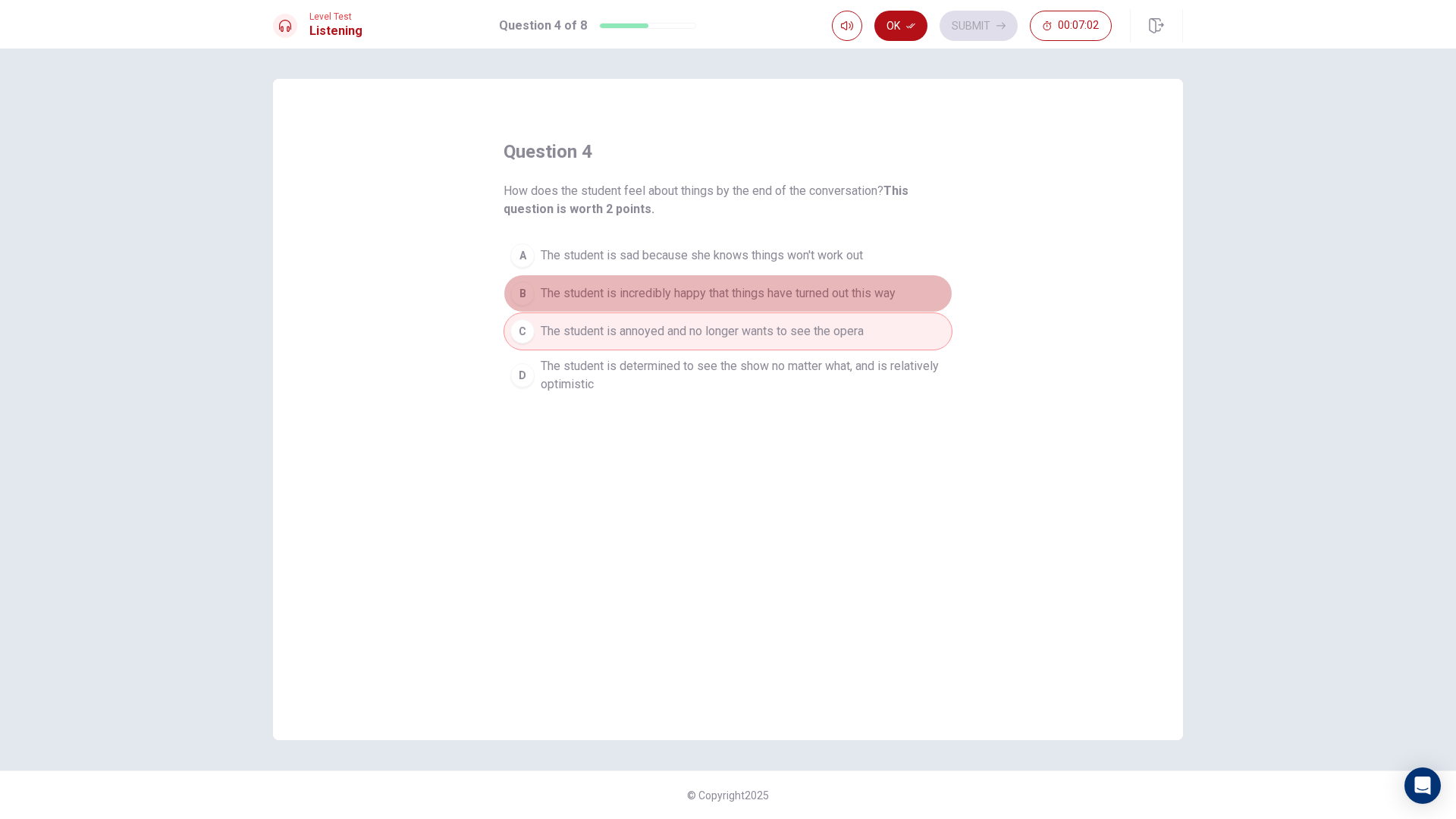
click at [525, 302] on div "B" at bounding box center [522, 293] width 24 height 24
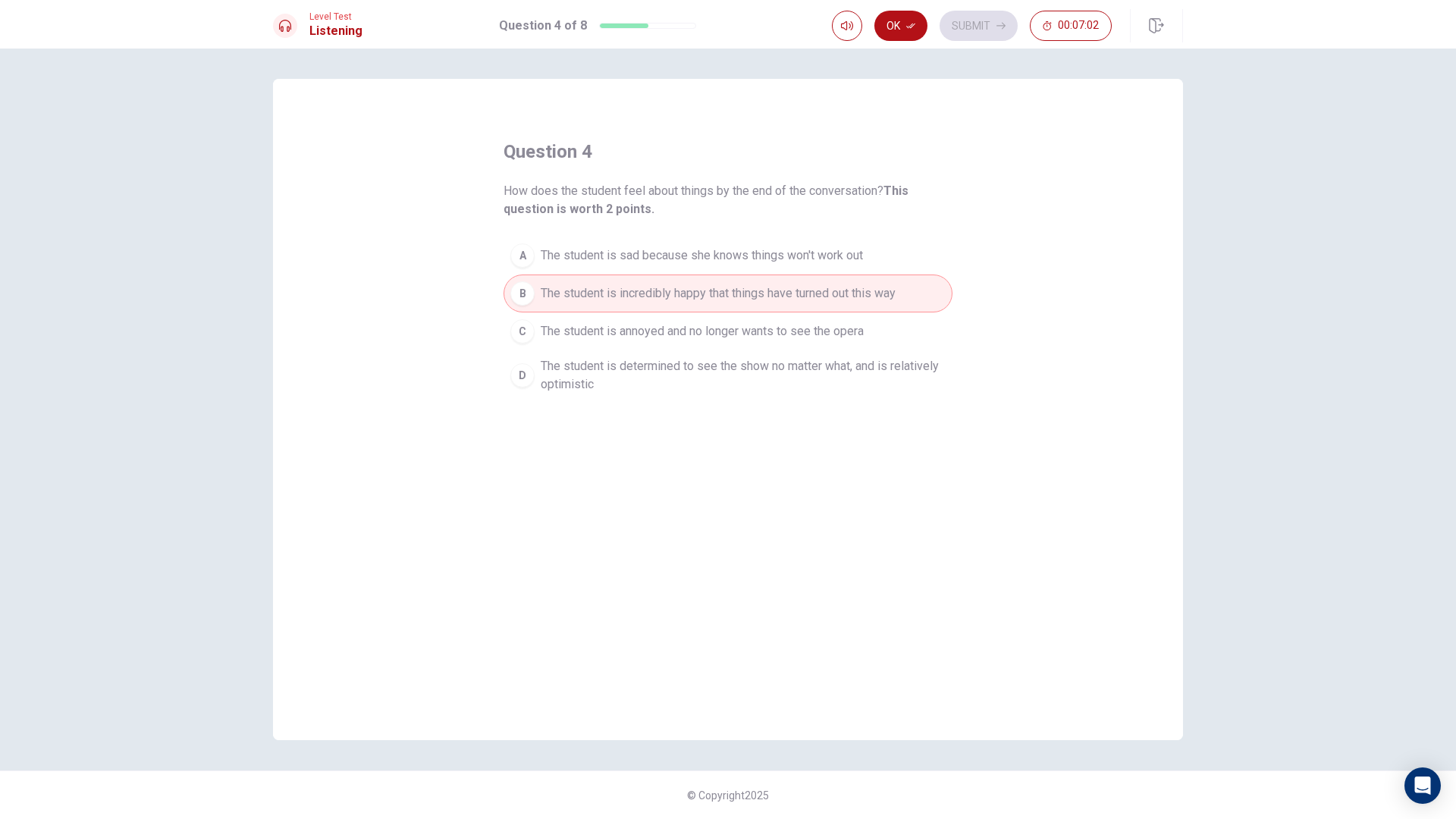
click at [525, 266] on div "A" at bounding box center [522, 255] width 24 height 24
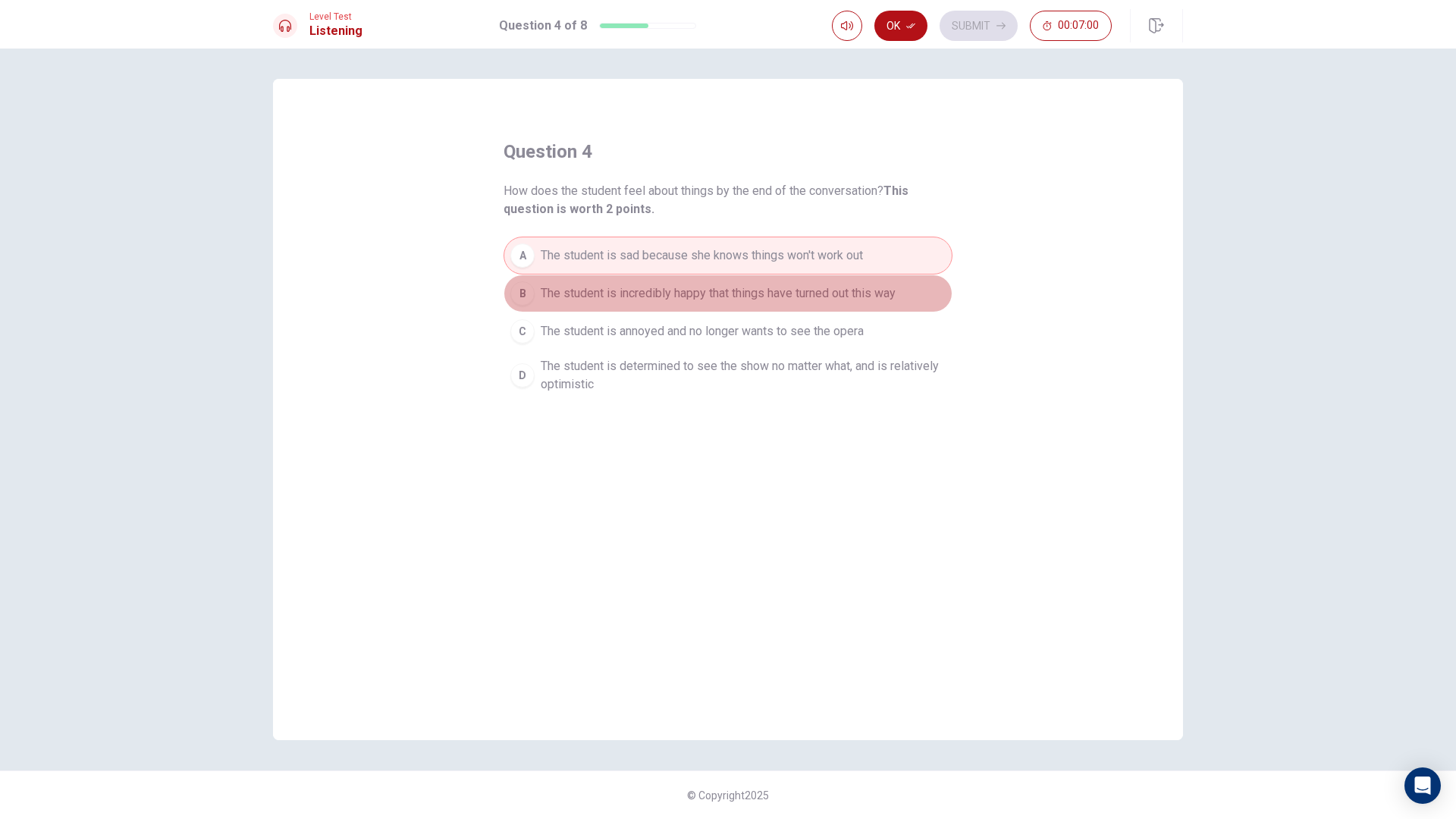
drag, startPoint x: 519, startPoint y: 298, endPoint x: 511, endPoint y: 302, distance: 8.9
click at [513, 301] on div "B" at bounding box center [522, 293] width 24 height 24
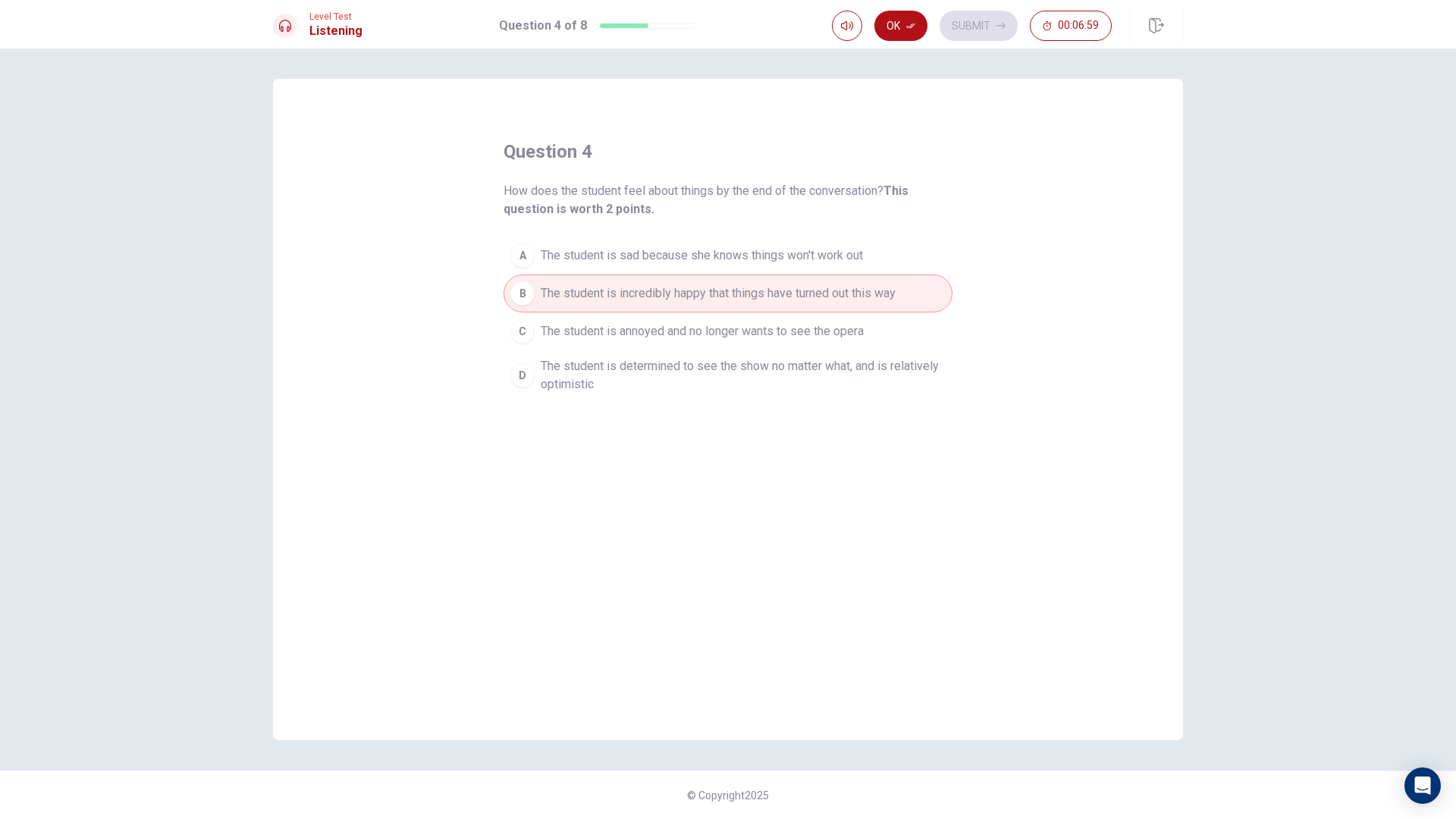
click at [473, 333] on div "question 4 How does the student feel about things by the end of the conversatio…" at bounding box center [728, 409] width 910 height 661
click at [512, 344] on button "C The student is annoyed and no longer wants to see the opera" at bounding box center [728, 332] width 449 height 38
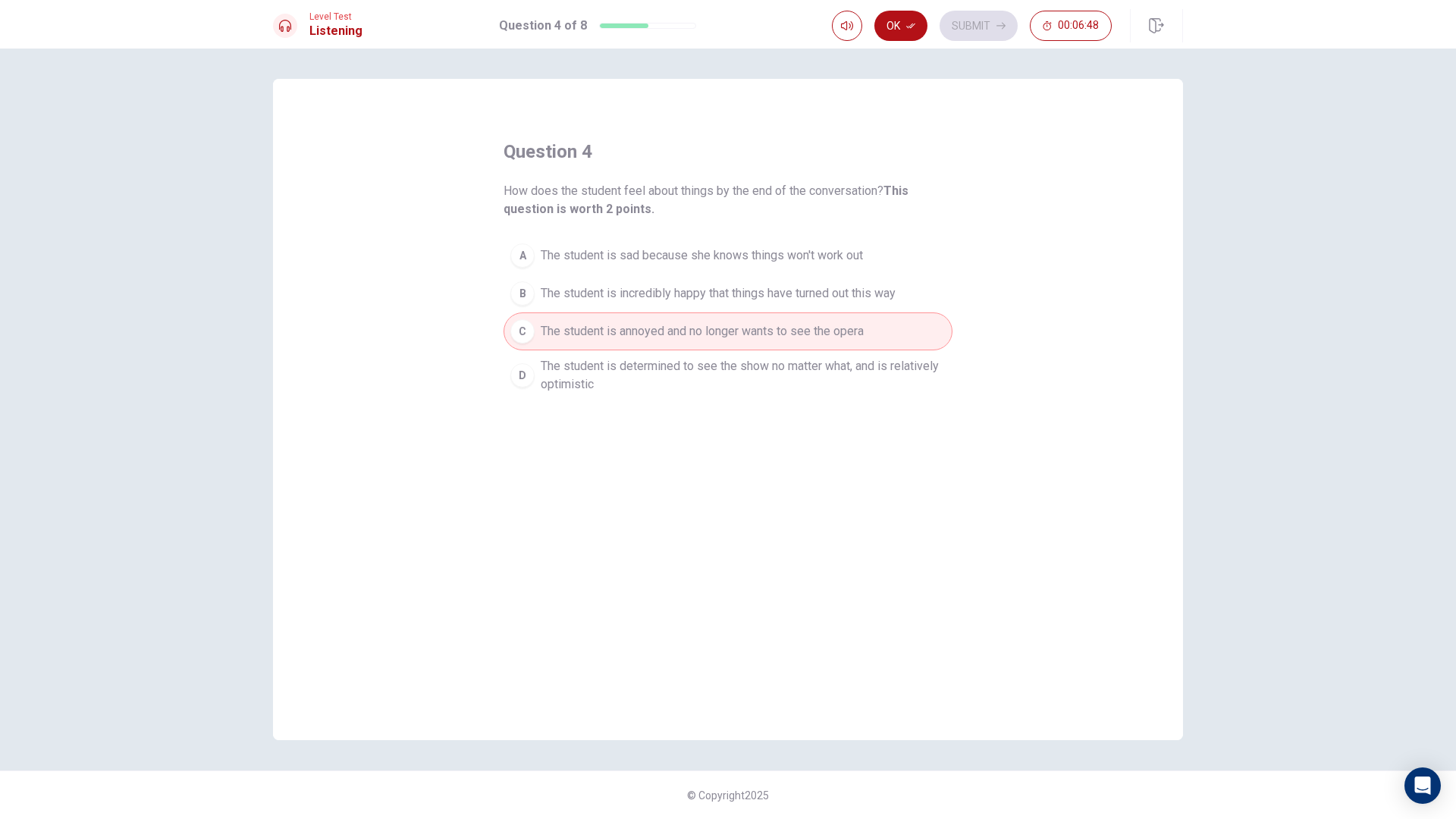
click at [524, 252] on div "A" at bounding box center [522, 255] width 24 height 24
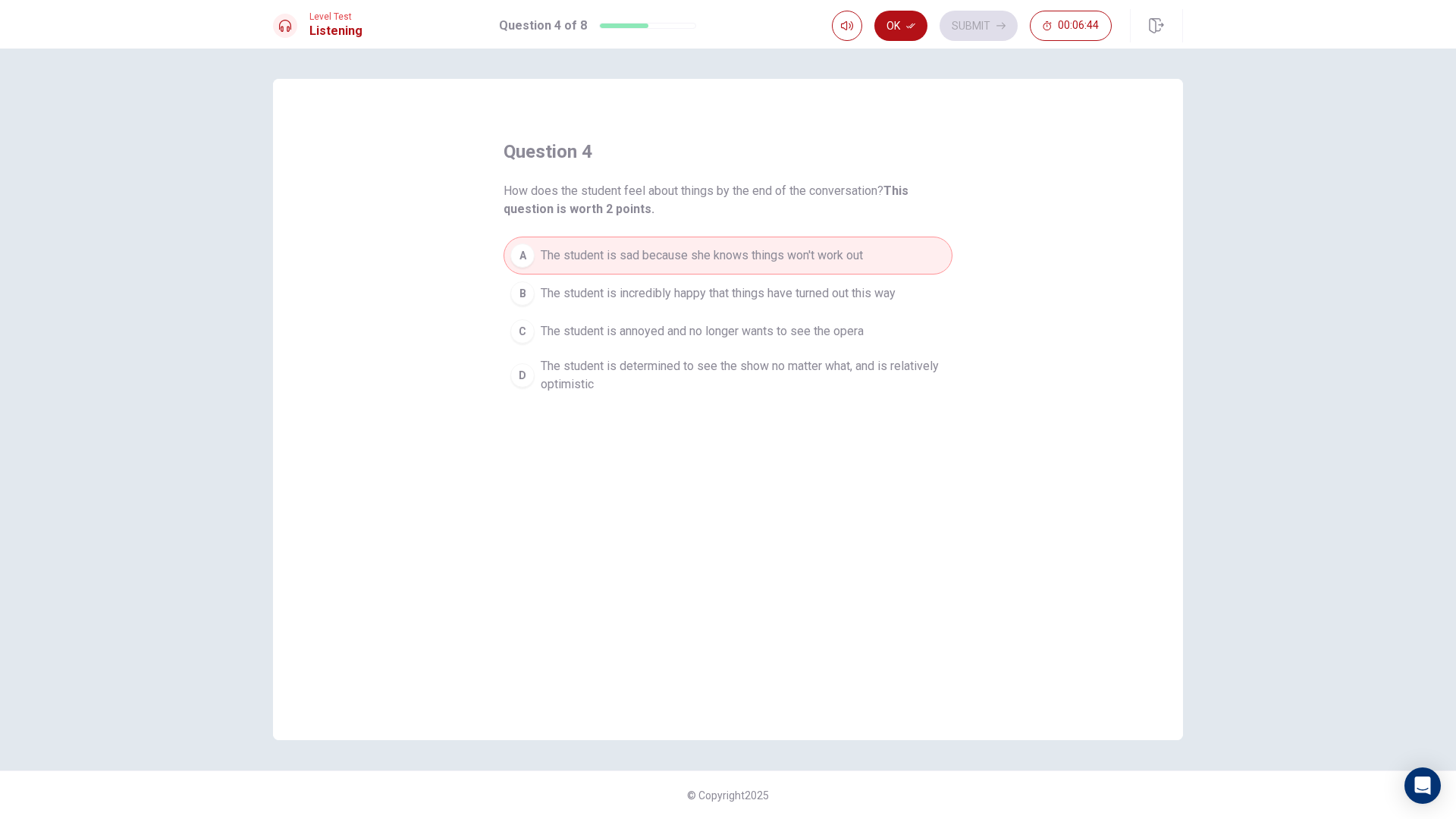
click at [901, 19] on div "Ok Submit 00:06:44" at bounding box center [1007, 25] width 351 height 33
click at [929, 33] on div "Ok Submit 00:06:42" at bounding box center [971, 26] width 279 height 31
click at [929, 33] on div "Ok Submit 00:06:42" at bounding box center [971, 26] width 279 height 31
click at [916, 34] on button "Ok" at bounding box center [901, 26] width 53 height 31
click at [958, 41] on div "Ok Submit 00:06:41" at bounding box center [1007, 25] width 351 height 33
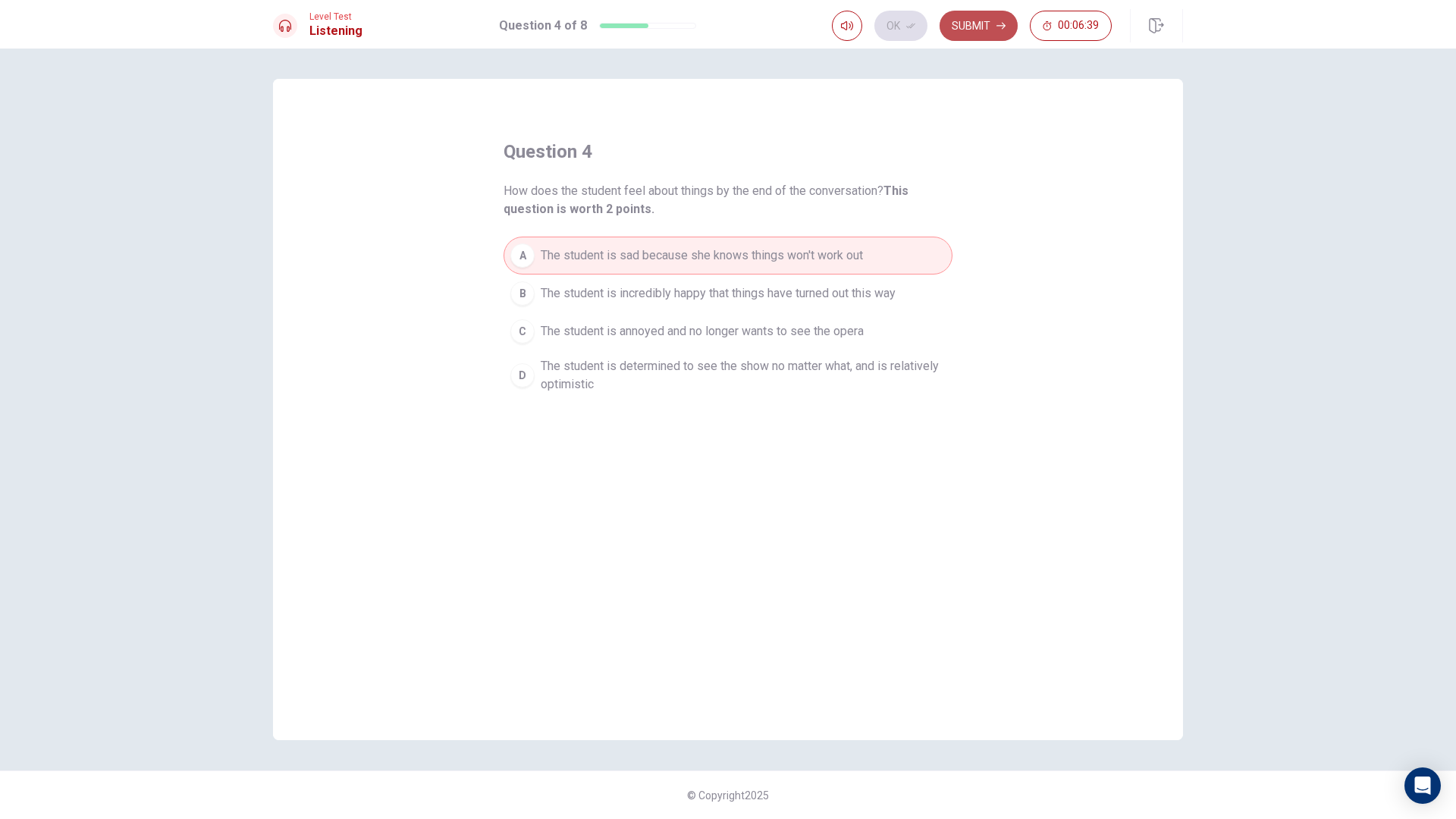
click at [961, 35] on button "Submit" at bounding box center [979, 26] width 78 height 31
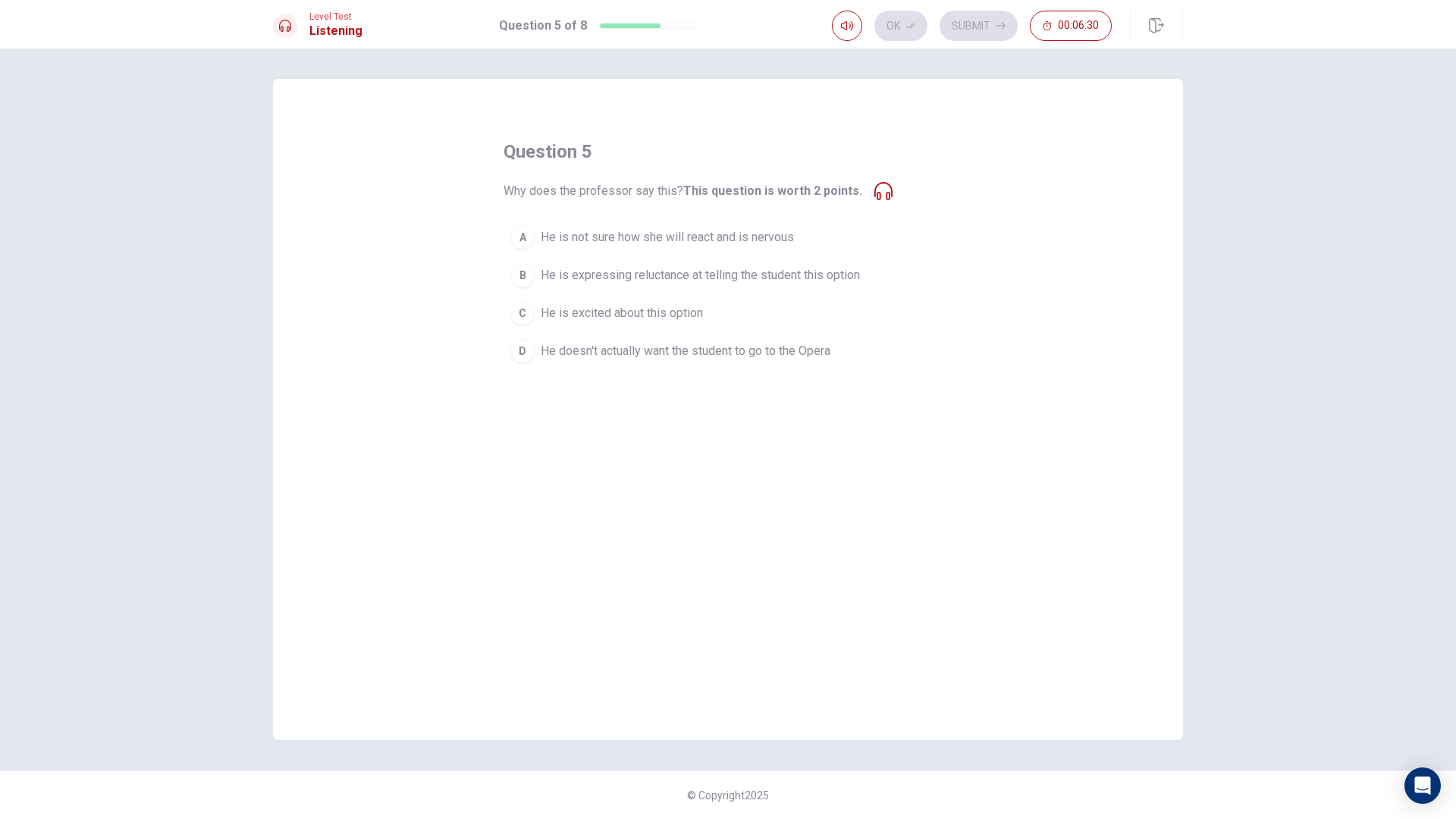
click at [529, 296] on div "A He is not sure how she will react and is nervous B He is expressing reluctanc…" at bounding box center [728, 295] width 449 height 152
click at [530, 279] on div "B" at bounding box center [522, 275] width 24 height 24
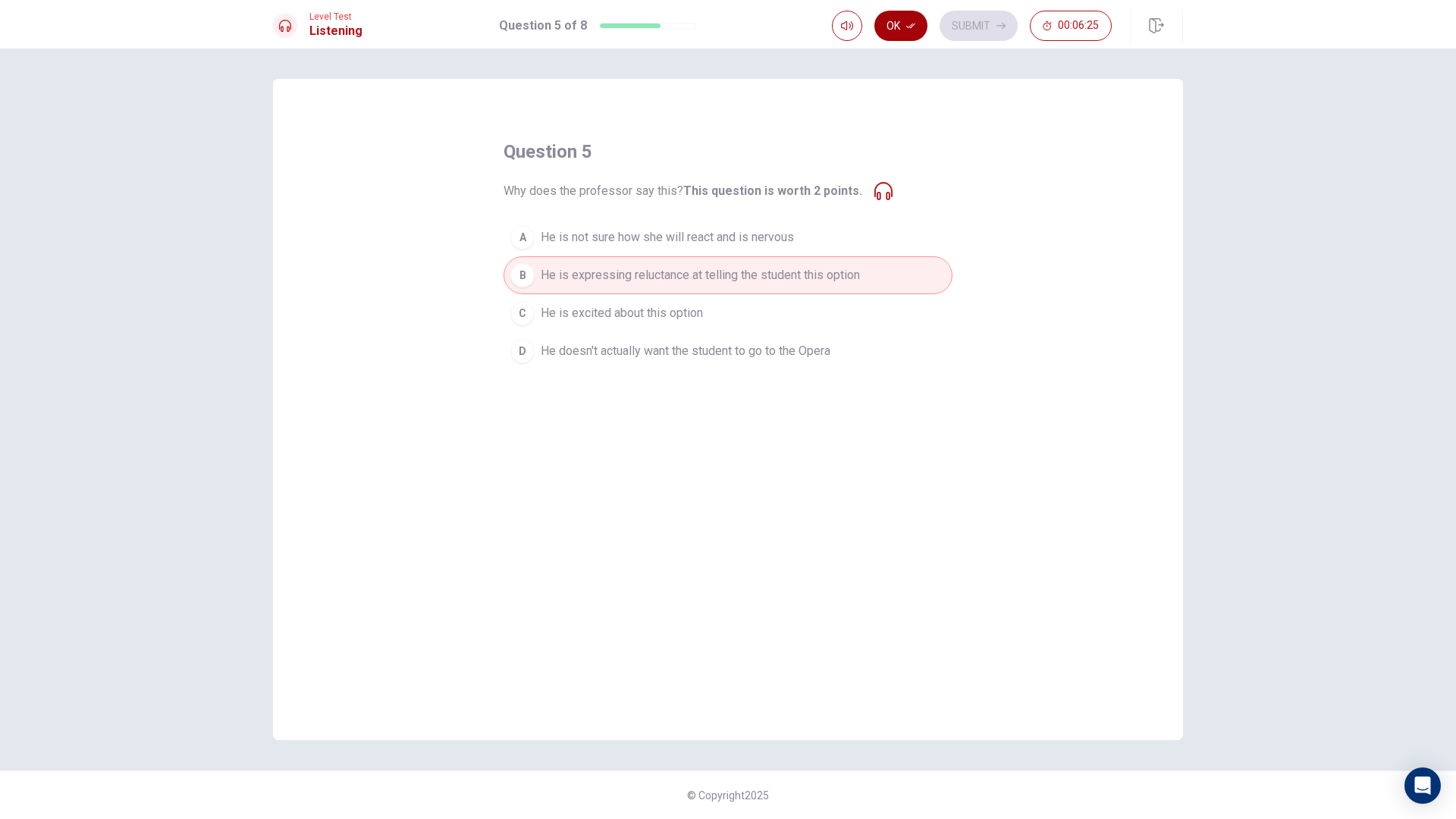
click at [907, 17] on button "Ok" at bounding box center [901, 26] width 53 height 31
click at [955, 30] on button "Submit" at bounding box center [979, 26] width 78 height 31
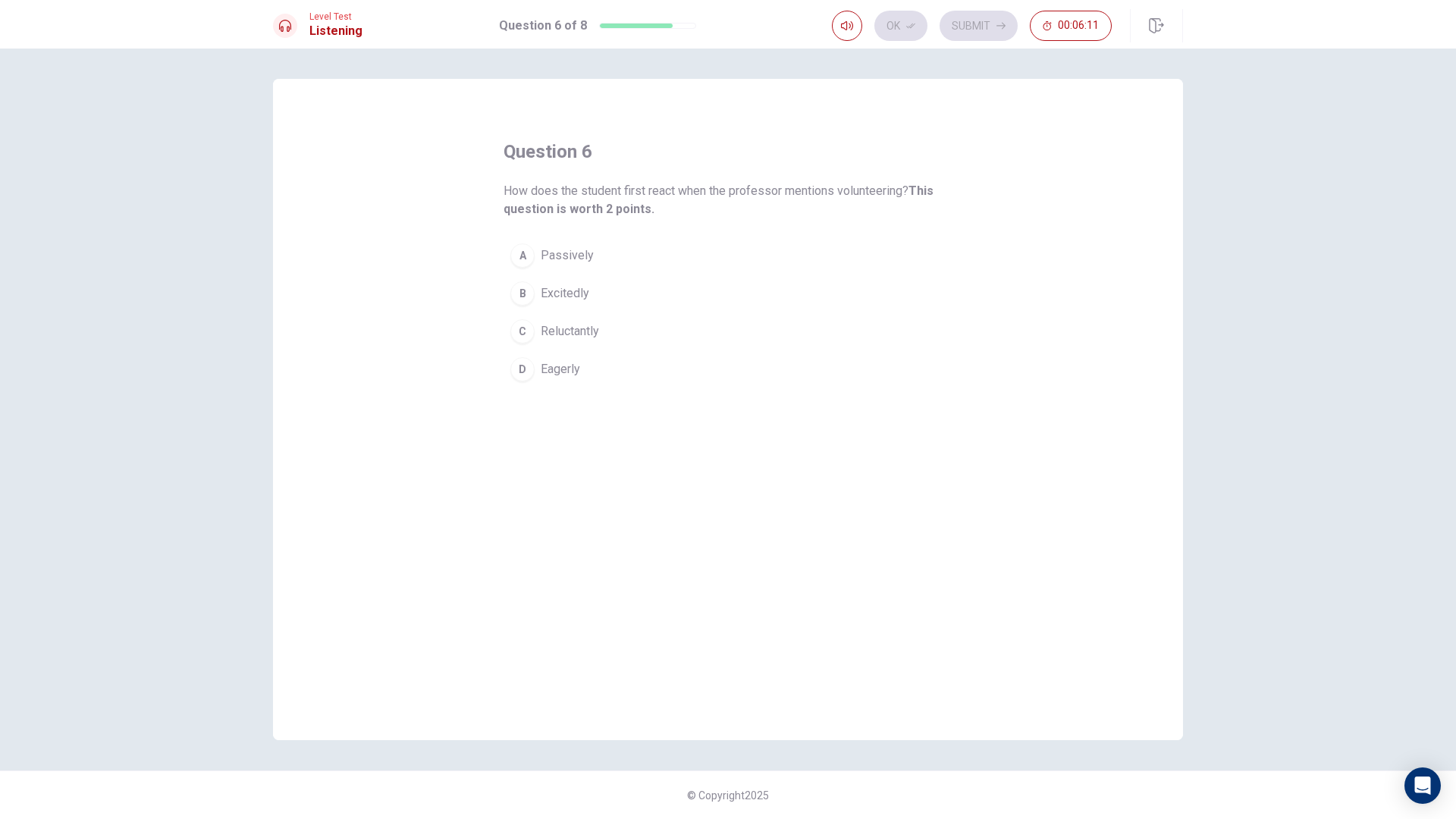
click at [537, 337] on button "C Reluctantly" at bounding box center [728, 332] width 449 height 38
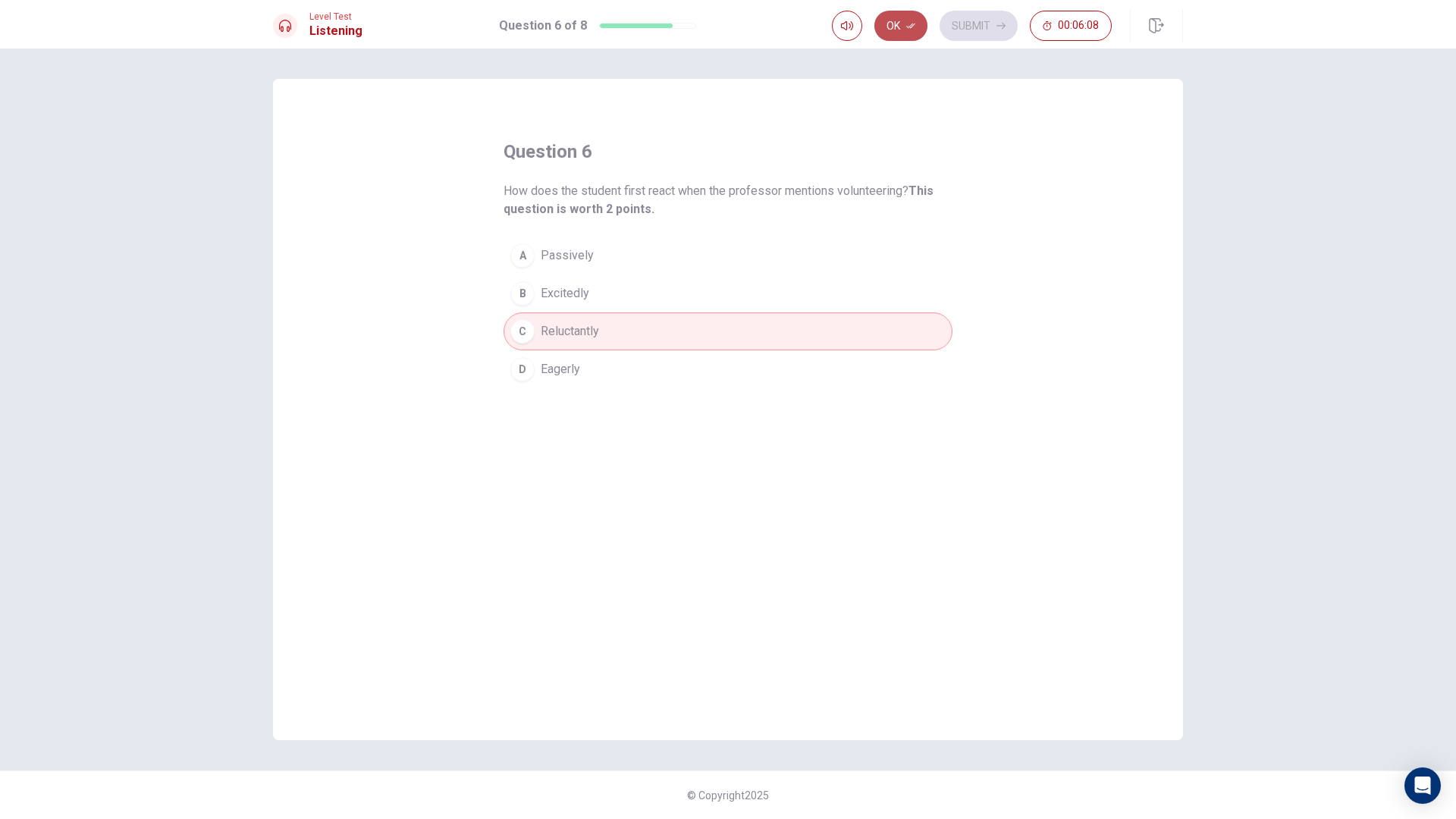
click at [904, 21] on button "Ok" at bounding box center [901, 26] width 53 height 31
click at [950, 20] on button "Submit" at bounding box center [979, 26] width 78 height 31
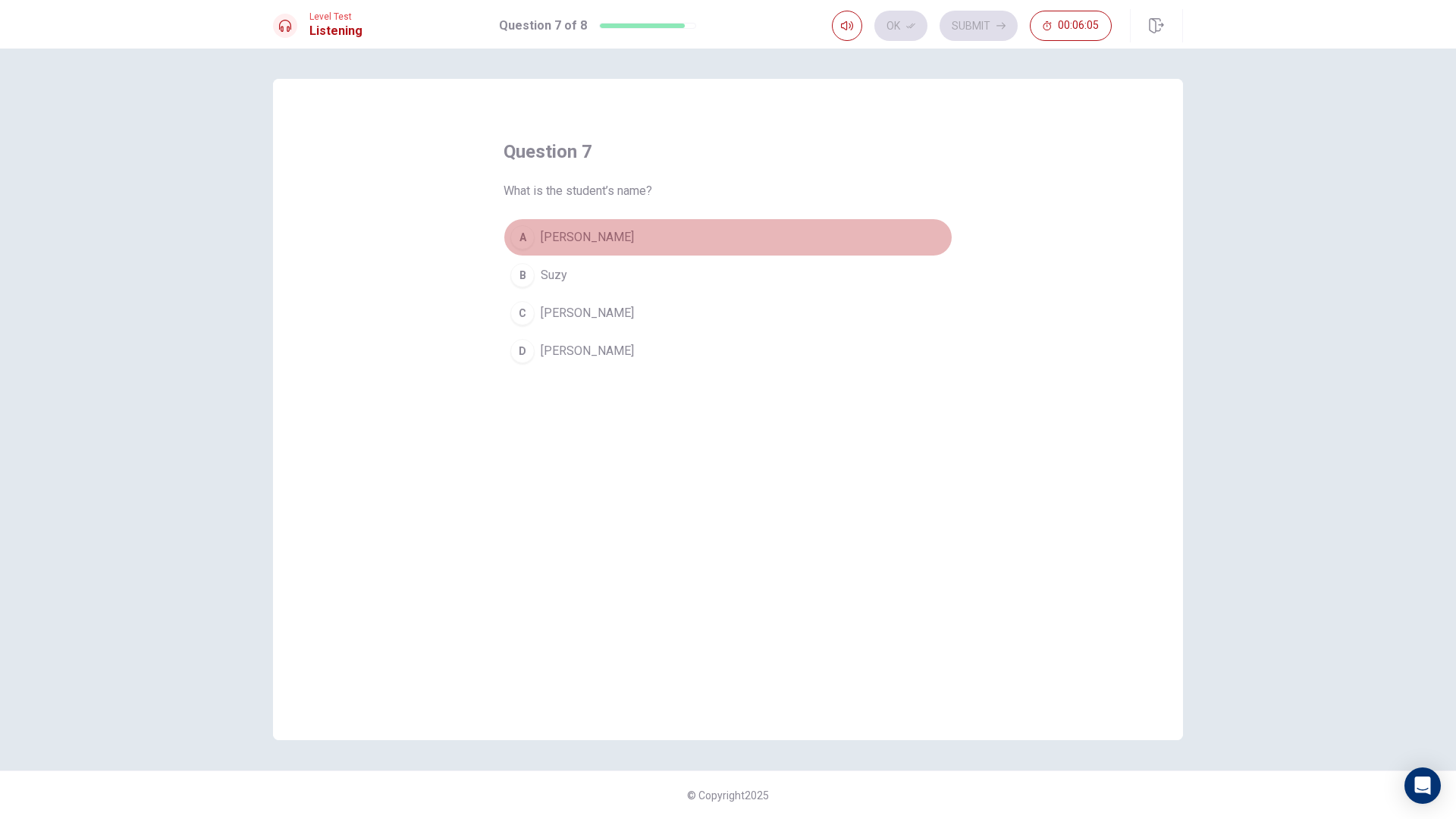
click at [528, 234] on div "A" at bounding box center [522, 237] width 24 height 24
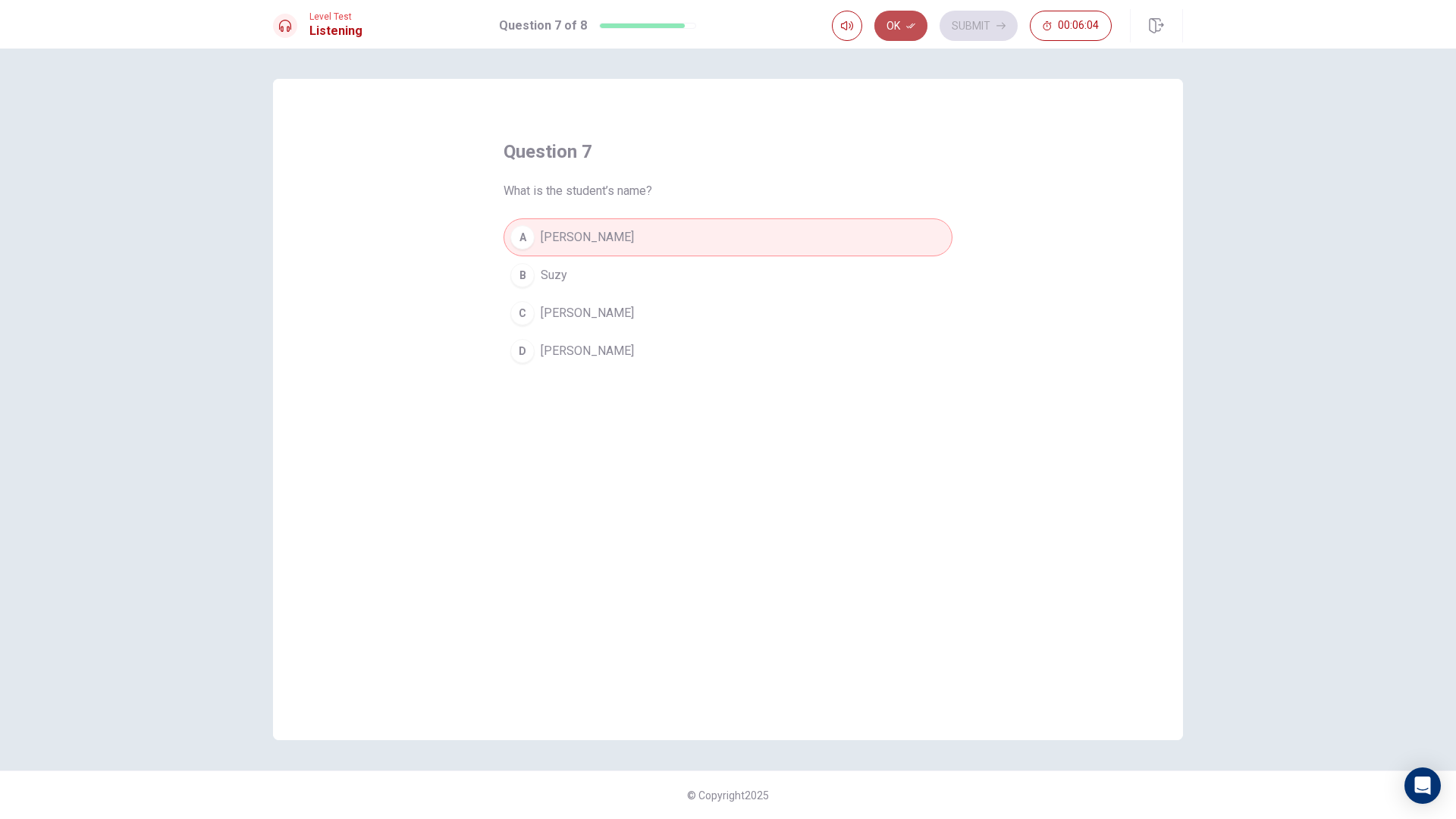
click at [911, 26] on icon "button" at bounding box center [911, 26] width 9 height 5
click at [977, 24] on button "Submit" at bounding box center [979, 26] width 78 height 31
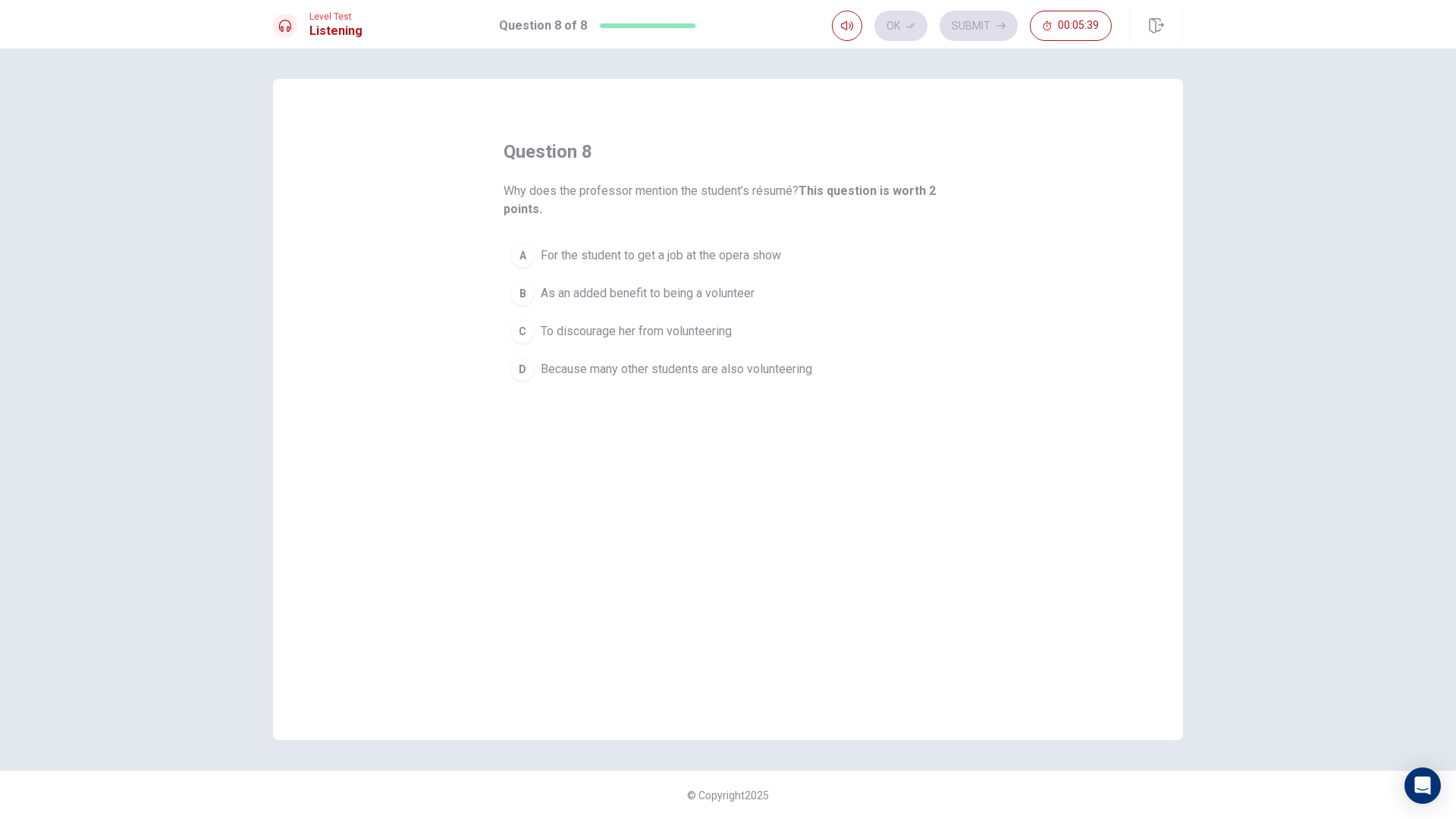
click at [526, 378] on div "D" at bounding box center [522, 369] width 24 height 24
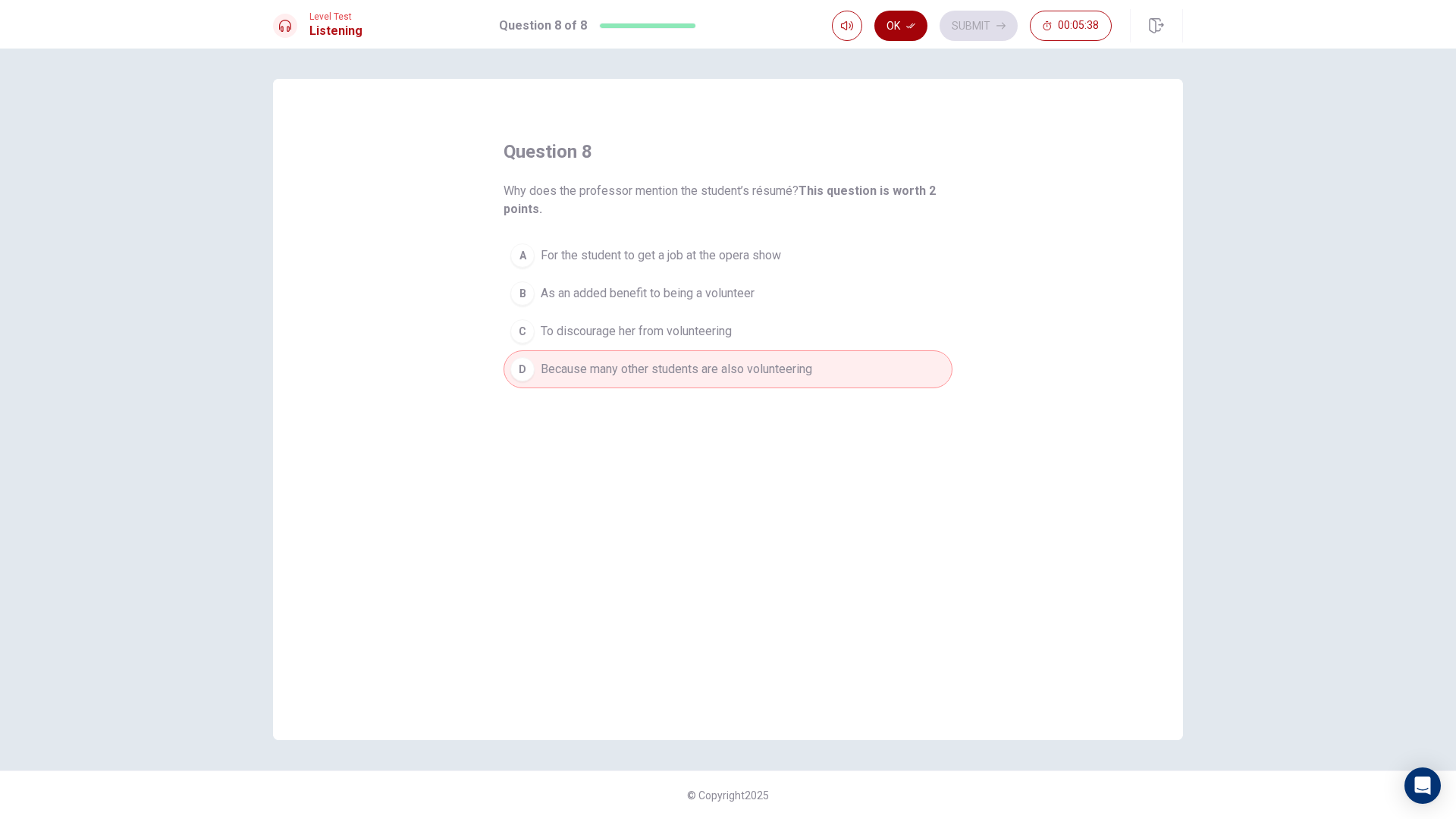
drag, startPoint x: 876, startPoint y: 40, endPoint x: 886, endPoint y: 31, distance: 13.5
click at [877, 40] on div "Ok Submit 00:05:38" at bounding box center [971, 26] width 279 height 31
click at [888, 29] on button "Ok" at bounding box center [901, 26] width 53 height 31
click at [981, 19] on button "Submit" at bounding box center [979, 26] width 78 height 31
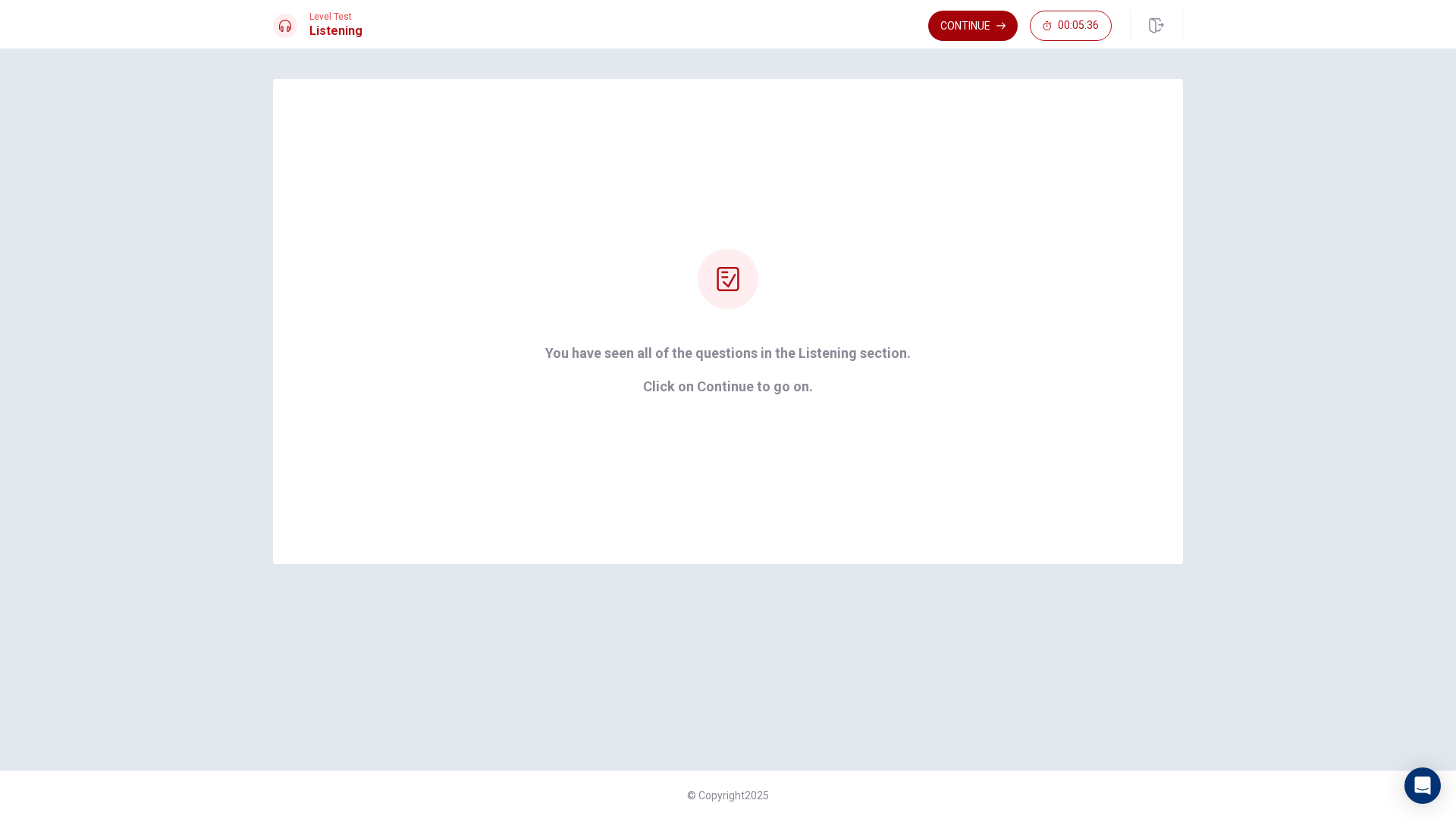
click at [954, 26] on button "Continue" at bounding box center [973, 26] width 90 height 31
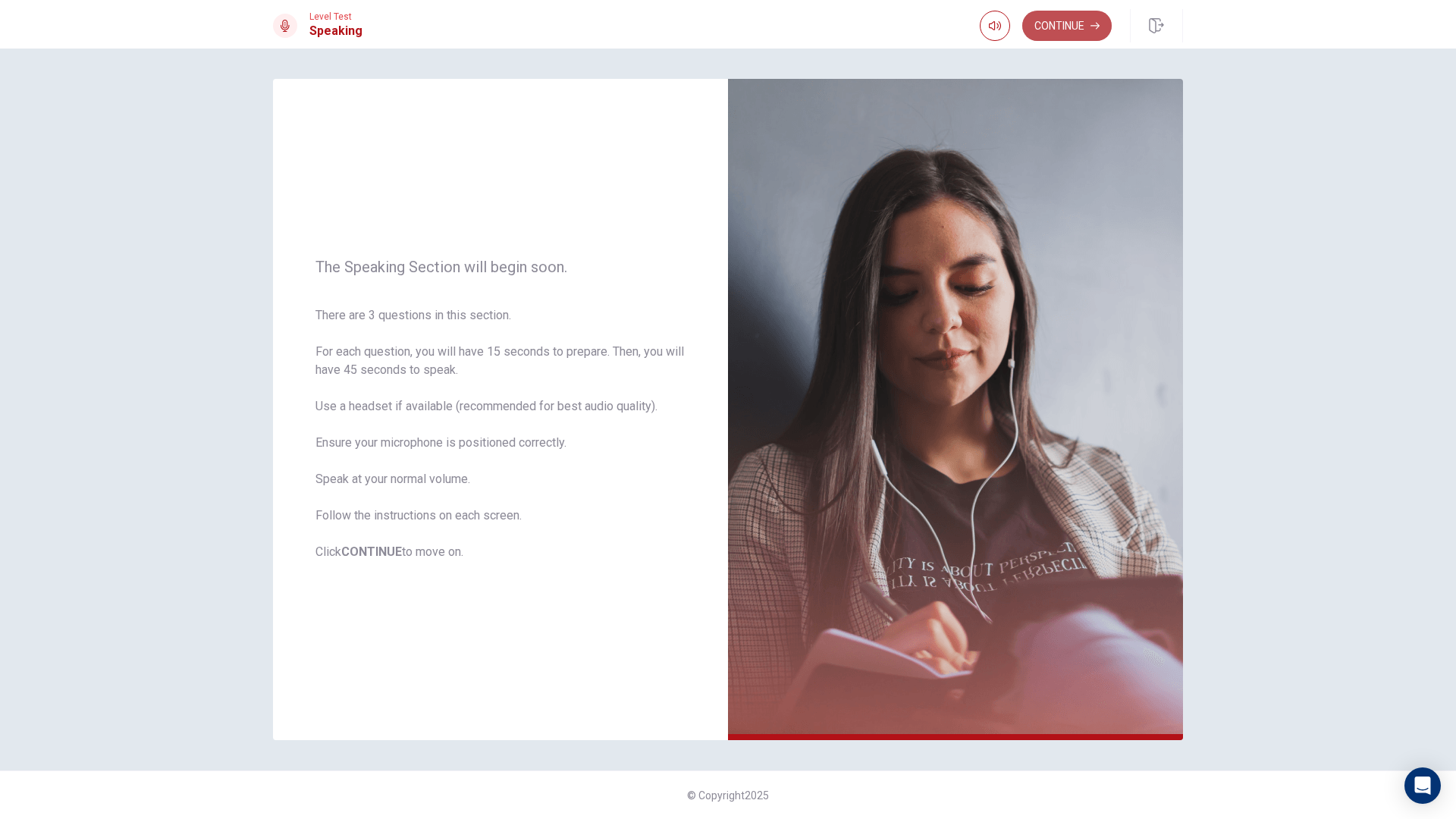
click at [1068, 26] on button "Continue" at bounding box center [1067, 26] width 90 height 31
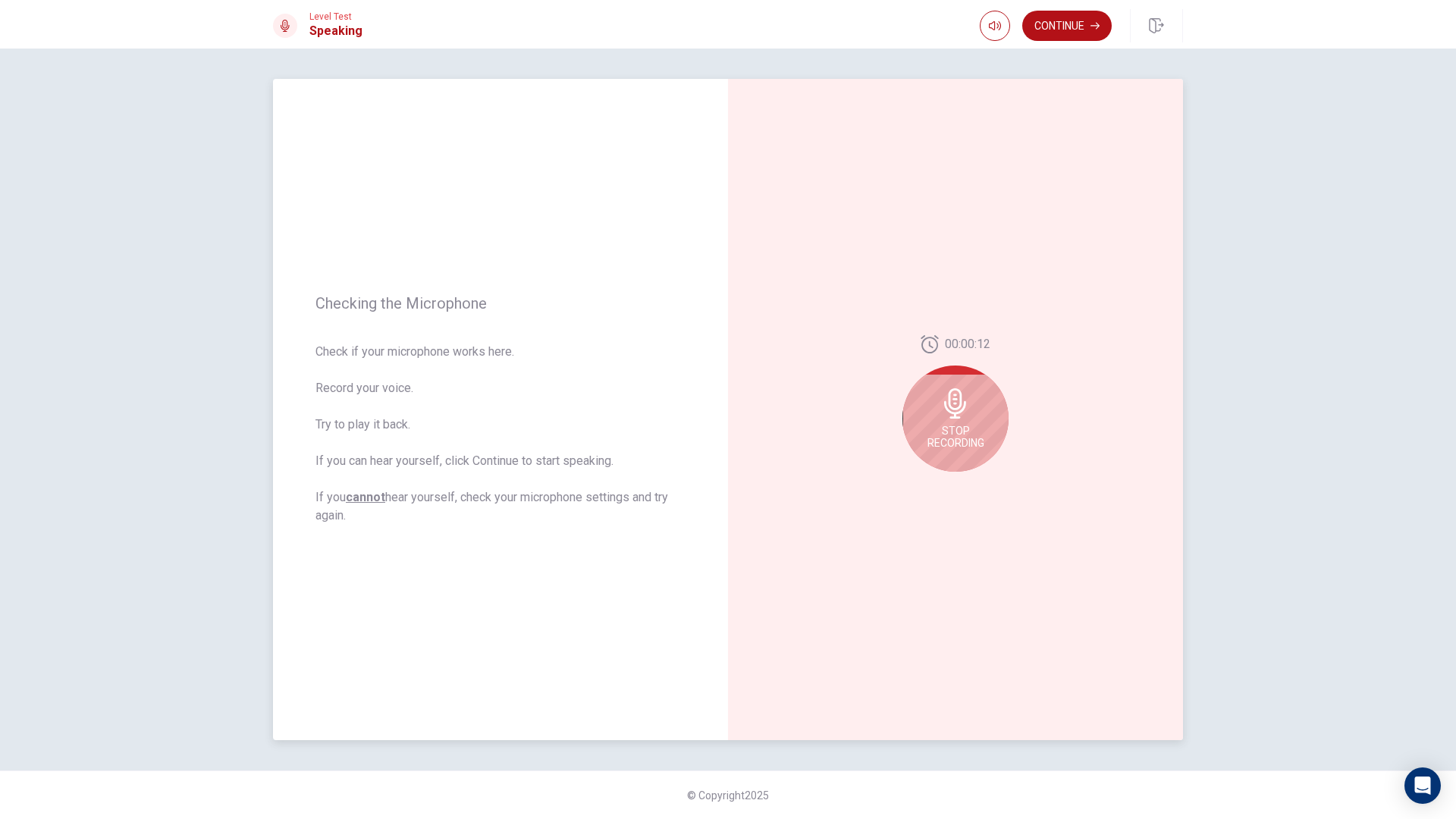
click at [957, 407] on icon at bounding box center [956, 403] width 31 height 31
click at [957, 407] on icon at bounding box center [959, 408] width 31 height 31
click at [971, 477] on button "Play Audio" at bounding box center [971, 483] width 21 height 21
click at [939, 492] on button "Record Again" at bounding box center [939, 483] width 21 height 21
click at [959, 430] on span "Stop Recording" at bounding box center [956, 437] width 57 height 24
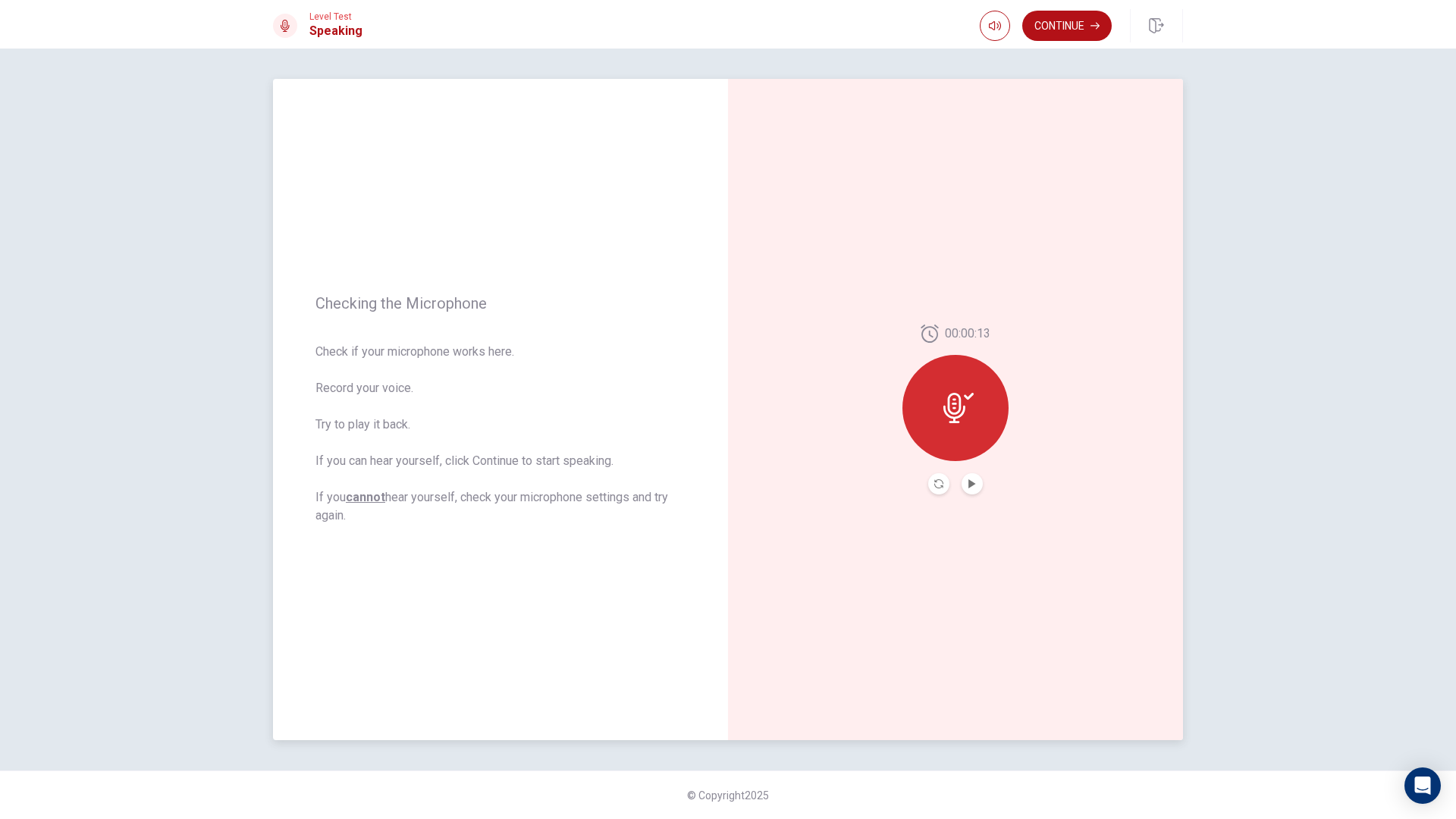
click at [977, 487] on button "Play Audio" at bounding box center [971, 483] width 21 height 21
click at [977, 476] on button "Pause Audio" at bounding box center [971, 483] width 21 height 21
click at [1066, 40] on button "Continue" at bounding box center [1067, 26] width 90 height 31
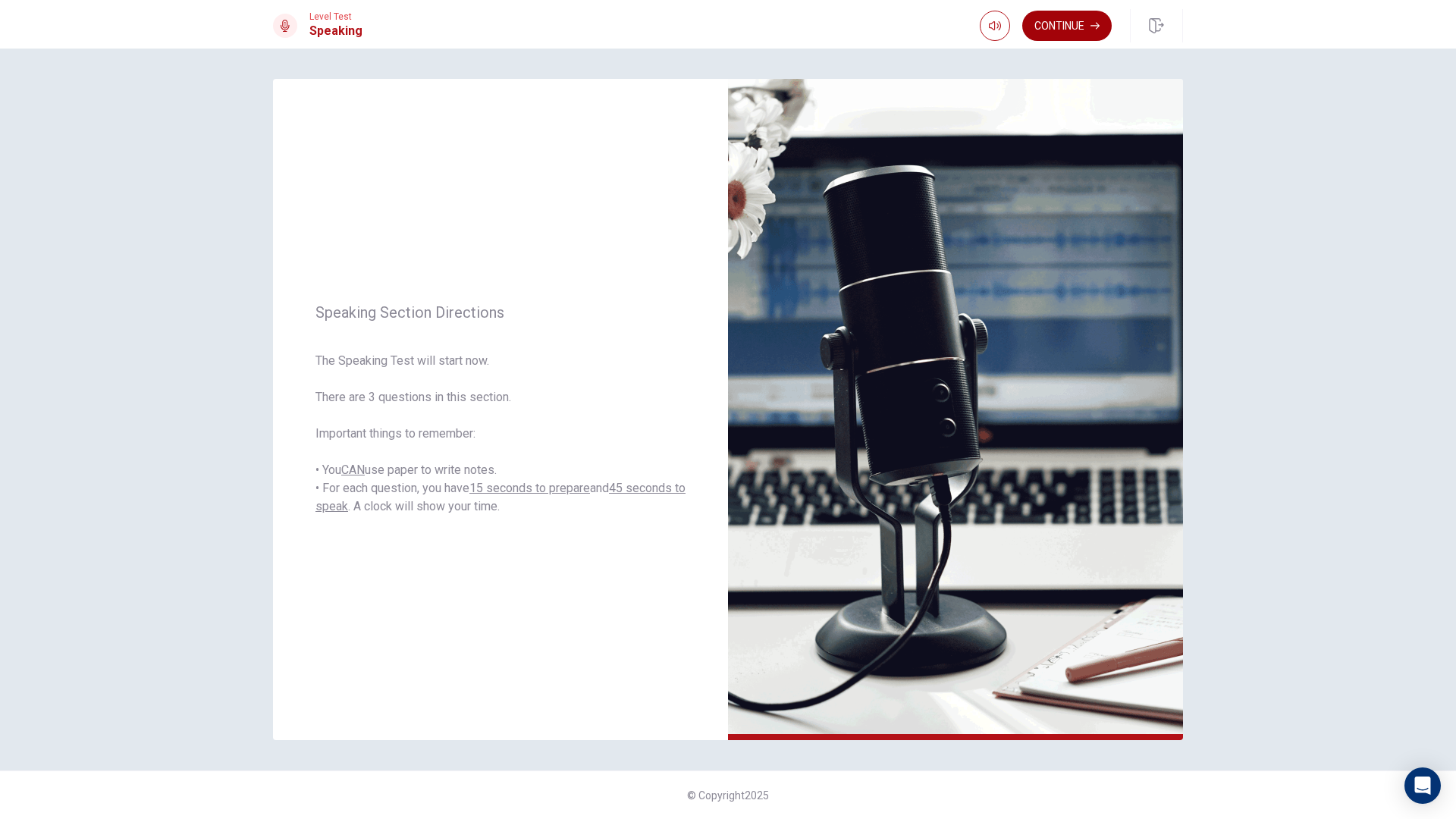
click at [1042, 22] on button "Continue" at bounding box center [1067, 26] width 90 height 31
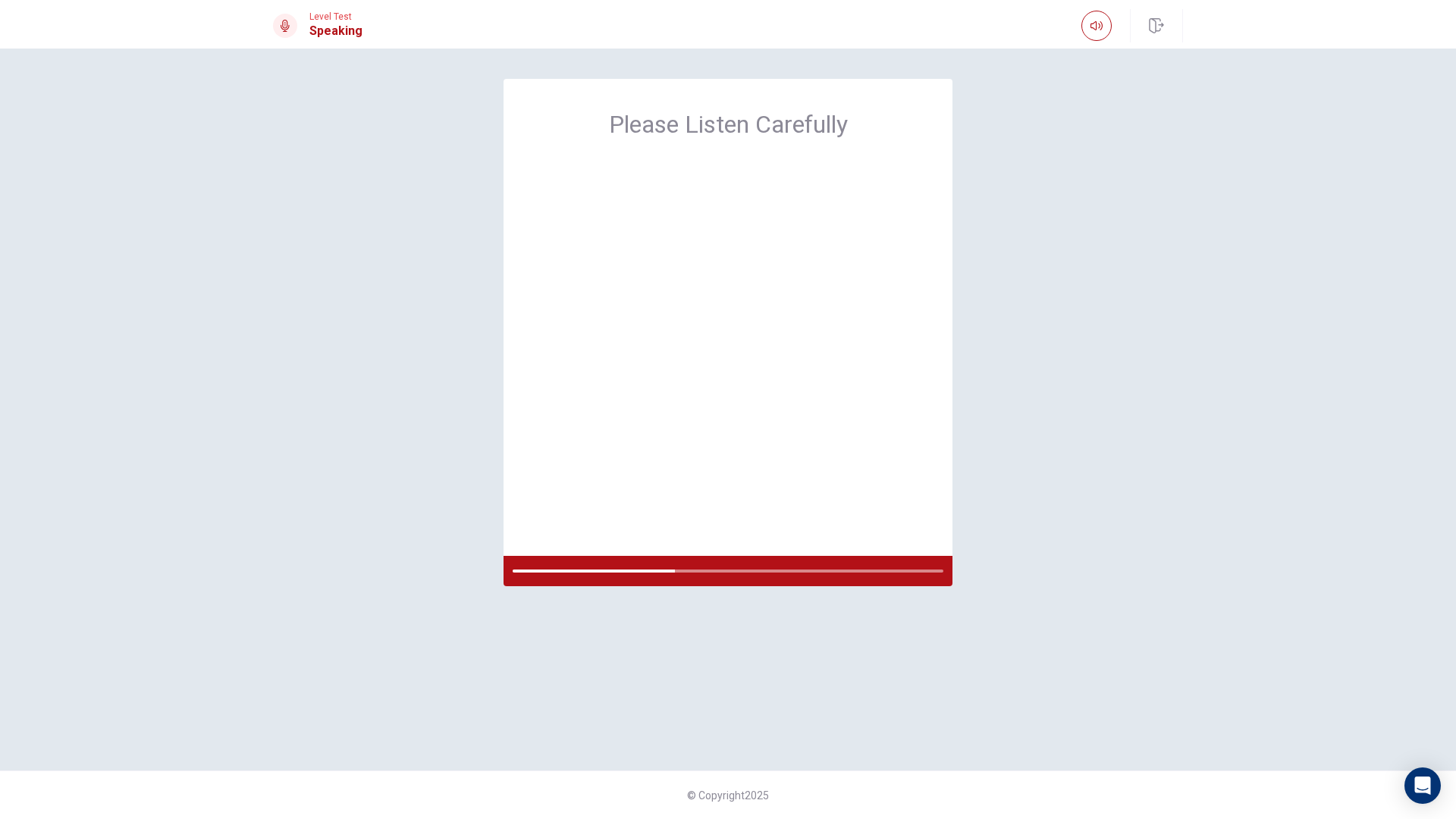
click at [995, 391] on div "Please Listen Carefully" at bounding box center [728, 409] width 959 height 661
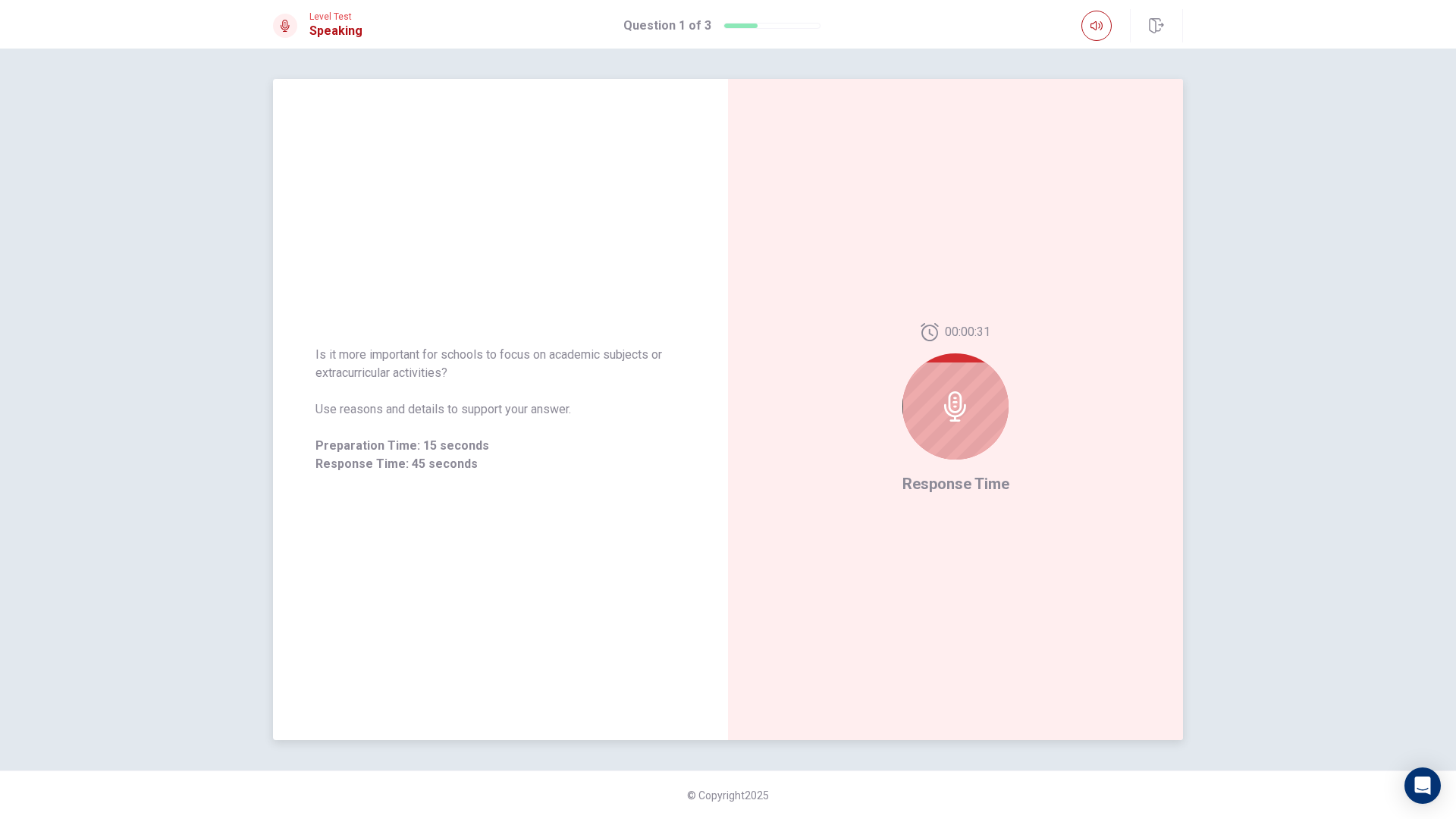
click at [971, 384] on div at bounding box center [955, 406] width 106 height 106
click at [953, 397] on icon at bounding box center [956, 407] width 31 height 31
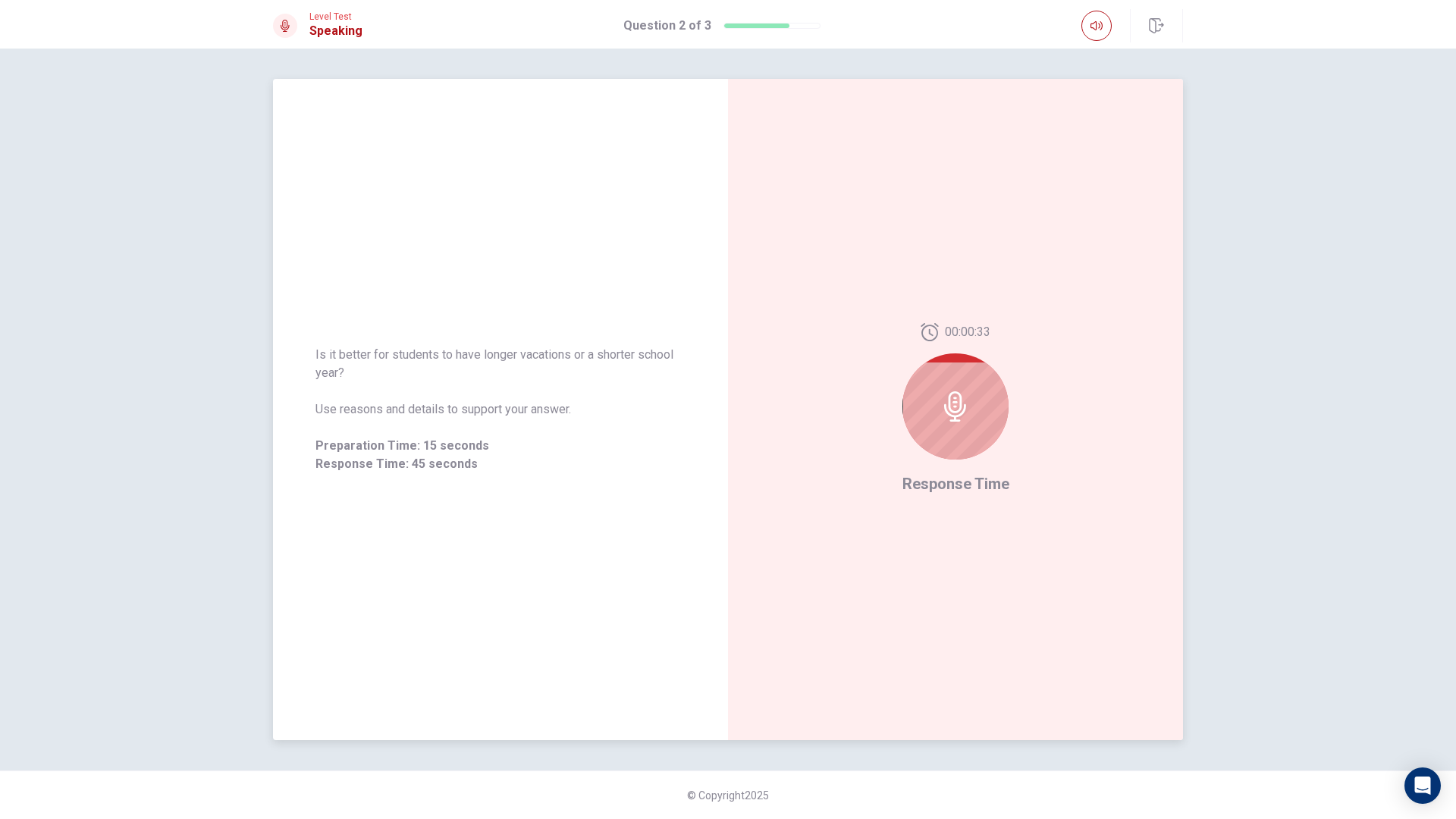
click at [995, 460] on div "00:00:33" at bounding box center [955, 397] width 106 height 148
click at [952, 407] on icon at bounding box center [956, 407] width 31 height 31
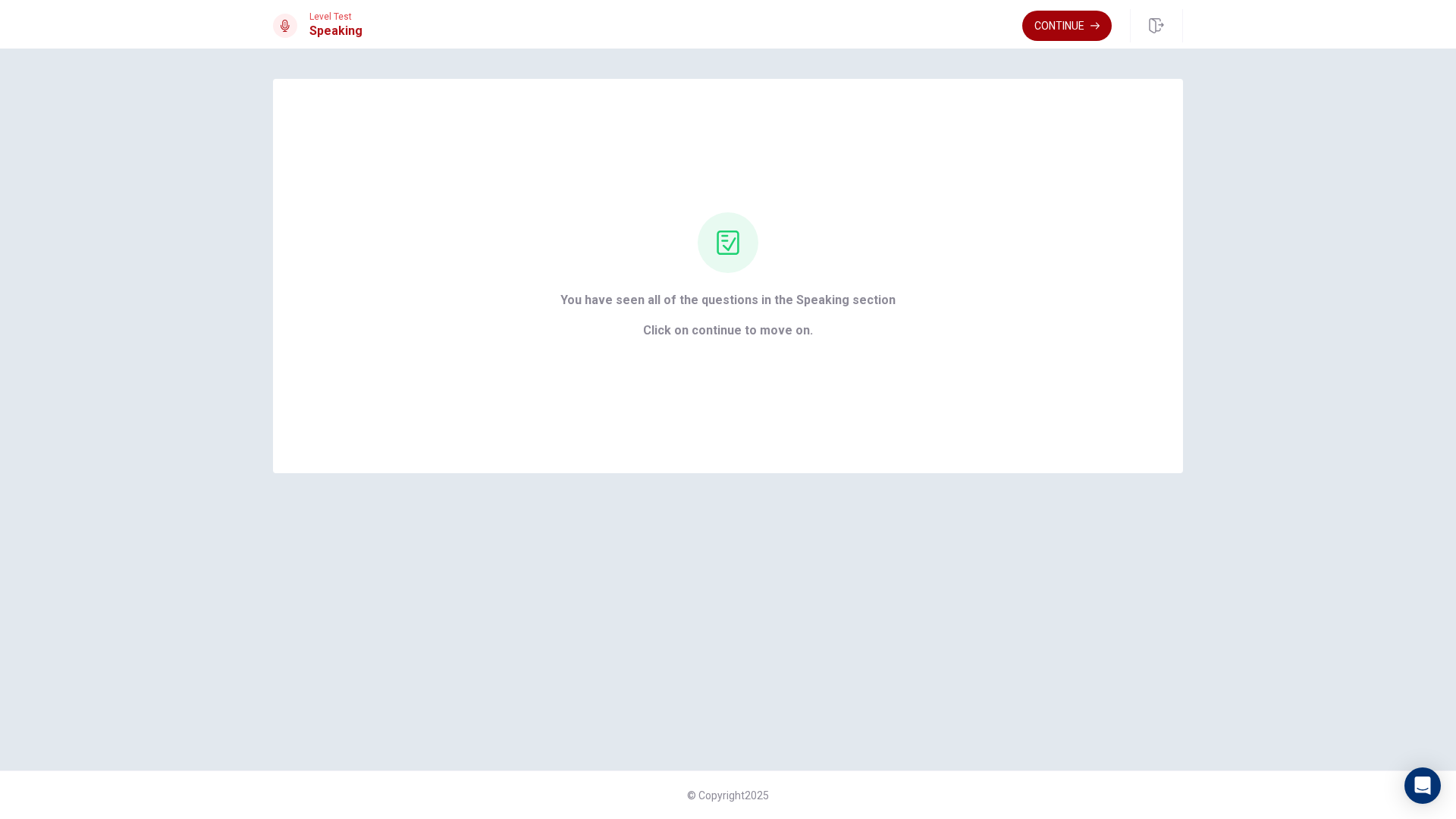
click at [1075, 16] on button "Continue" at bounding box center [1067, 26] width 90 height 31
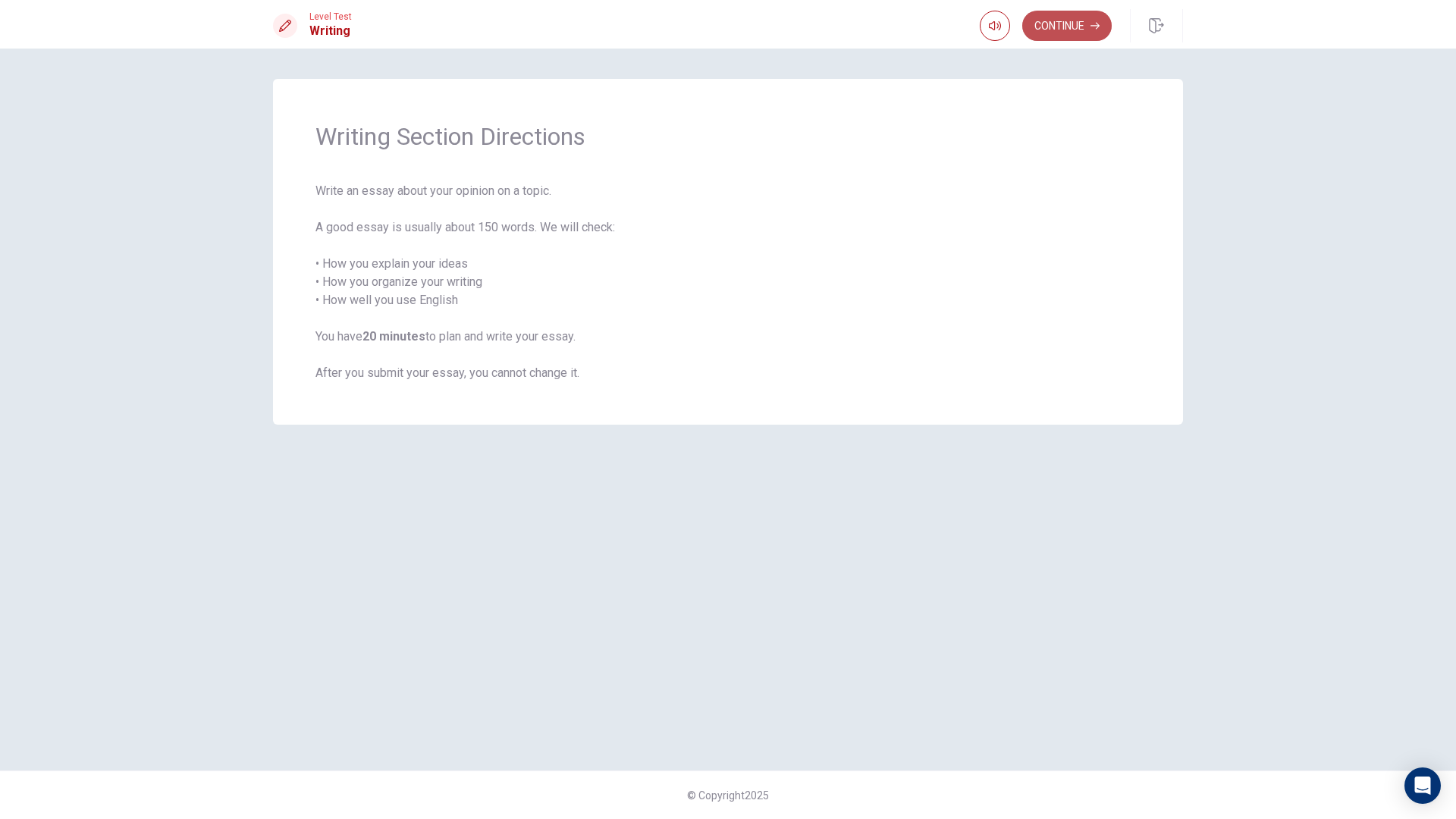
click at [1044, 26] on button "Continue" at bounding box center [1067, 26] width 90 height 31
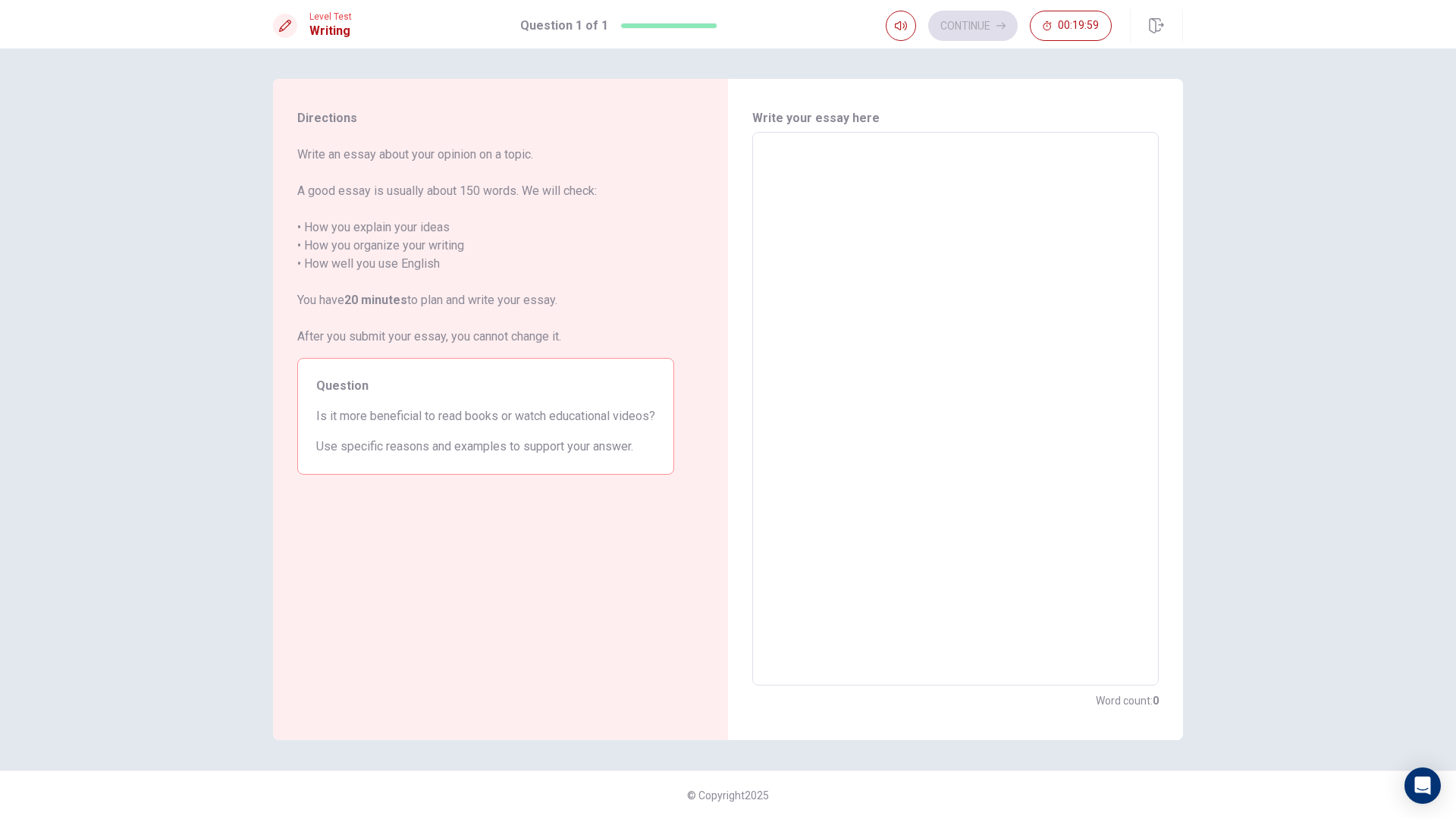
click at [980, 193] on textarea at bounding box center [956, 409] width 385 height 529
type textarea "i"
type textarea "x"
type textarea "iw"
type textarea "x"
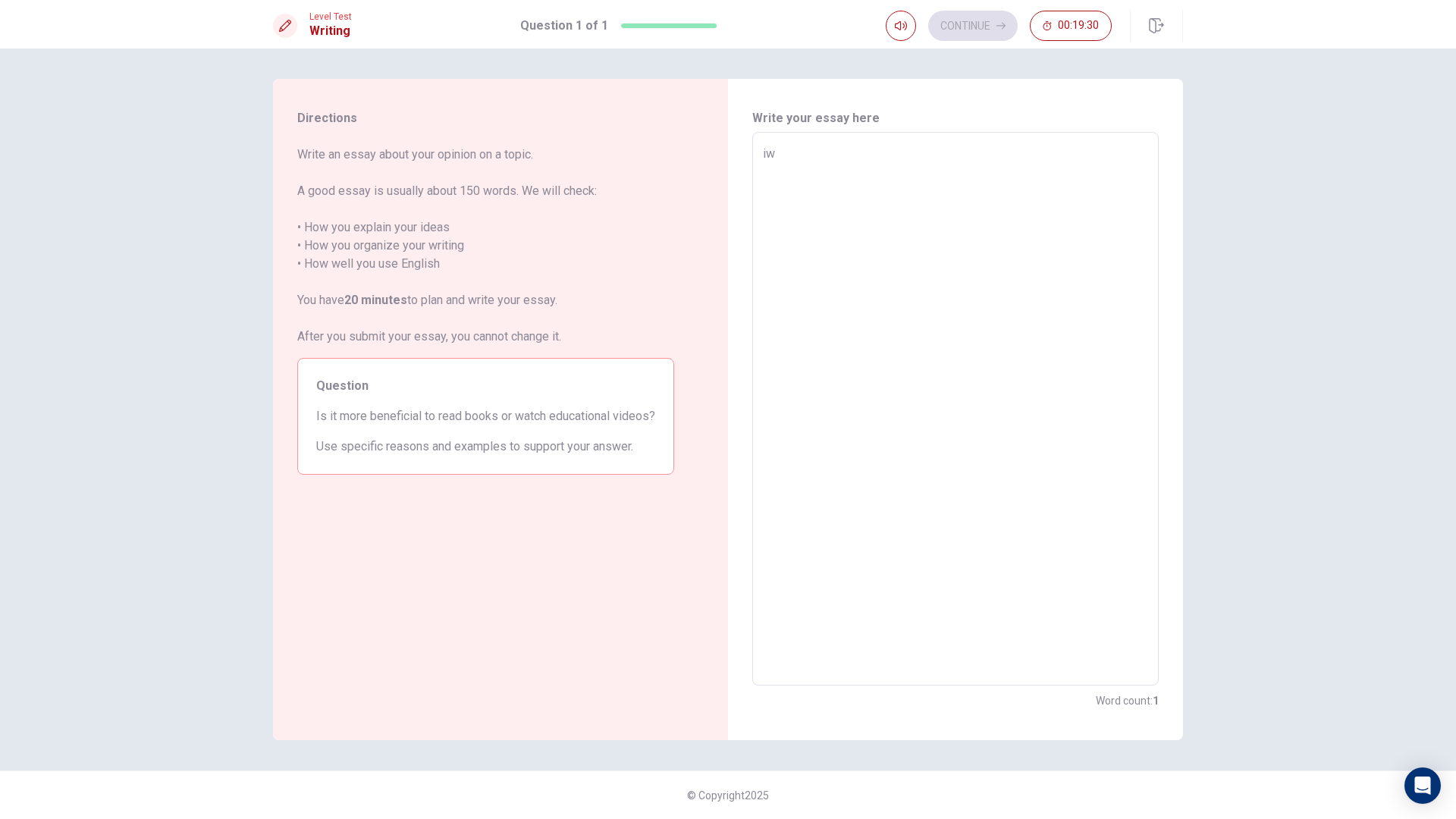
type textarea "iwi"
type textarea "x"
type textarea "iwi="
type textarea "x"
type textarea "iwi=="
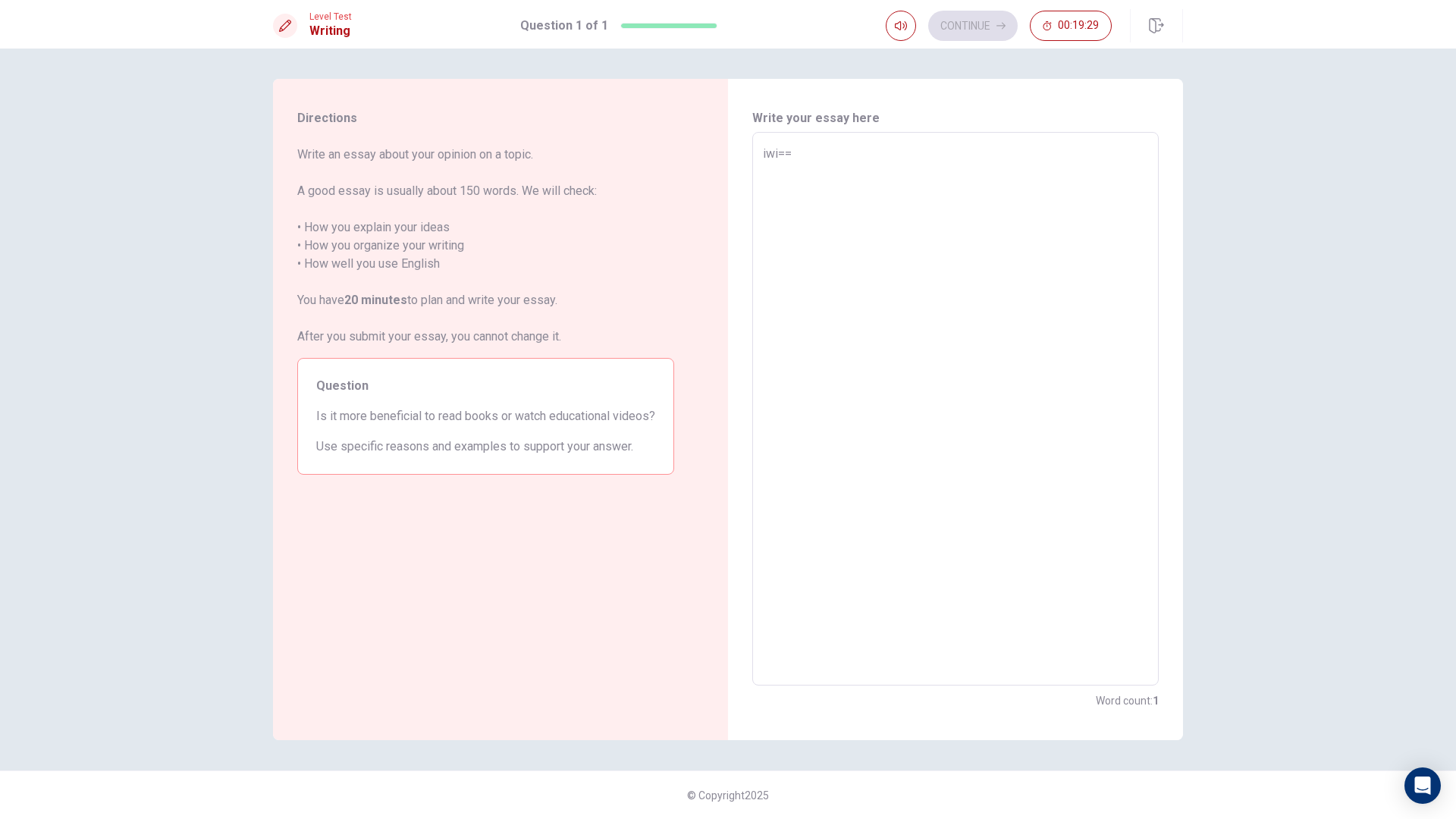
type textarea "x"
type textarea "iwi="
type textarea "x"
type textarea "iwi"
type textarea "x"
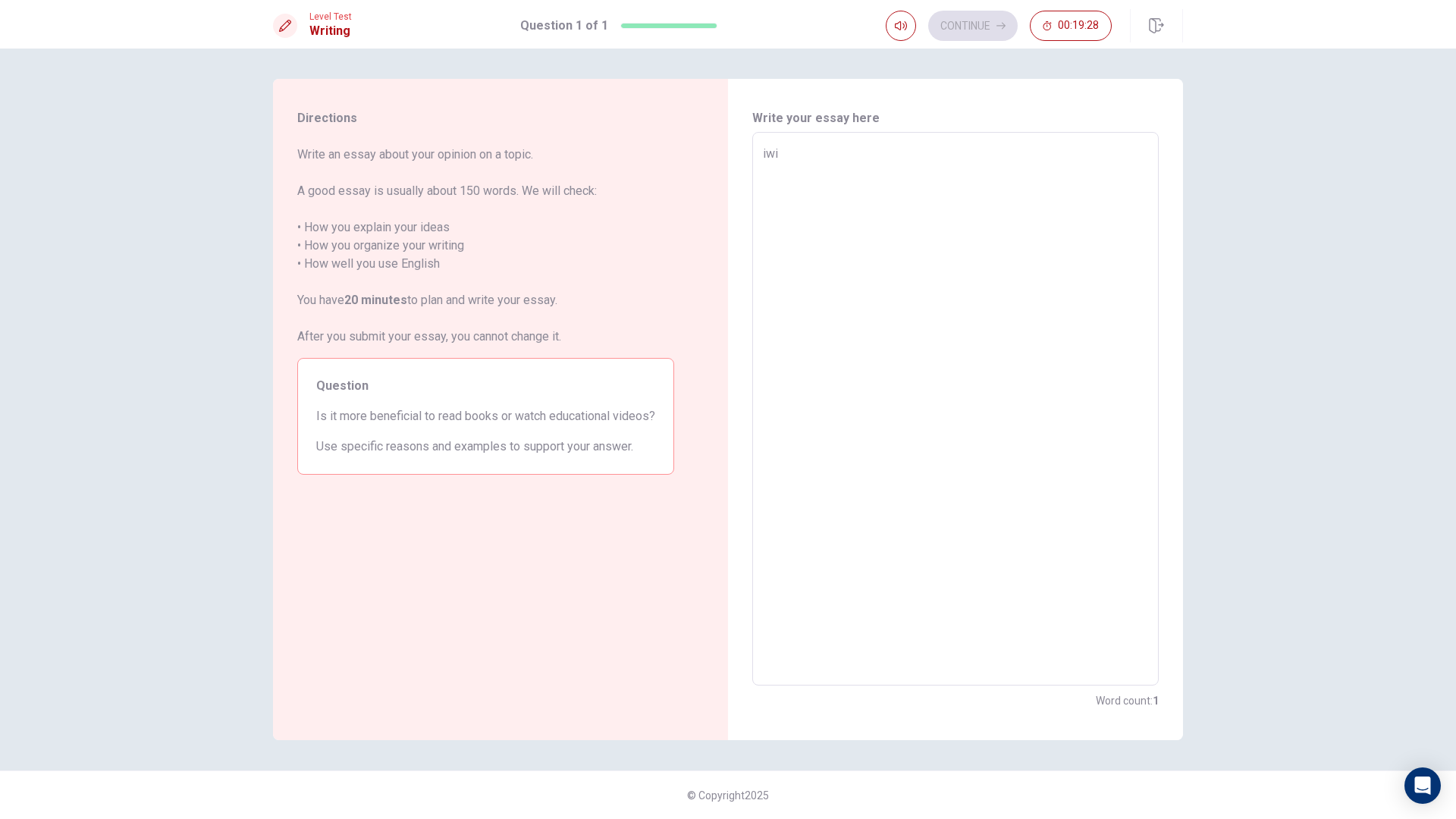
type textarea "iw"
type textarea "x"
type textarea "i"
type textarea "x"
type textarea "i"
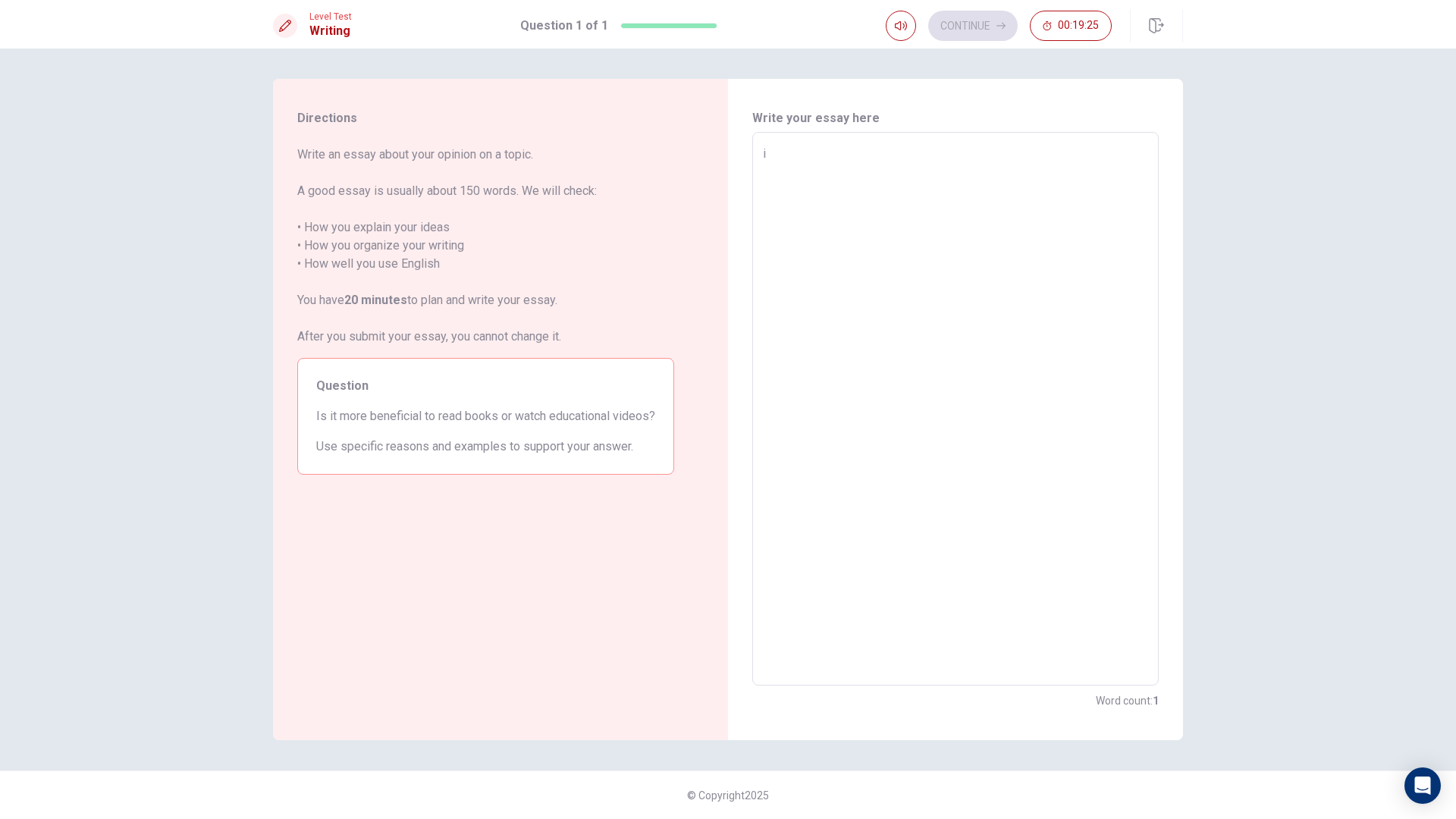
type textarea "x"
type textarea "i w"
type textarea "x"
type textarea "i ww"
type textarea "x"
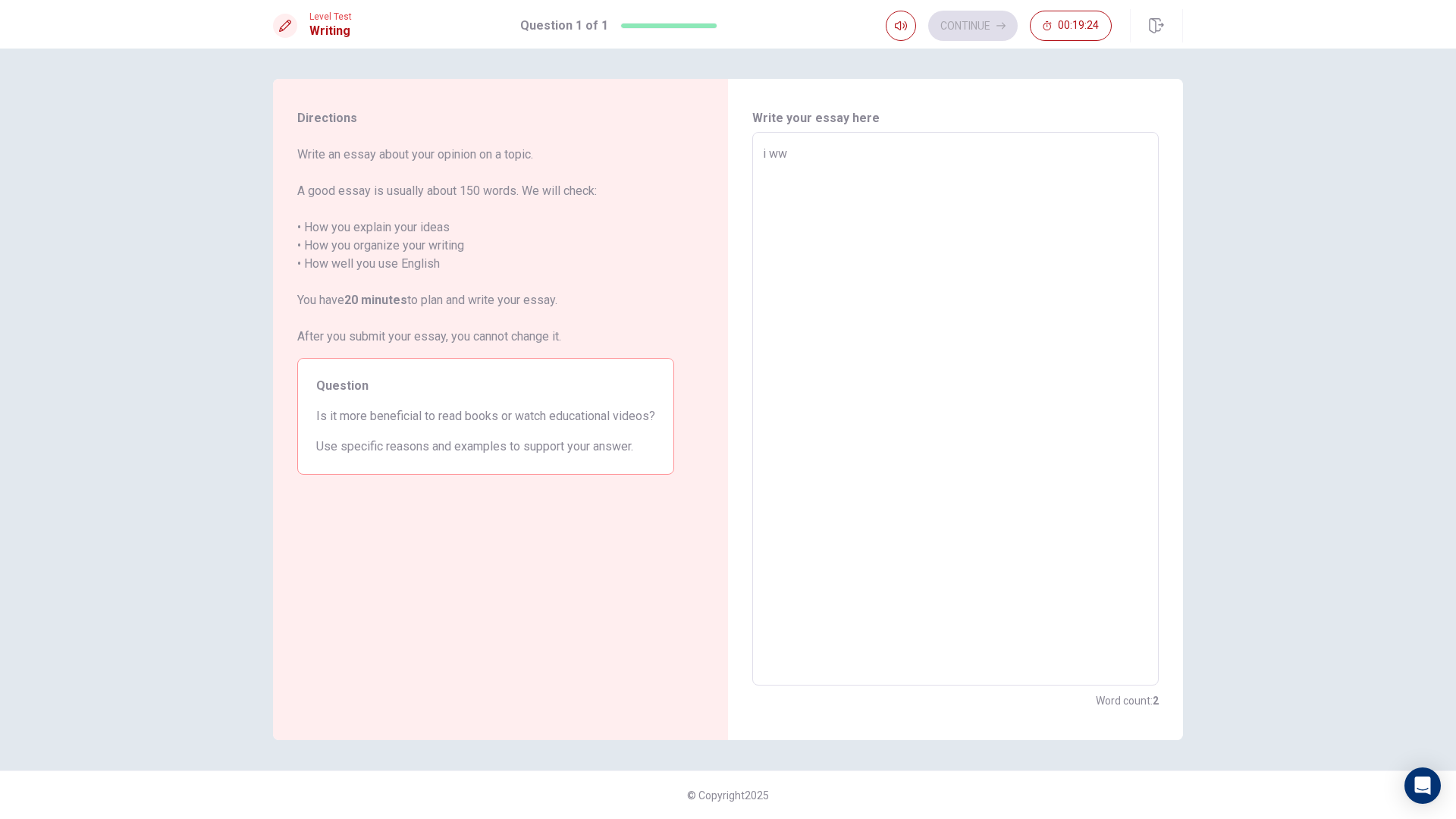
type textarea "i wwi"
type textarea "x"
type textarea "i wwil"
type textarea "x"
type textarea "i wwill"
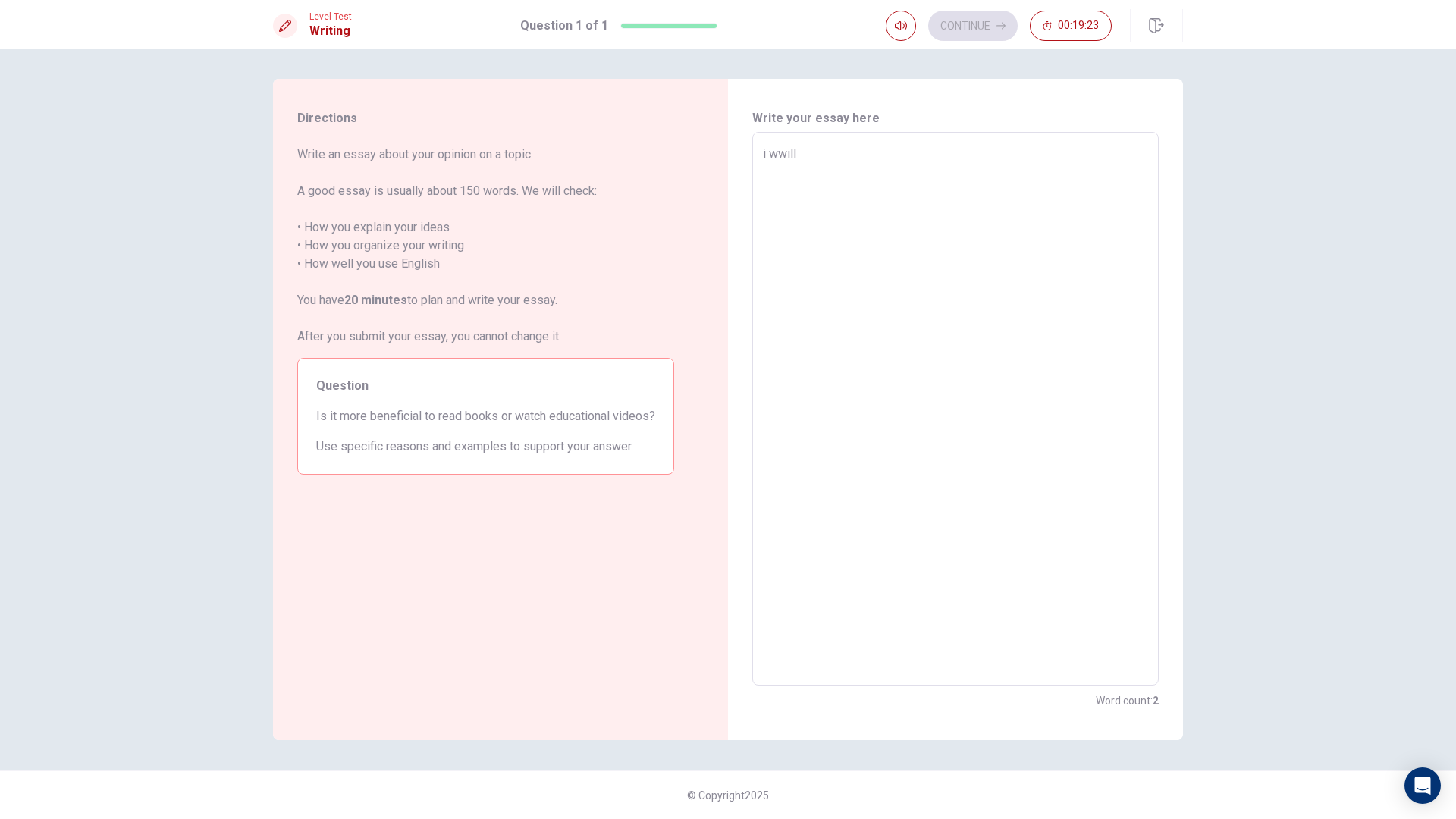
type textarea "x"
type textarea "i wwil"
type textarea "x"
type textarea "i wwi"
type textarea "x"
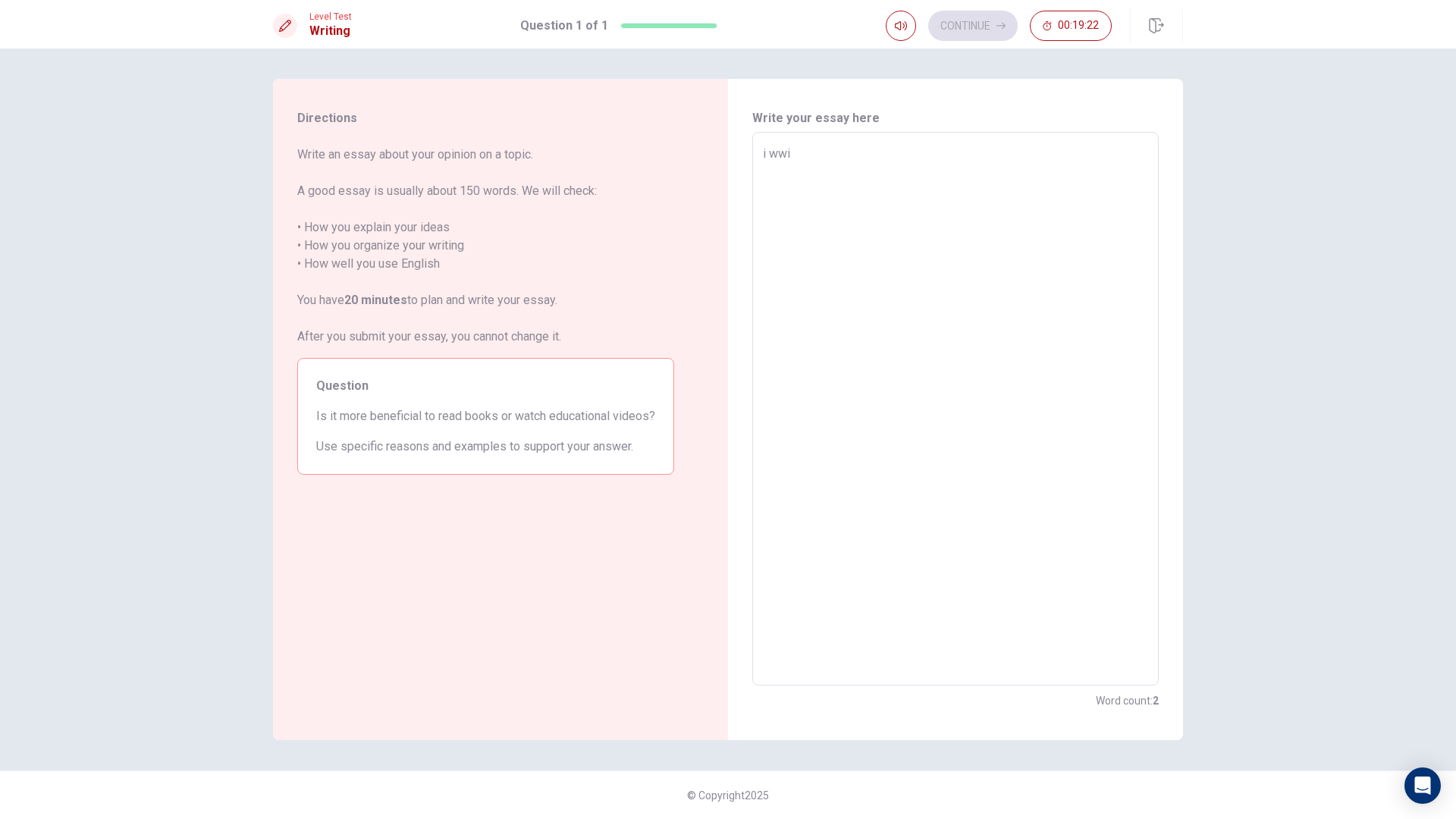
type textarea "i ww"
type textarea "x"
type textarea "i w"
type textarea "x"
type textarea "i wi"
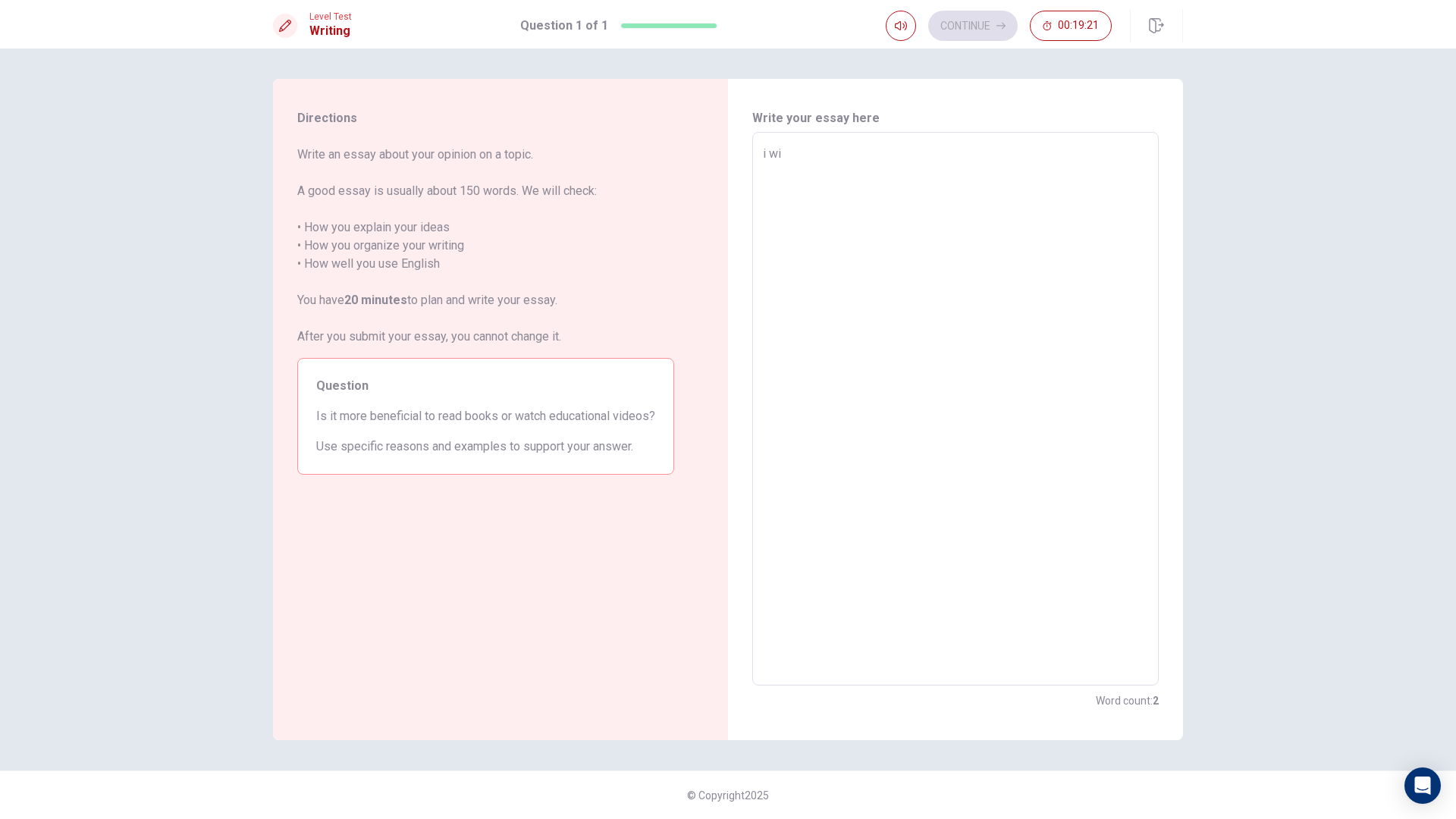
type textarea "x"
type textarea "i wil"
type textarea "x"
type textarea "i will"
type textarea "x"
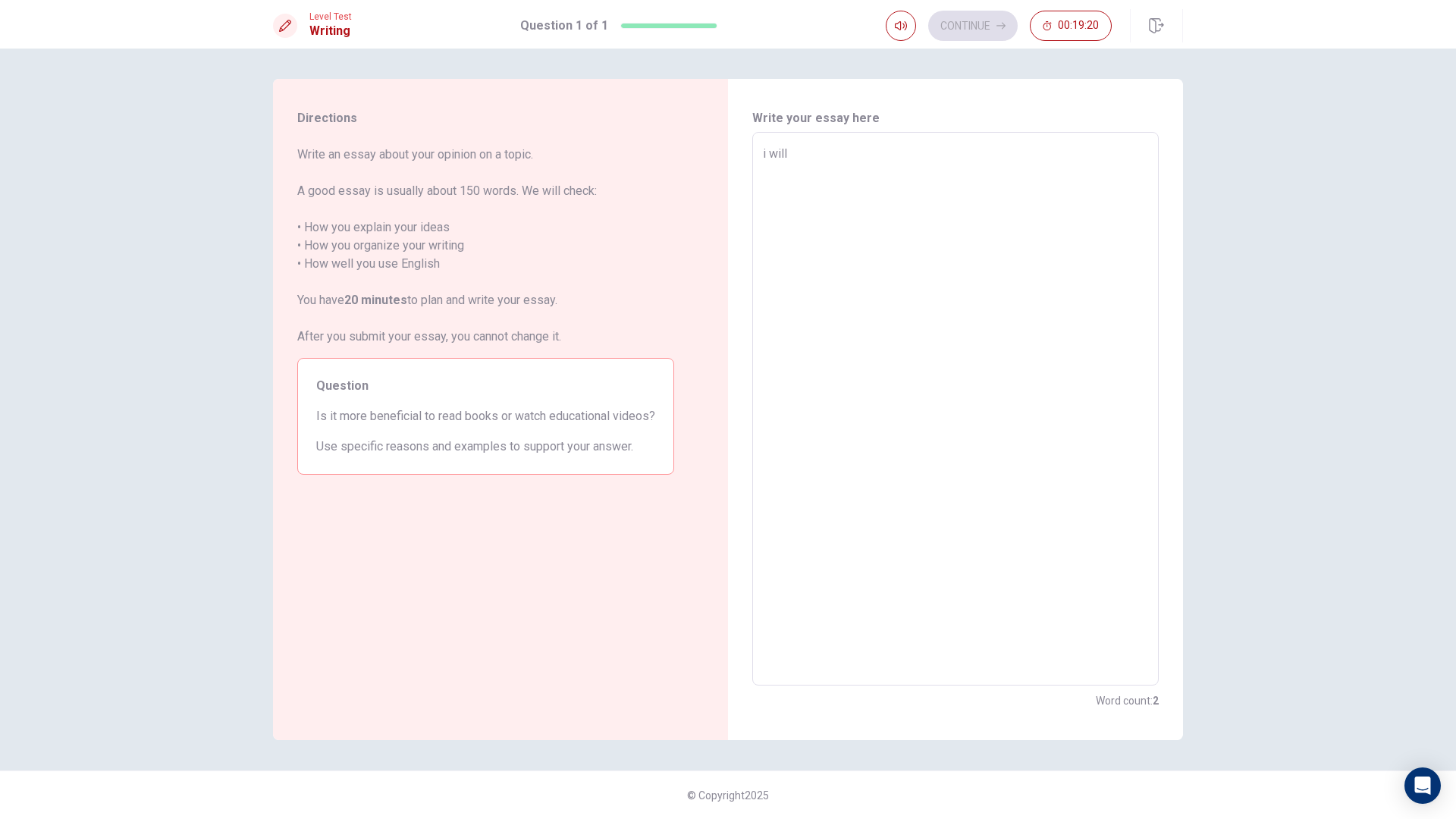
type textarea "i will"
type textarea "x"
type textarea "i will e"
type textarea "x"
type textarea "i will ex"
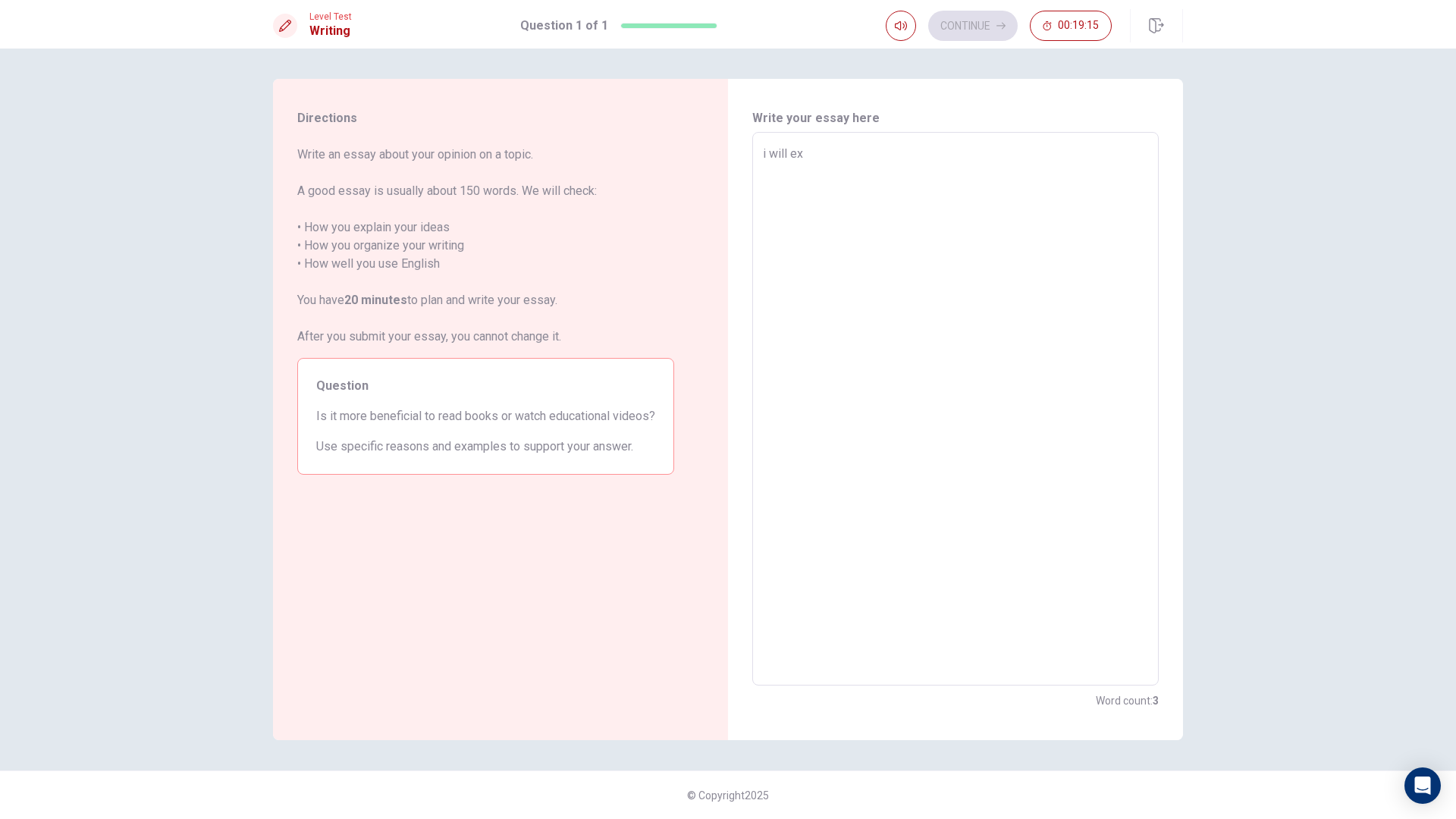
type textarea "x"
type textarea "i will exp"
type textarea "x"
type textarea "i will expl"
type textarea "x"
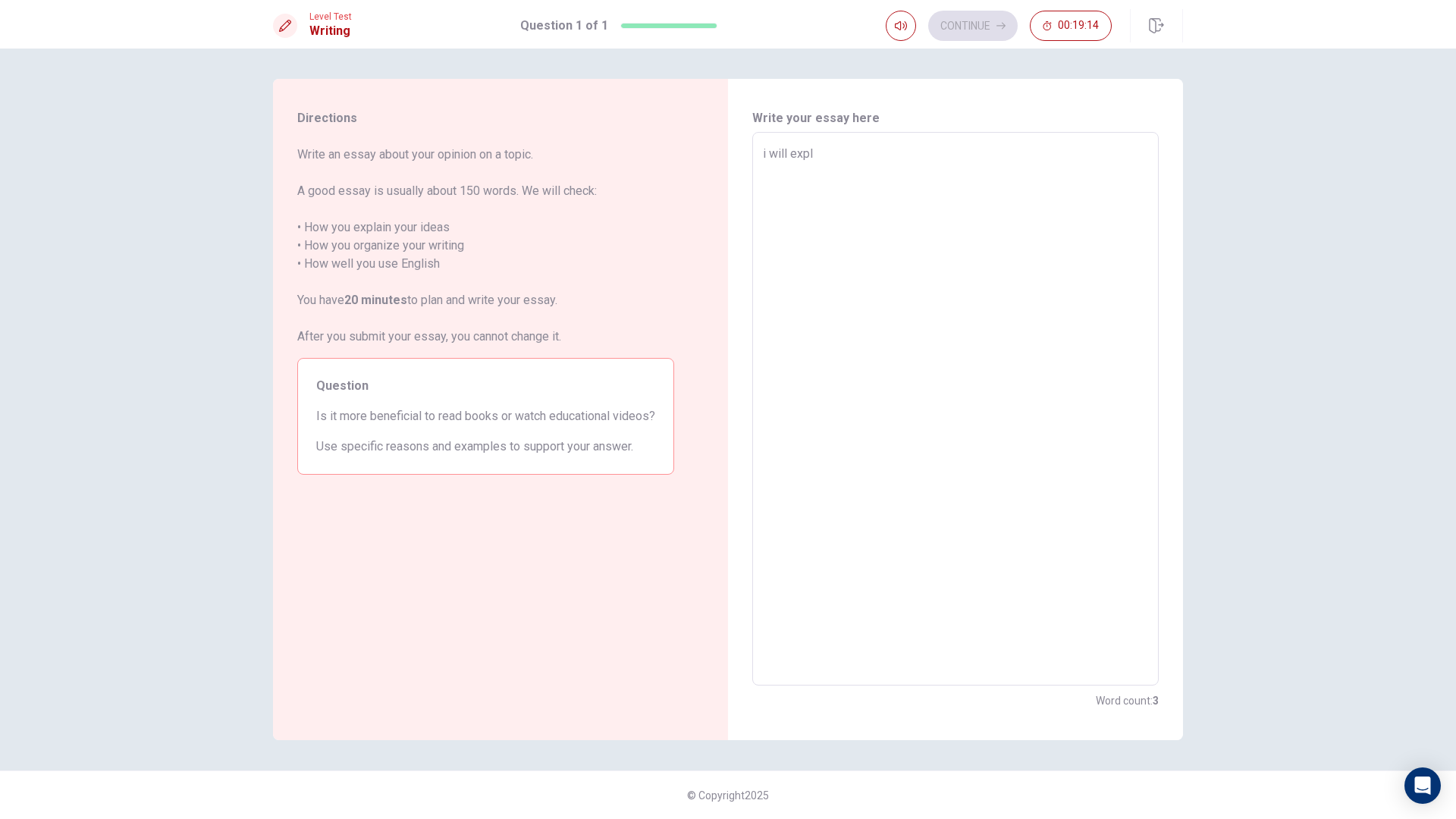
type textarea "i will expla"
type textarea "x"
type textarea "i will explai"
type textarea "x"
type textarea "i will explain"
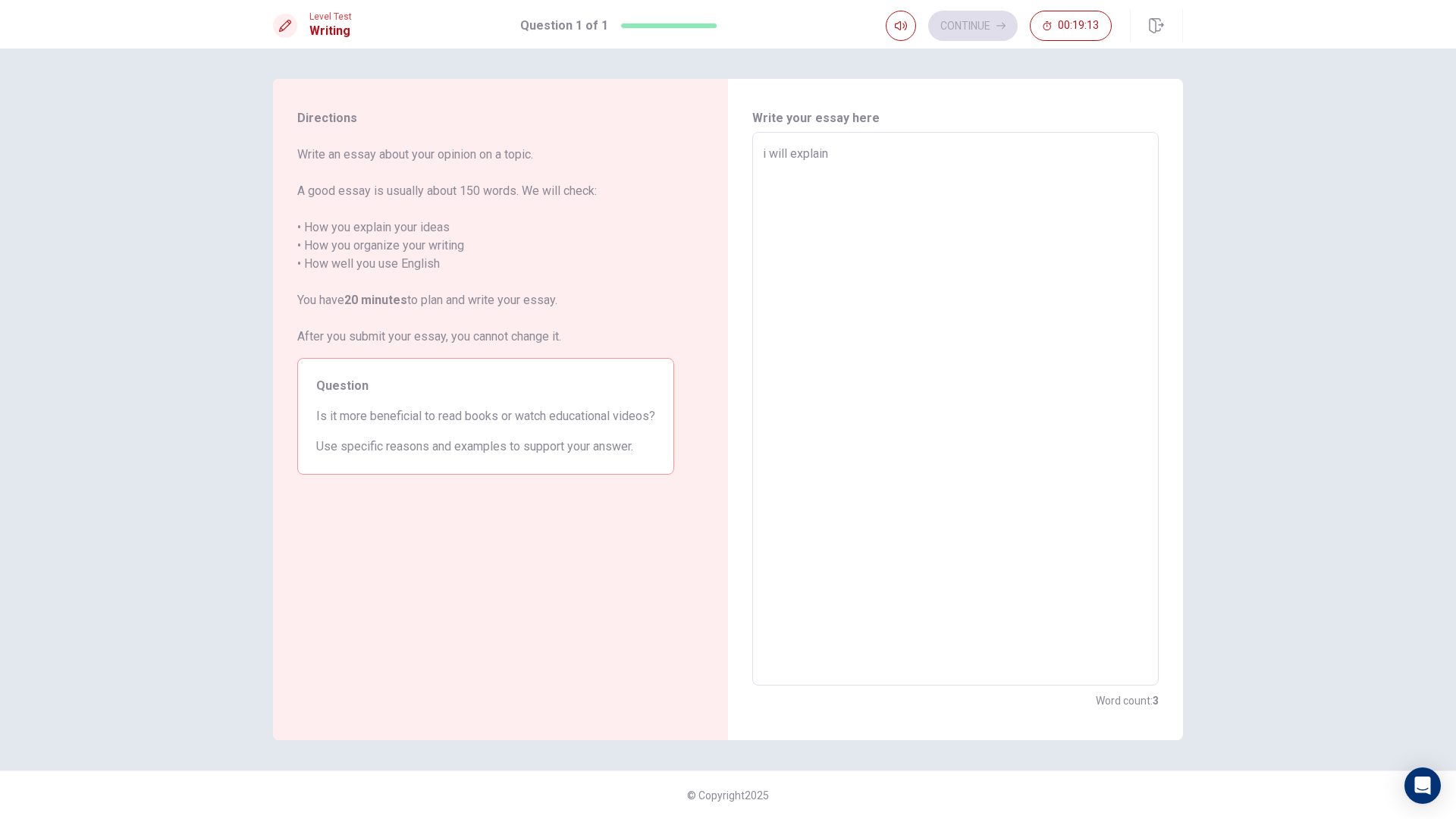
type textarea "x"
type textarea "i will explain"
type textarea "x"
type textarea "i will explain y"
type textarea "x"
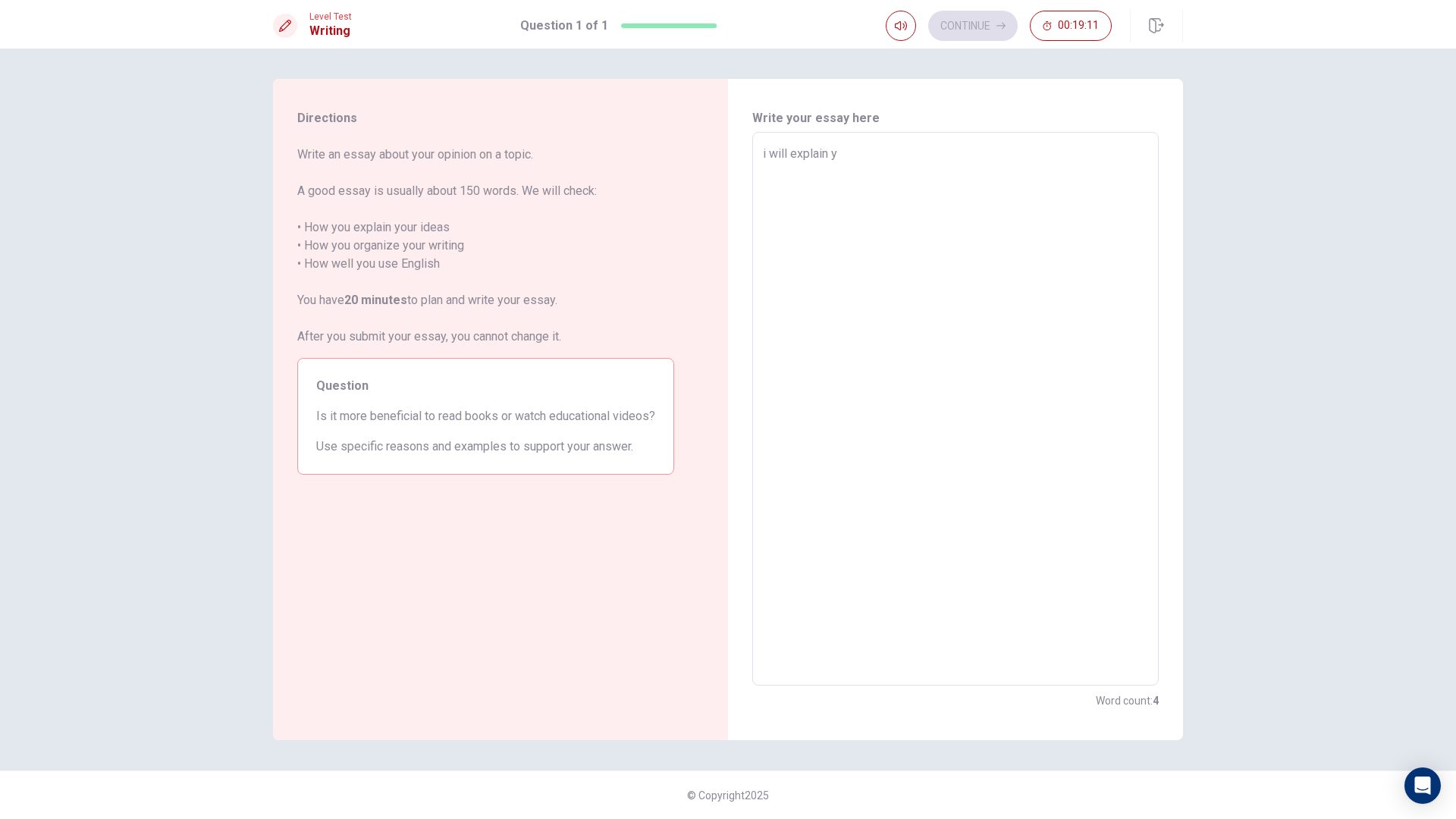
type textarea "i will explain yo"
type textarea "x"
type textarea "i will explain you"
type textarea "x"
type textarea "i will explain your"
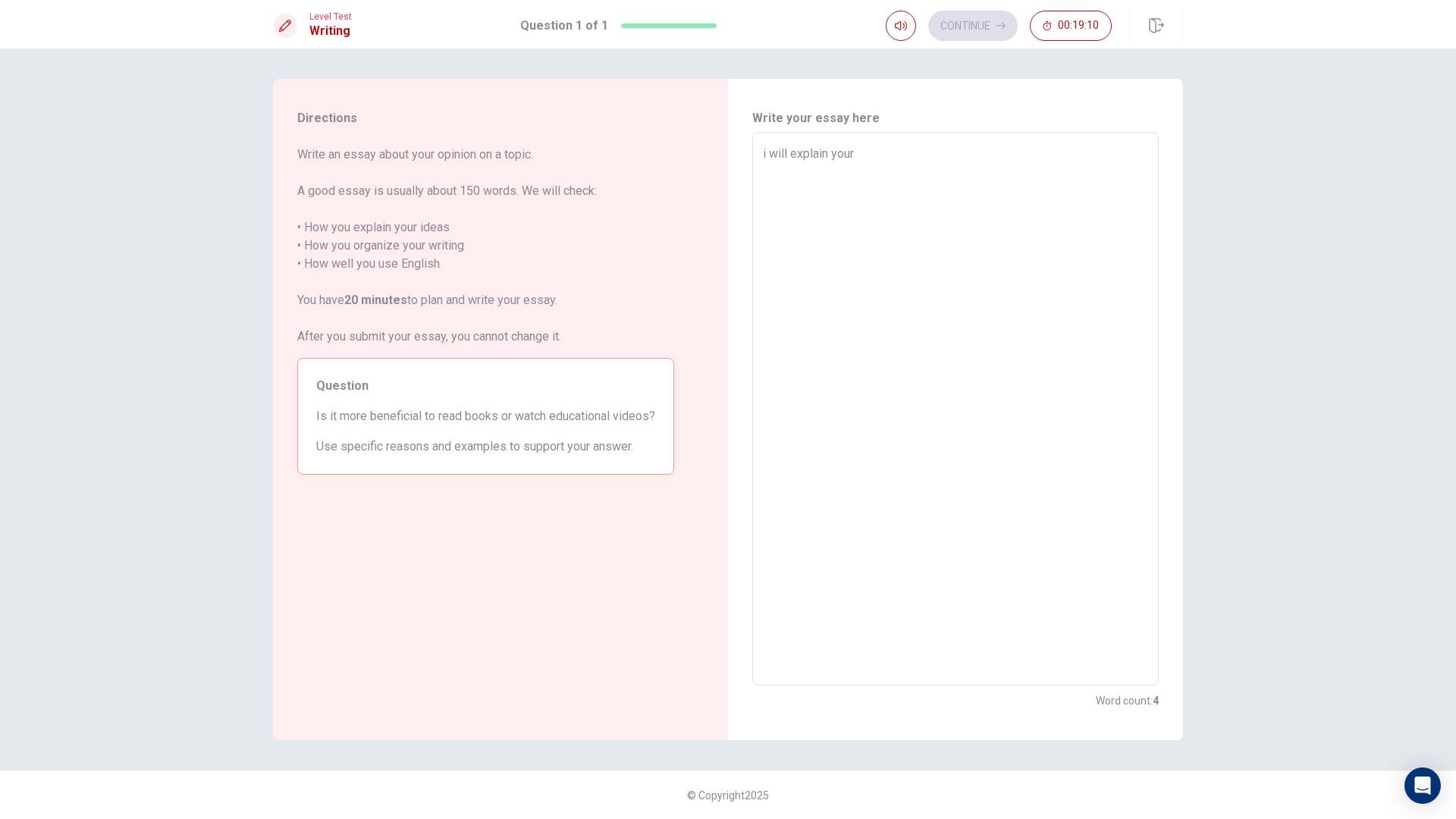
type textarea "x"
type textarea "i will explain your"
type textarea "x"
type textarea "i will explain your i"
type textarea "x"
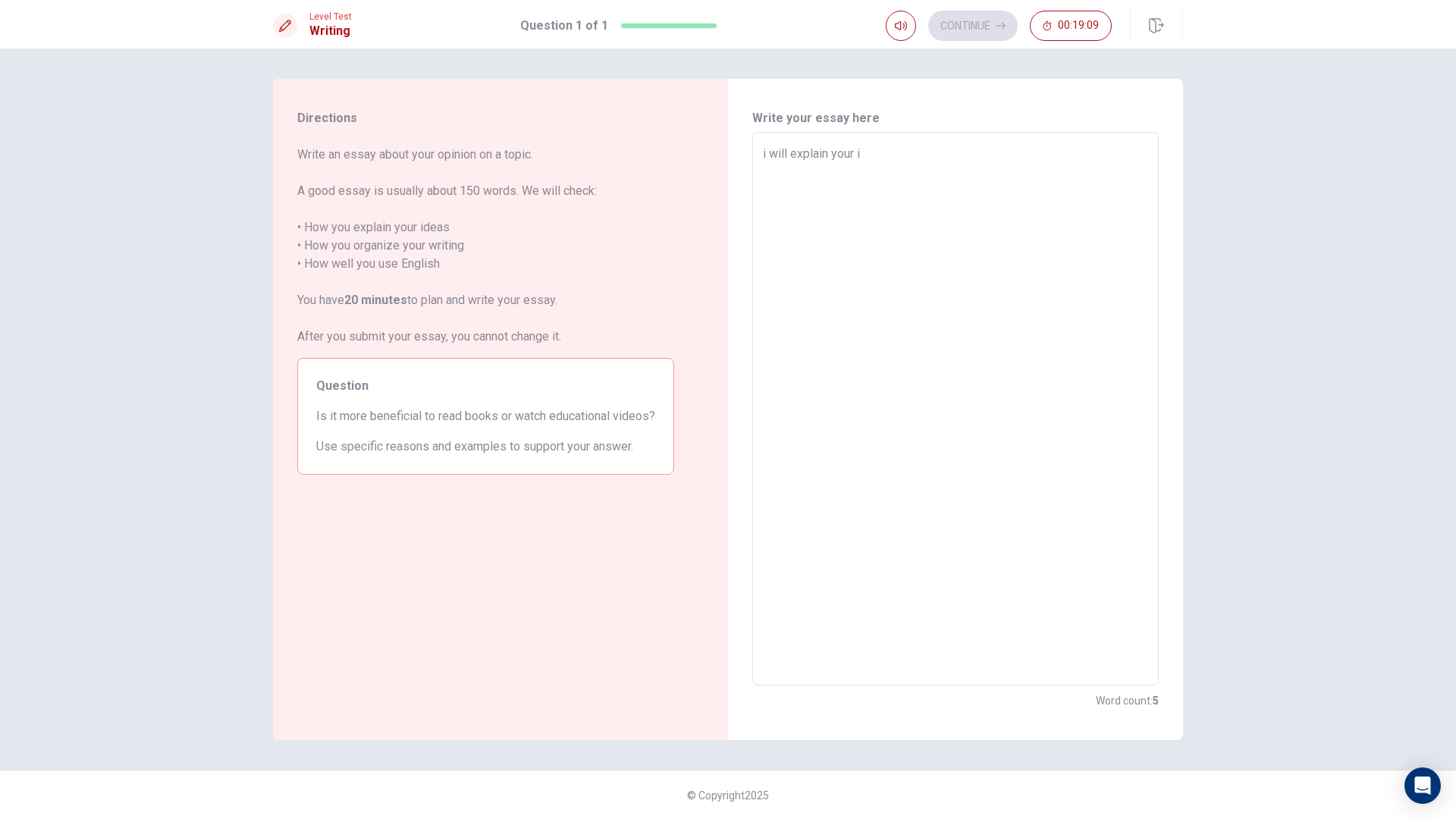
type textarea "i will explain your id"
type textarea "x"
type textarea "i will explain your ide"
type textarea "x"
type textarea "i will explain your id"
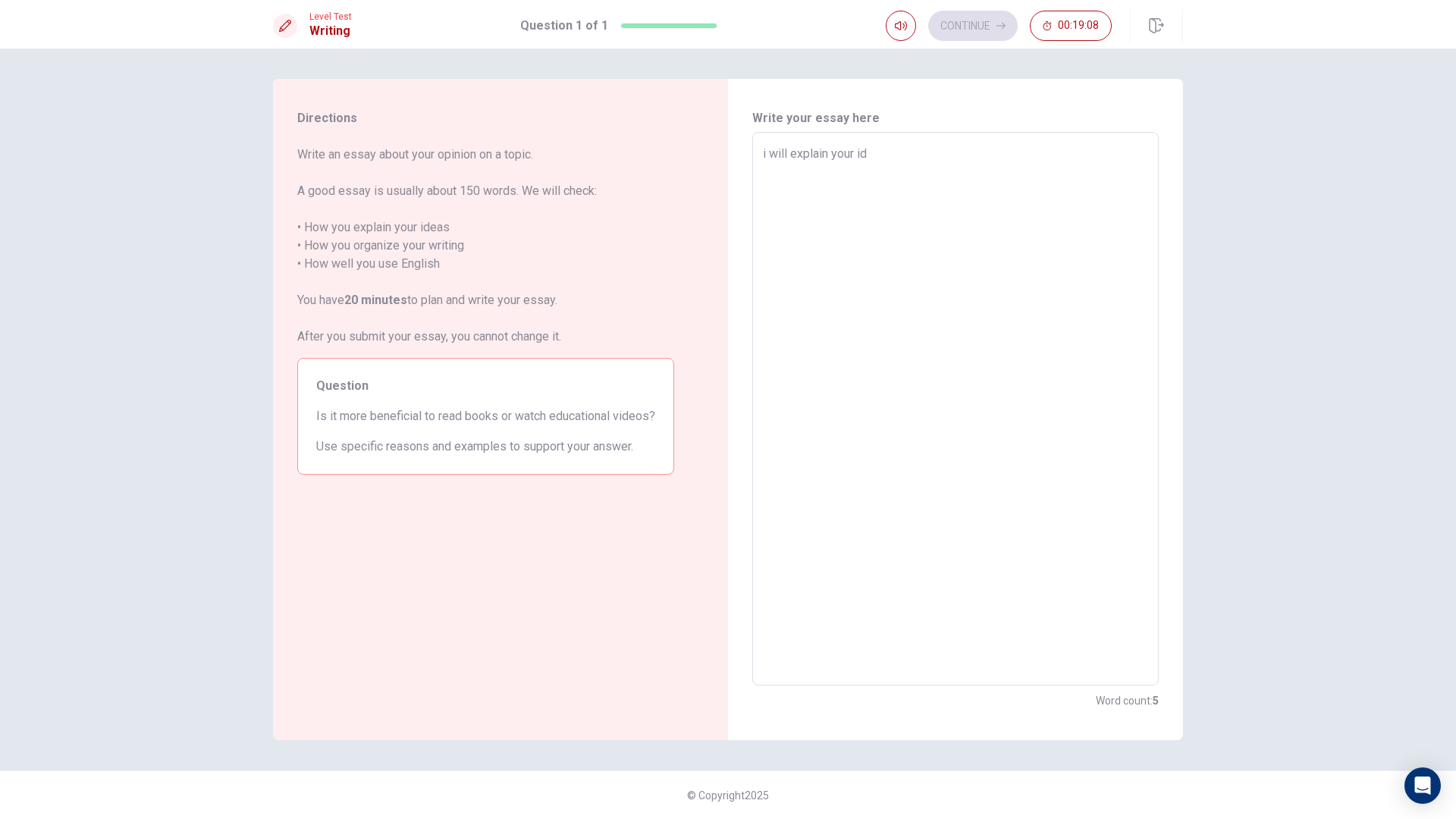
type textarea "x"
type textarea "i will explain your i"
type textarea "x"
type textarea "i will explain your ie"
type textarea "x"
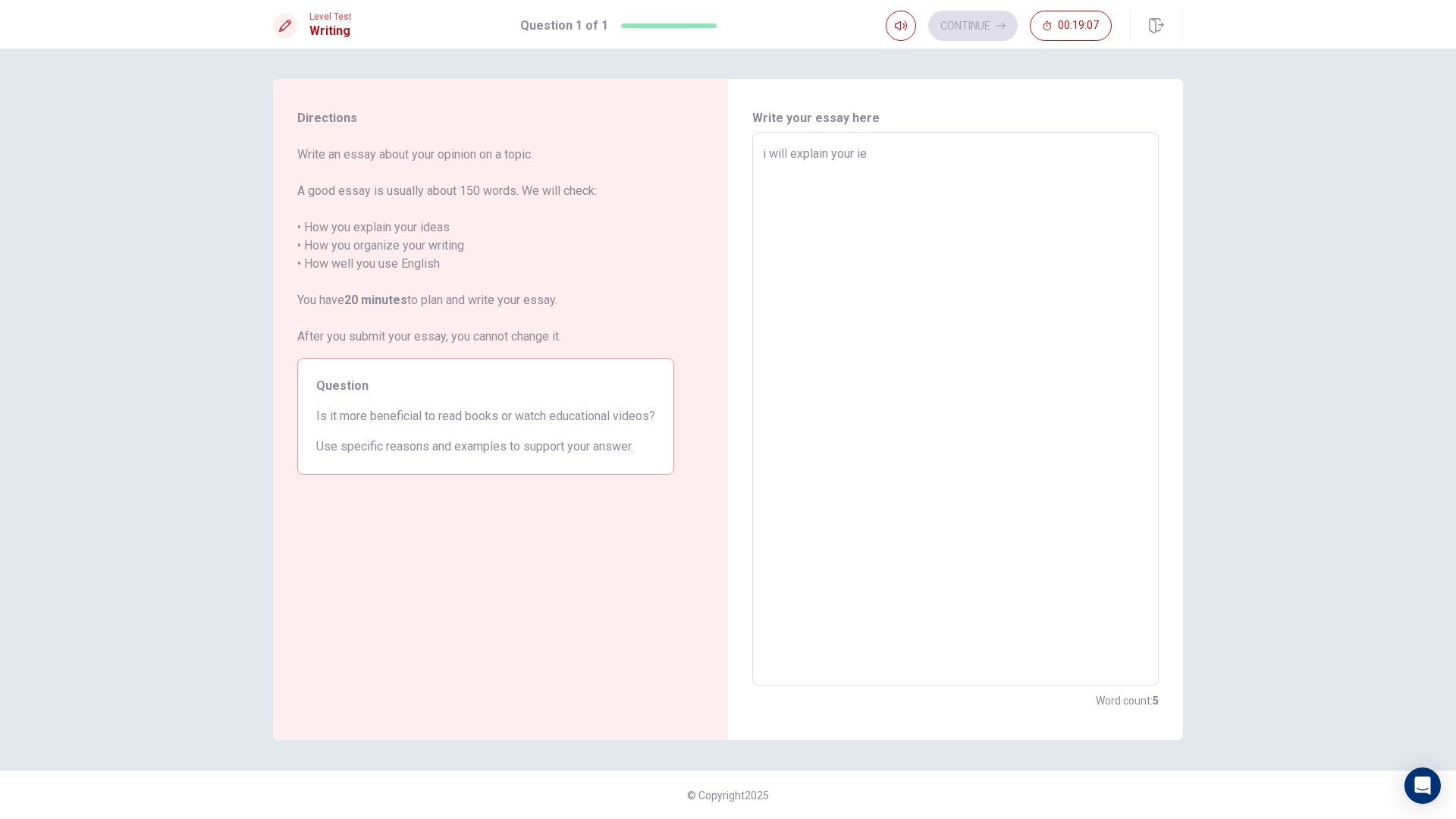
type textarea "i will explain your iea"
type textarea "x"
type textarea "i will explain your ie"
type textarea "x"
type textarea "i will explain your i"
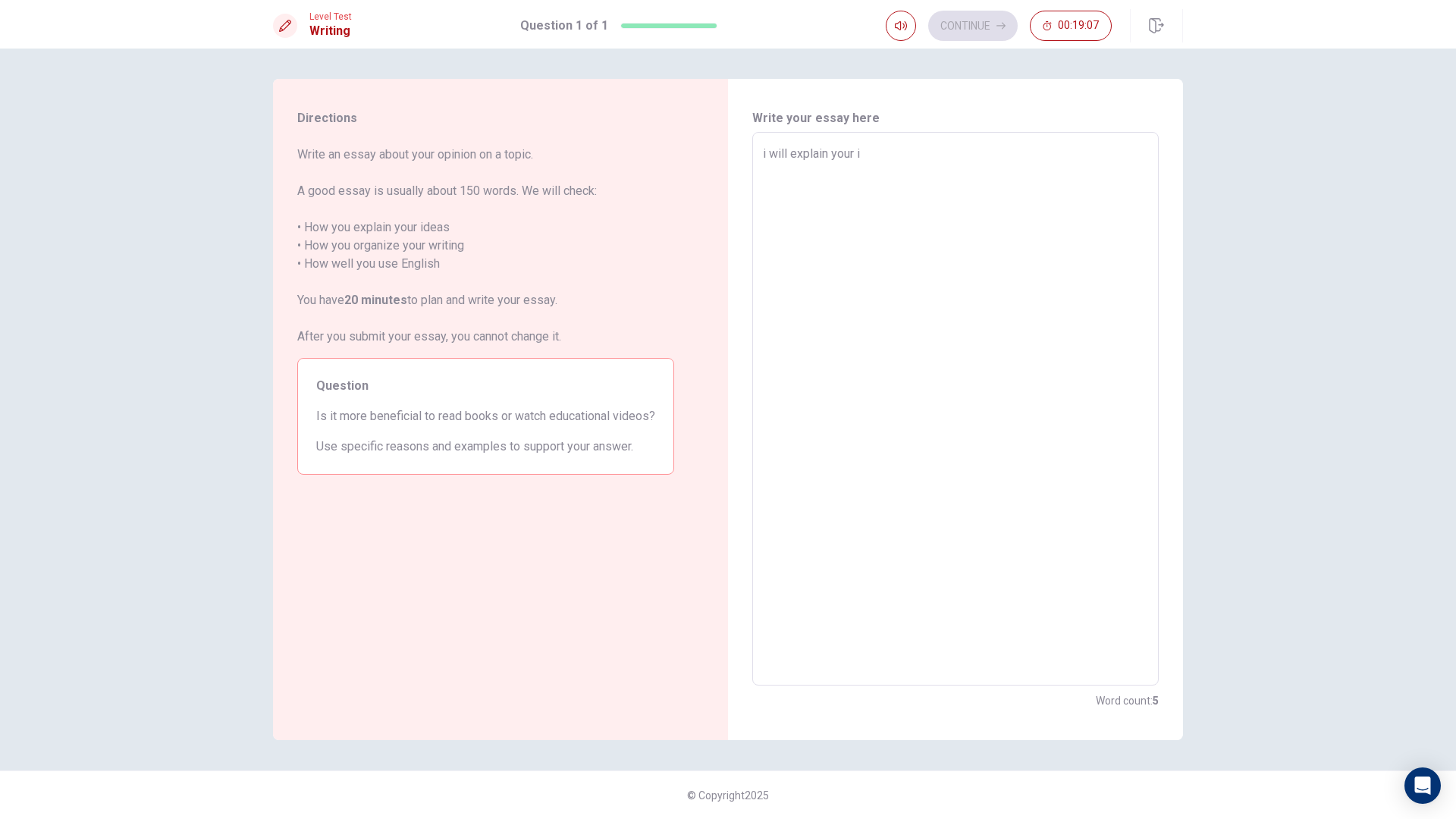
type textarea "x"
type textarea "i will explain your id"
type textarea "x"
type textarea "i will explain your ide"
type textarea "x"
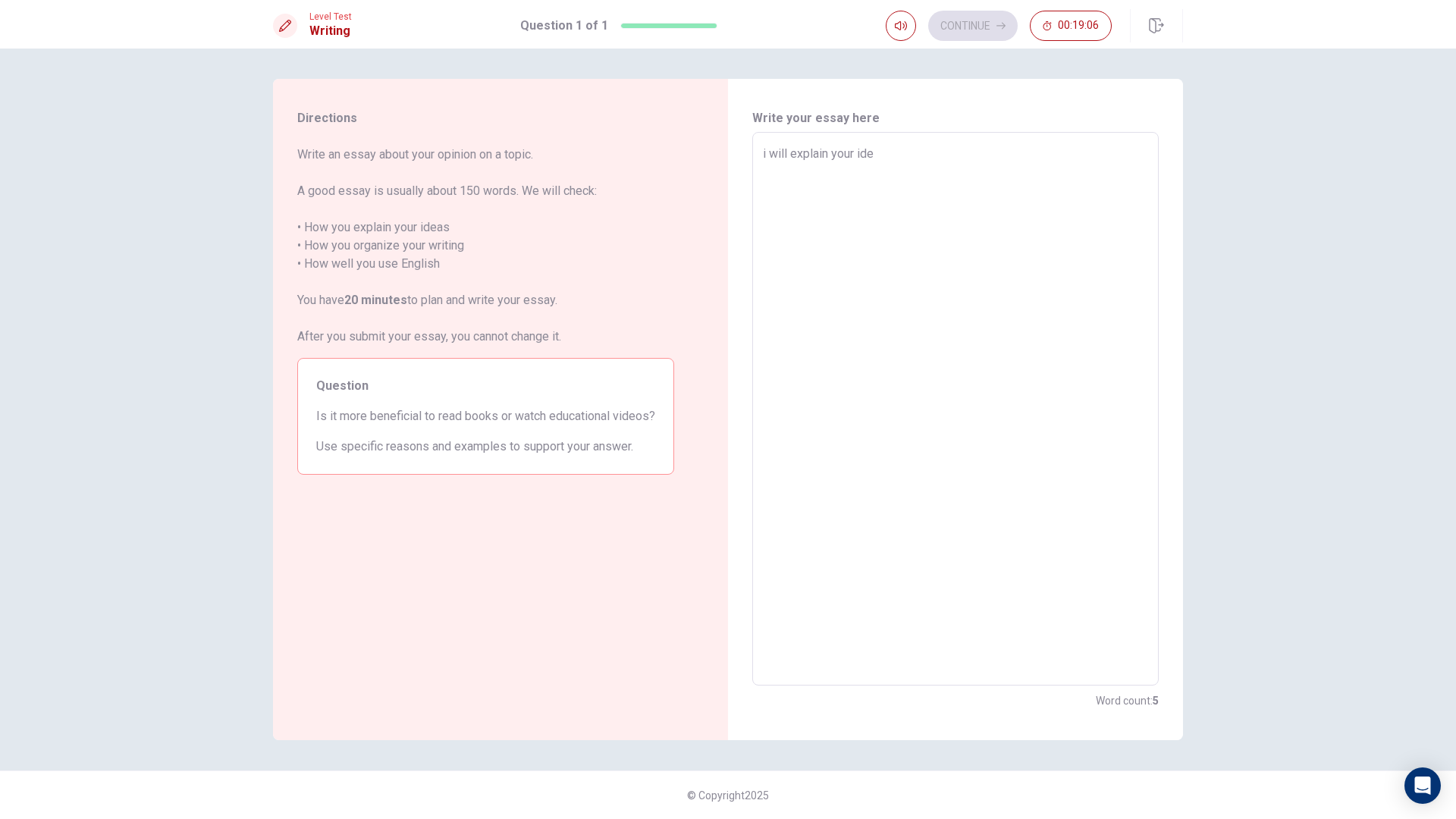
type textarea "i will explain your idea"
type textarea "x"
type textarea "i will explain your ideas"
type textarea "x"
type textarea "i will explain your ideas"
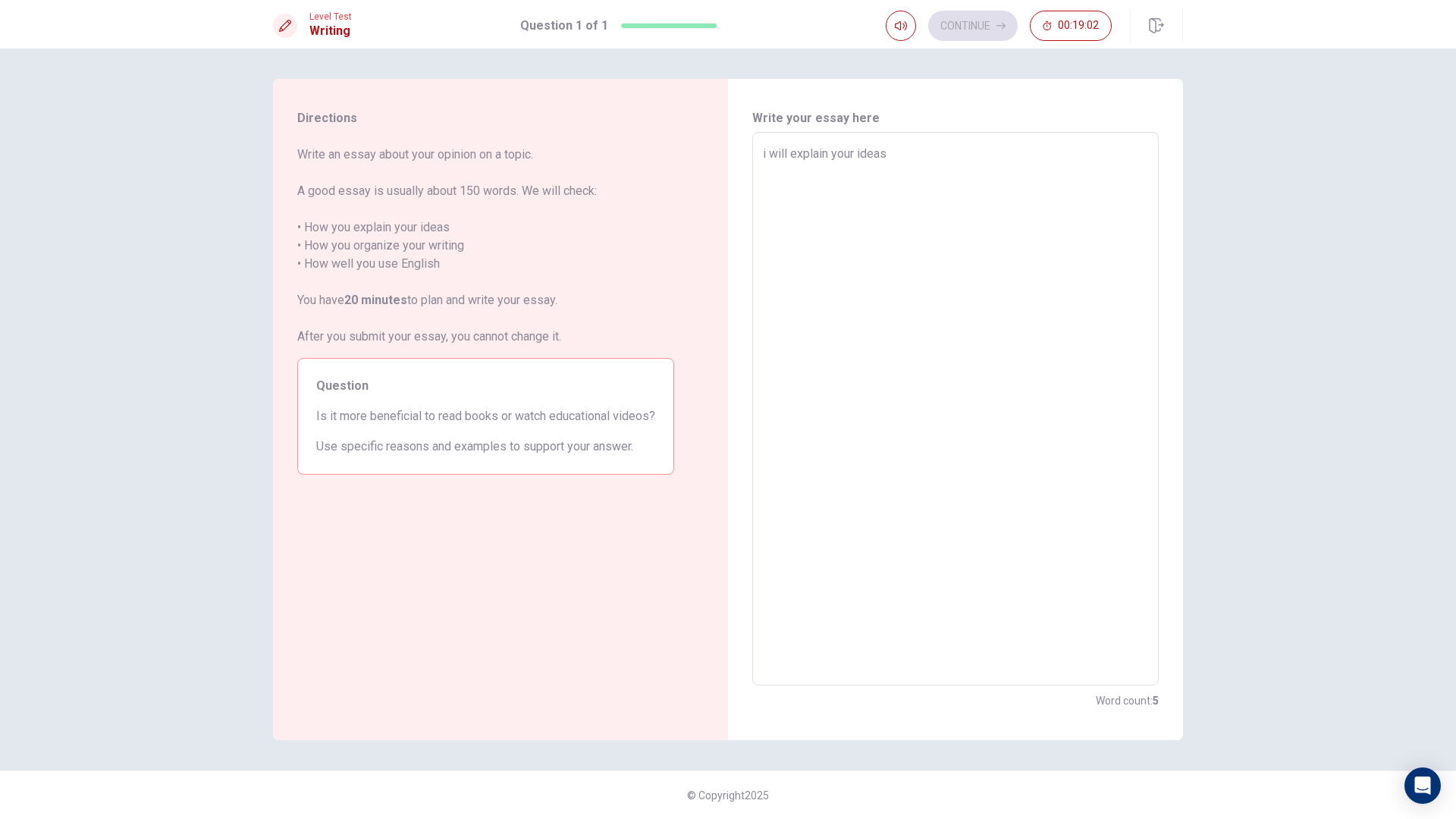
type textarea "x"
type textarea "i will explain your ideas d"
type textarea "x"
type textarea "i will explain your ideas"
type textarea "x"
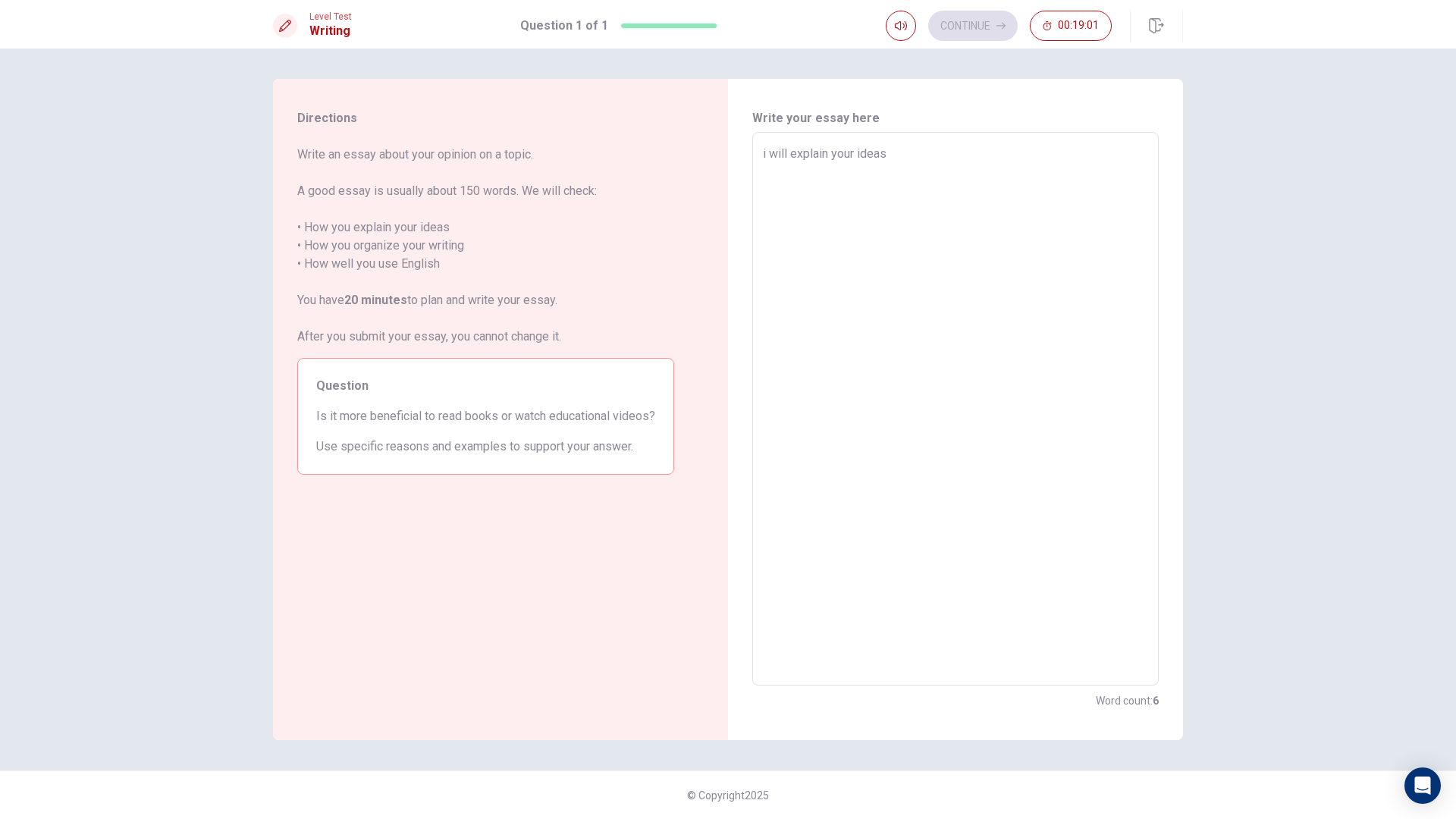
type textarea "i will explain your ideas f"
type textarea "x"
type textarea "i will explain your ideas fr"
type textarea "x"
type textarea "i will explain your ideas fro"
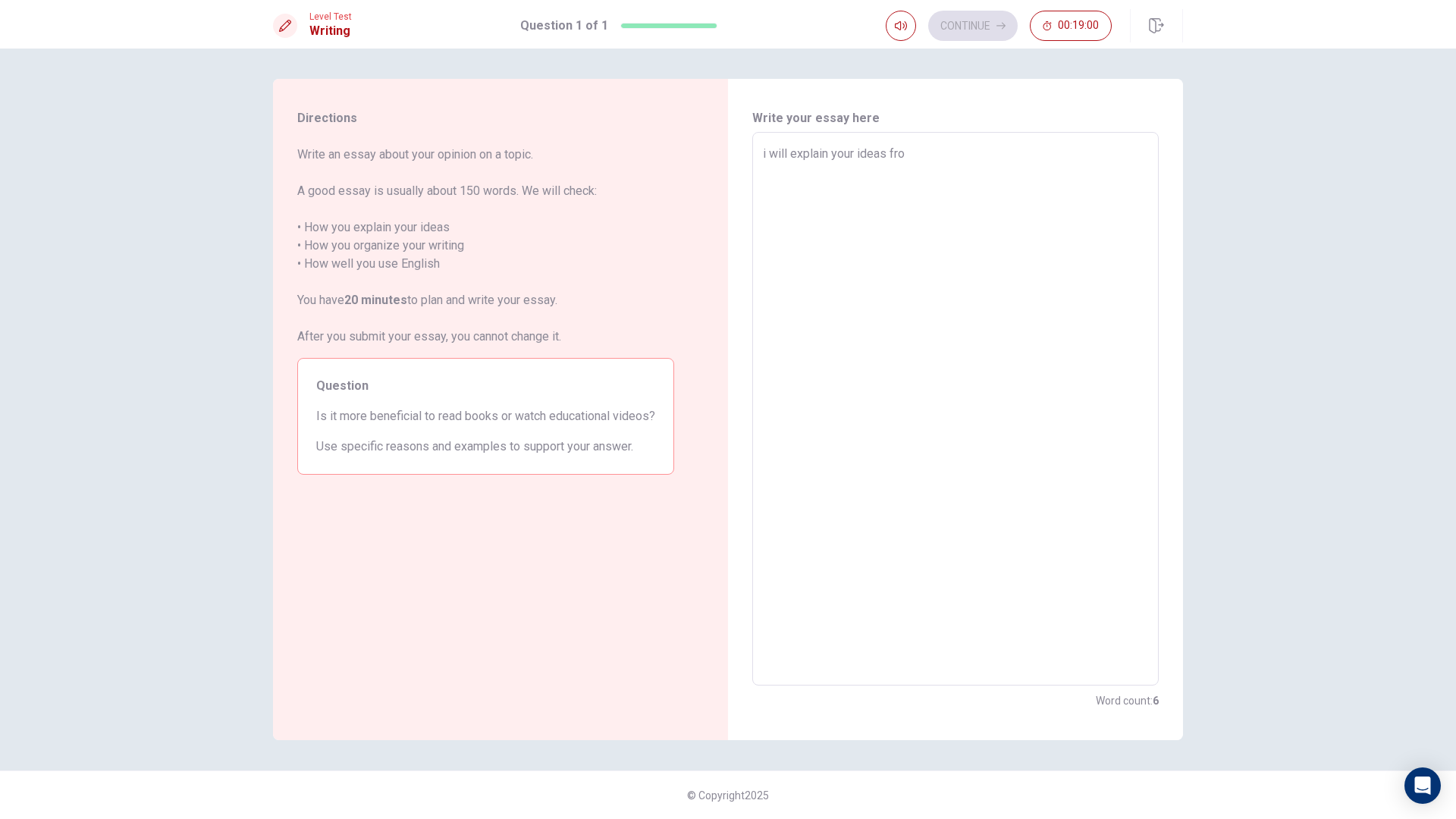
type textarea "x"
type textarea "i will explain your ideas from"
type textarea "x"
type textarea "i will explain your ideas from"
type textarea "x"
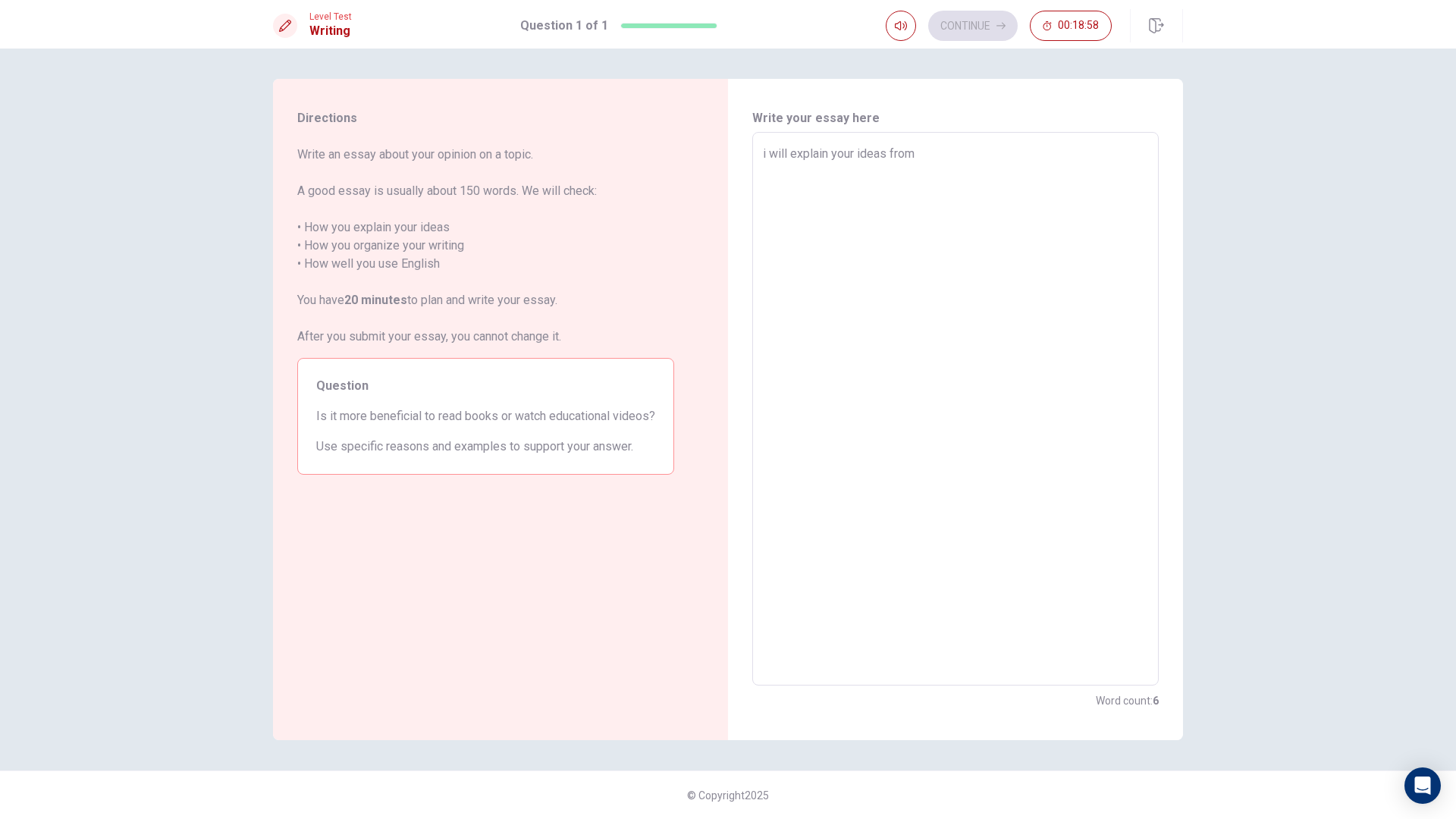
type textarea "i will explain your ideas from e"
type textarea "x"
type textarea "i will explain your ideas from em"
type textarea "x"
type textarea "i will explain your ideas from emo"
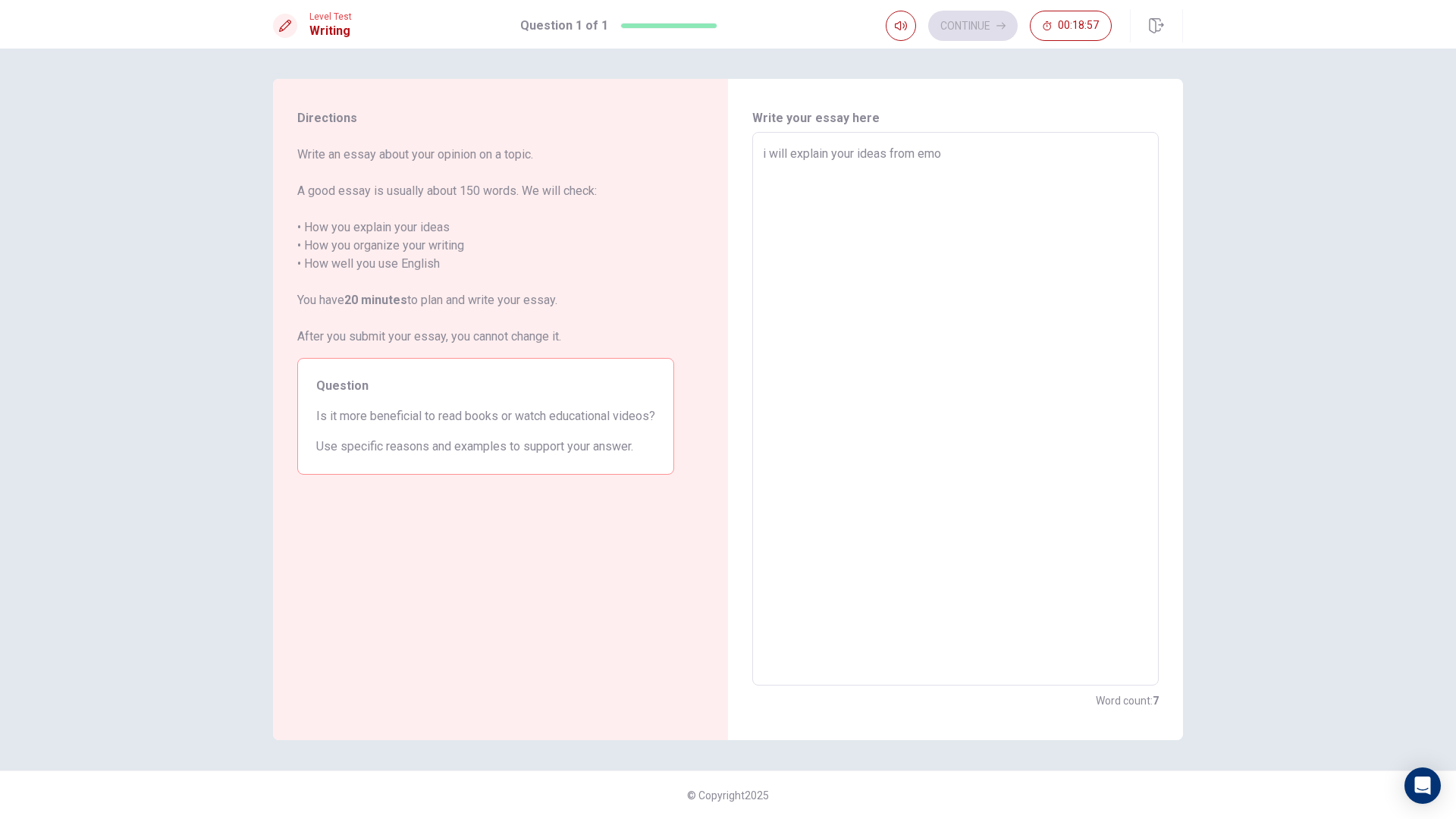
type textarea "x"
type textarea "i will explain your ideas from emot"
type textarea "x"
type textarea "i will explain your ideas from emoti"
type textarea "x"
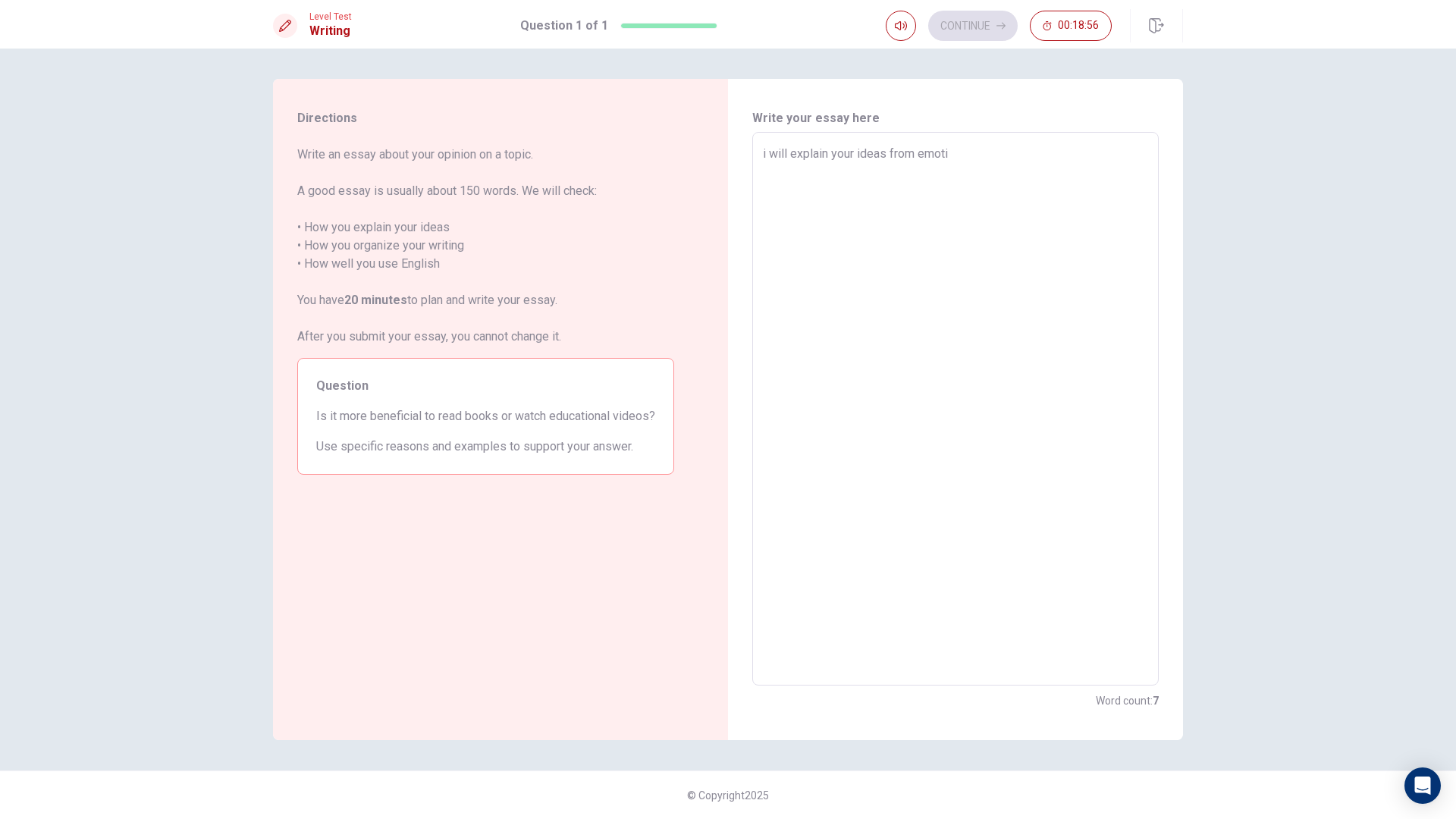
type textarea "i will explain your ideas from emotio"
type textarea "x"
type textarea "i will explain your ideas from emotion"
type textarea "x"
type textarea "i will explain your ideas from emotions"
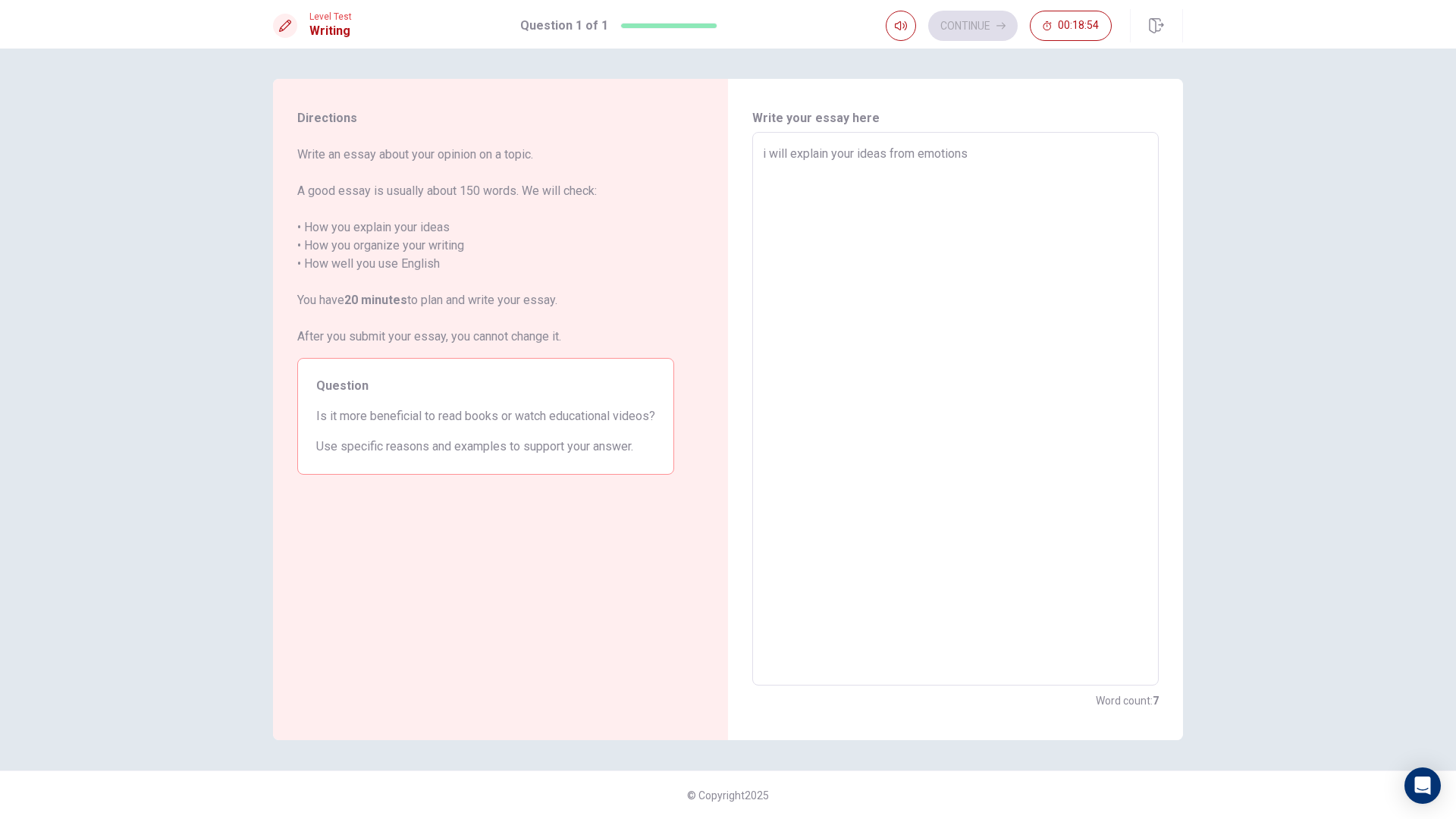
type textarea "x"
type textarea "i will explain your ideas from emotion"
type textarea "x"
type textarea "i will explain your ideas from emotion"
type textarea "x"
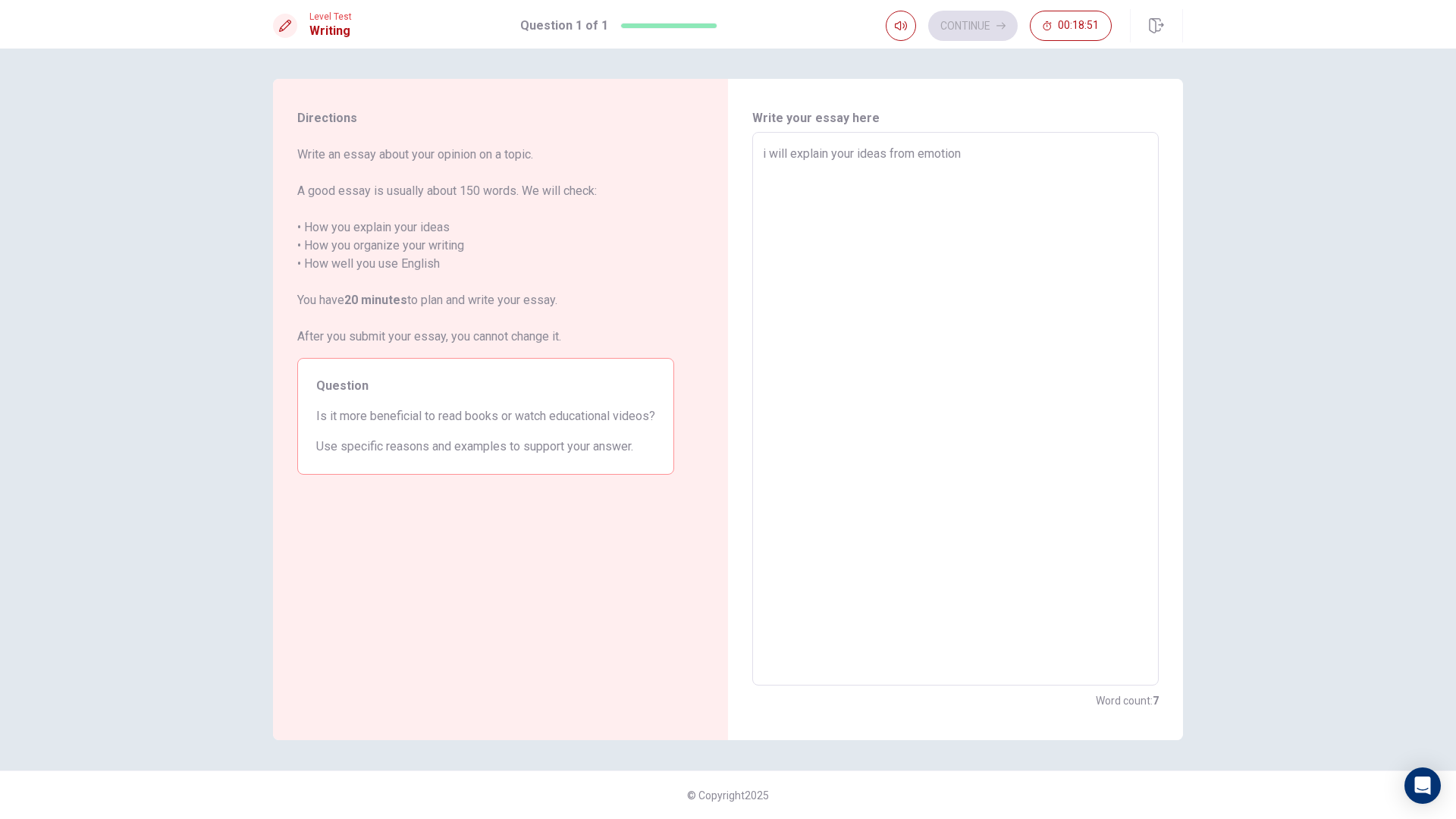
type textarea "i will explain your ideas from emotion a"
type textarea "x"
type textarea "i will explain your ideas from emotion an"
type textarea "x"
type textarea "i will explain your ideas from emotion and"
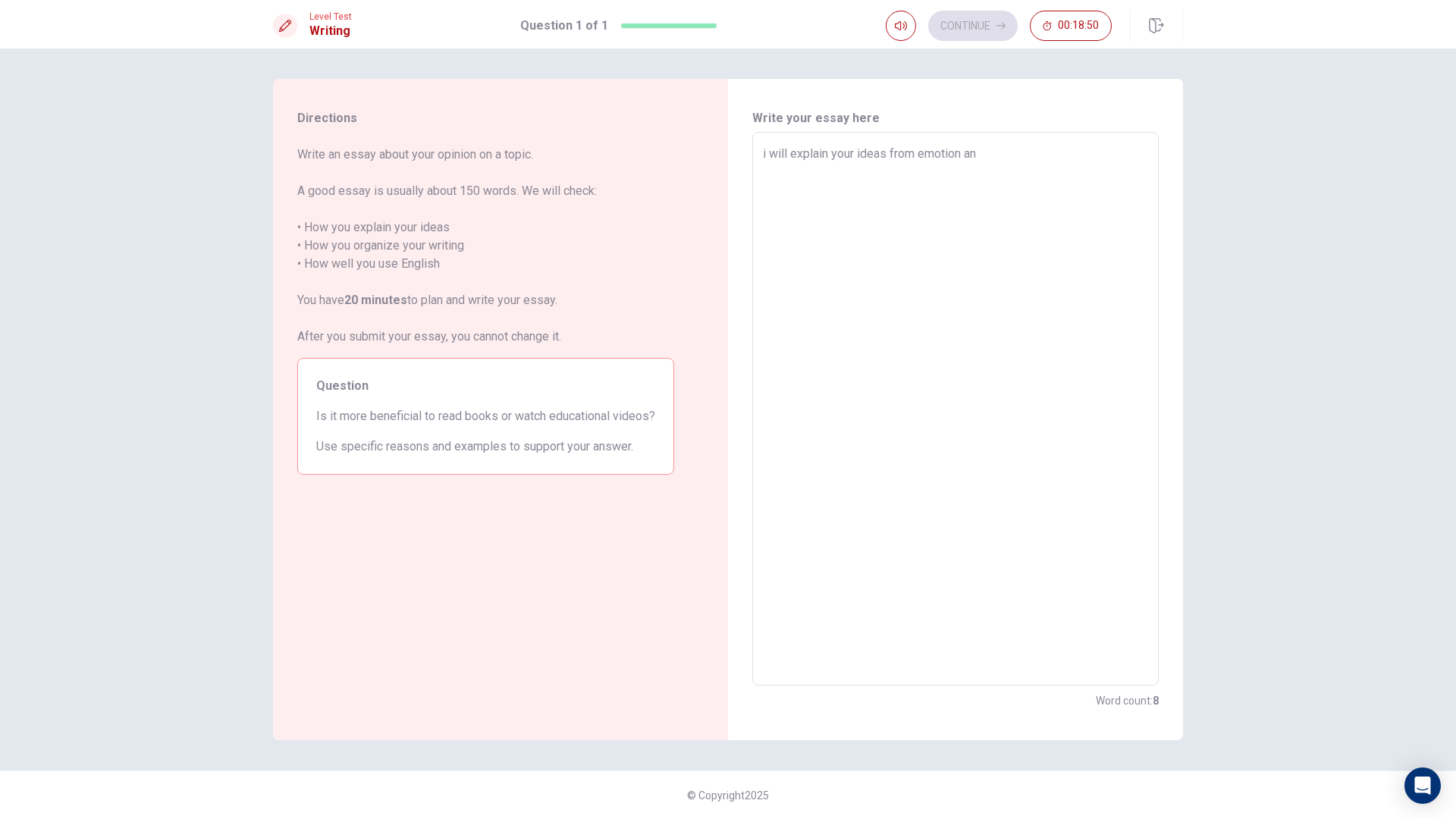
type textarea "x"
type textarea "i will explain your ideas from emotion and"
type textarea "x"
type textarea "i will explain your ideas from emotion and f"
type textarea "x"
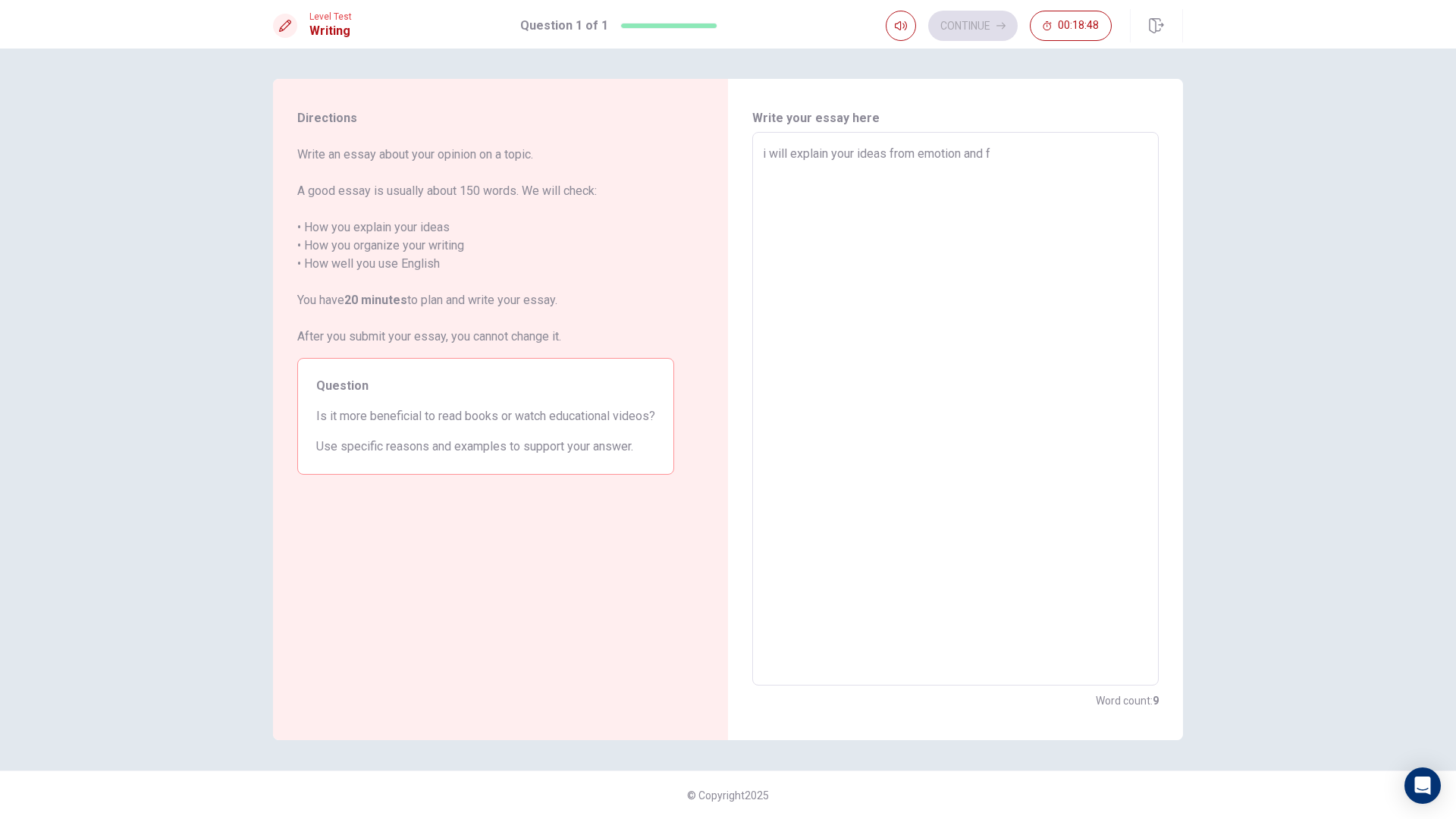
type textarea "i will explain your ideas from emotion and fa"
type textarea "x"
type textarea "i will explain your ideas from emotion and fac"
type textarea "x"
type textarea "i will explain your ideas from emotion and face"
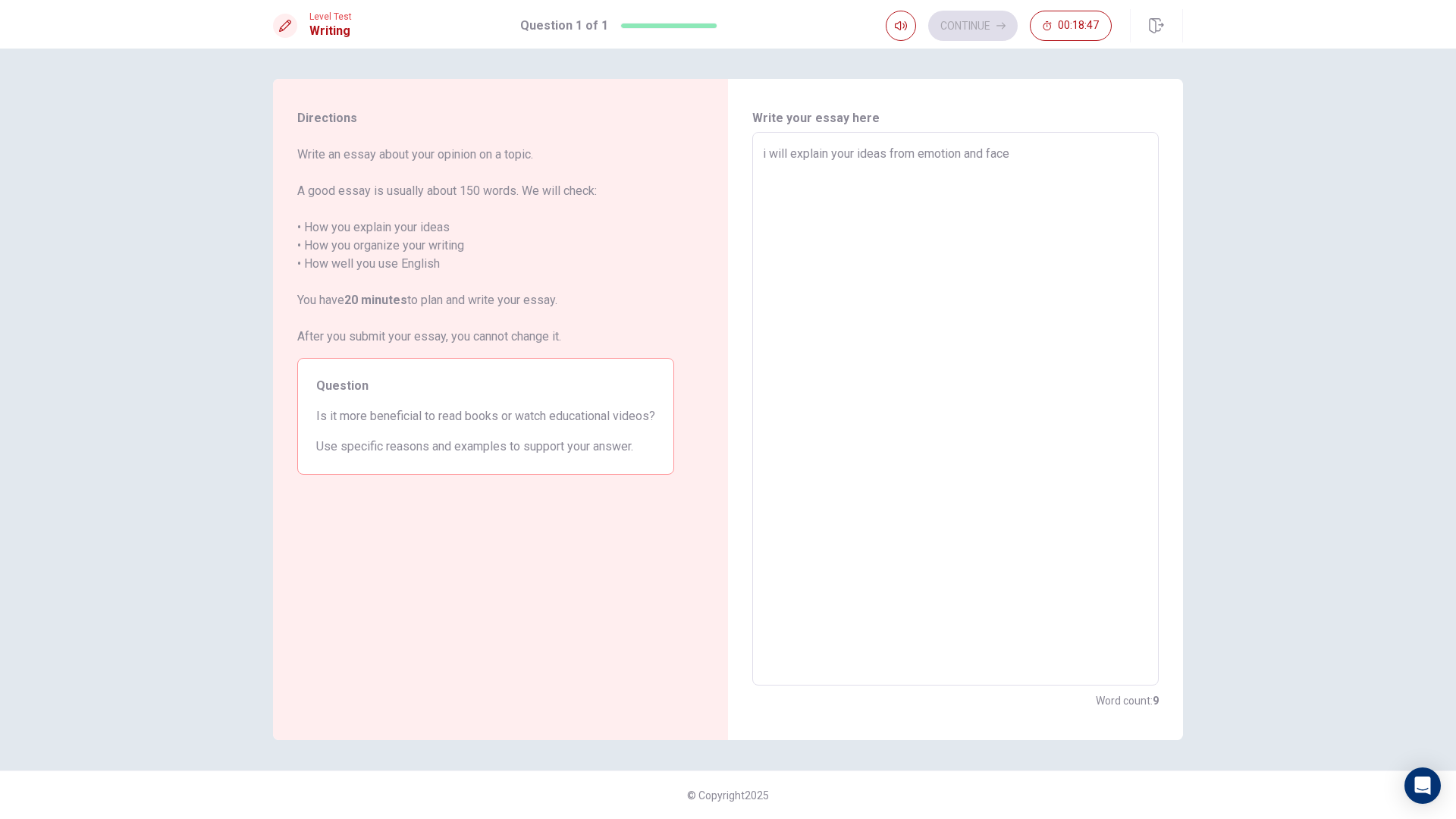
type textarea "x"
type textarea "i will explain your ideas from emotion and face"
type textarea "x"
type textarea "i will explain your ideas from emotion and face"
type textarea "x"
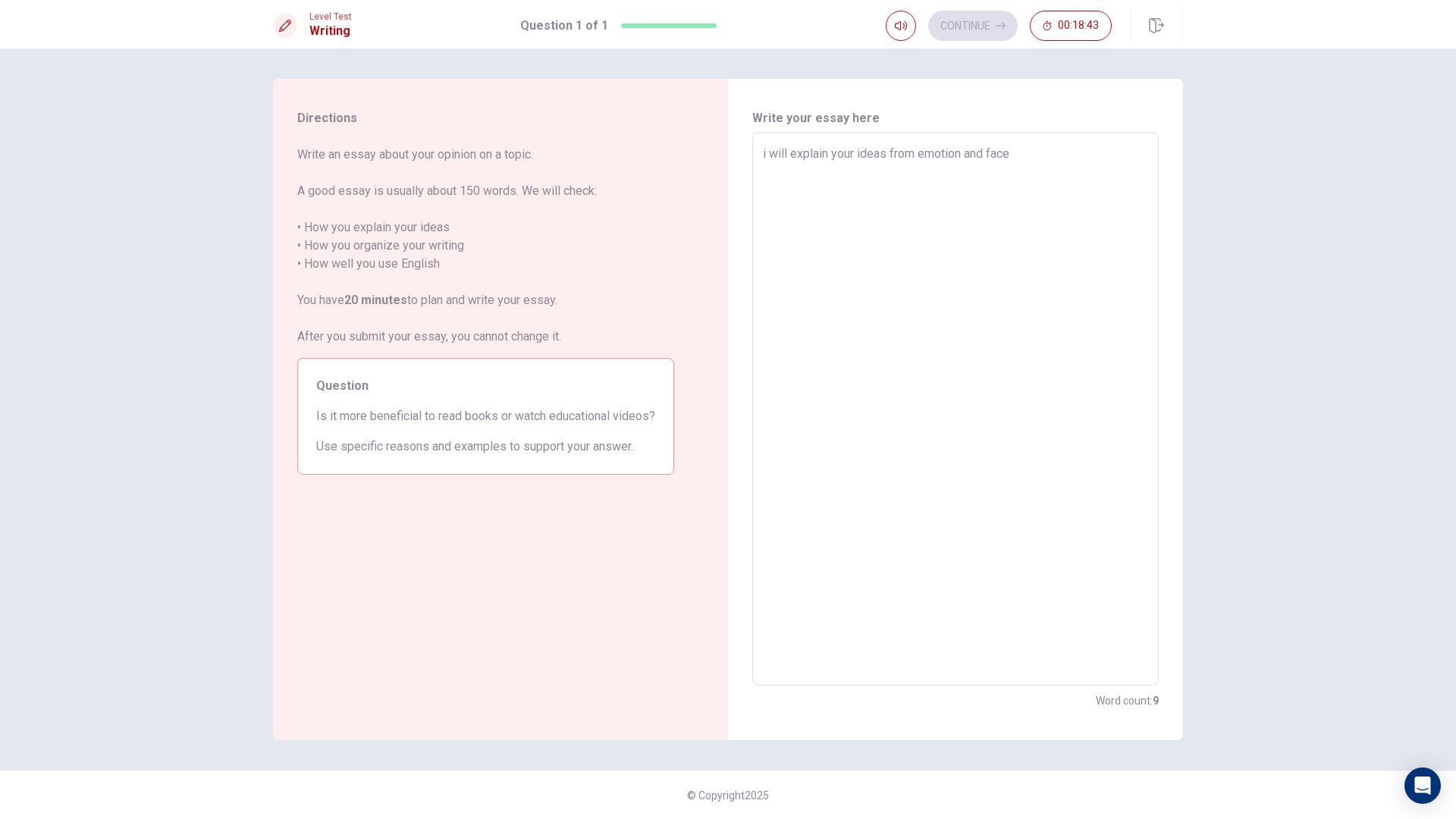
type textarea "i will explain your ideas from emotion and fac"
type textarea "x"
type textarea "i will explain your ideas from emotion and fa"
type textarea "x"
type textarea "i will explain your ideas from emotion and f"
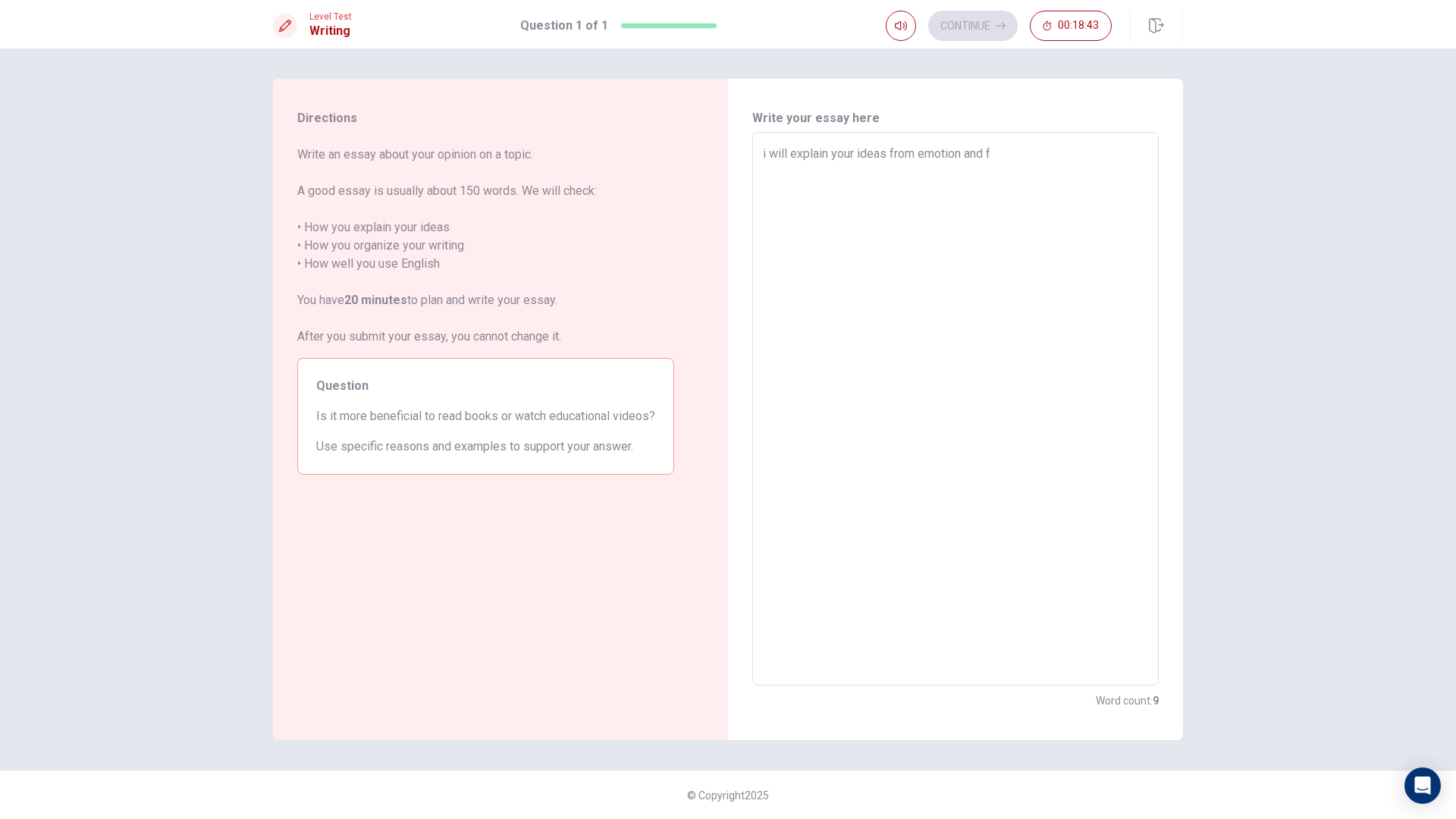
type textarea "x"
type textarea "i will explain your ideas from emotion and"
type textarea "x"
type textarea "i will explain your ideas from emotion and"
type textarea "x"
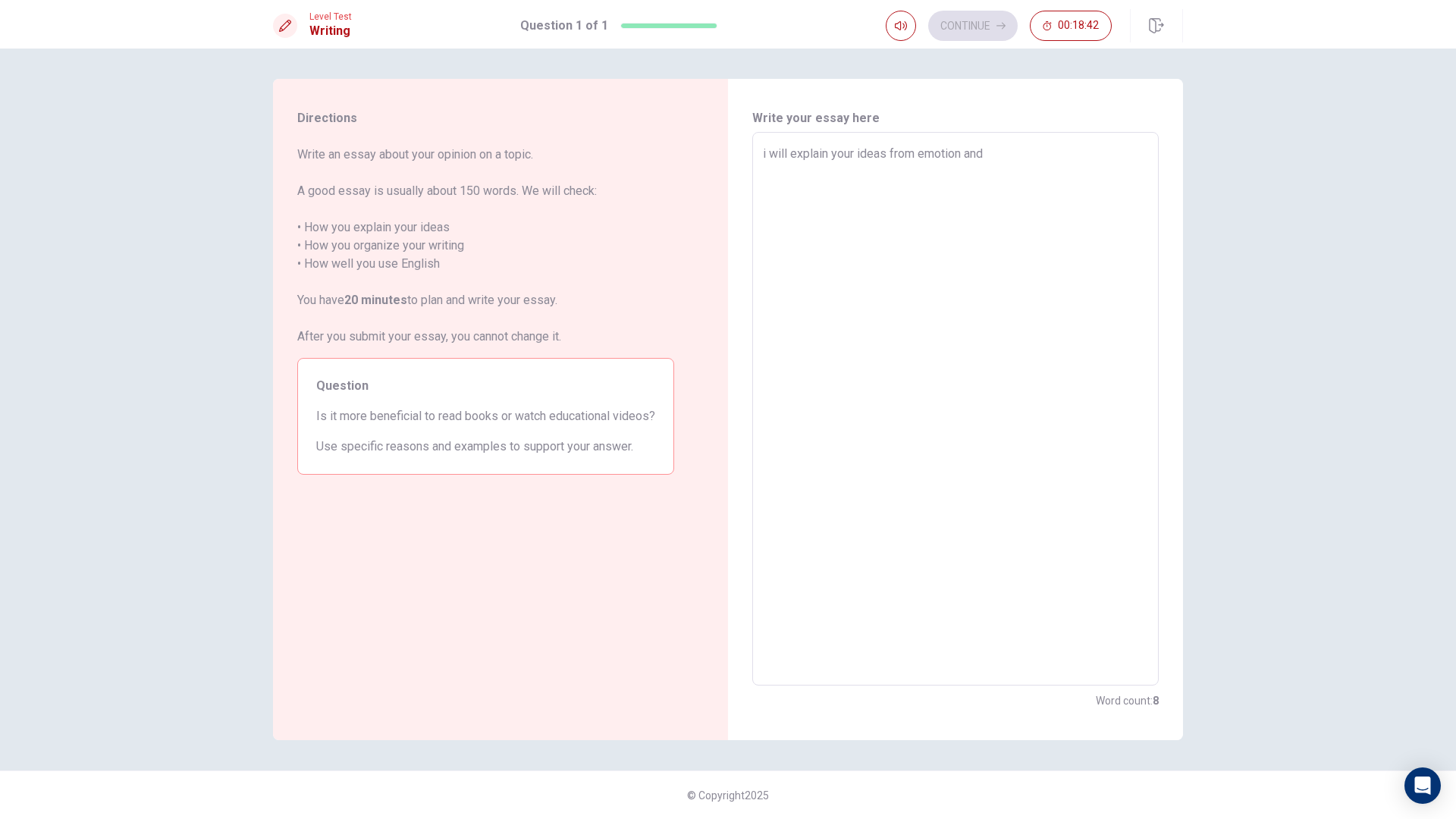
type textarea "i will explain your ideas from emotion an"
type textarea "x"
type textarea "i will explain your ideas from emotion a"
type textarea "x"
type textarea "i will explain your ideas from emotion"
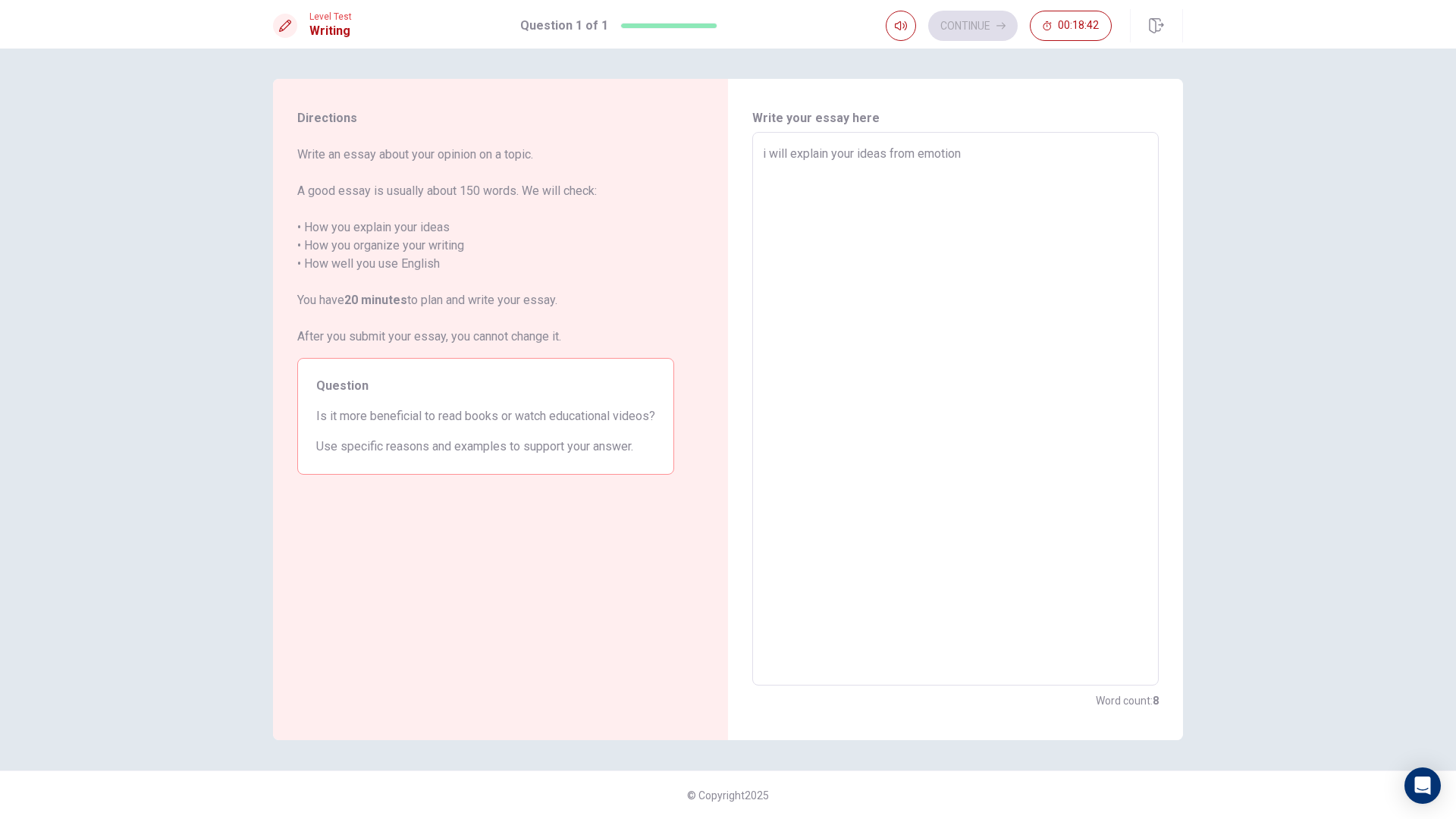
type textarea "x"
type textarea "i will explain your ideas from emotion"
type textarea "x"
type textarea "i will explain your ideas from emotio"
type textarea "x"
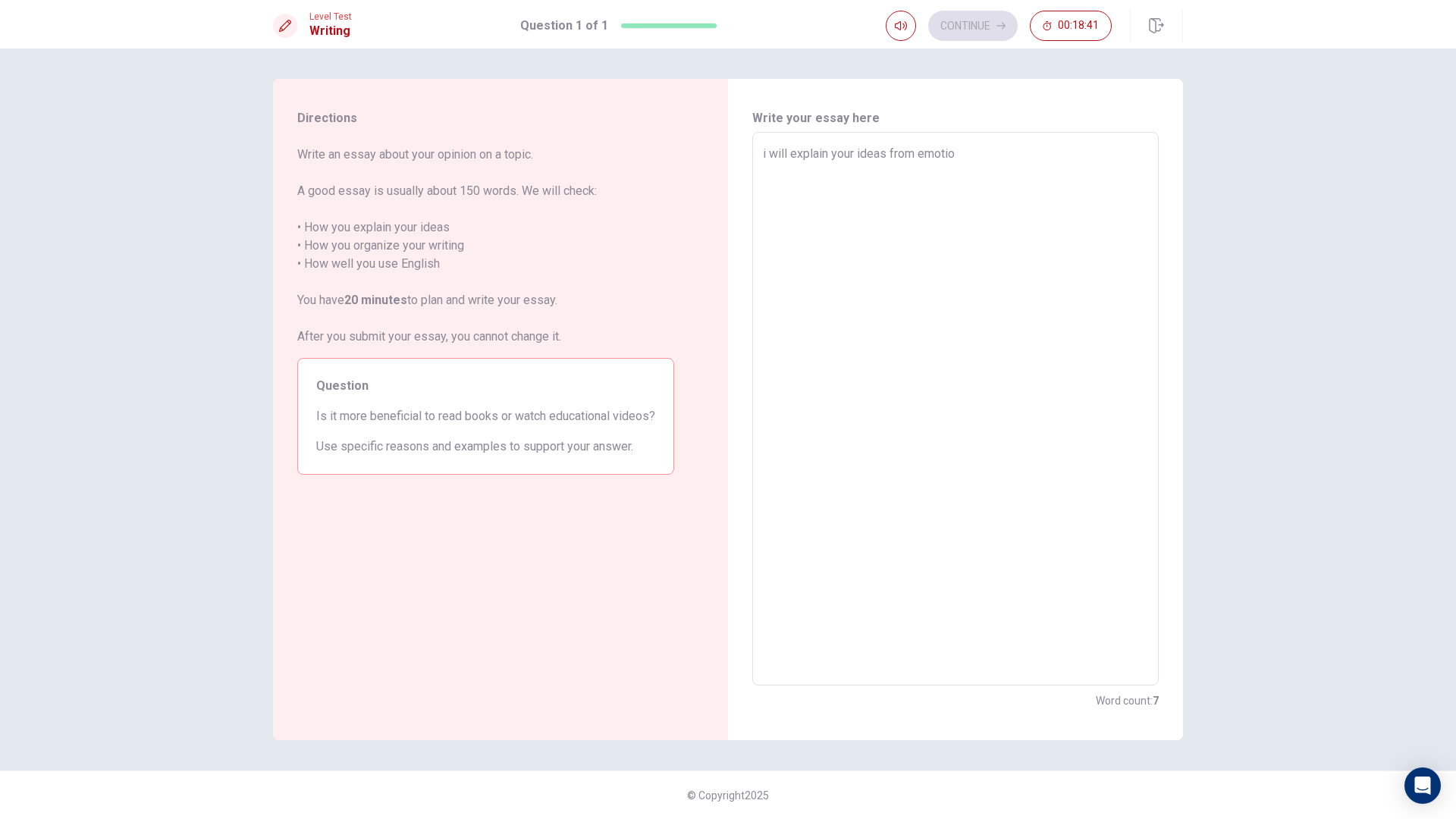
type textarea "i will explain your ideas from emoti"
type textarea "x"
type textarea "i will explain your ideas from emot"
type textarea "x"
type textarea "i will explain your ideas from emo"
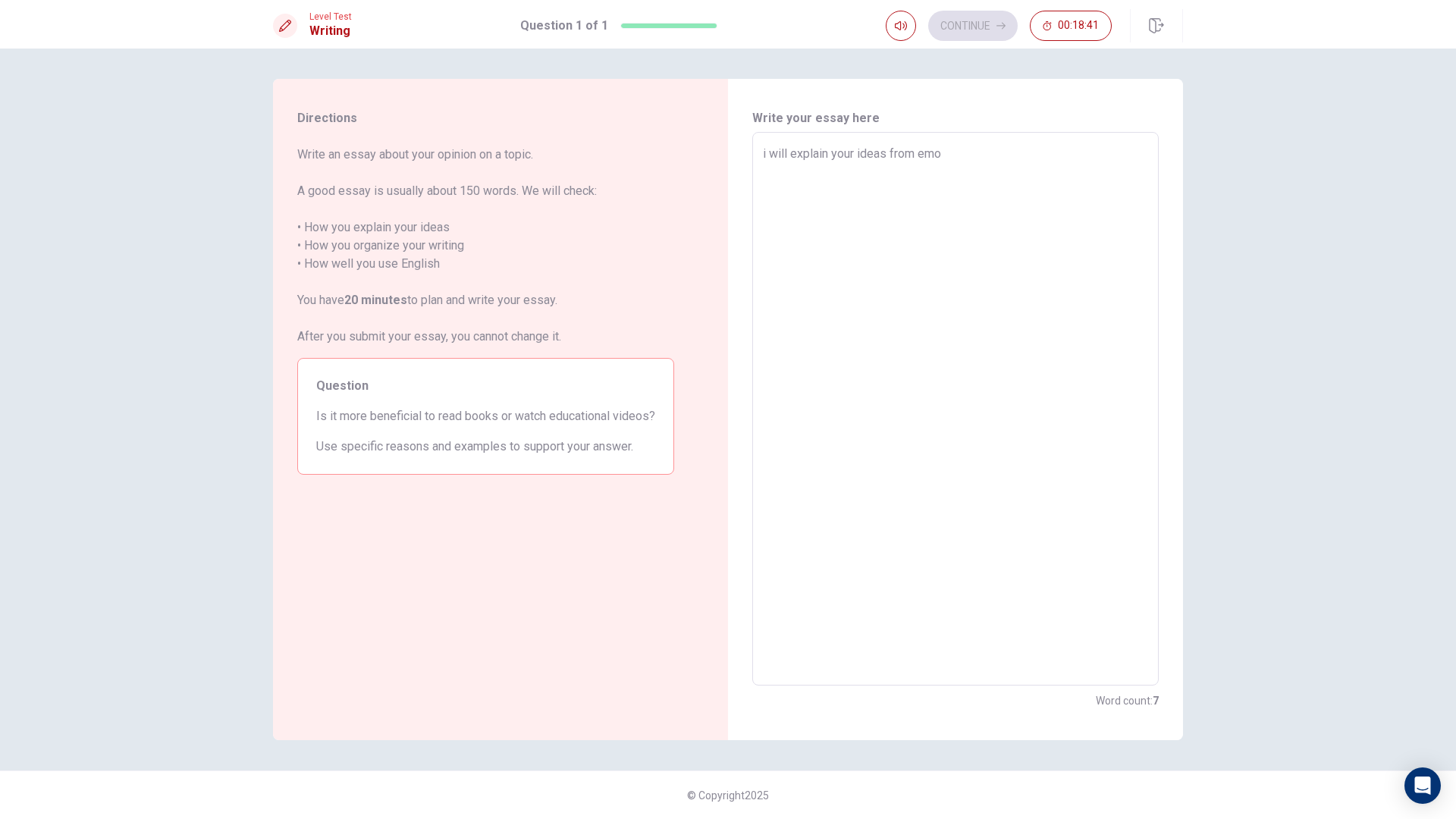
type textarea "x"
type textarea "i will explain your ideas from em"
type textarea "x"
type textarea "i will explain your ideas from e"
type textarea "x"
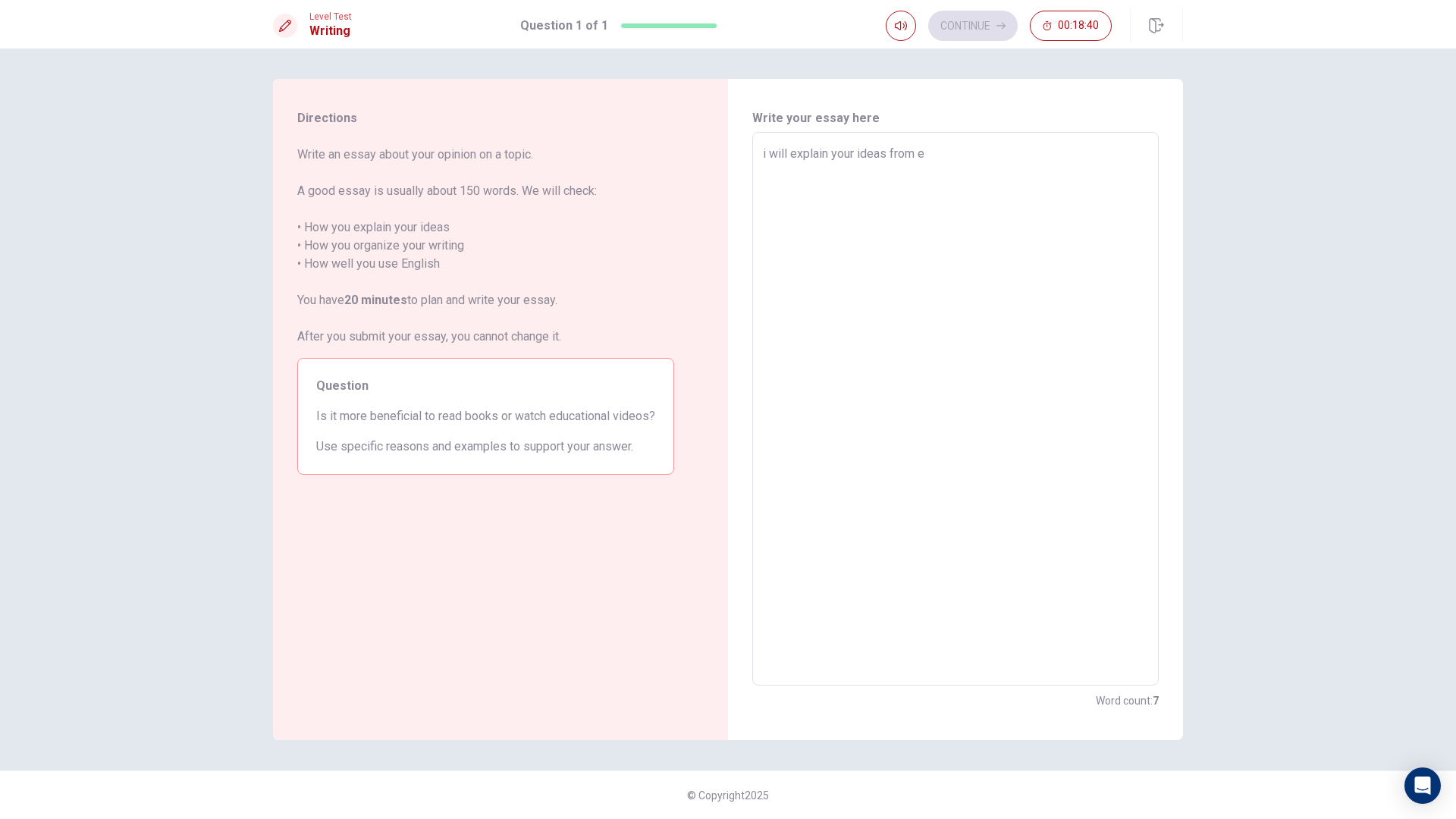
type textarea "i will explain your ideas from"
type textarea "x"
type textarea "i will explain your ideas from"
type textarea "x"
type textarea "i will explain your ideas fro"
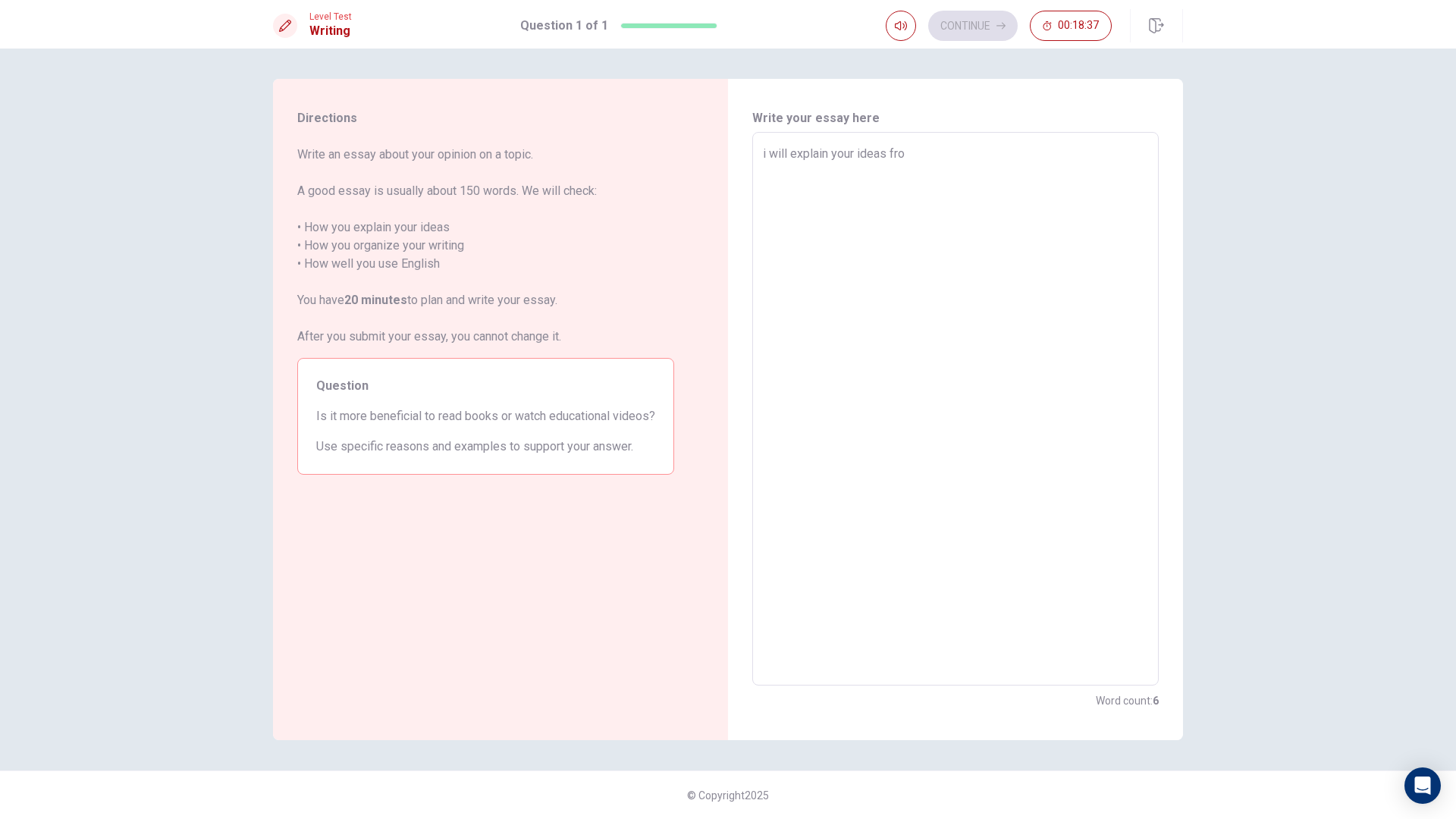
type textarea "x"
type textarea "i will explain your ideas fr"
type textarea "x"
type textarea "i will explain your ideas f"
type textarea "x"
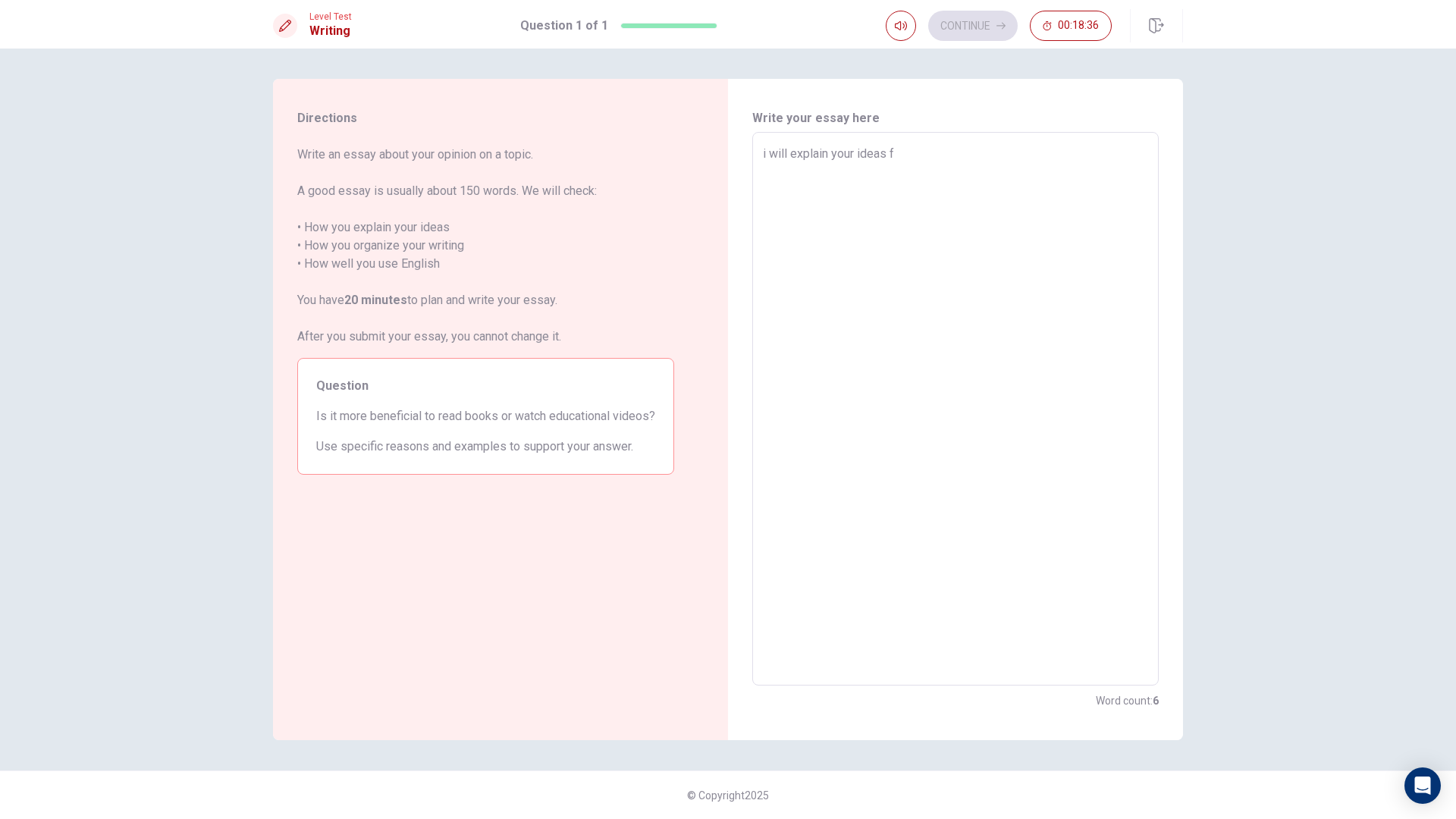
type textarea "i will explain your ideas"
type textarea "x"
type textarea "i will explain your ideas"
type textarea "x"
type textarea "i will explain your idea"
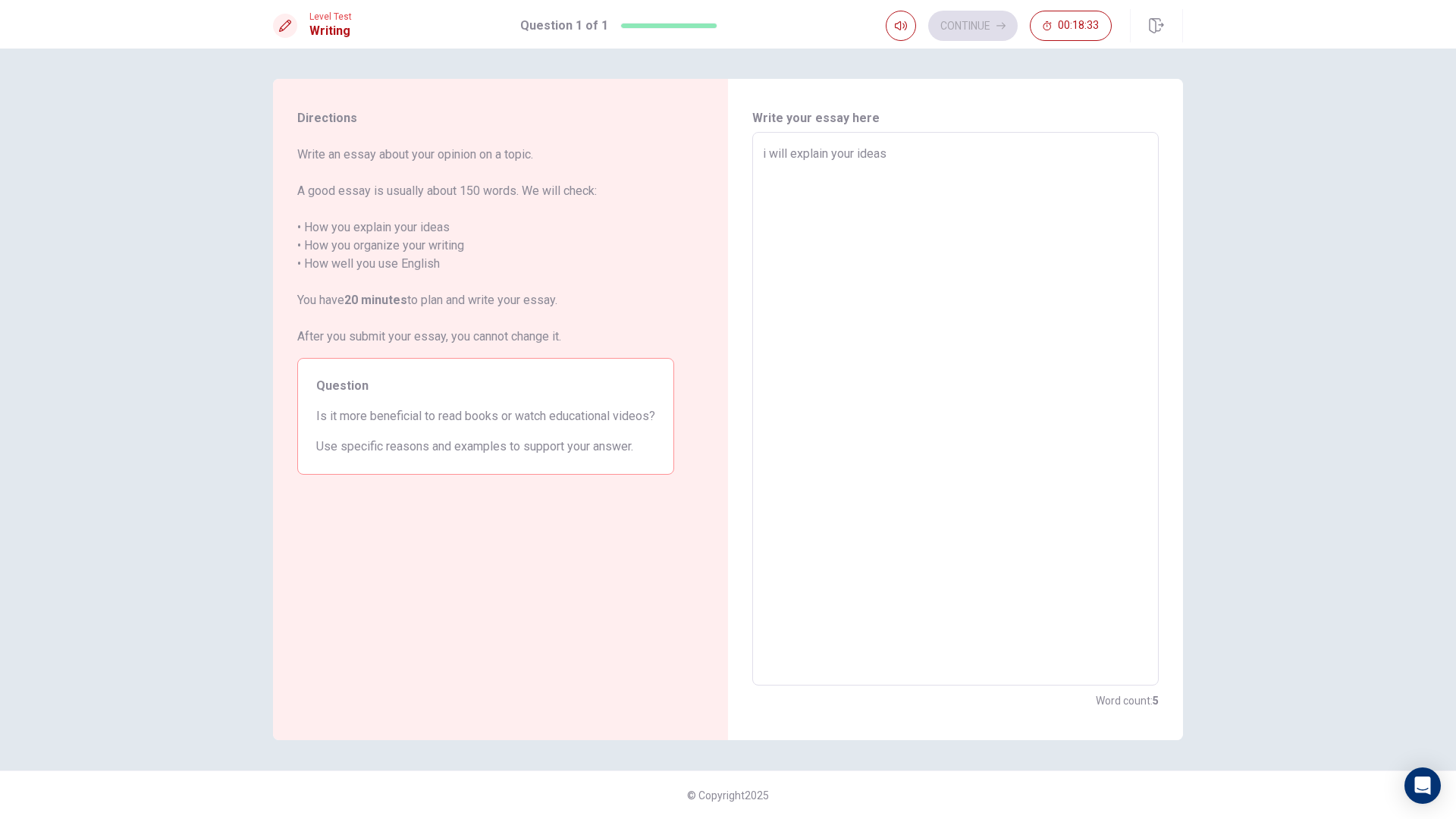
type textarea "x"
click at [1101, 581] on textarea at bounding box center [956, 409] width 385 height 529
click at [926, 155] on textarea "it is improtant for learn and youshould" at bounding box center [956, 409] width 385 height 529
click at [927, 154] on textarea "it is improtant for learn and youshould" at bounding box center [956, 409] width 385 height 529
click at [932, 154] on textarea "it is improtant for learn and youshould" at bounding box center [956, 409] width 385 height 529
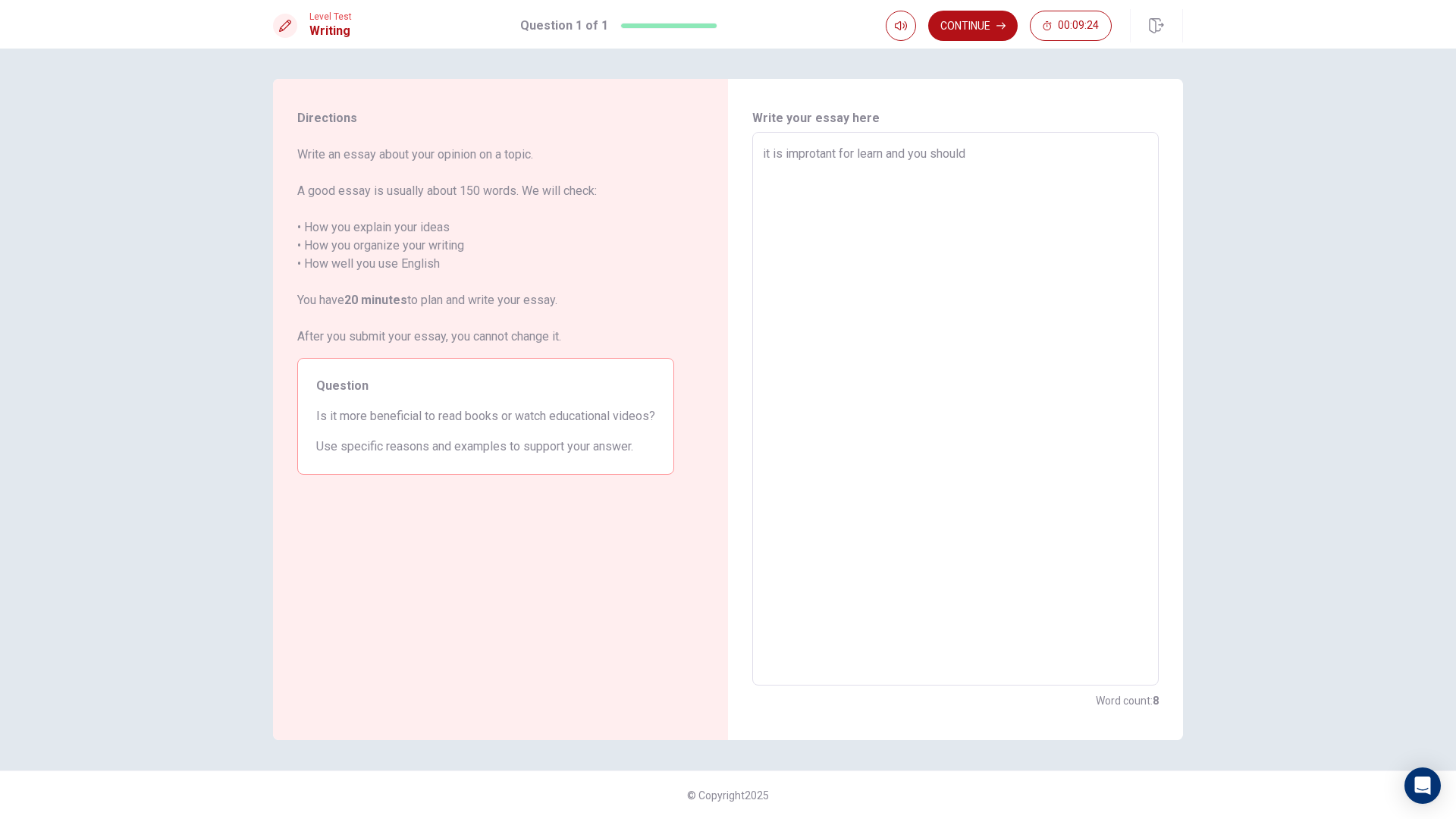
drag, startPoint x: 1008, startPoint y: 135, endPoint x: 999, endPoint y: 146, distance: 14.2
click at [1007, 135] on div "it is improtant for learn and you should x ​" at bounding box center [956, 409] width 407 height 553
click at [999, 147] on textarea "it is improtant for learn and you should" at bounding box center [956, 409] width 385 height 529
click at [811, 176] on textarea "it is improtant for learn and you should read books or watcheducationa" at bounding box center [956, 409] width 385 height 529
click at [788, 174] on textarea "it is improtant for learn and you should read books or watcheducationa" at bounding box center [956, 409] width 385 height 529
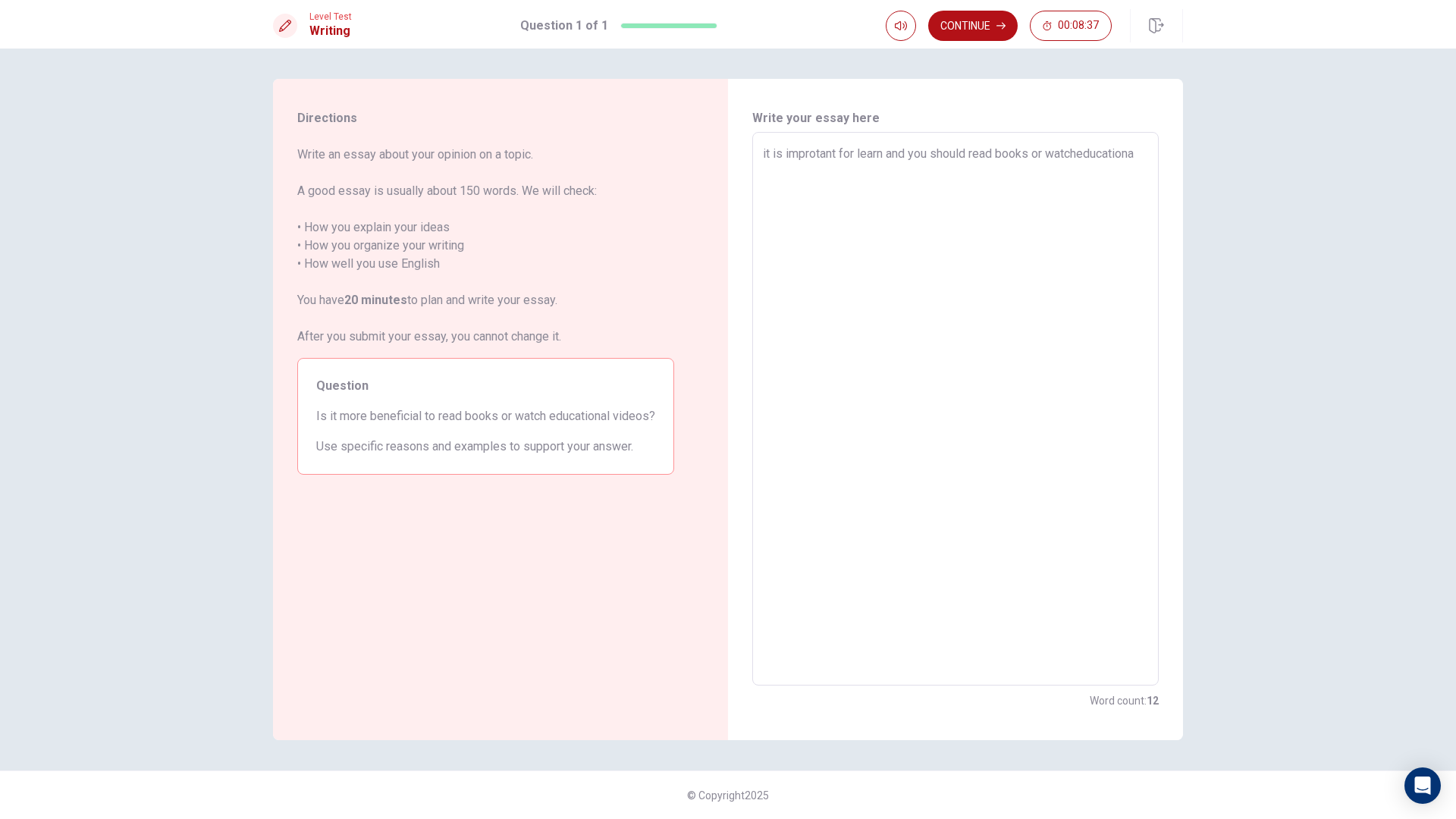
click at [795, 172] on textarea "it is improtant for learn and you should read books or watcheducationa" at bounding box center [956, 409] width 385 height 529
click at [838, 162] on textarea "it is improtant for learn and you should read books or watch educationa" at bounding box center [956, 409] width 385 height 529
click at [844, 174] on textarea "it is improtant for learn and you should read books or watch educationa" at bounding box center [956, 409] width 385 height 529
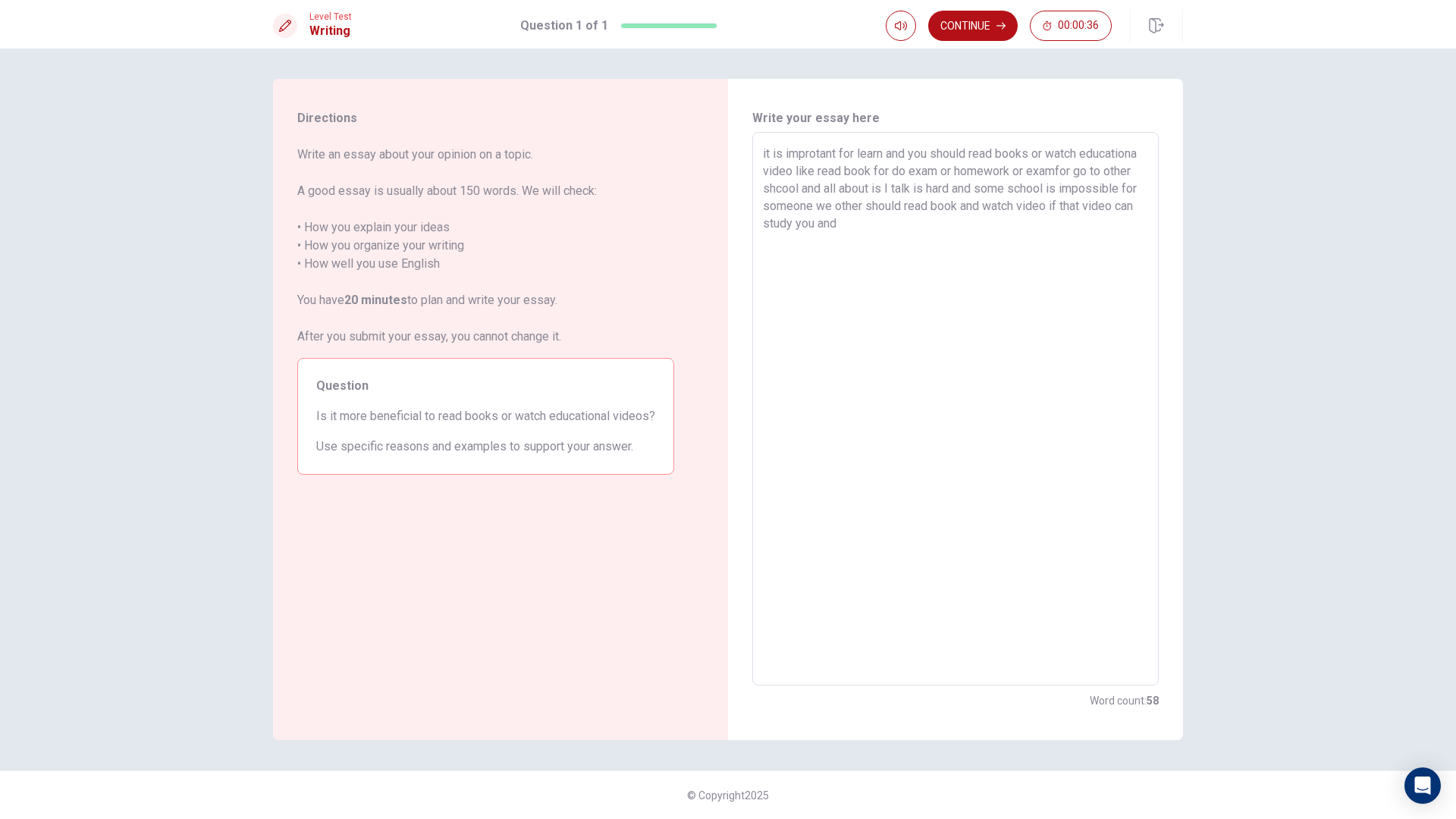
click at [1455, 179] on div "Directions Write an essay about your opinion on a topic. A good essay is usuall…" at bounding box center [728, 434] width 1456 height 770
click at [933, 240] on textarea "it is improtant for learn and you should read books or watch educationa video l…" at bounding box center [956, 409] width 385 height 529
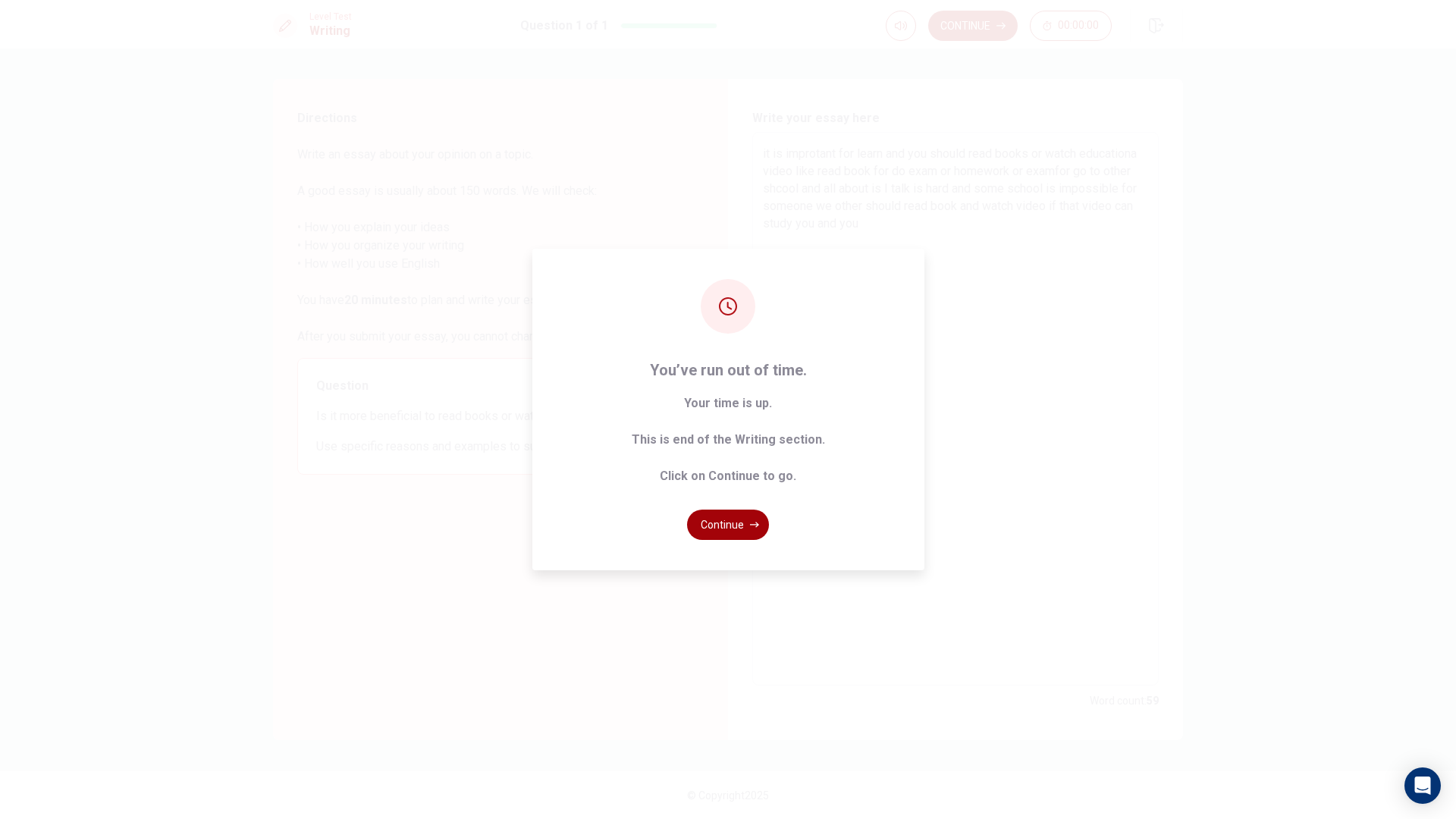
click at [738, 520] on button "Continue" at bounding box center [728, 525] width 82 height 31
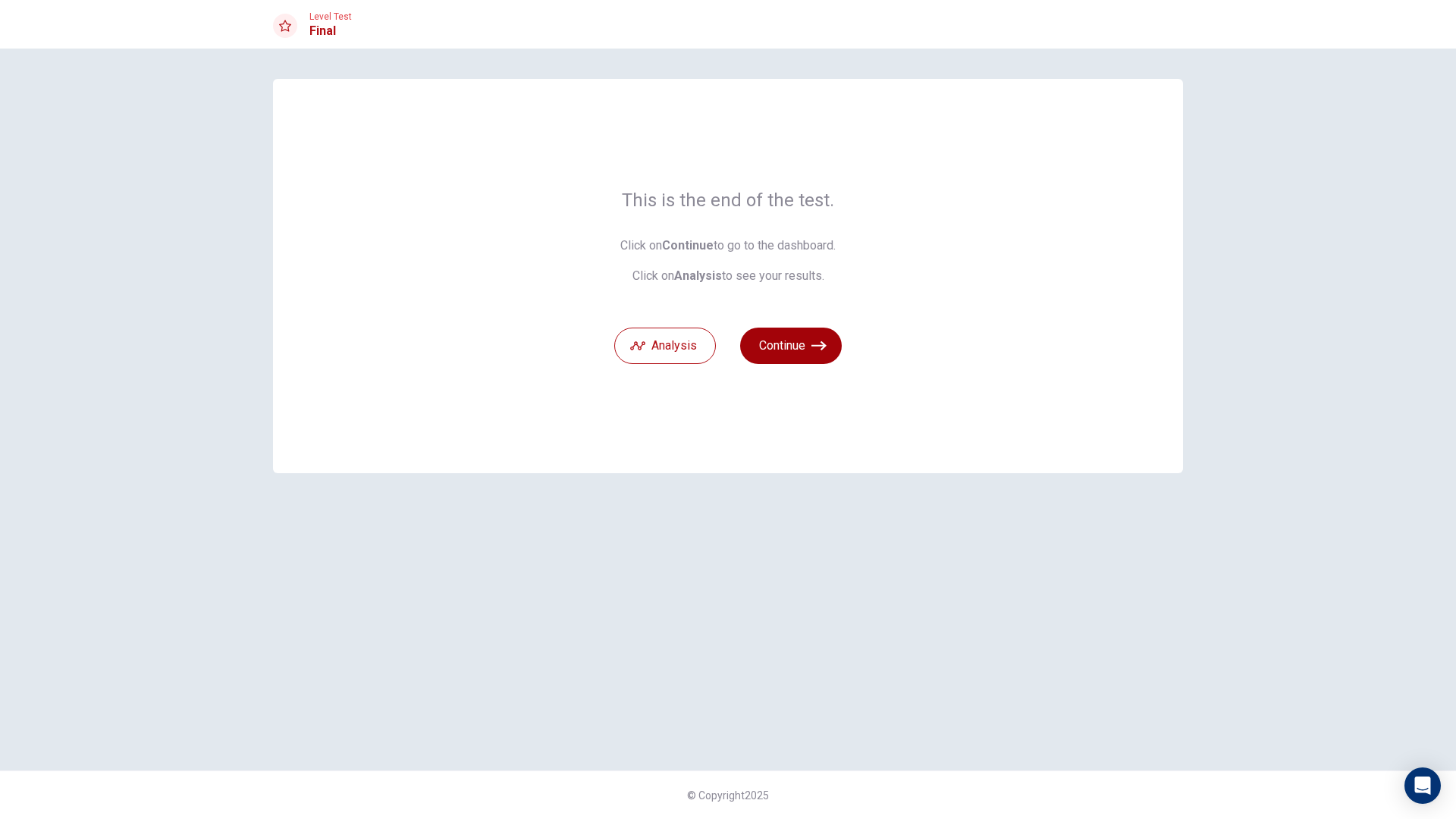
click at [776, 343] on button "Continue" at bounding box center [791, 345] width 101 height 36
